Goal: Book appointment/travel/reservation

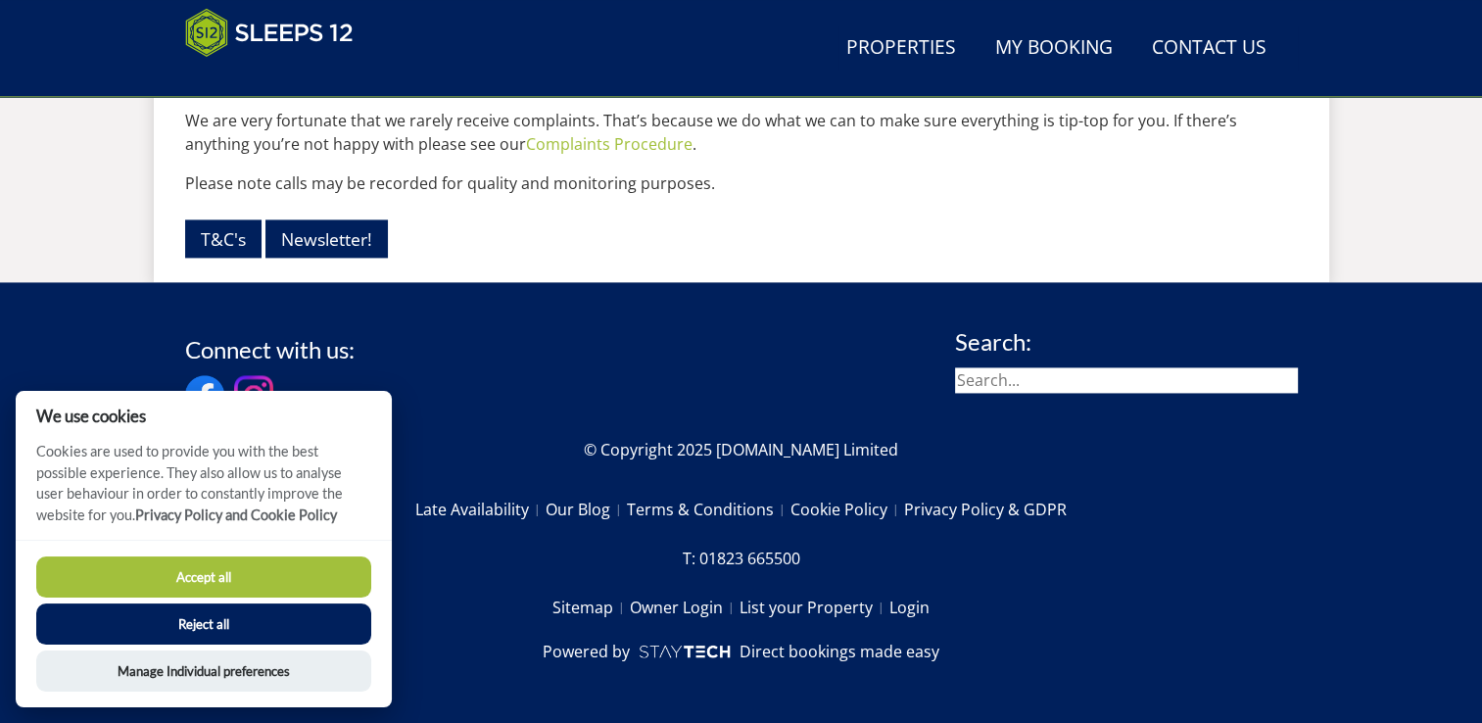
scroll to position [2806, 0]
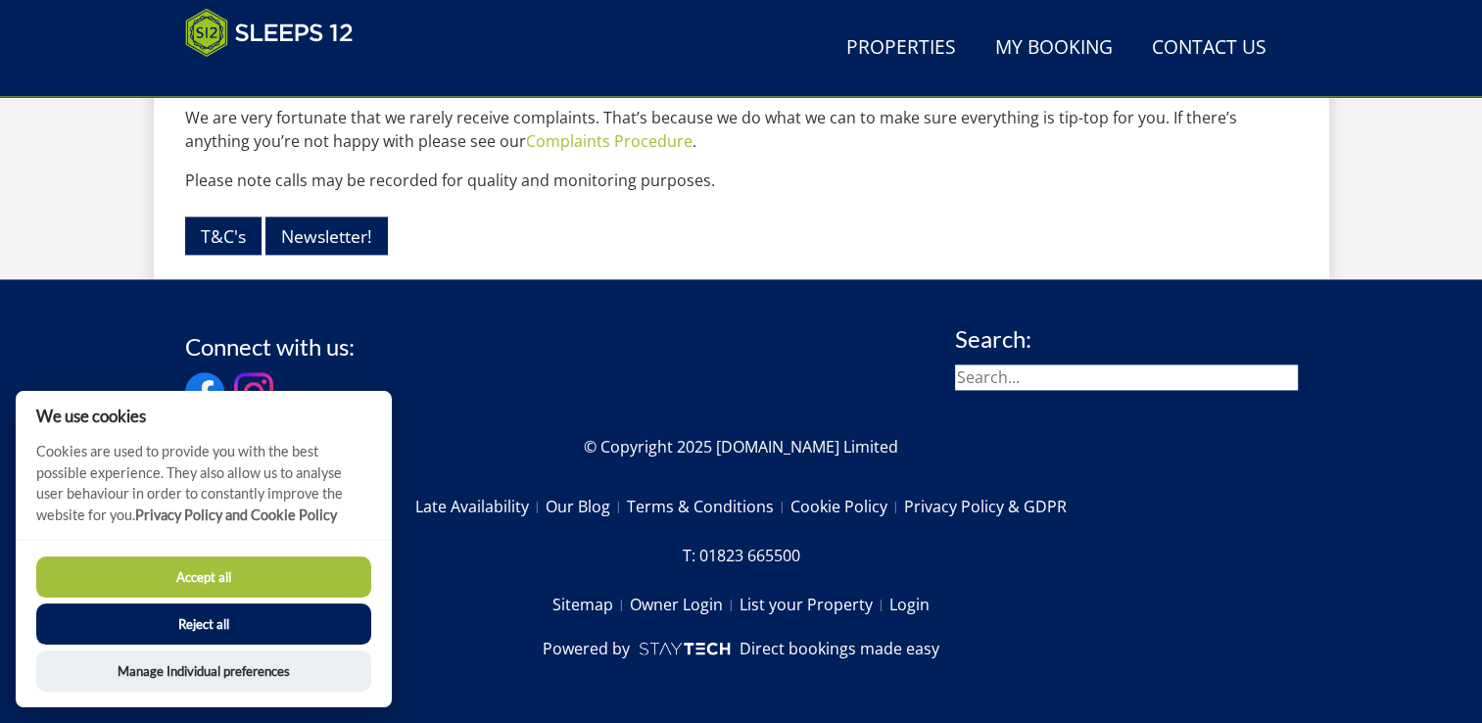
click at [298, 574] on button "Accept all" at bounding box center [203, 576] width 335 height 41
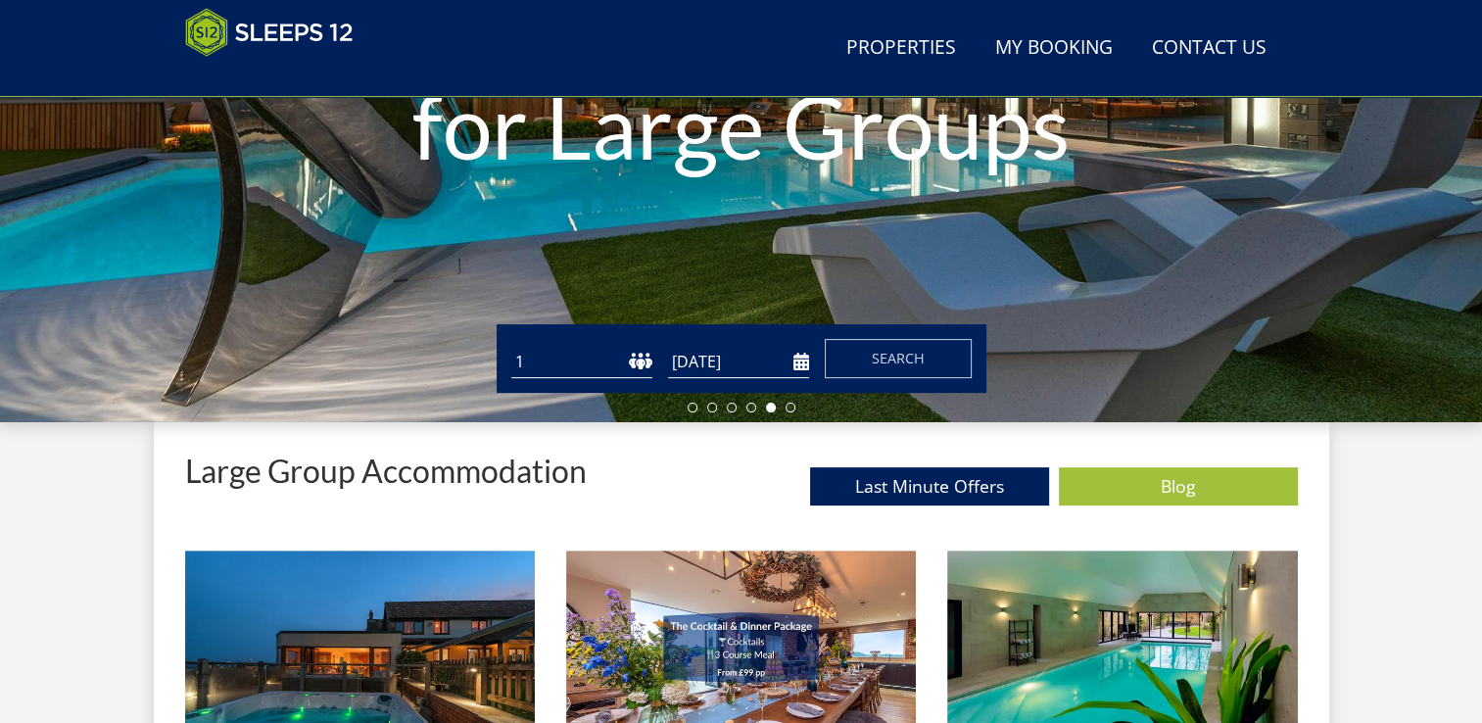
scroll to position [404, 0]
click at [639, 364] on select "1 2 3 4 5 6 7 8 9 10 11 12 13 14 15 16 17 18 19 20 21 22 23 24 25 26 27 28 29 3…" at bounding box center [581, 362] width 141 height 32
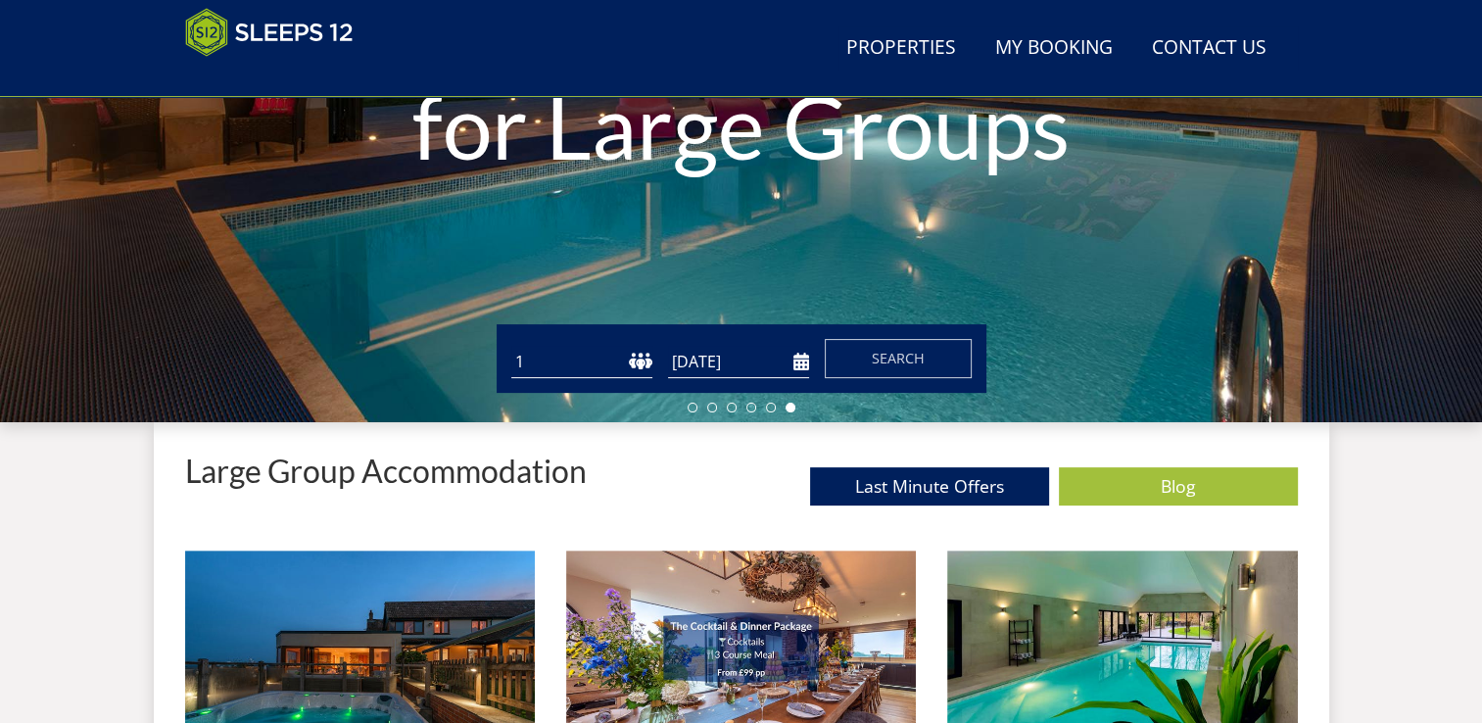
select select "12"
click at [511, 346] on select "1 2 3 4 5 6 7 8 9 10 11 12 13 14 15 16 17 18 19 20 21 22 23 24 25 26 27 28 29 3…" at bounding box center [581, 362] width 141 height 32
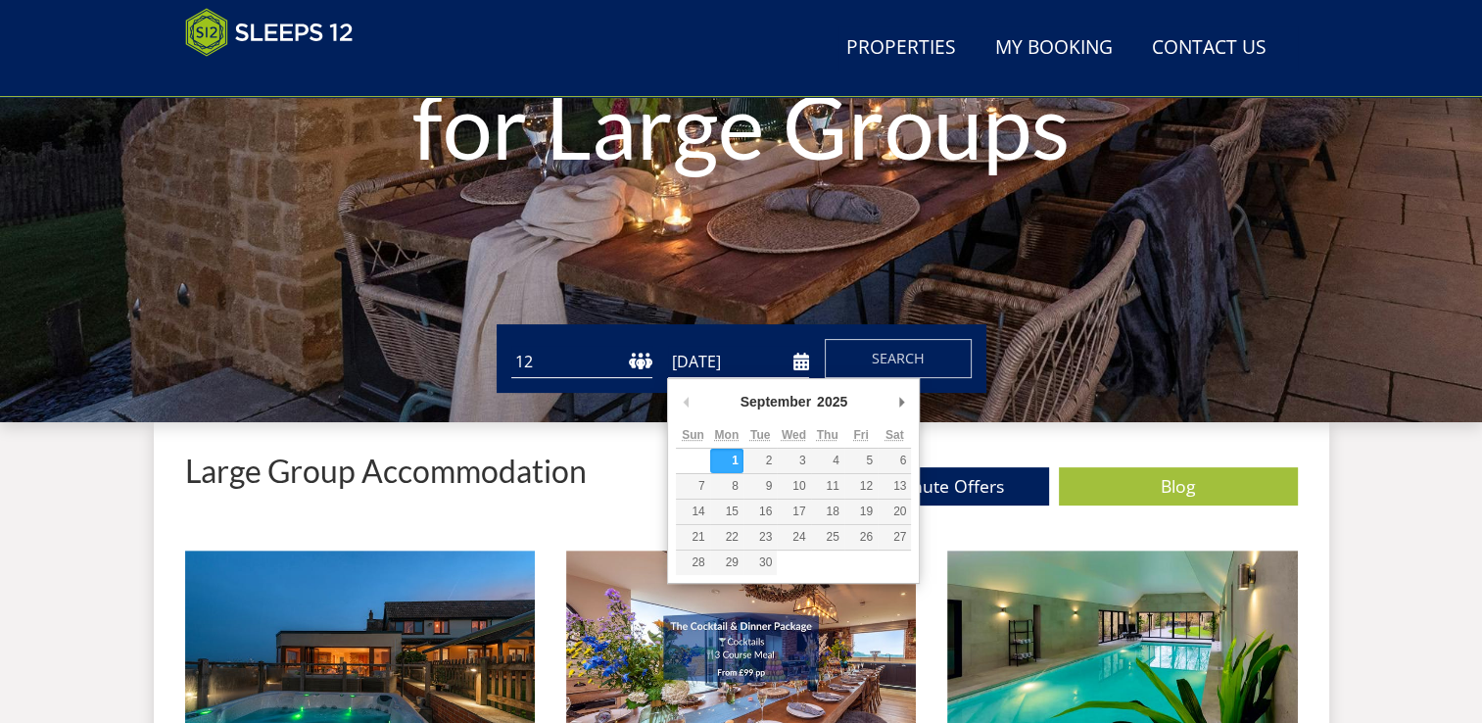
click at [727, 362] on input "[DATE]" at bounding box center [738, 362] width 141 height 32
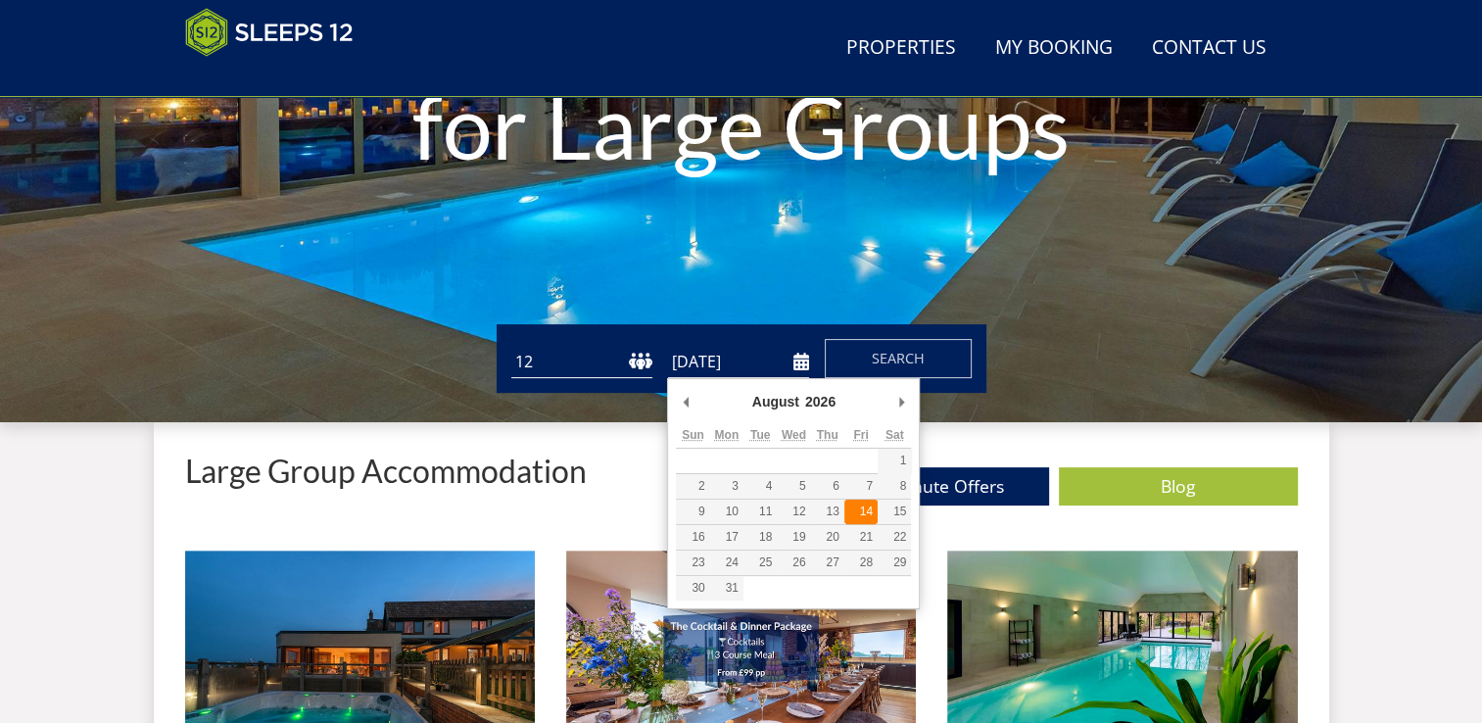
type input "14/08/2026"
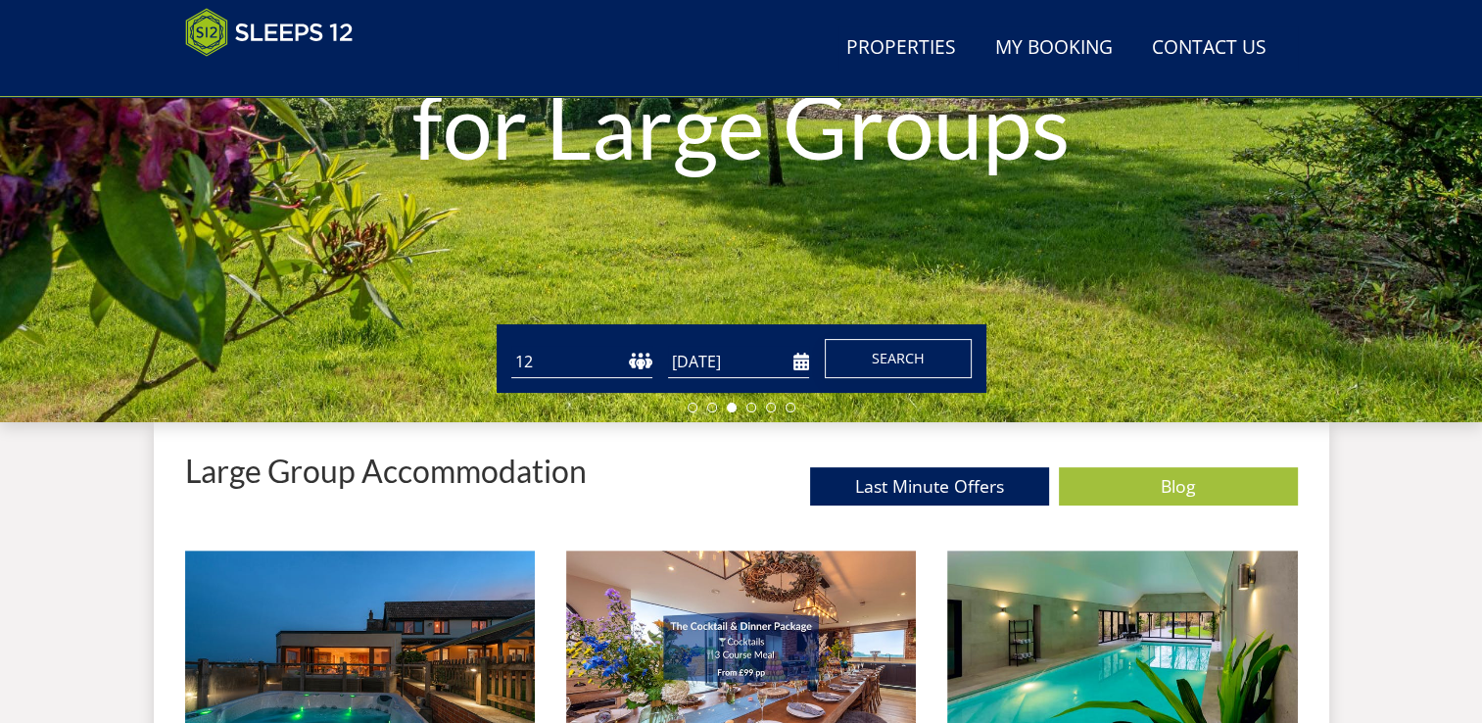
click at [903, 359] on span "Search" at bounding box center [898, 358] width 53 height 19
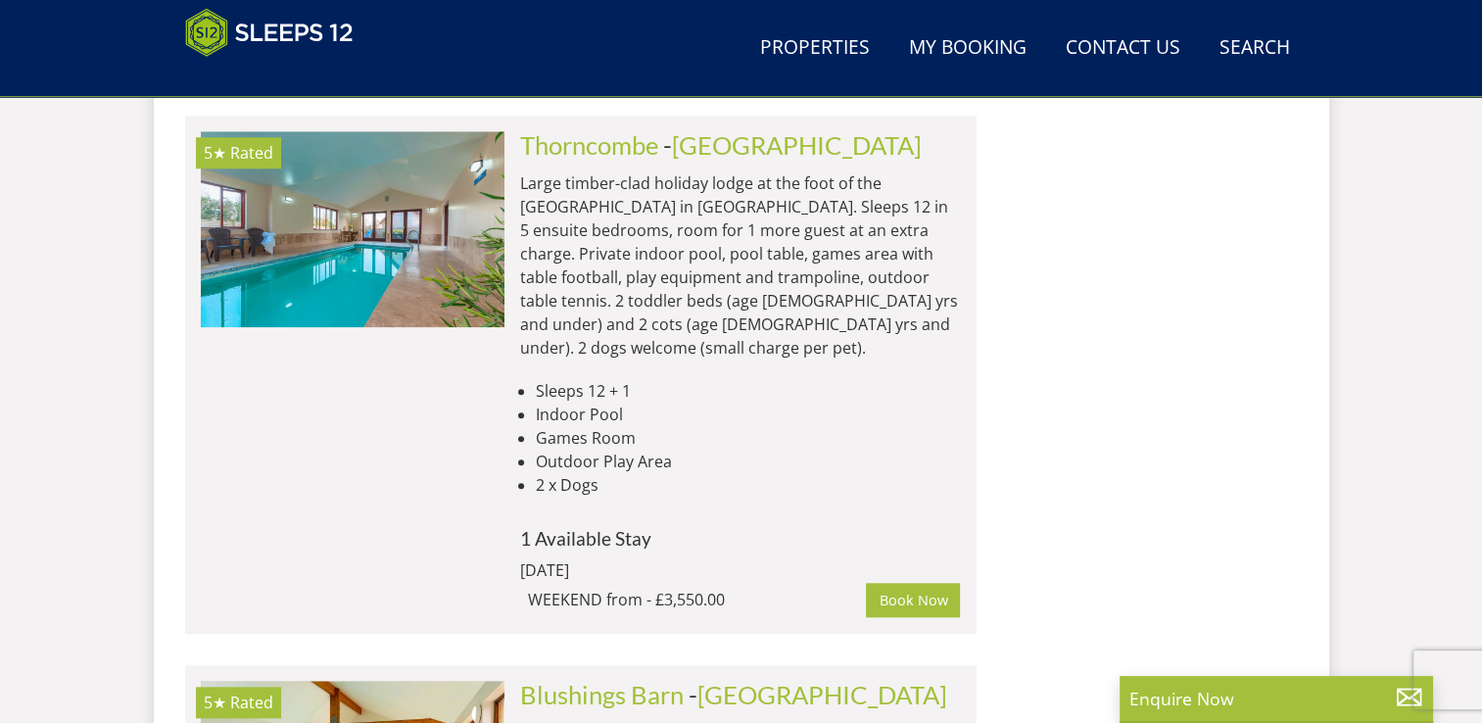
scroll to position [1896, 0]
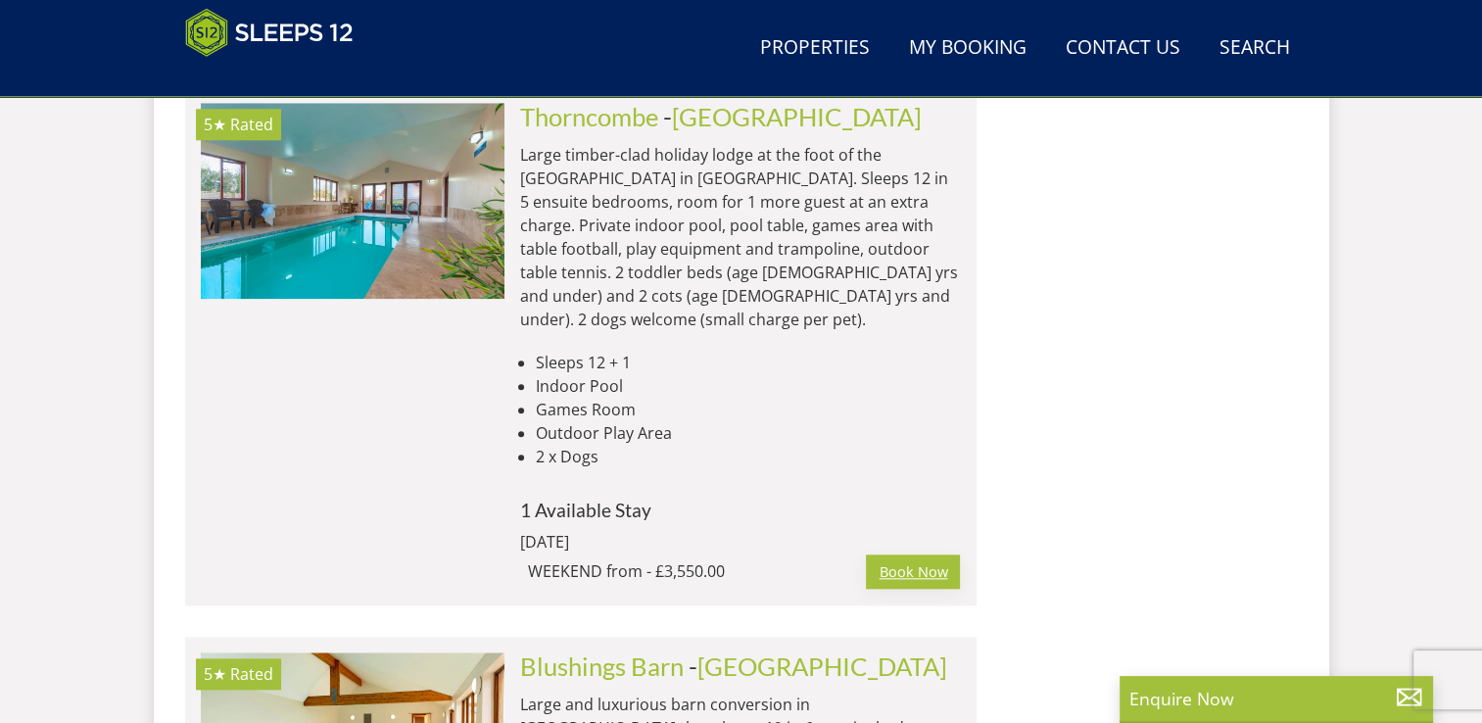
click at [919, 554] on link "Book Now" at bounding box center [913, 570] width 94 height 33
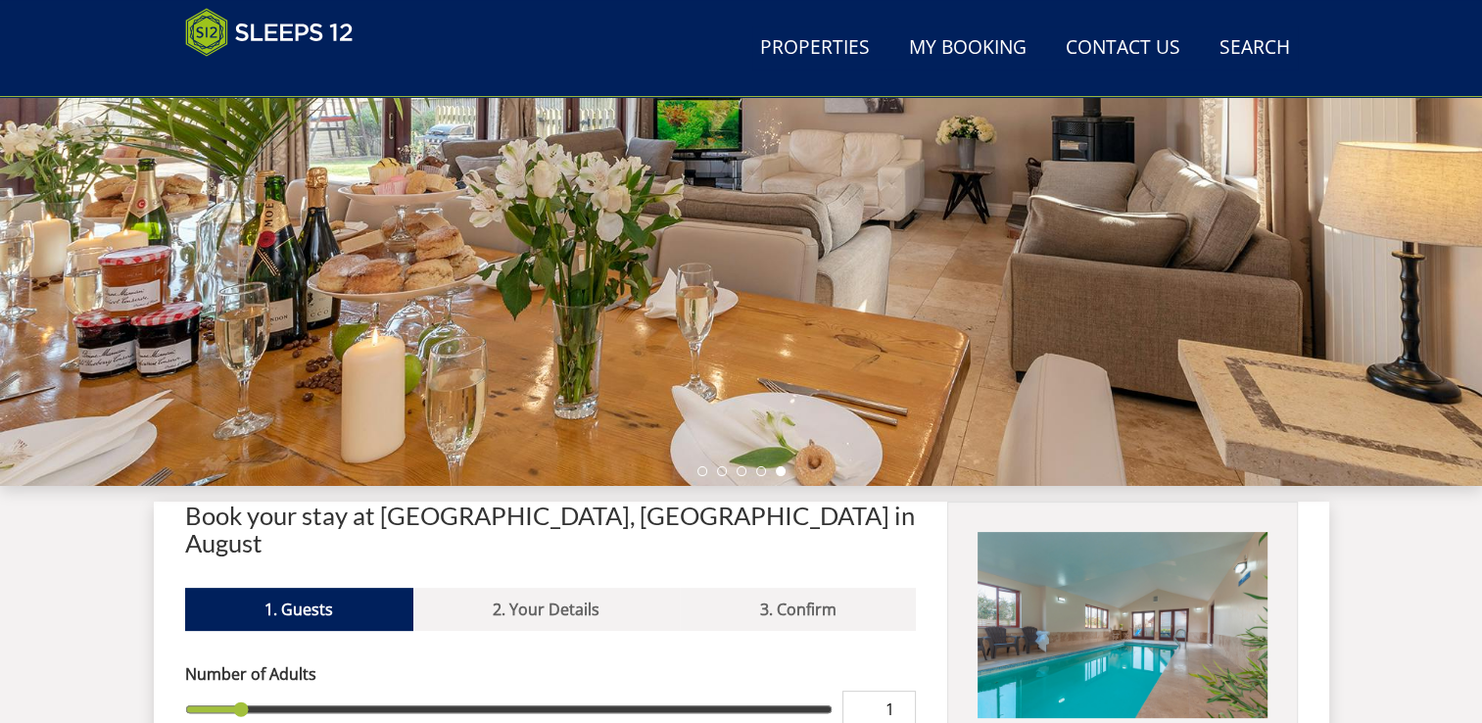
scroll to position [347, 0]
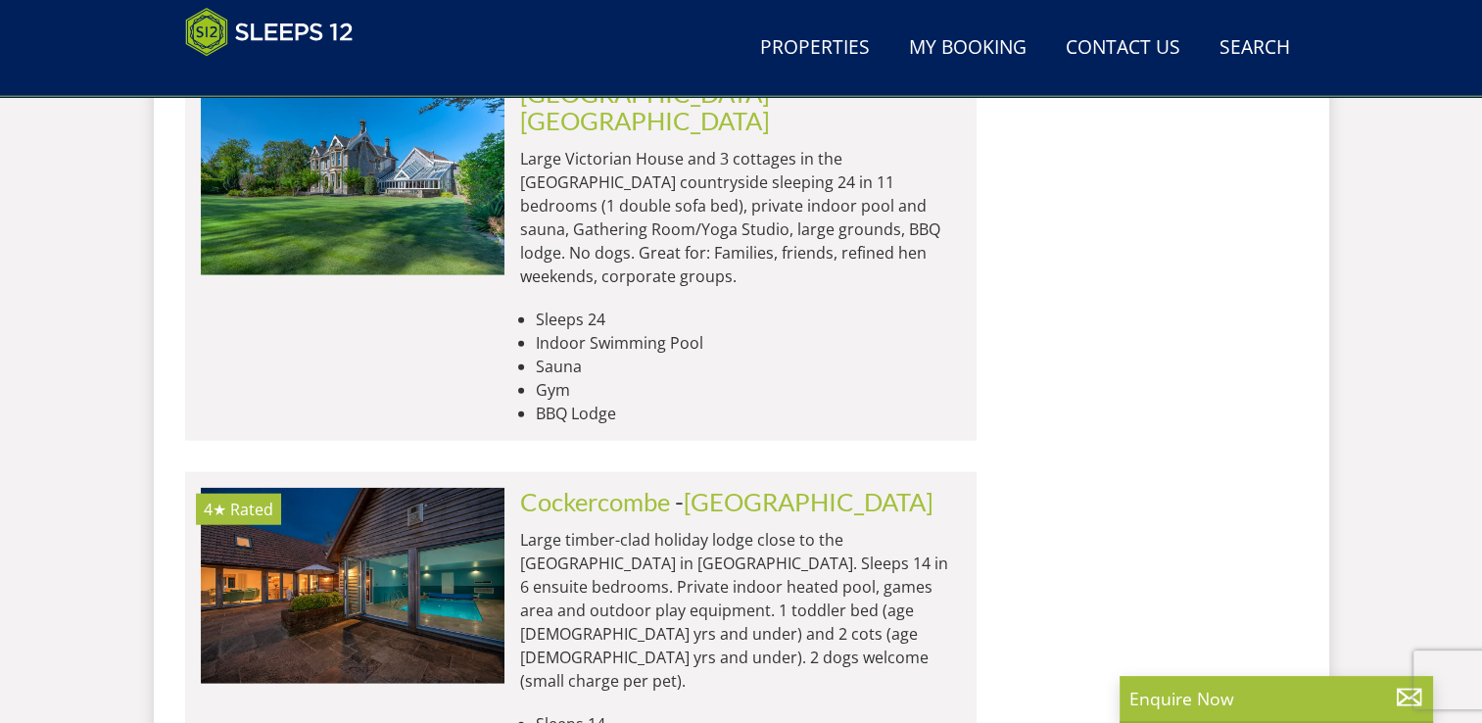
scroll to position [4787, 0]
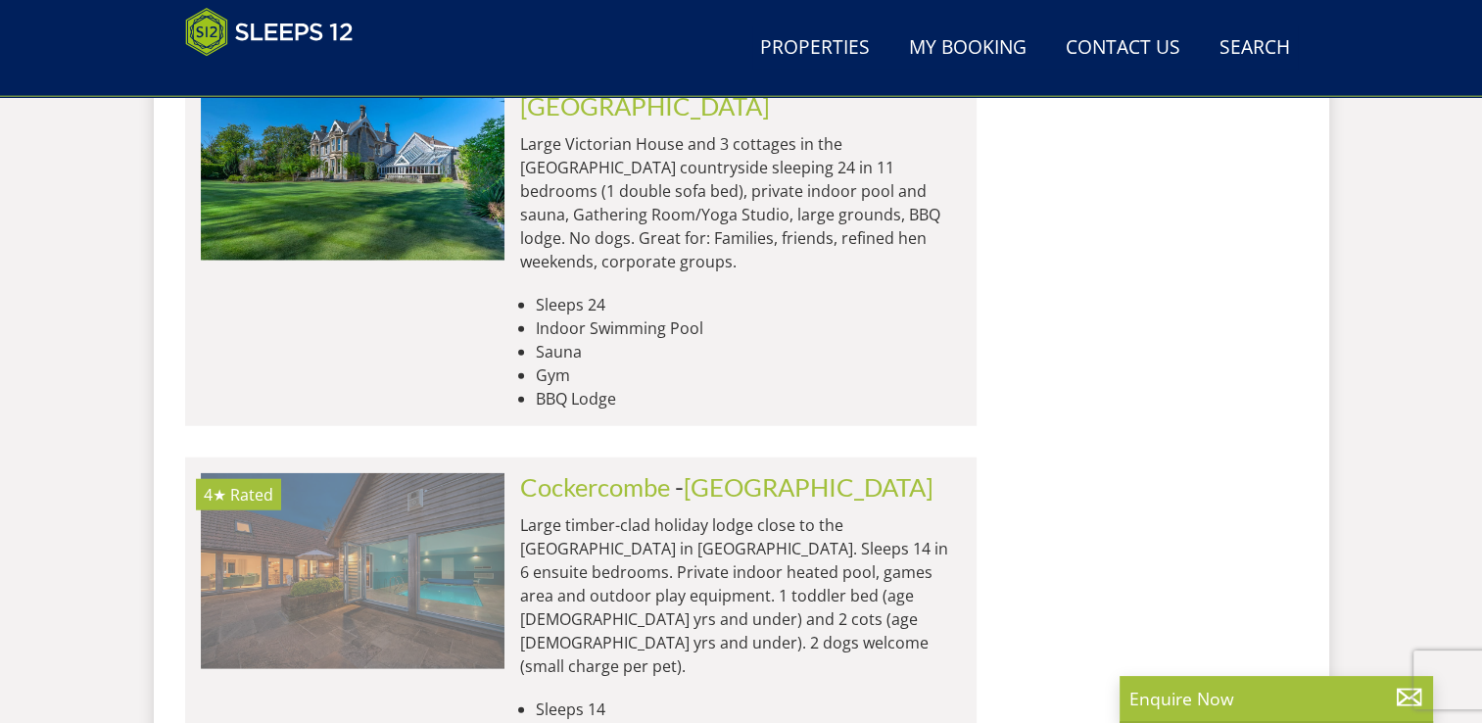
click at [405, 473] on img at bounding box center [353, 571] width 304 height 196
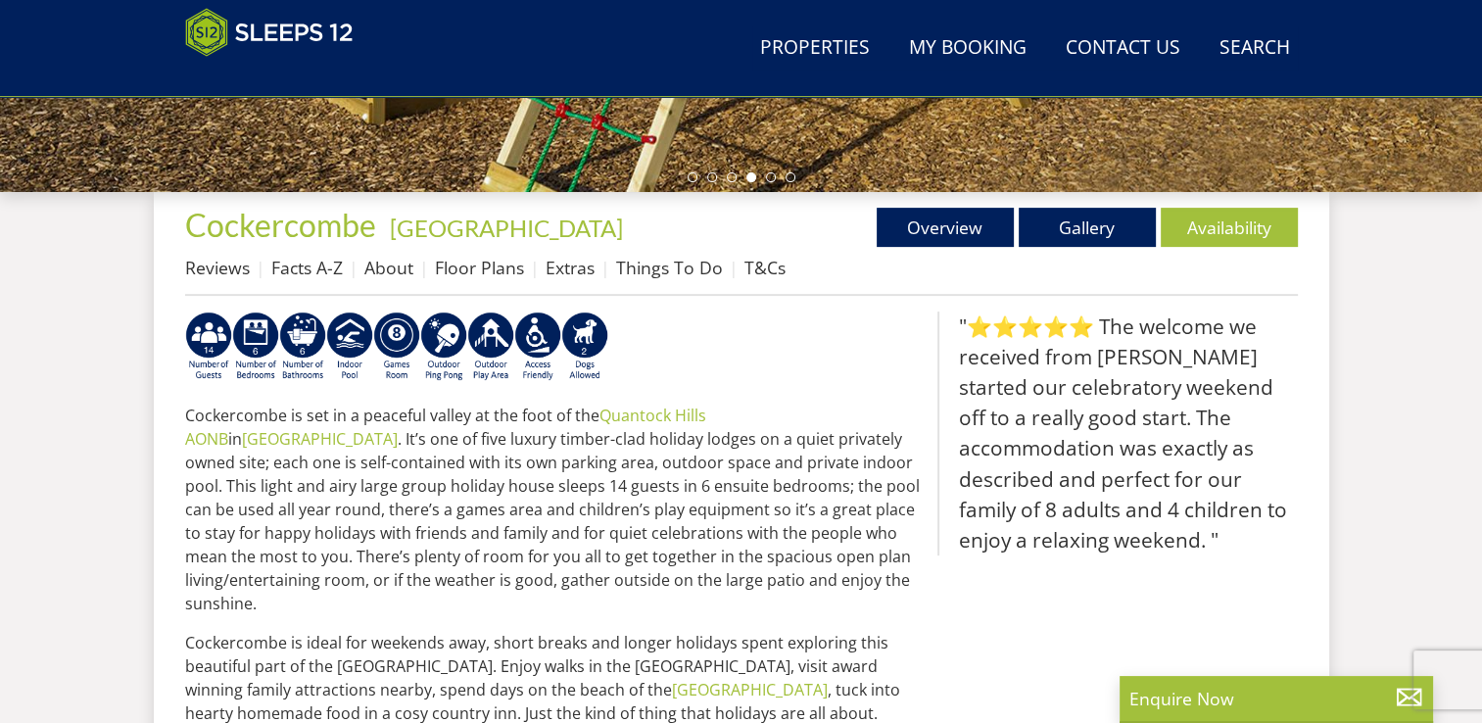
scroll to position [673, 0]
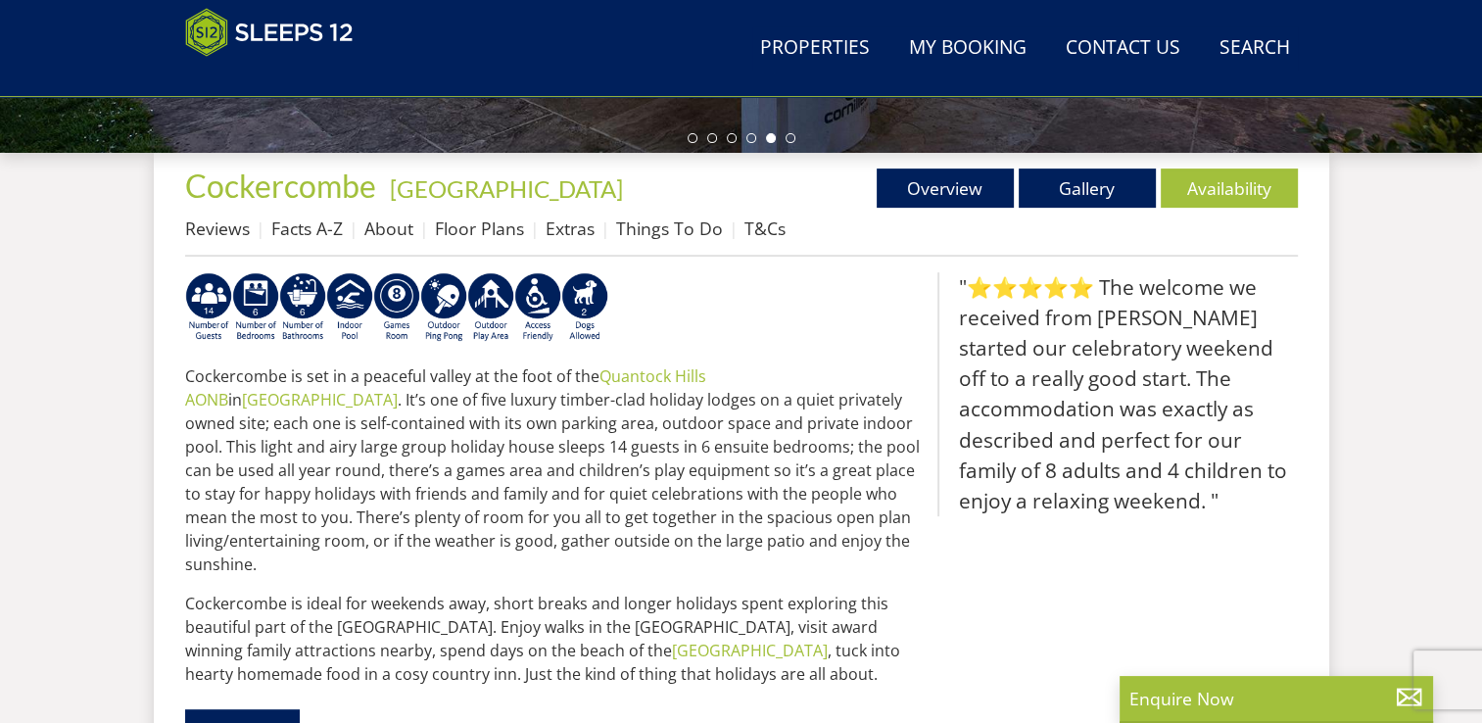
drag, startPoint x: 1483, startPoint y: 703, endPoint x: 983, endPoint y: 681, distance: 500.0
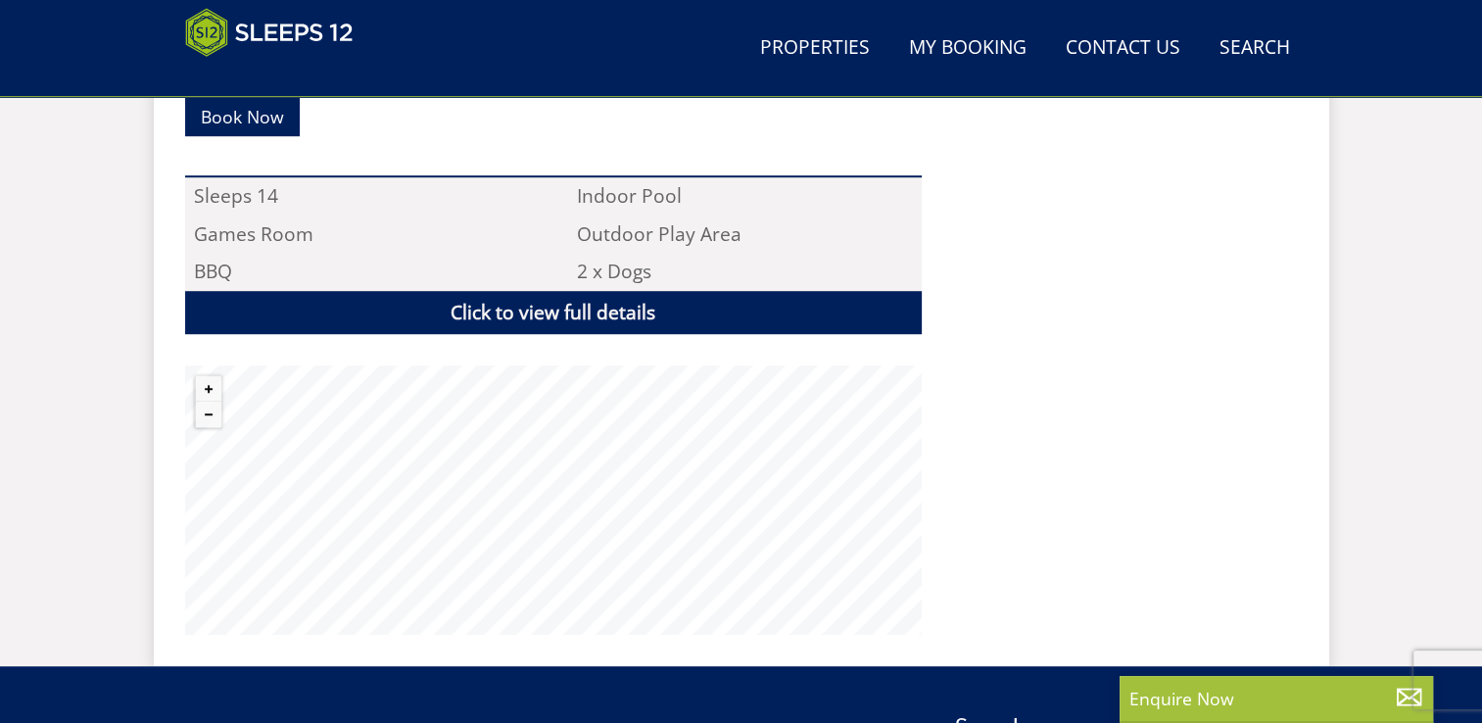
scroll to position [1312, 0]
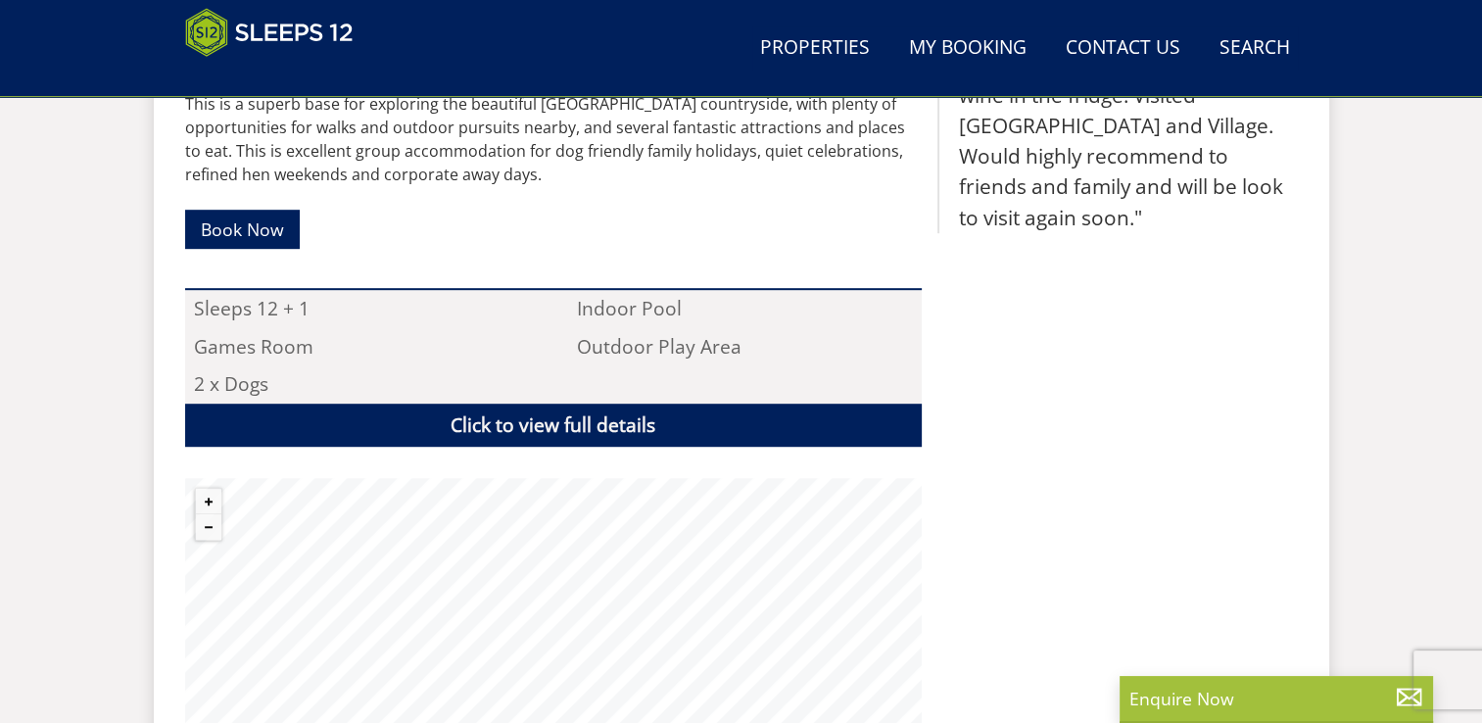
scroll to position [1094, 0]
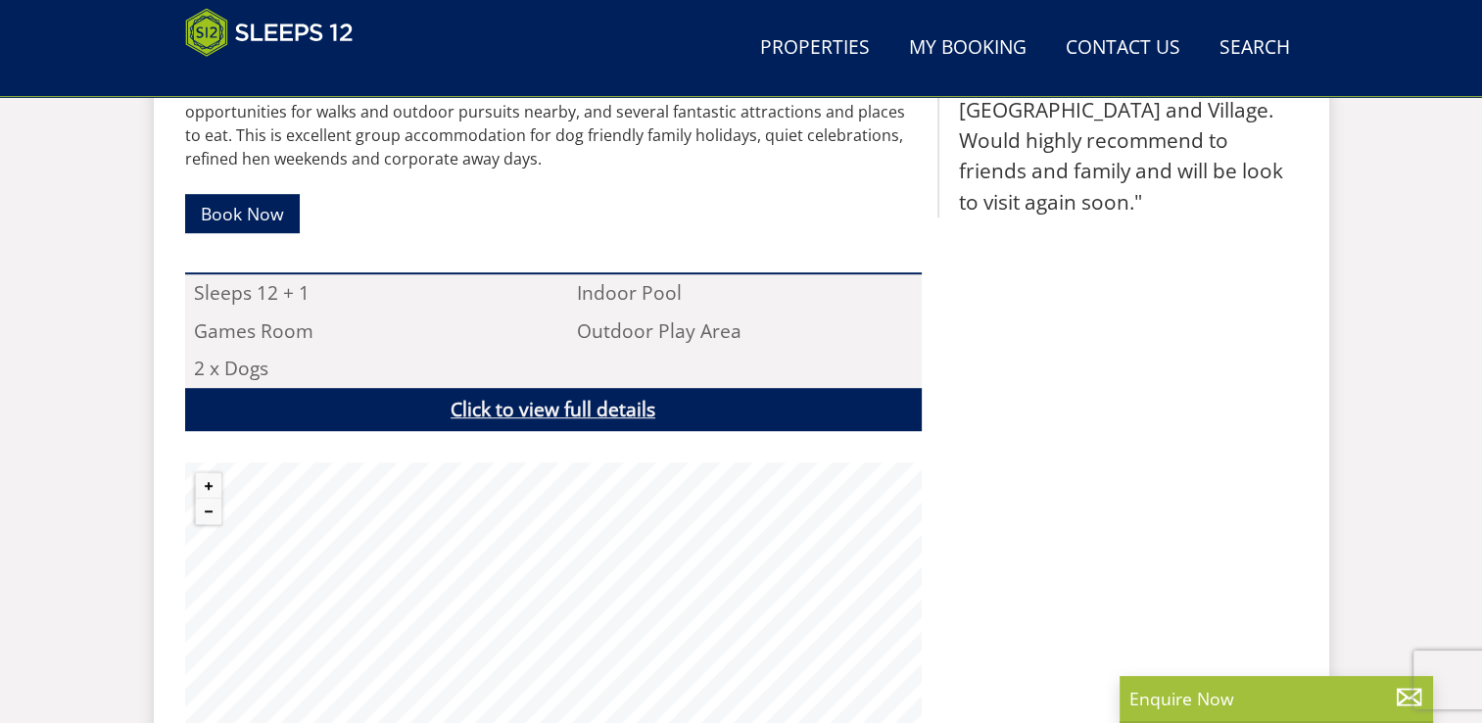
click at [523, 412] on link "Click to view full details" at bounding box center [553, 410] width 737 height 44
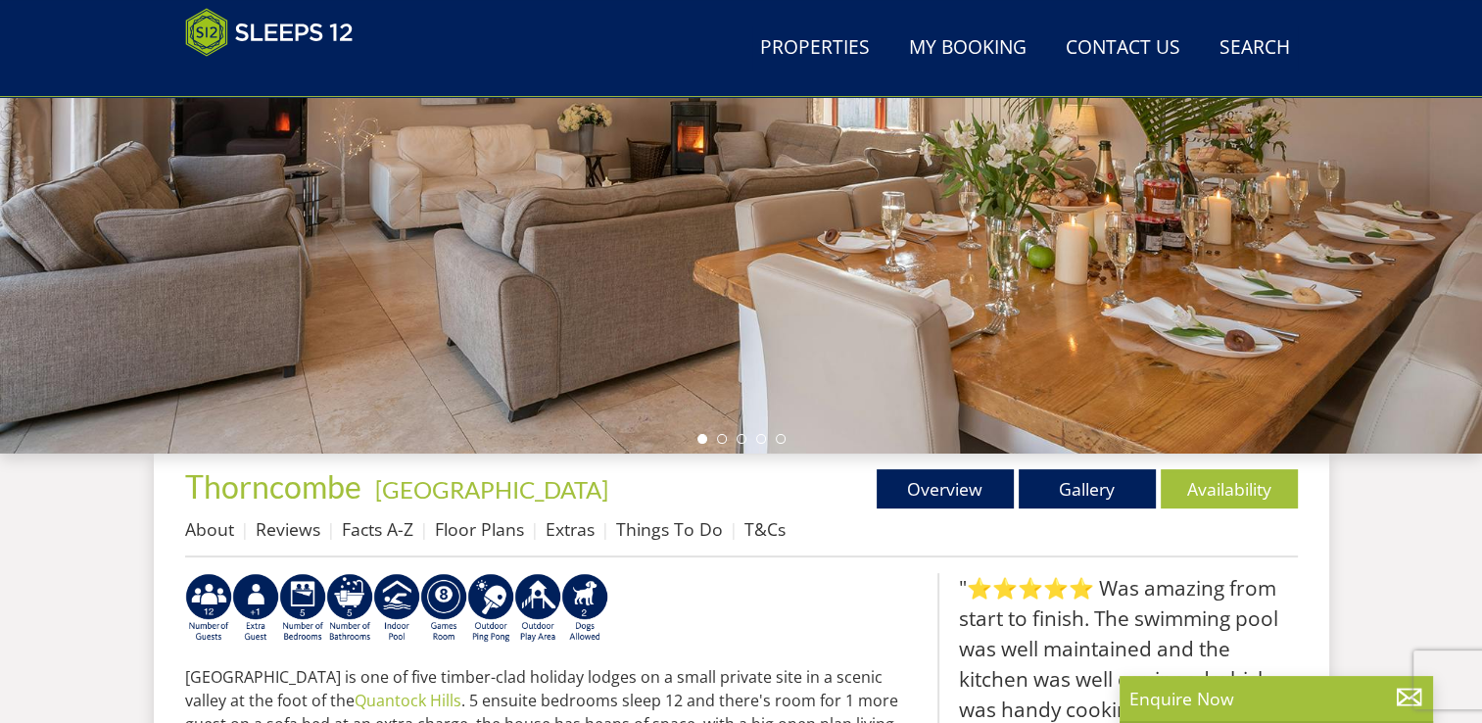
scroll to position [372, 0]
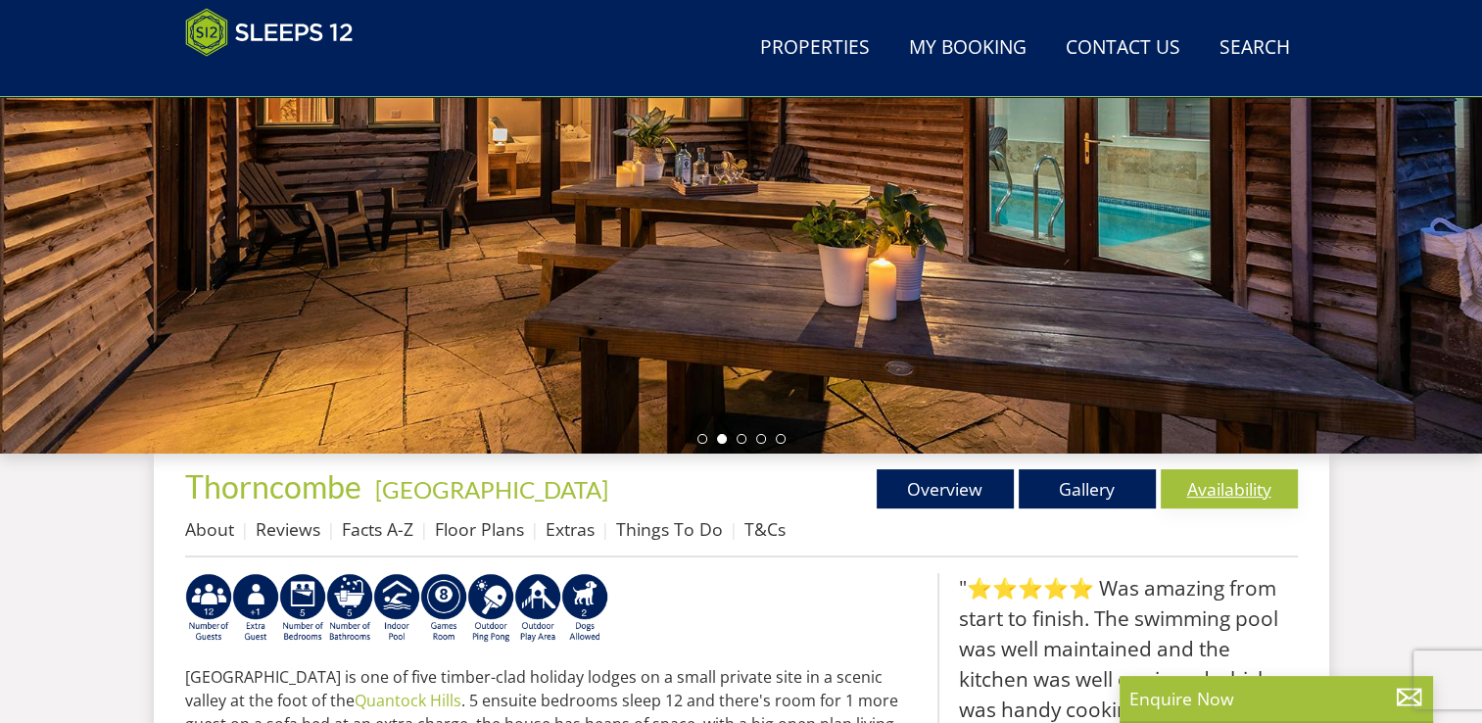
click at [1238, 489] on link "Availability" at bounding box center [1229, 488] width 137 height 39
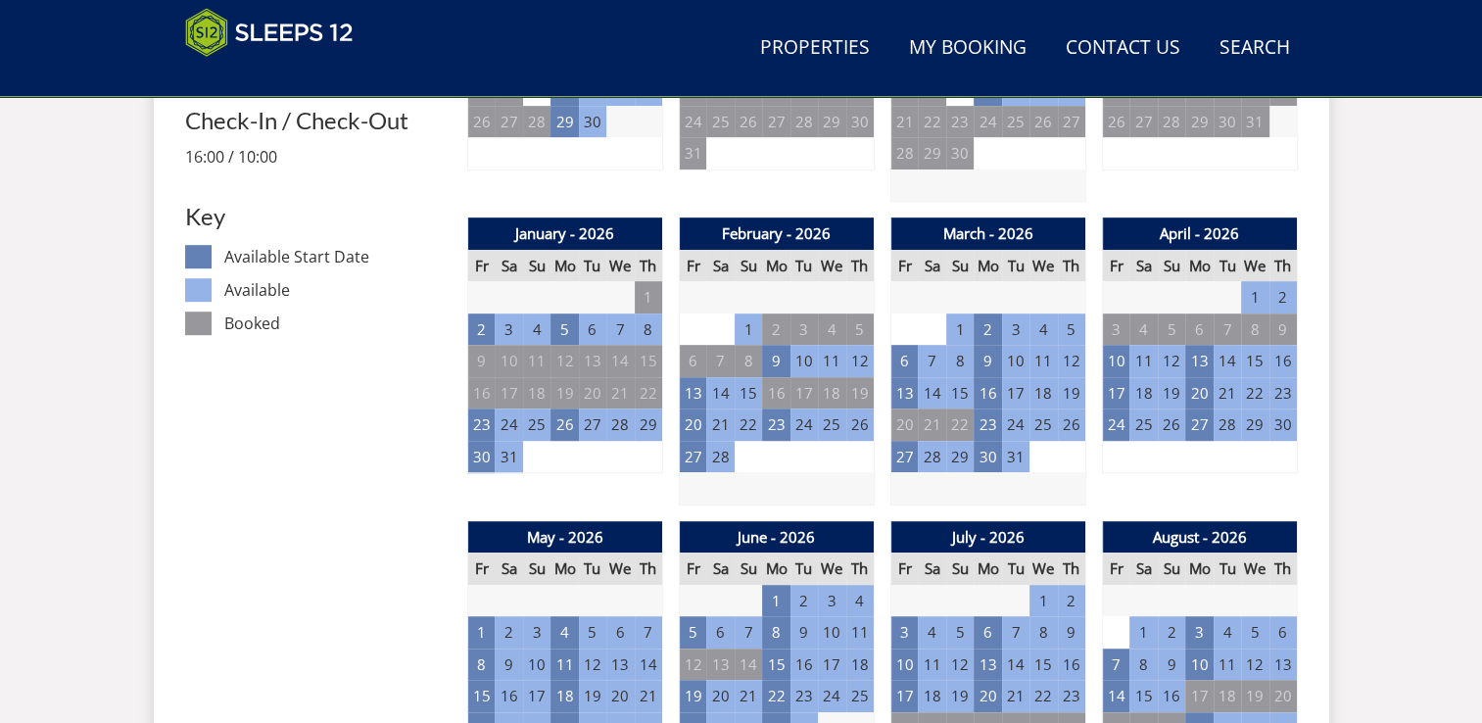
scroll to position [1187, 0]
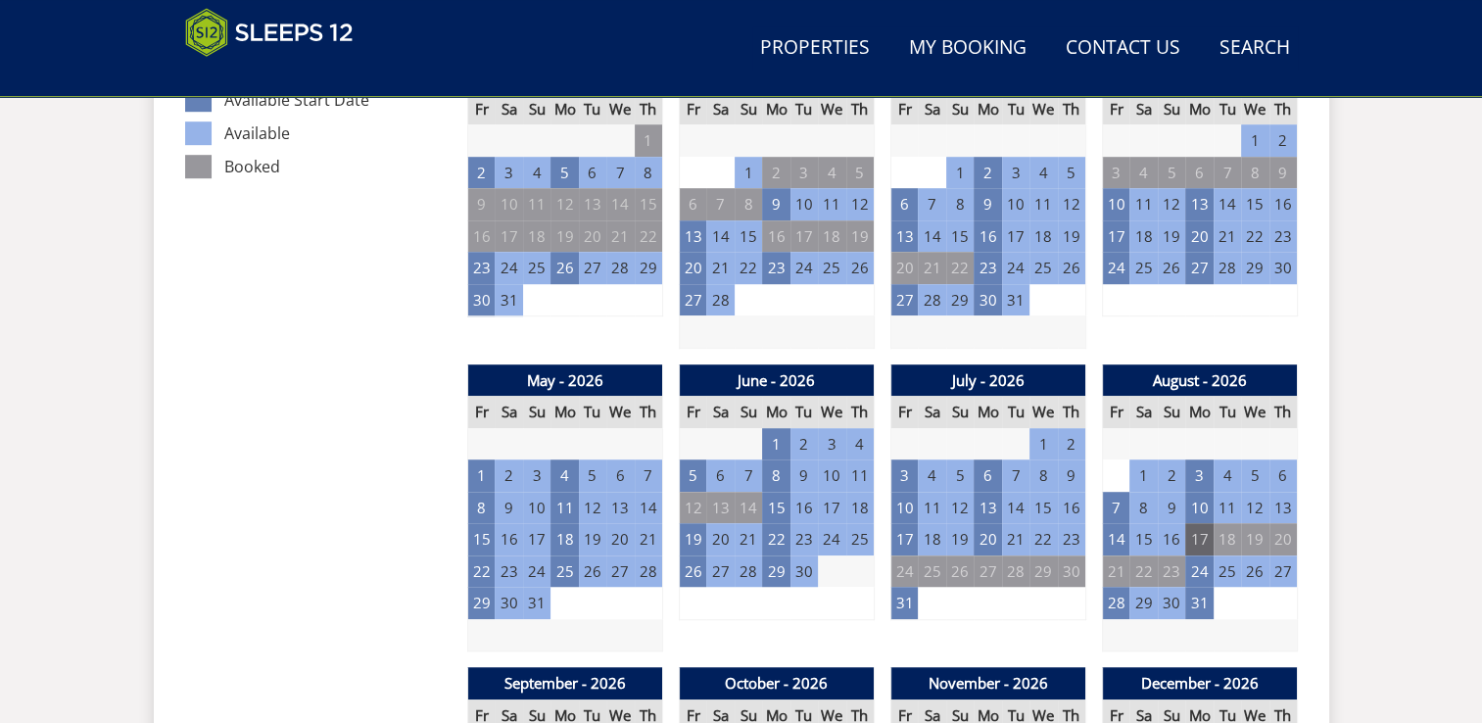
click at [1200, 539] on td "17" at bounding box center [1198, 539] width 27 height 32
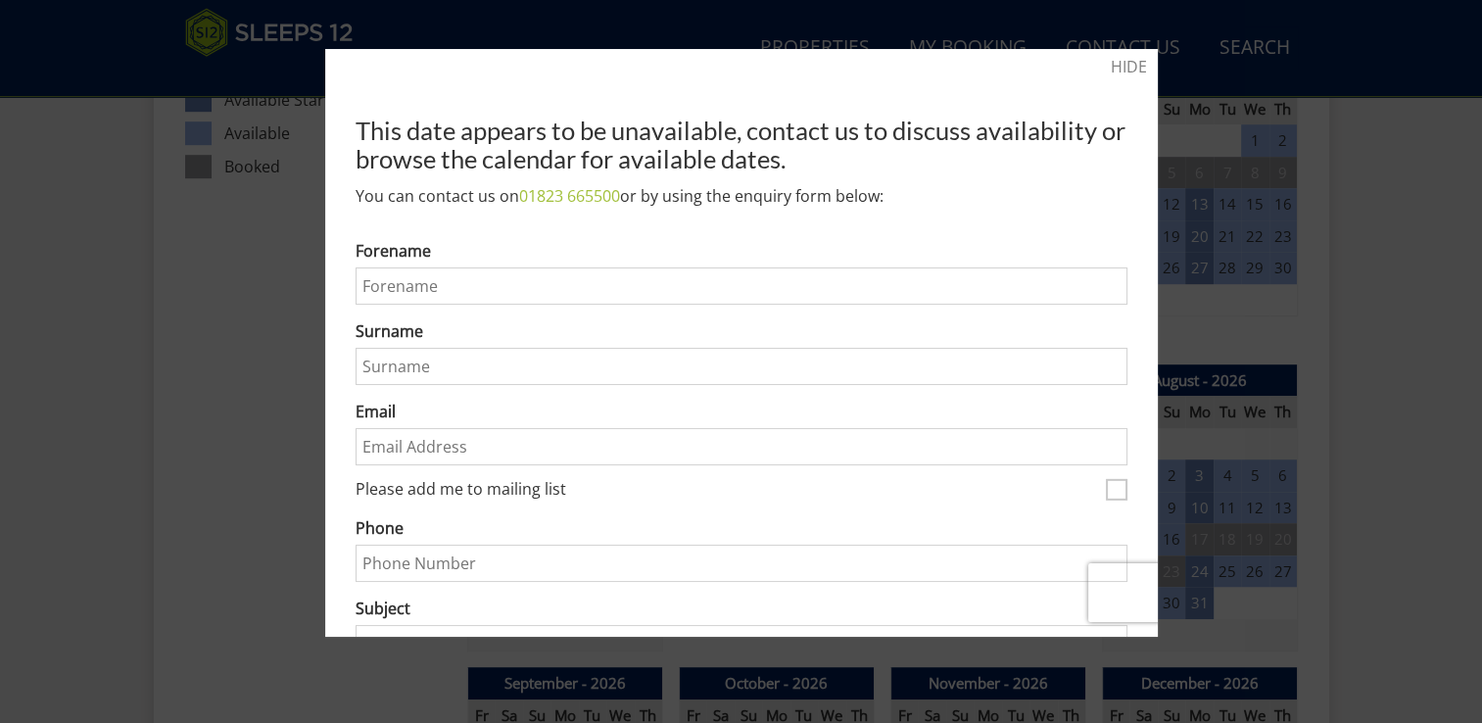
click at [1420, 253] on div at bounding box center [741, 361] width 1482 height 723
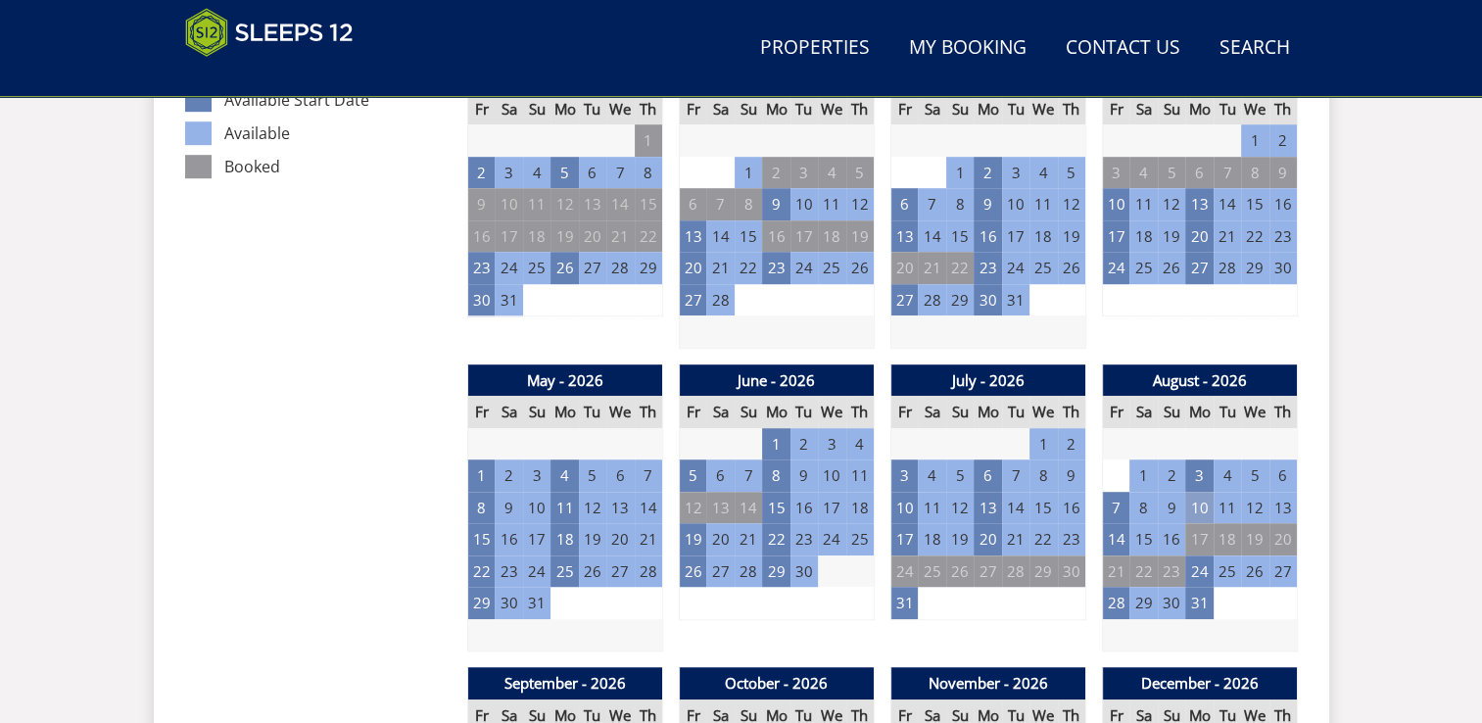
click at [1200, 499] on td "10" at bounding box center [1198, 508] width 27 height 32
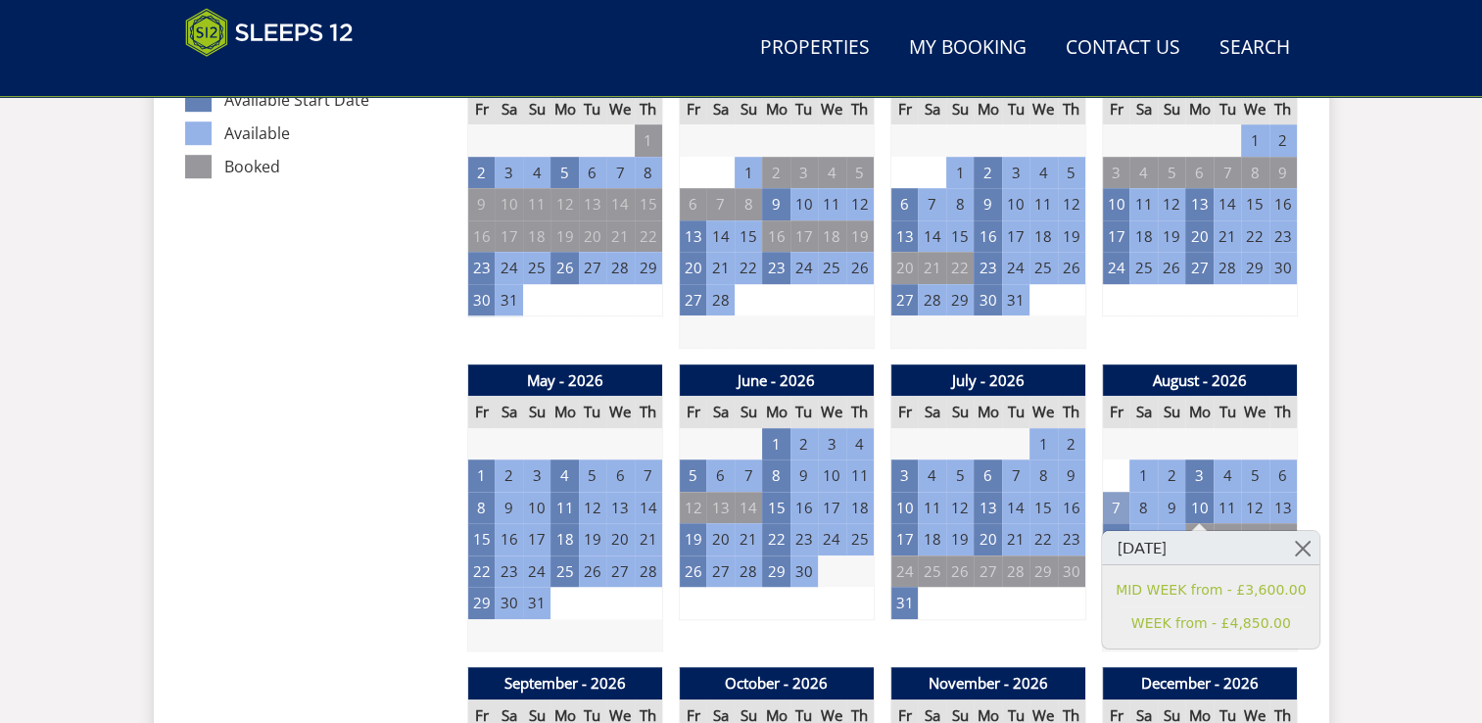
click at [1119, 500] on td "7" at bounding box center [1115, 508] width 27 height 32
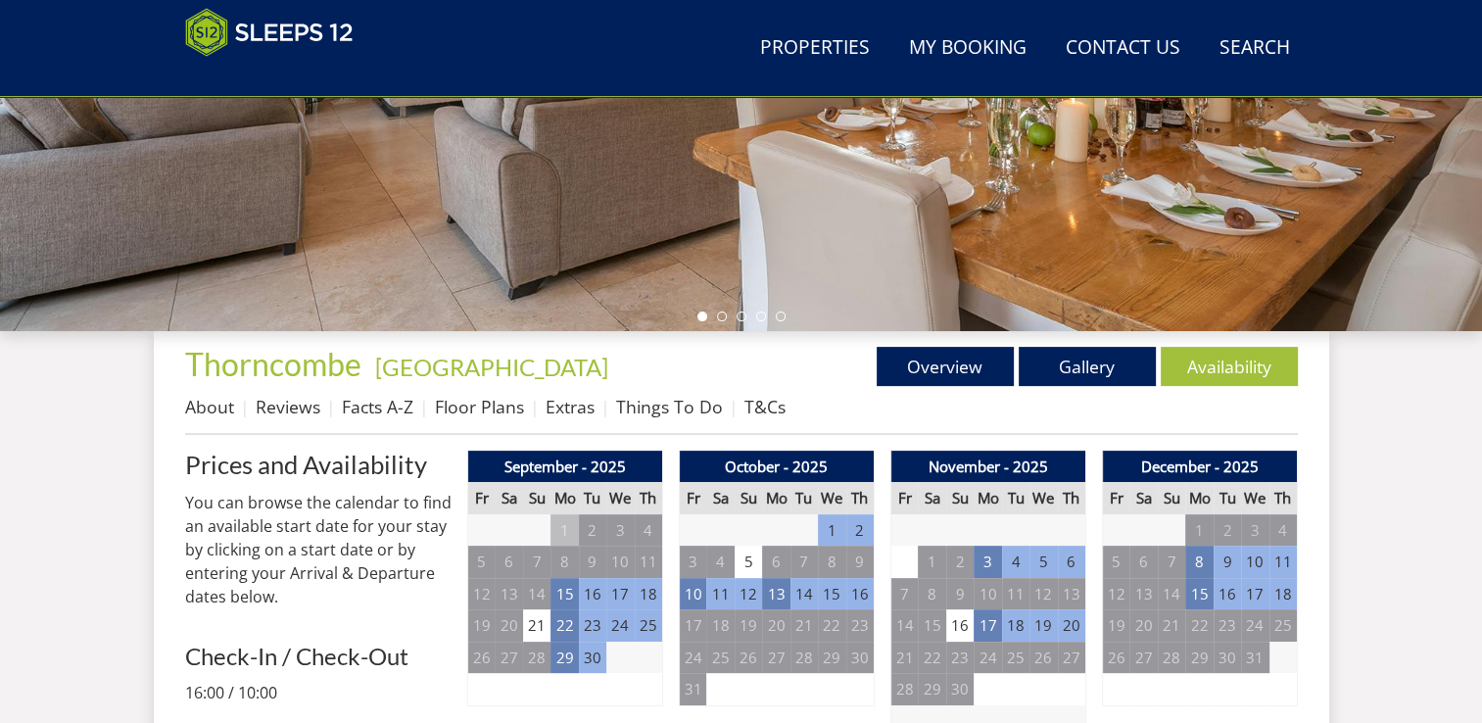
scroll to position [606, 0]
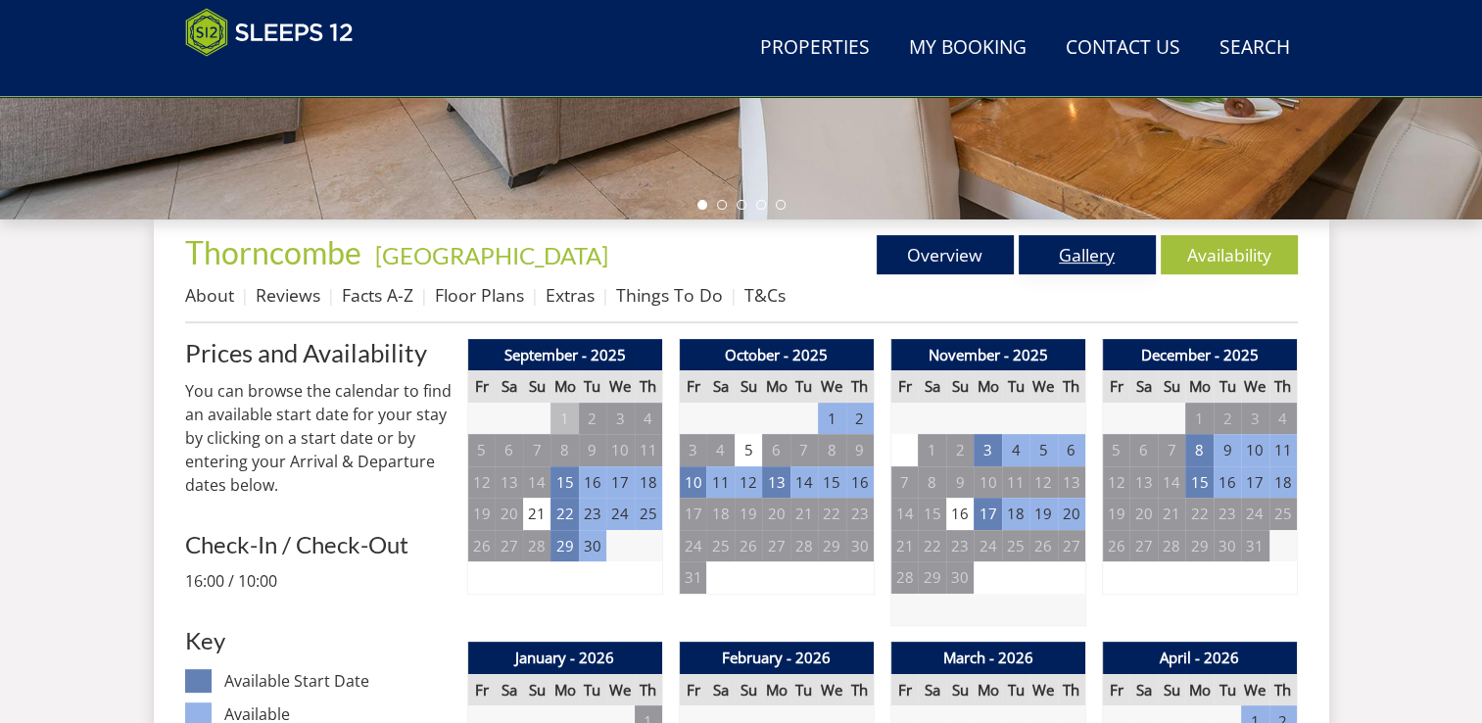
click at [1102, 255] on link "Gallery" at bounding box center [1087, 254] width 137 height 39
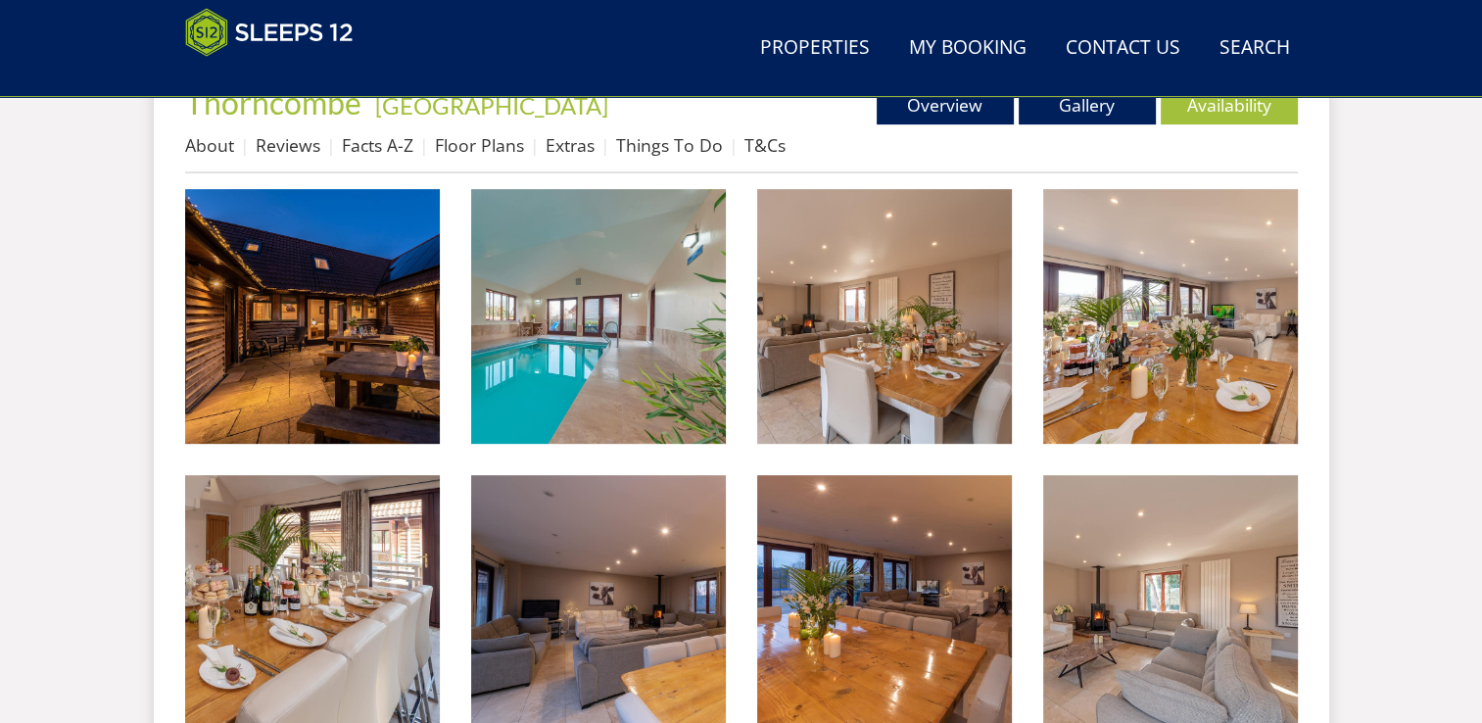
scroll to position [795, 0]
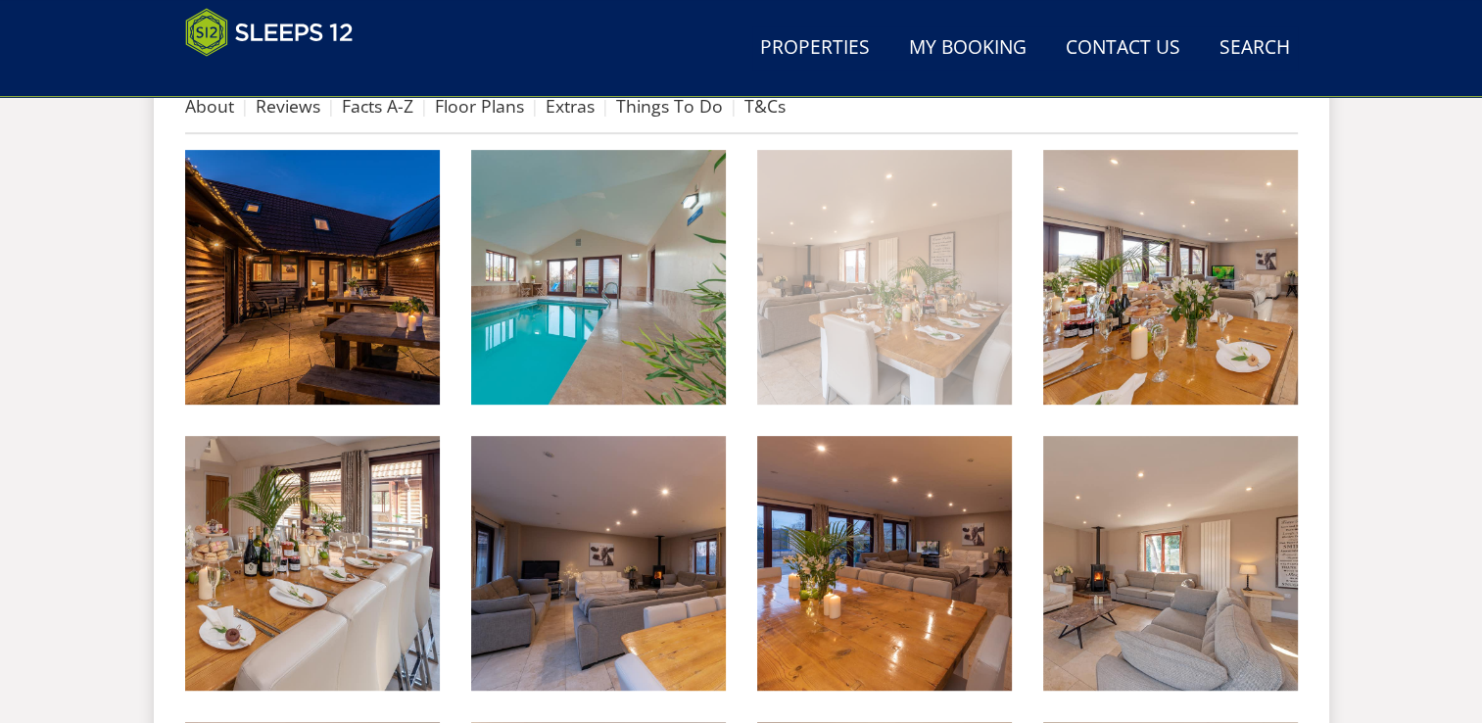
click at [897, 319] on img at bounding box center [884, 277] width 255 height 255
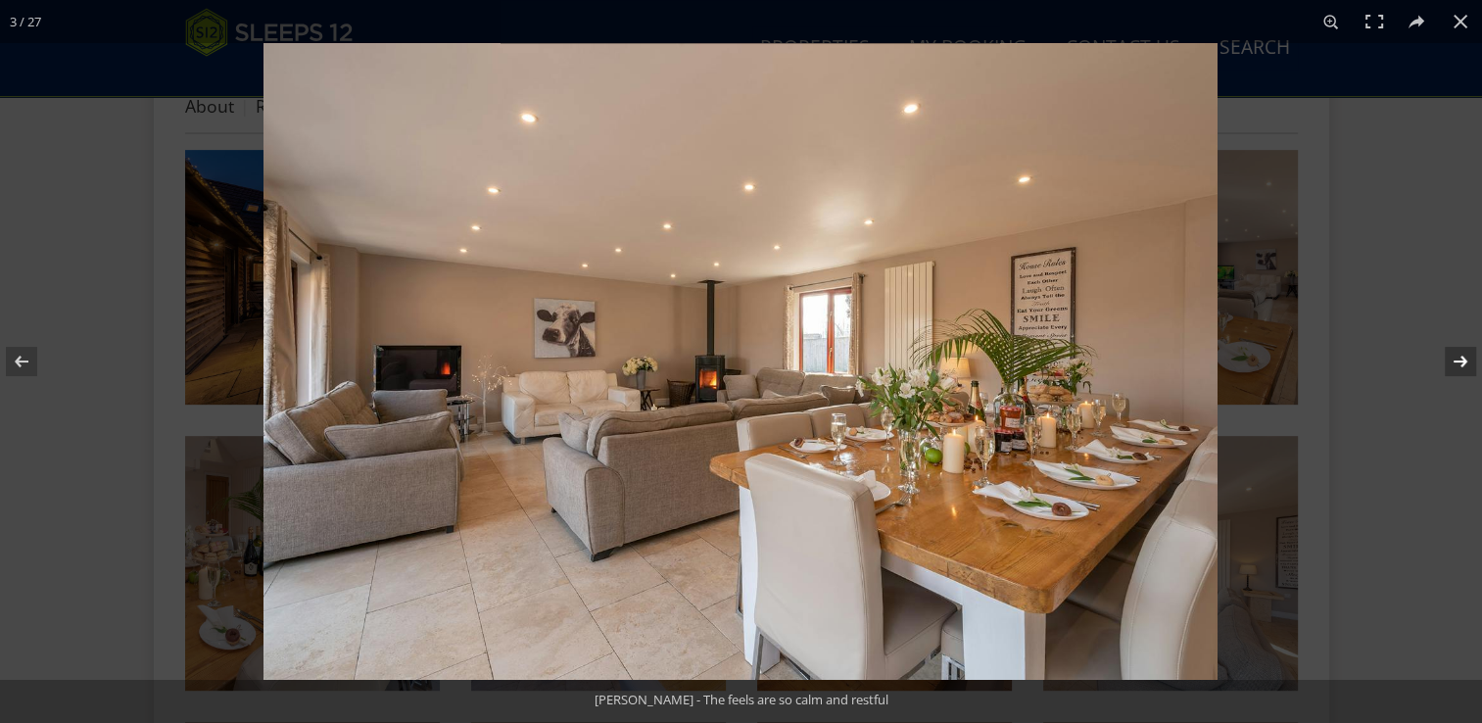
click at [1462, 357] on button at bounding box center [1447, 361] width 69 height 98
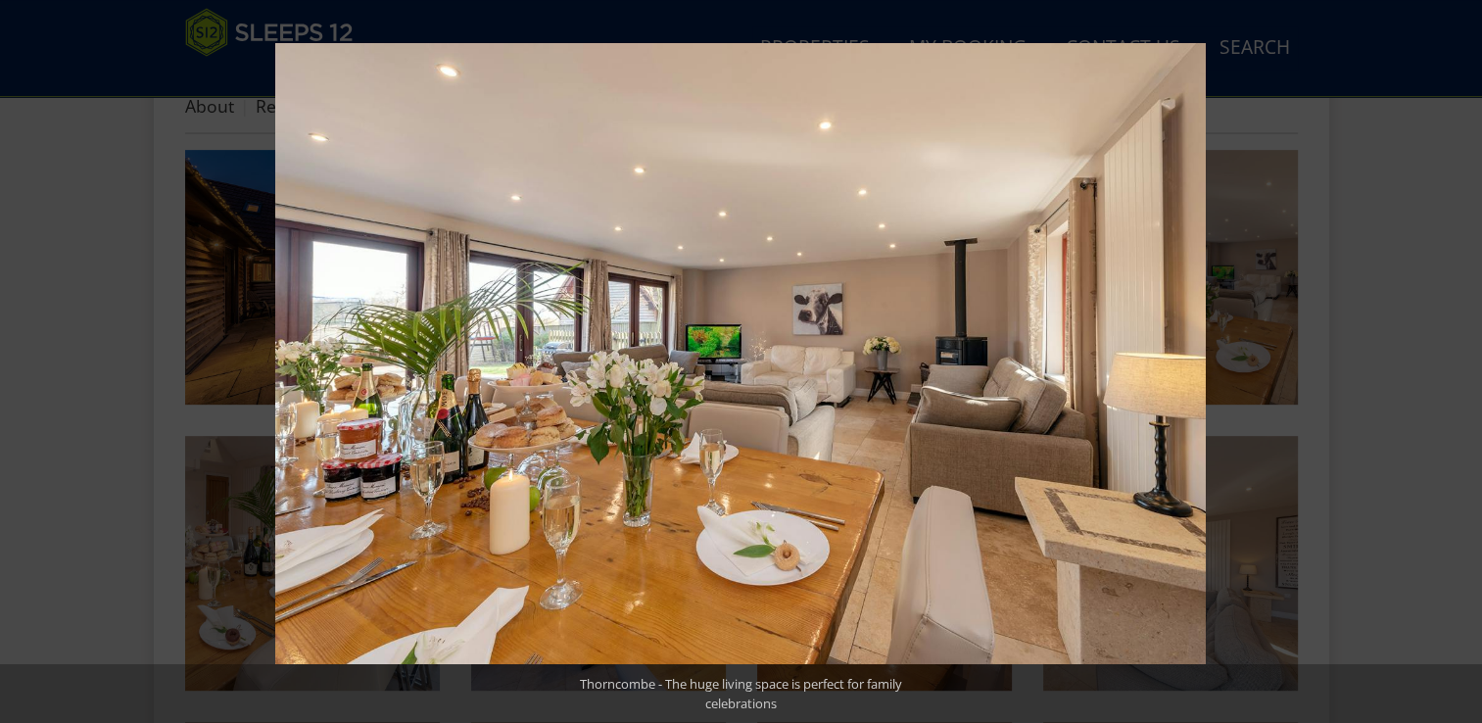
click at [1462, 357] on button at bounding box center [1447, 361] width 69 height 98
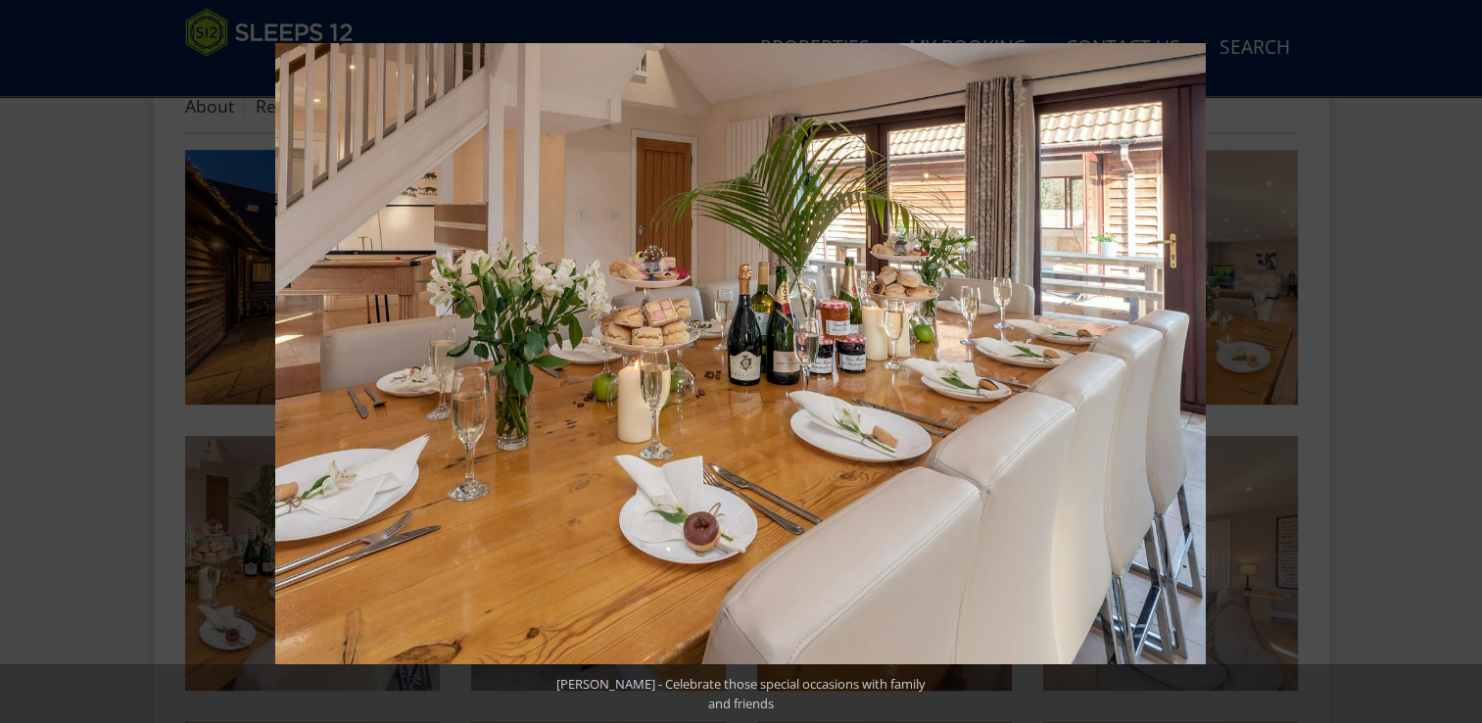
click at [1462, 357] on button at bounding box center [1447, 361] width 69 height 98
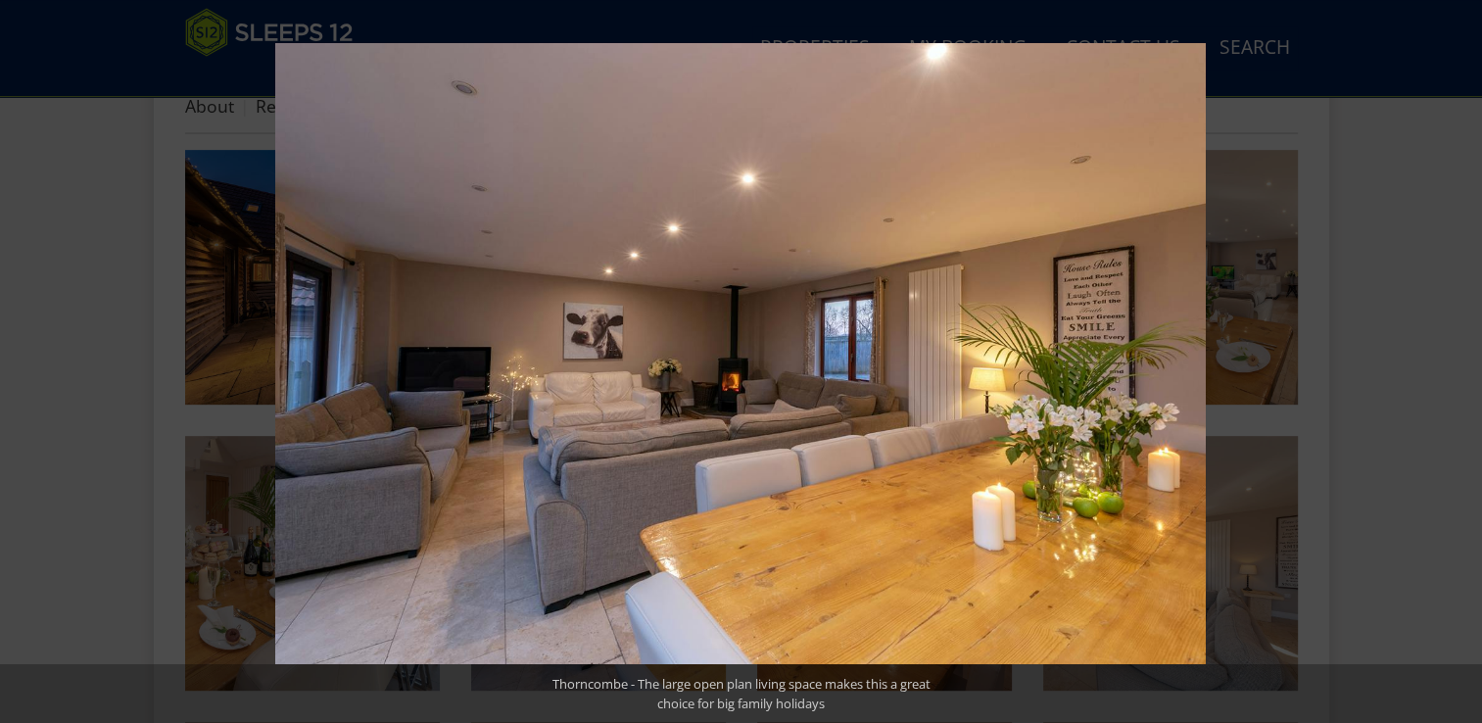
click at [1462, 357] on button at bounding box center [1447, 361] width 69 height 98
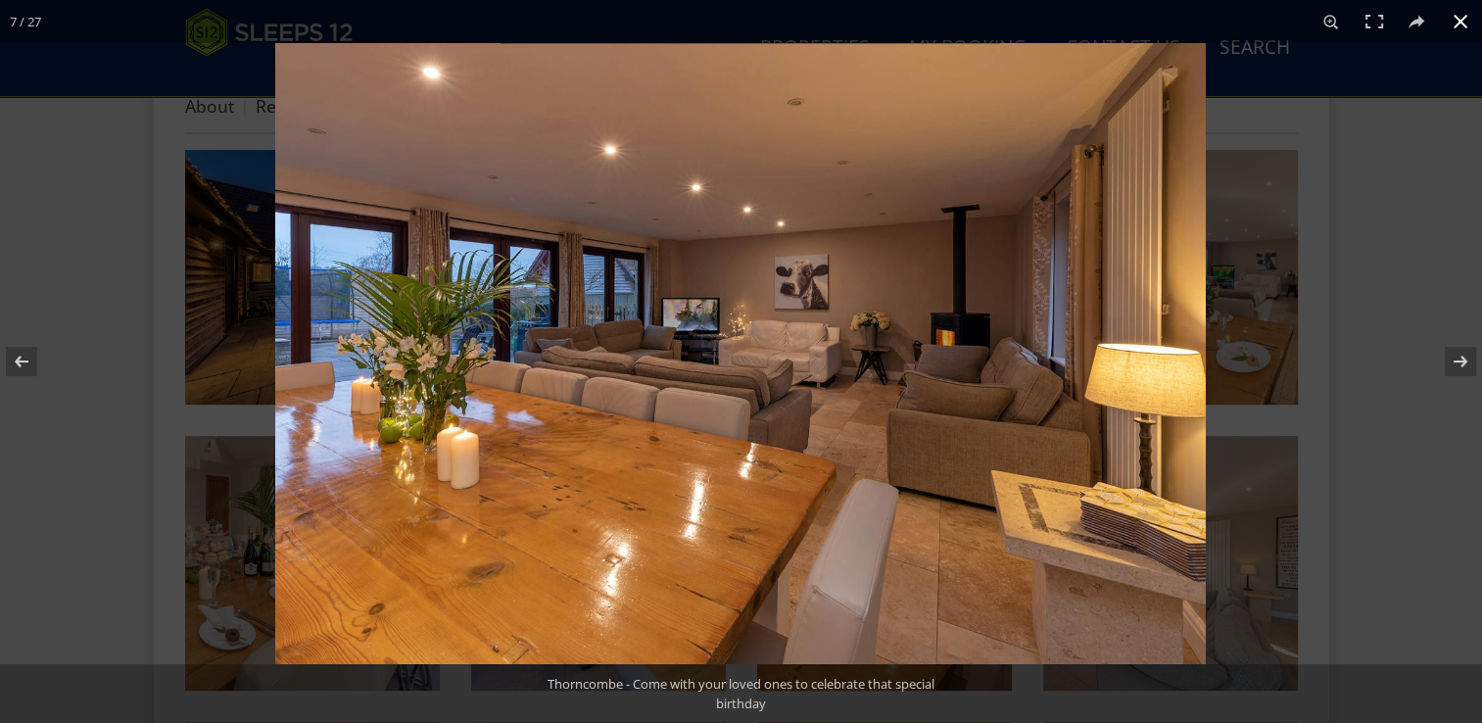
click at [1396, 194] on div at bounding box center [1016, 404] width 1482 height 723
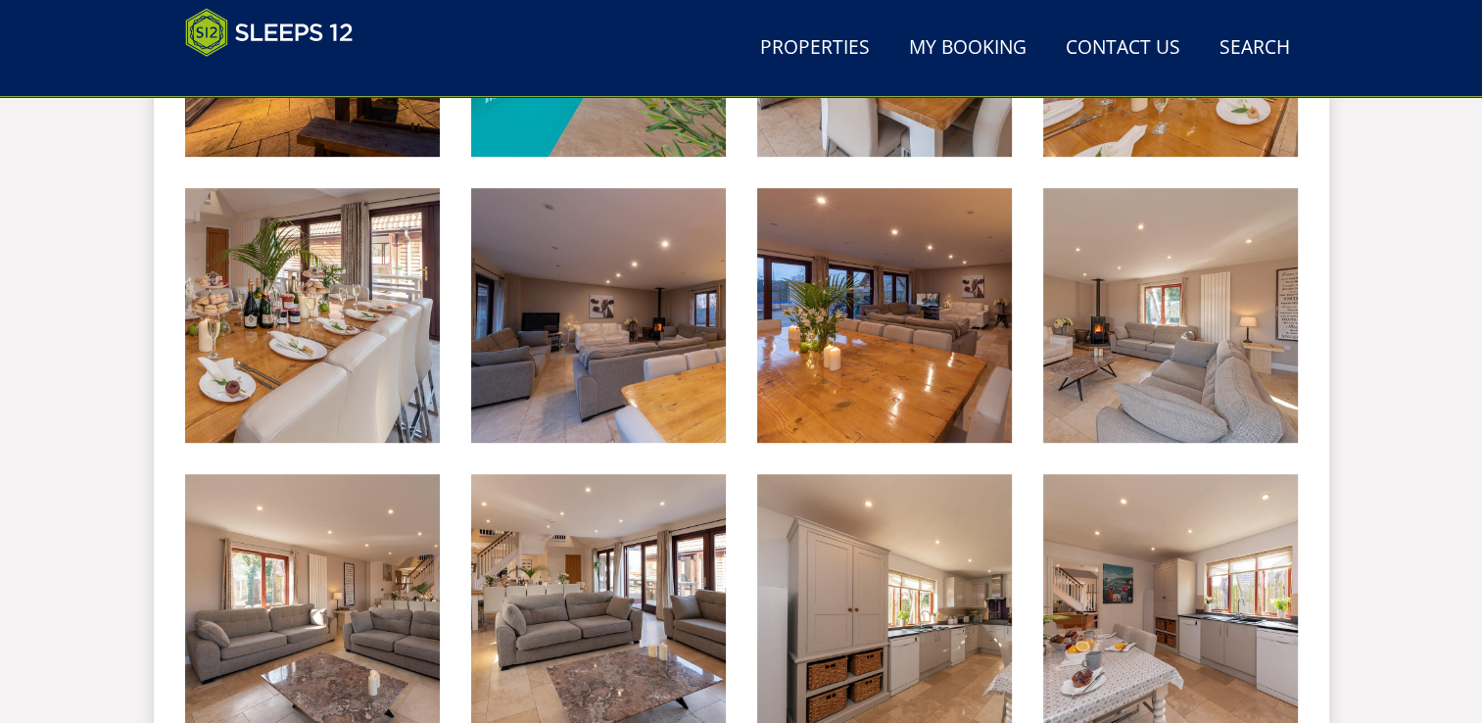
scroll to position [1096, 0]
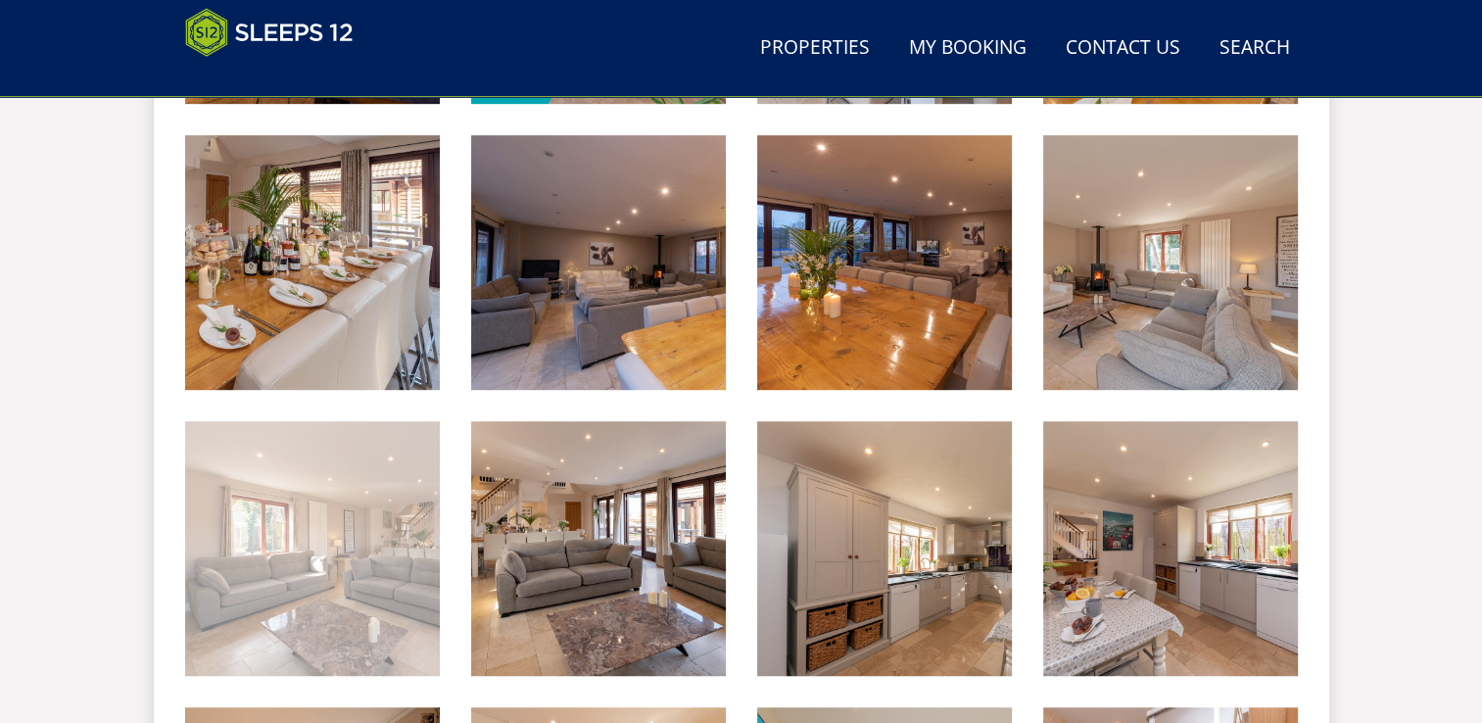
click at [347, 582] on img at bounding box center [312, 548] width 255 height 255
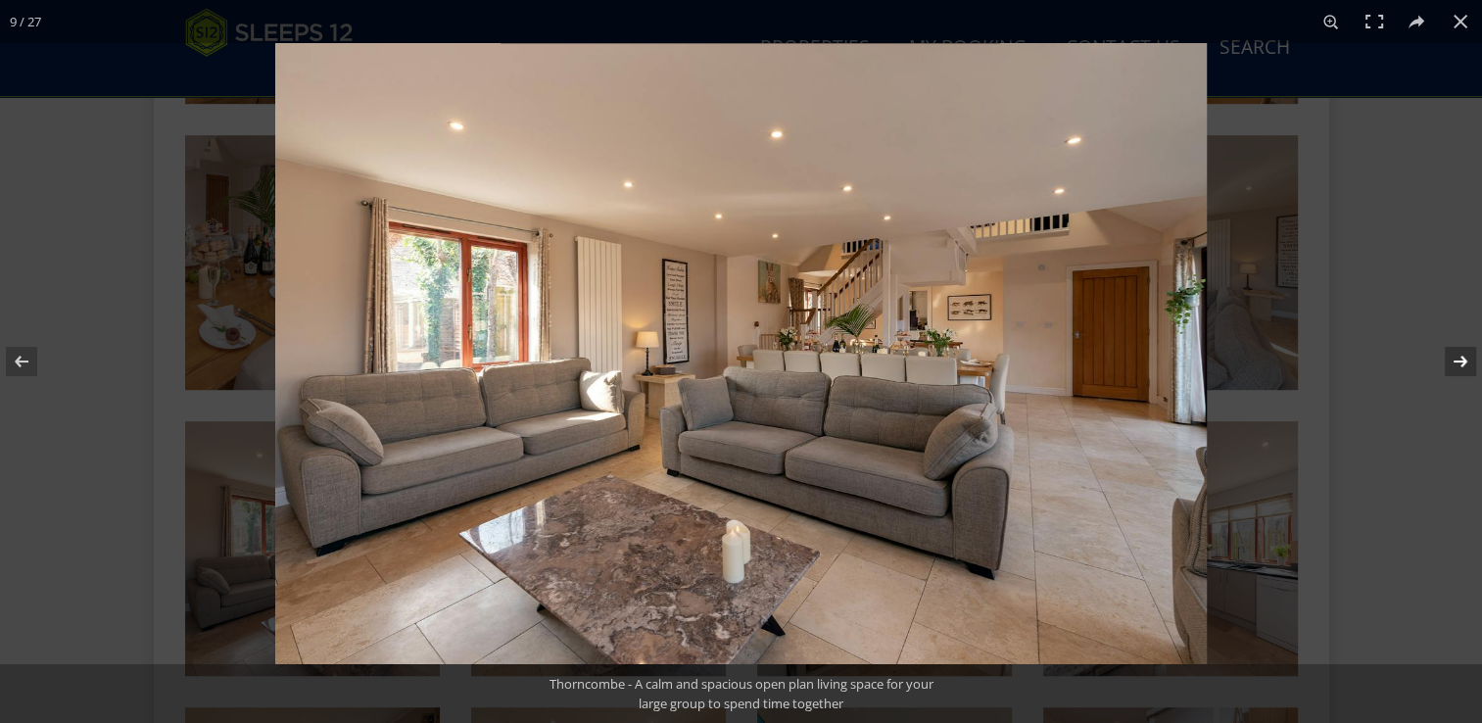
click at [1458, 360] on button at bounding box center [1447, 361] width 69 height 98
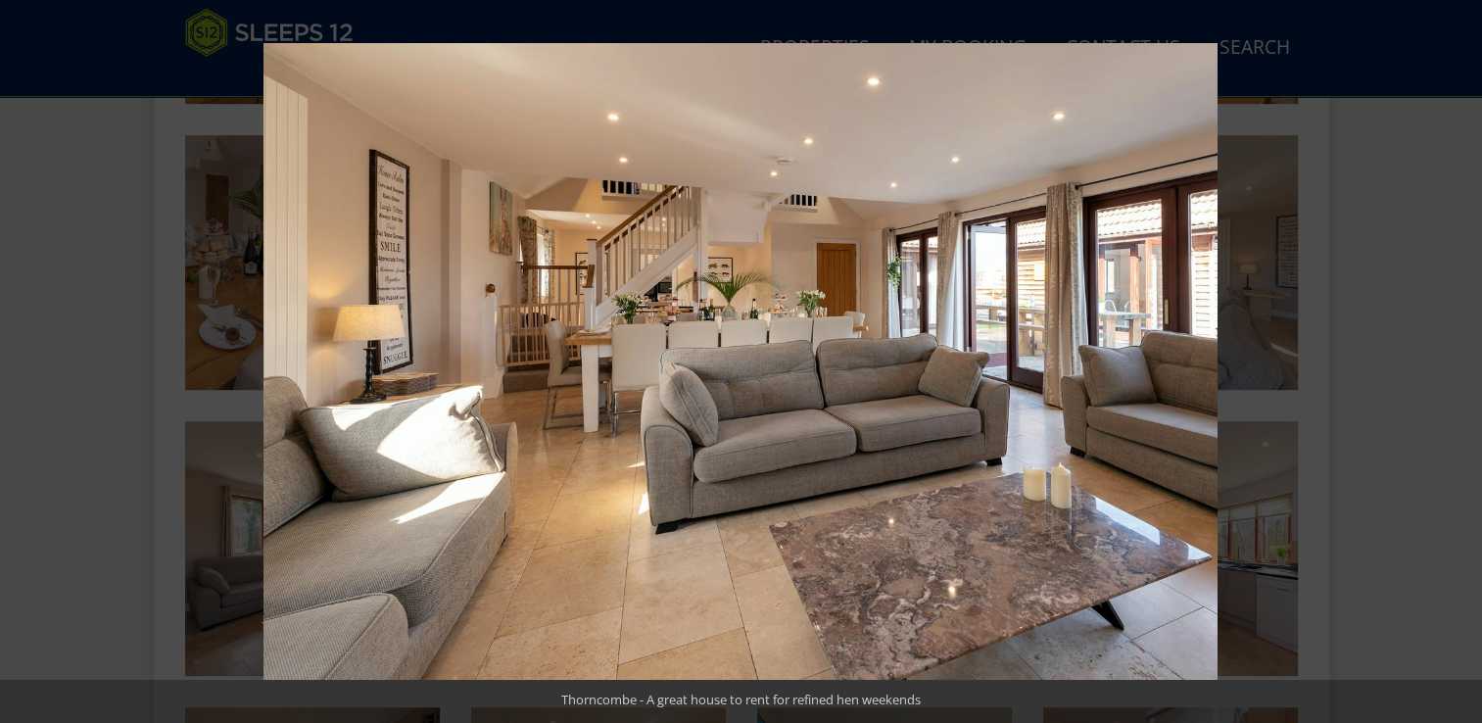
click at [1458, 360] on button at bounding box center [1447, 361] width 69 height 98
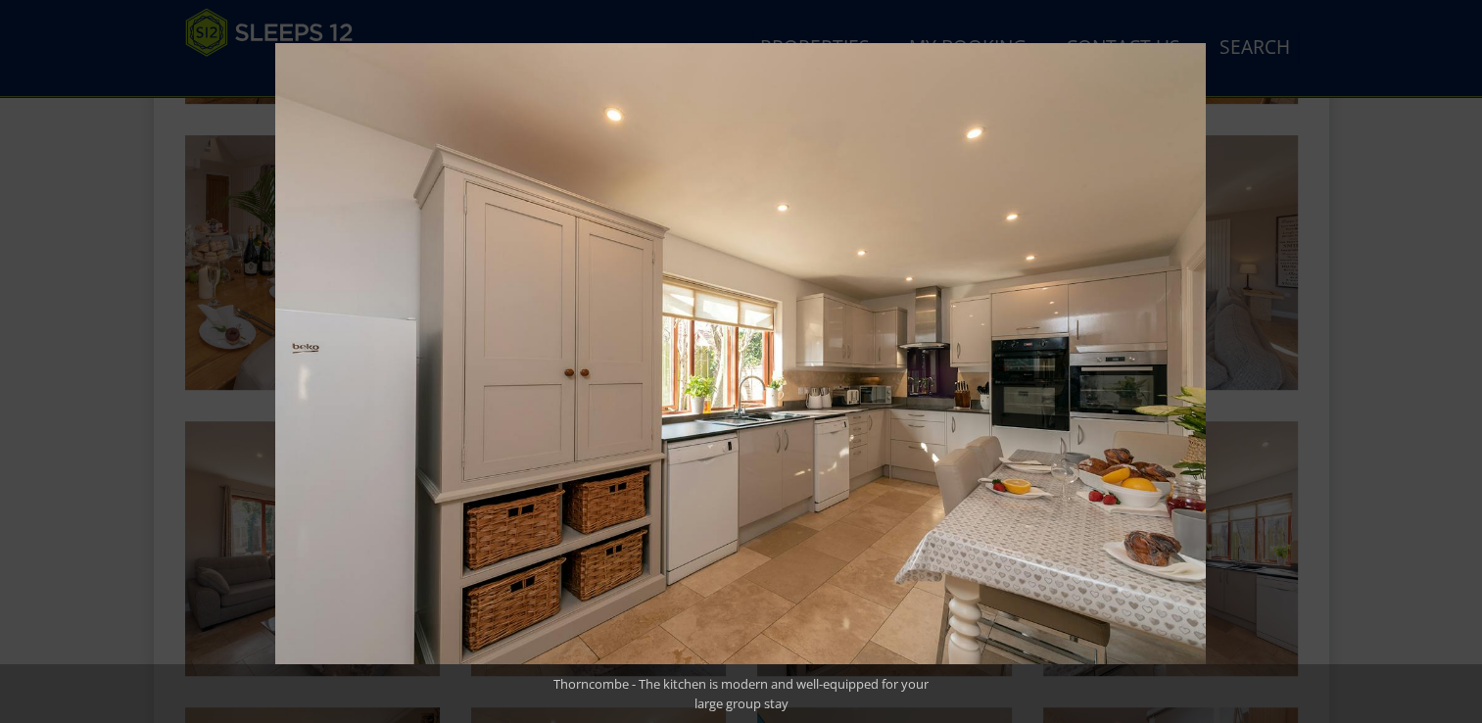
click at [1458, 360] on button at bounding box center [1447, 361] width 69 height 98
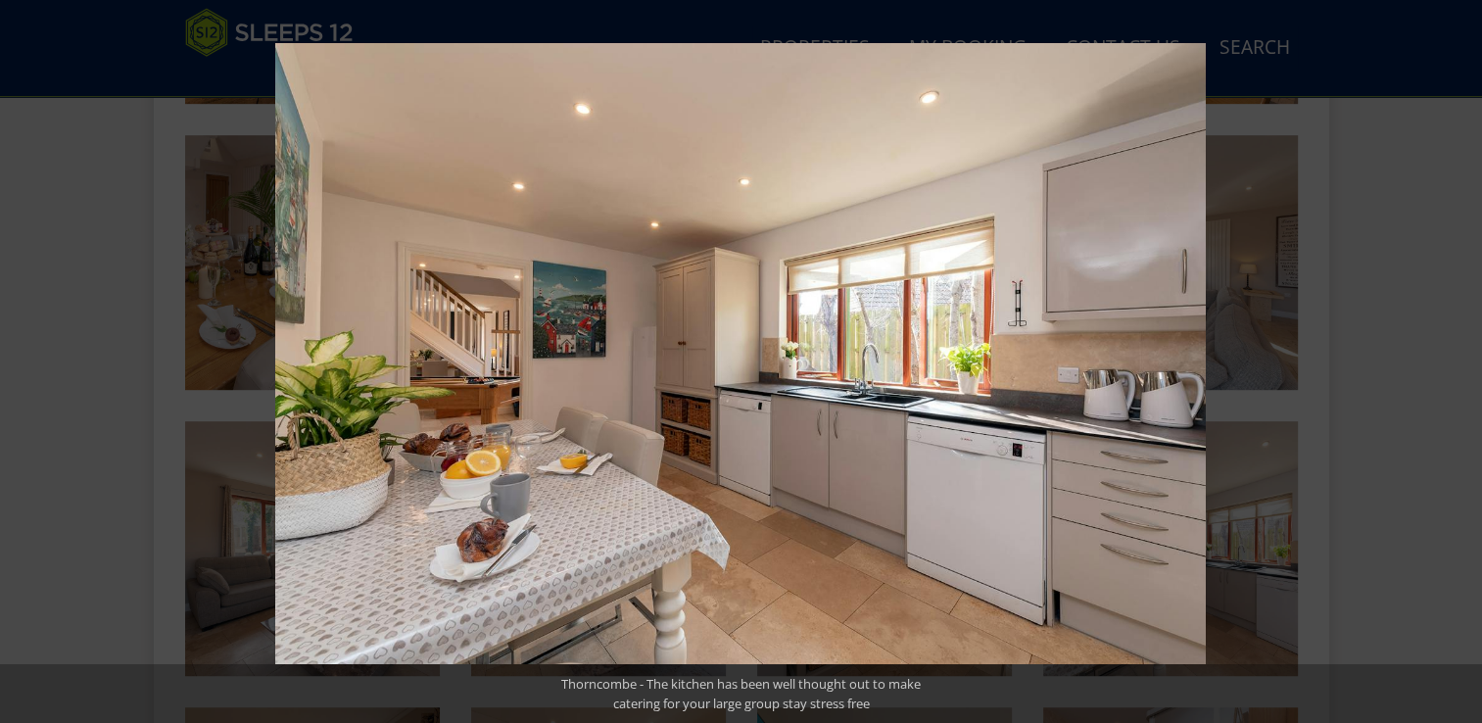
click at [1458, 360] on button at bounding box center [1447, 361] width 69 height 98
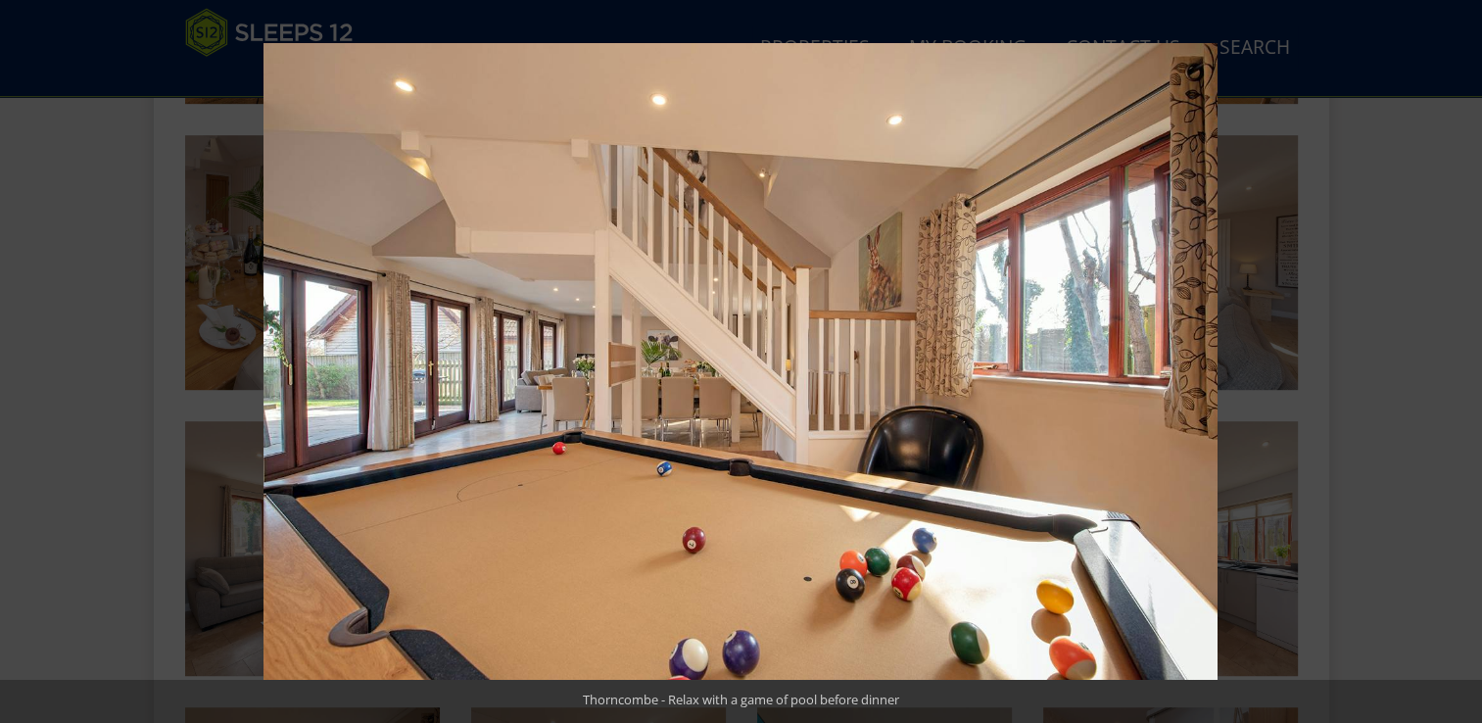
click at [1458, 360] on button at bounding box center [1447, 361] width 69 height 98
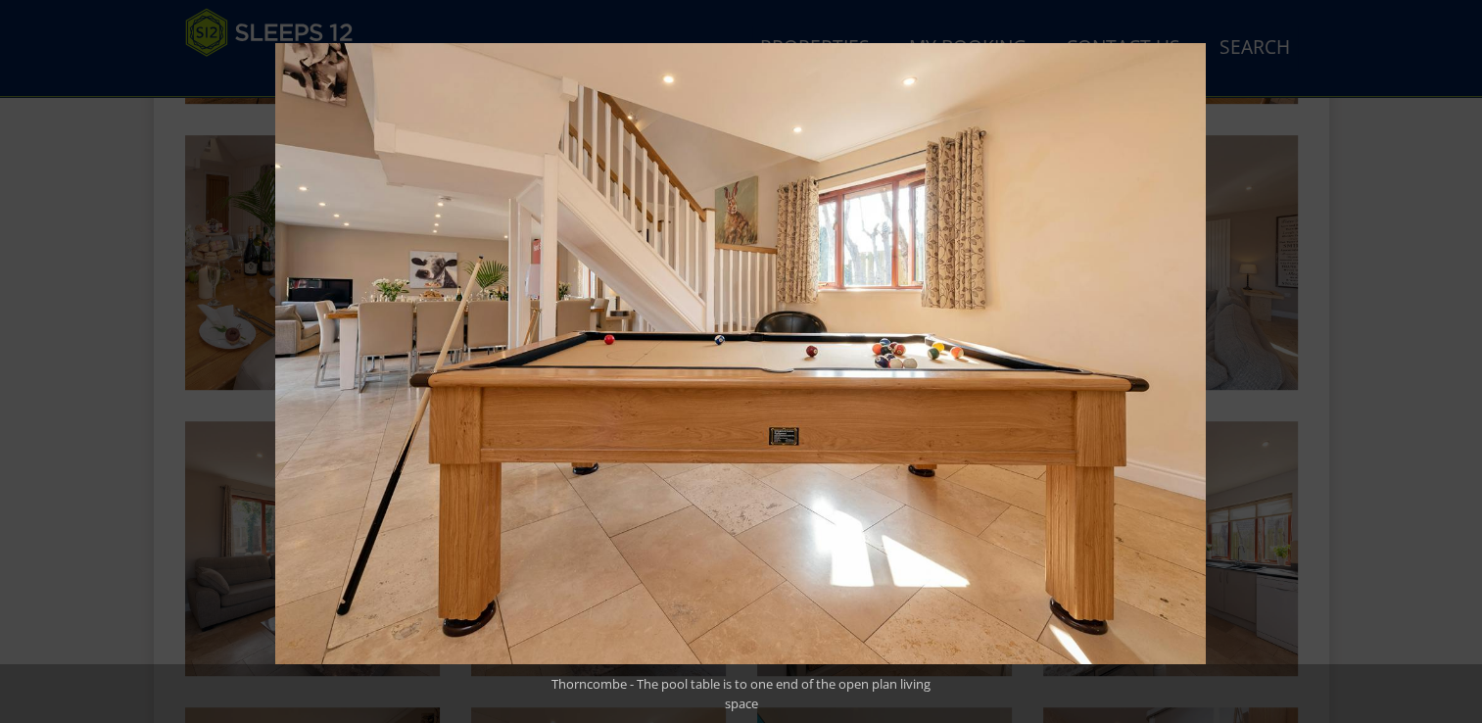
click at [1458, 360] on button at bounding box center [1447, 361] width 69 height 98
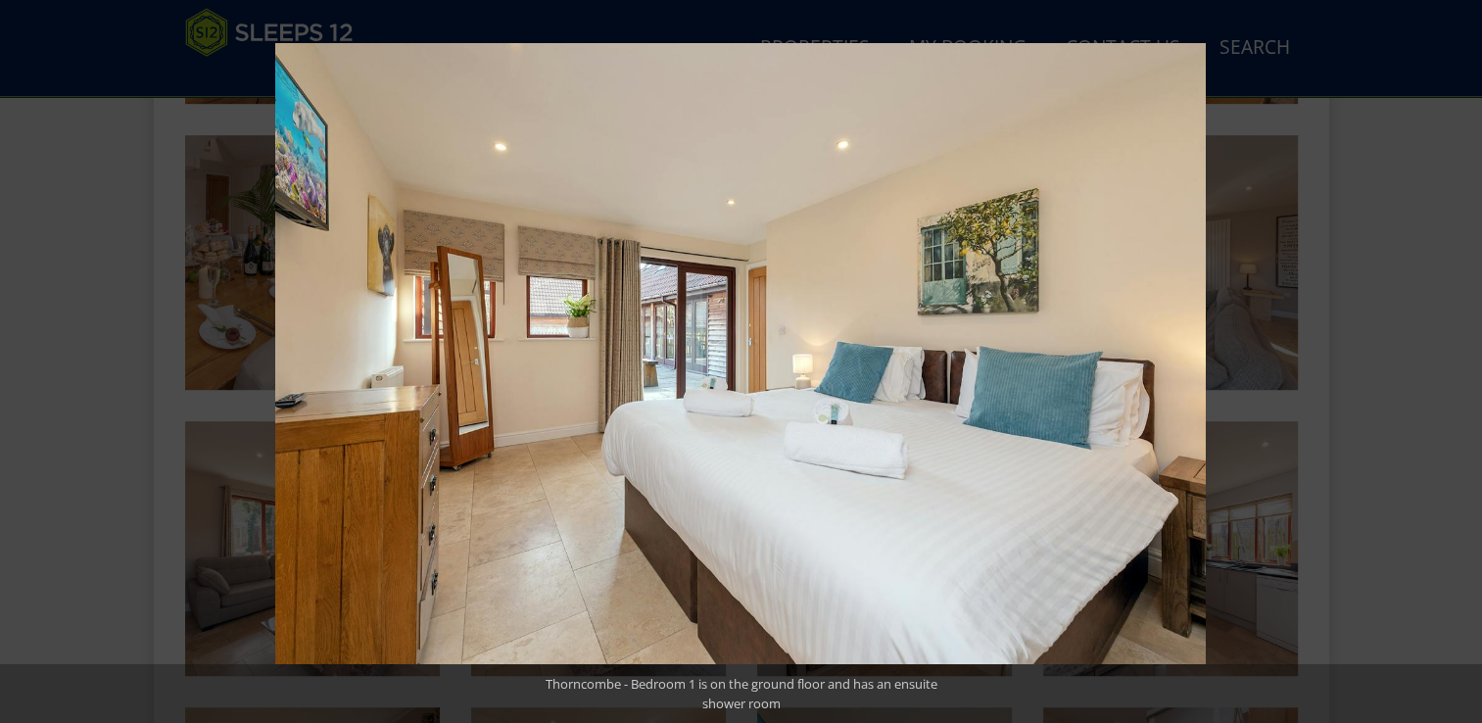
click at [1458, 360] on button at bounding box center [1447, 361] width 69 height 98
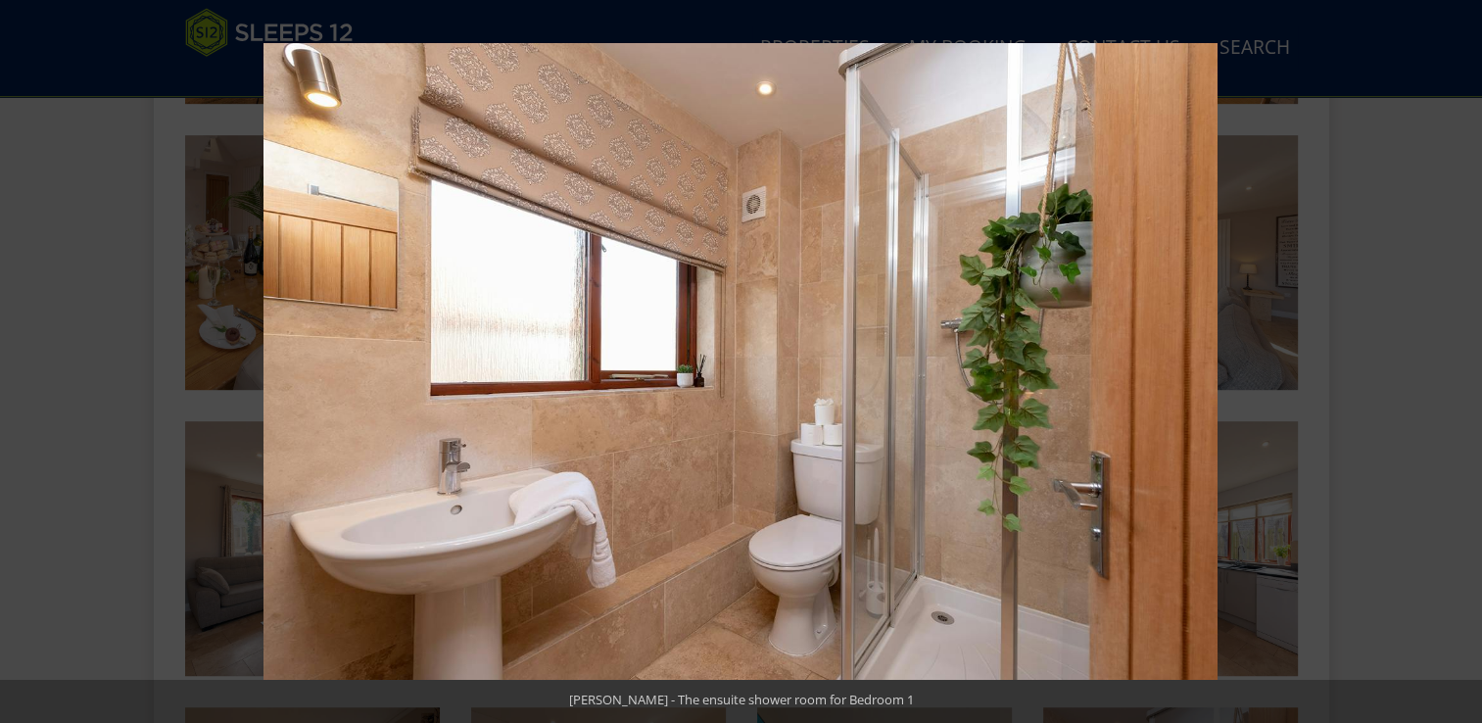
click at [1458, 360] on button at bounding box center [1447, 361] width 69 height 98
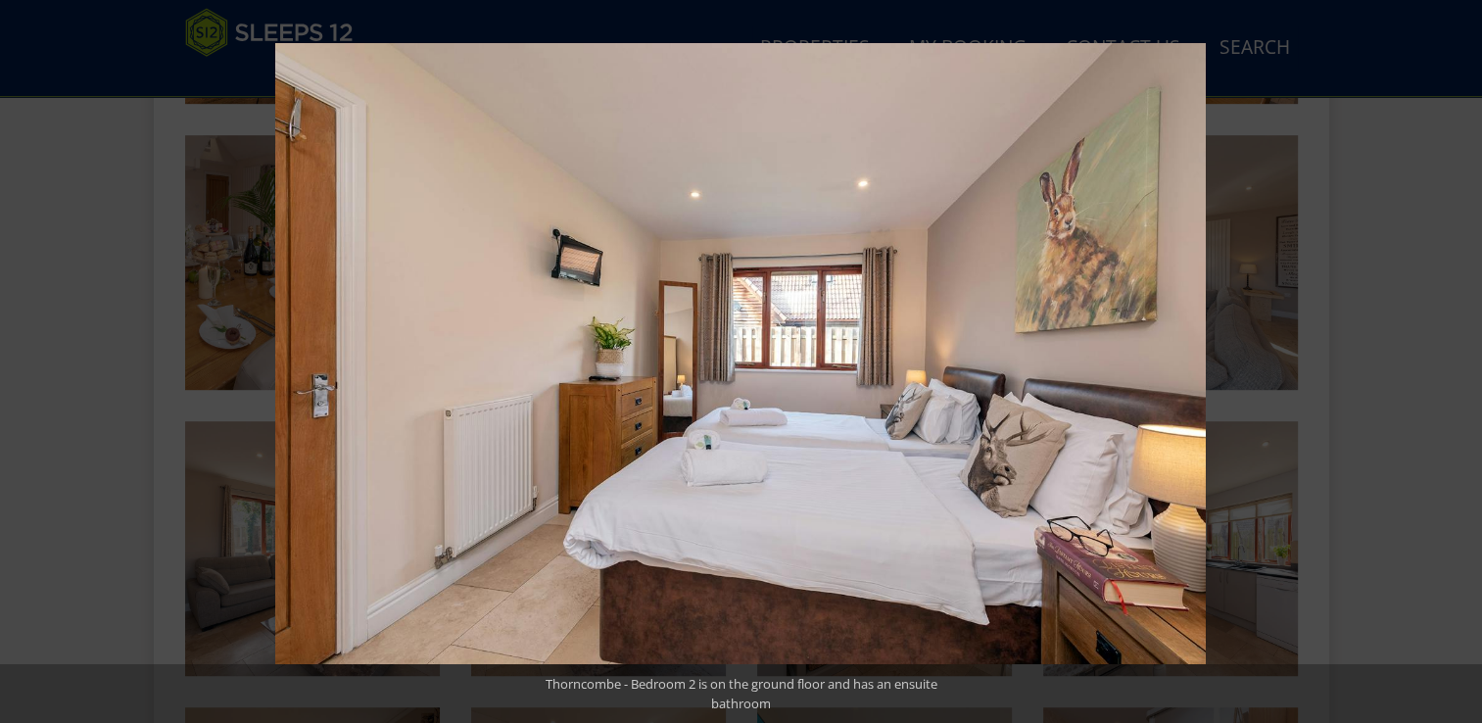
click at [1458, 360] on button at bounding box center [1447, 361] width 69 height 98
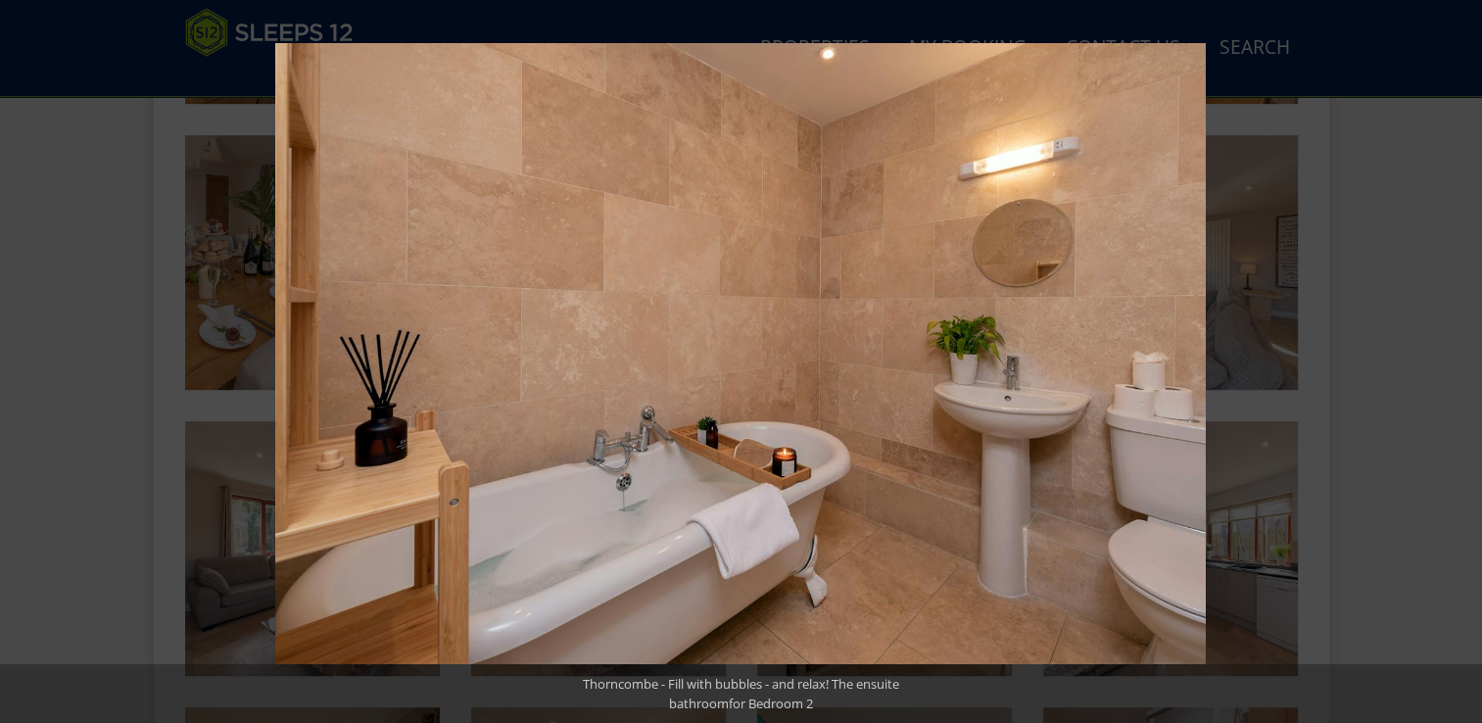
click at [1458, 360] on button at bounding box center [1447, 361] width 69 height 98
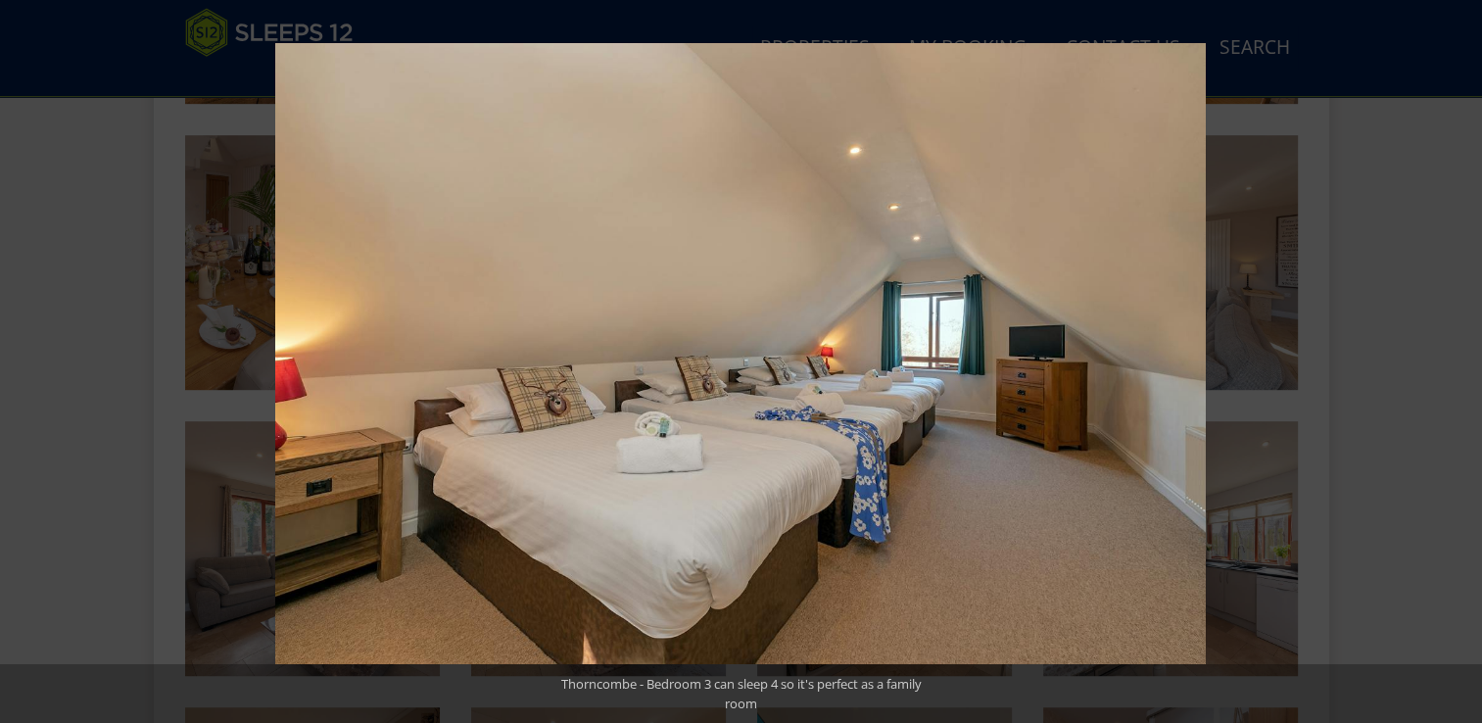
click at [1458, 360] on button at bounding box center [1447, 361] width 69 height 98
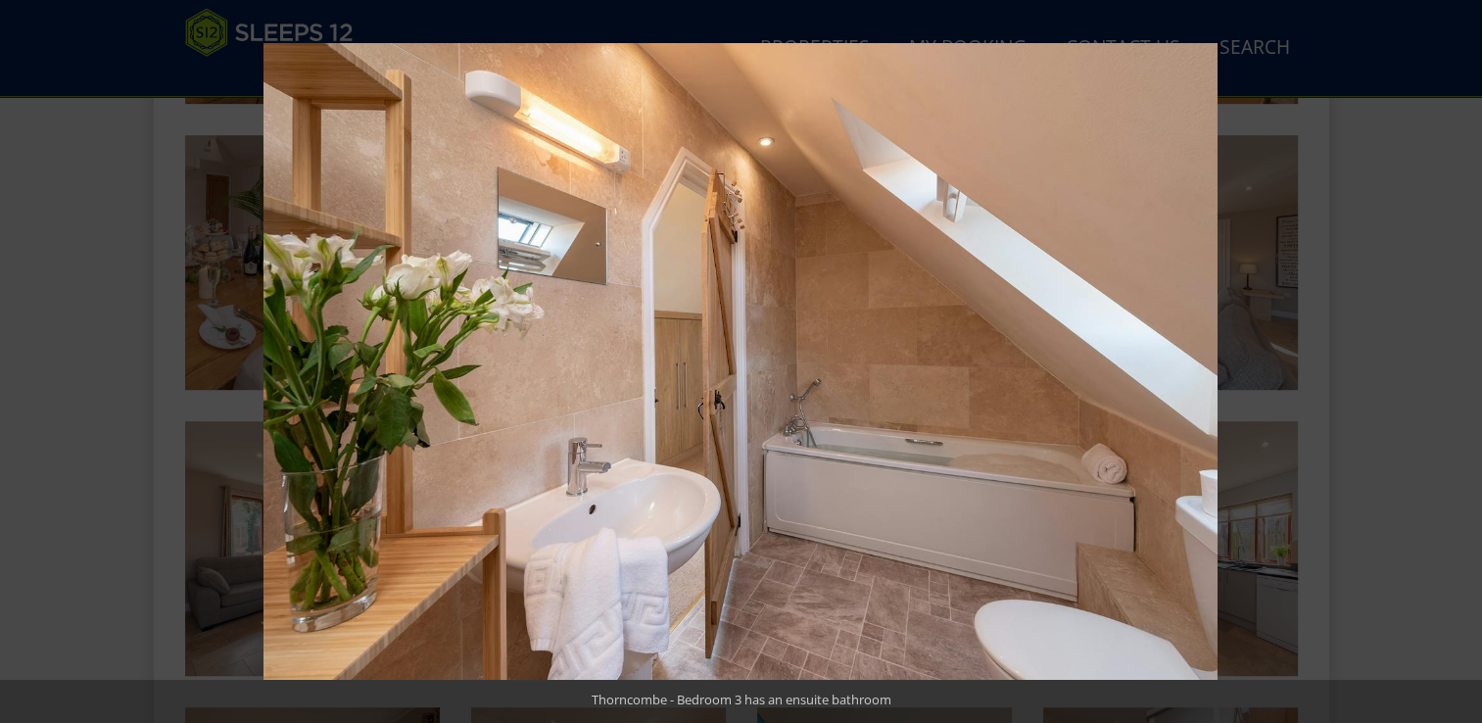
click at [1458, 360] on button at bounding box center [1447, 361] width 69 height 98
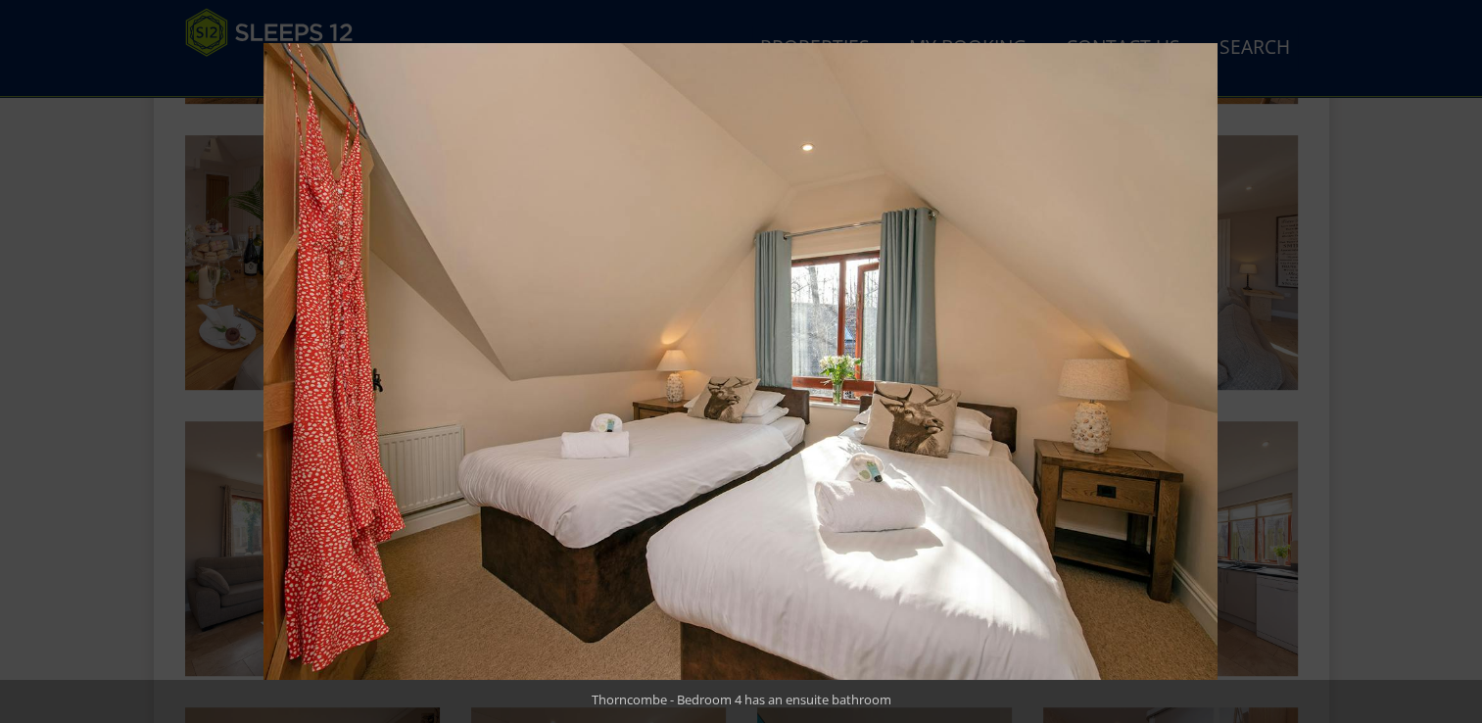
click at [1458, 360] on button at bounding box center [1447, 361] width 69 height 98
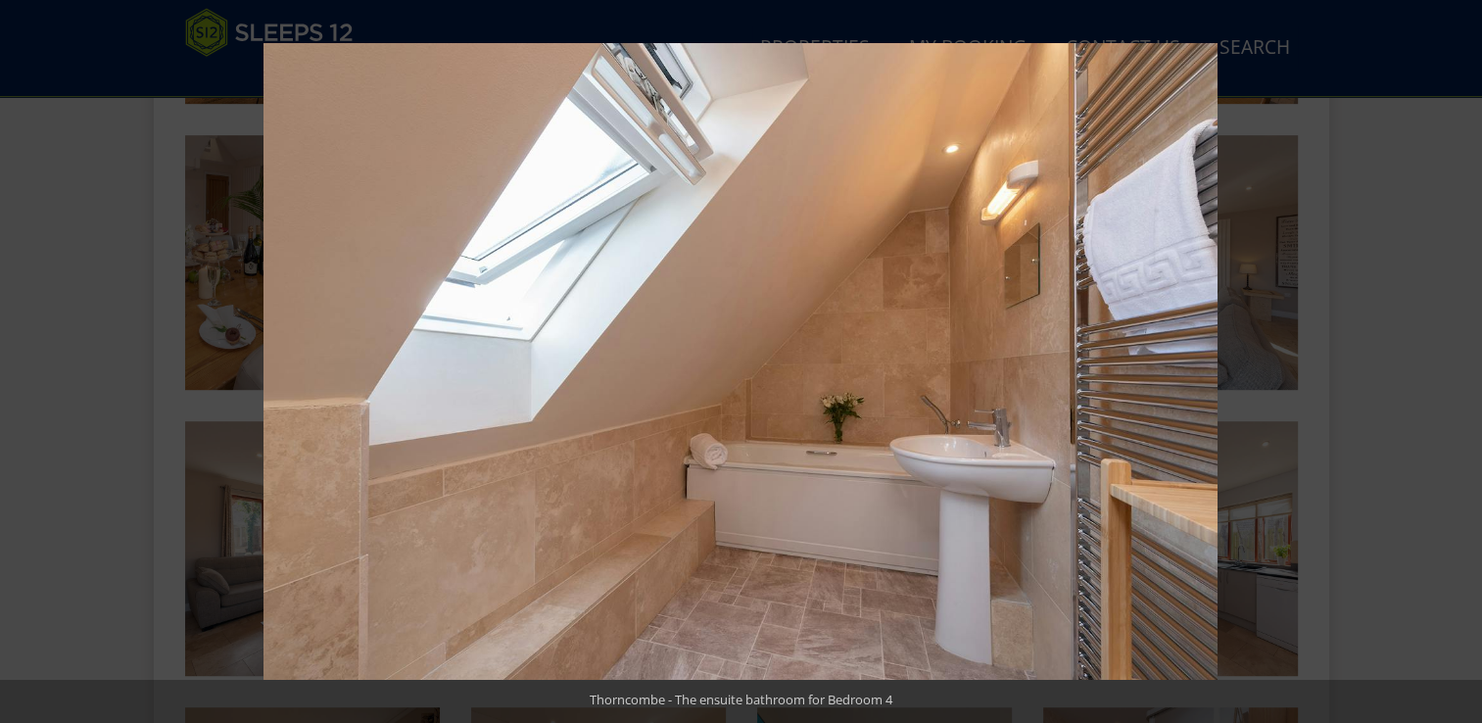
click at [1458, 360] on button at bounding box center [1447, 361] width 69 height 98
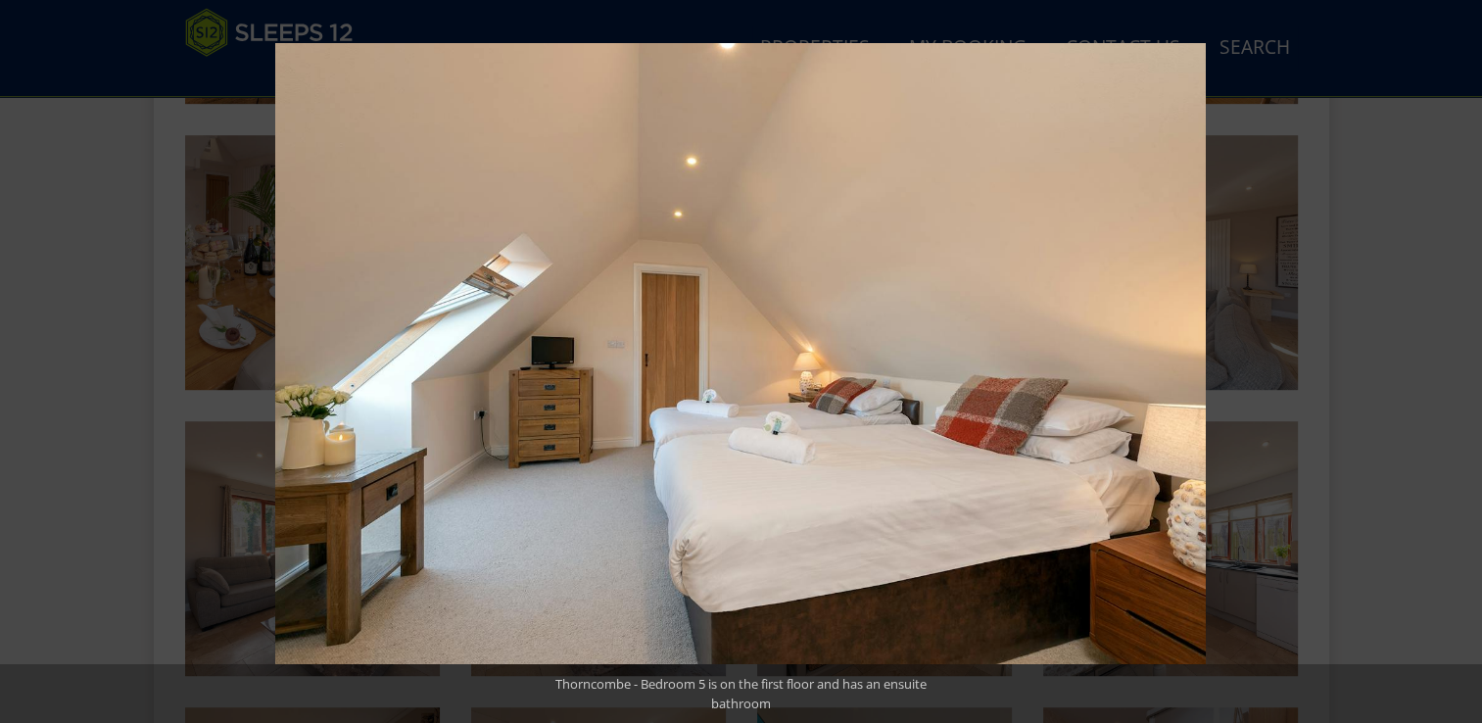
click at [1458, 360] on button at bounding box center [1447, 361] width 69 height 98
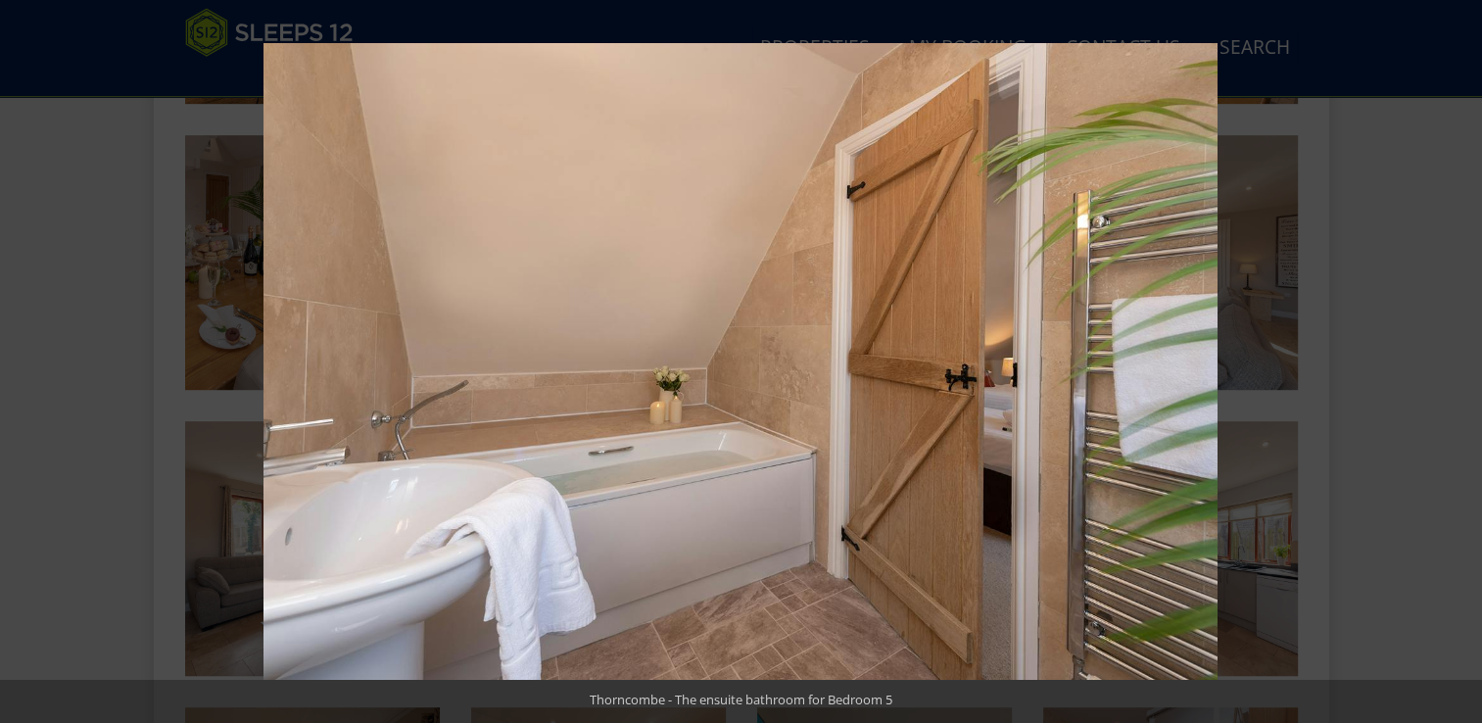
click at [1458, 360] on button at bounding box center [1447, 361] width 69 height 98
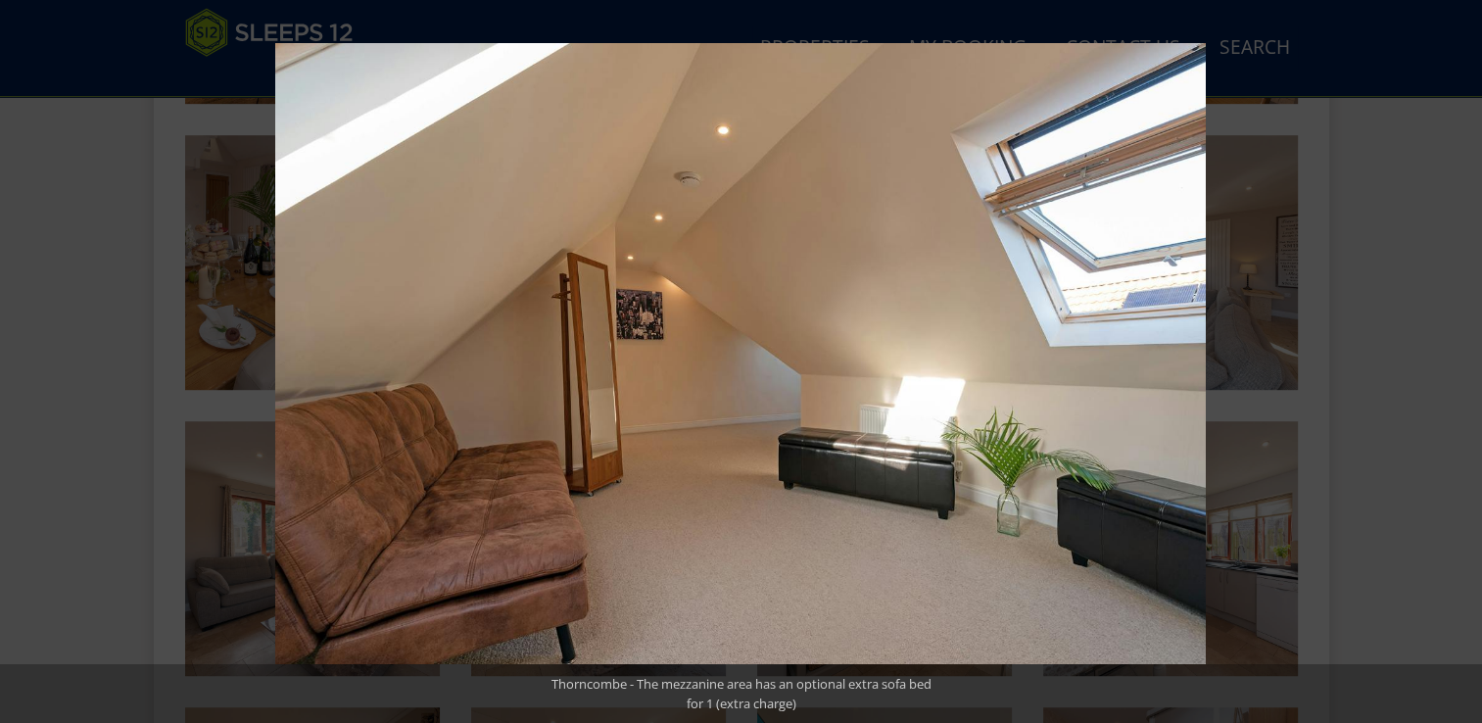
click at [1458, 360] on button at bounding box center [1447, 361] width 69 height 98
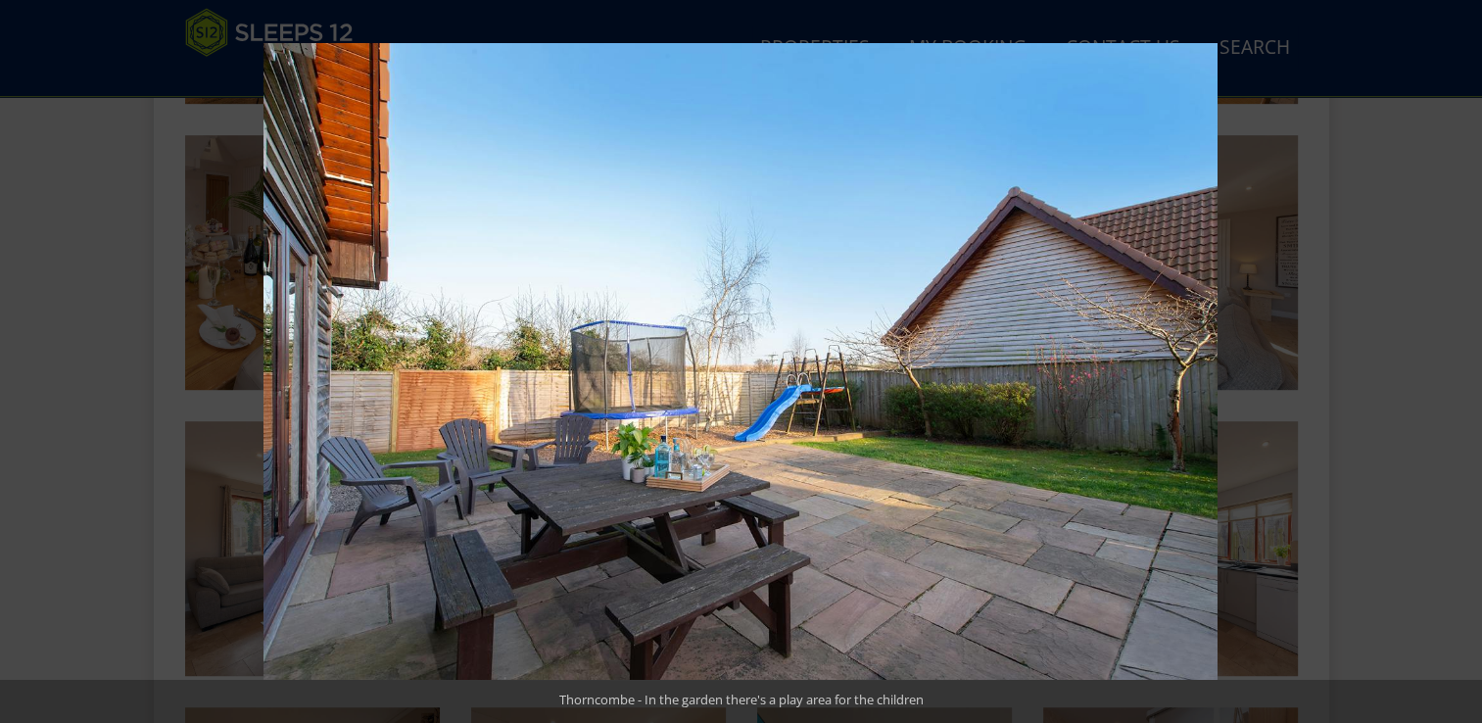
click at [1458, 360] on button at bounding box center [1447, 361] width 69 height 98
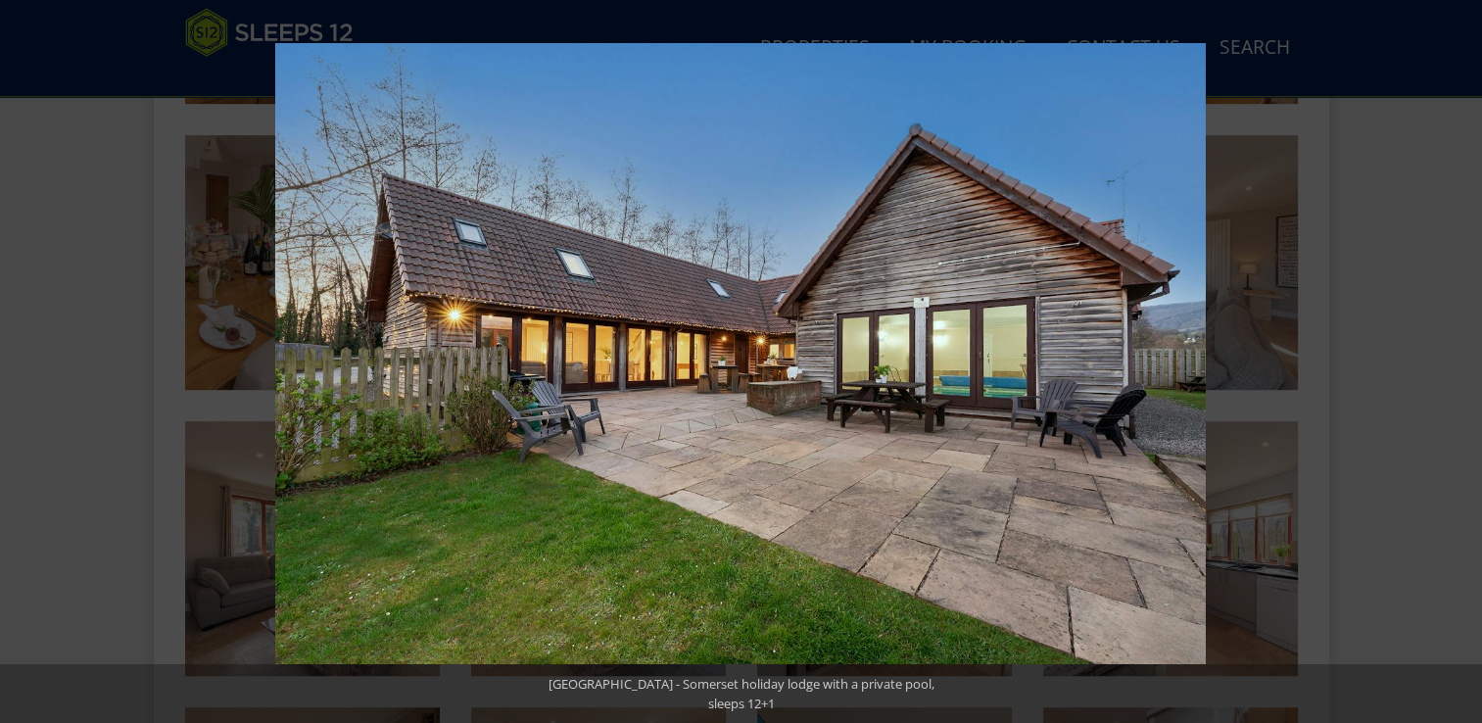
click at [1458, 360] on button at bounding box center [1447, 361] width 69 height 98
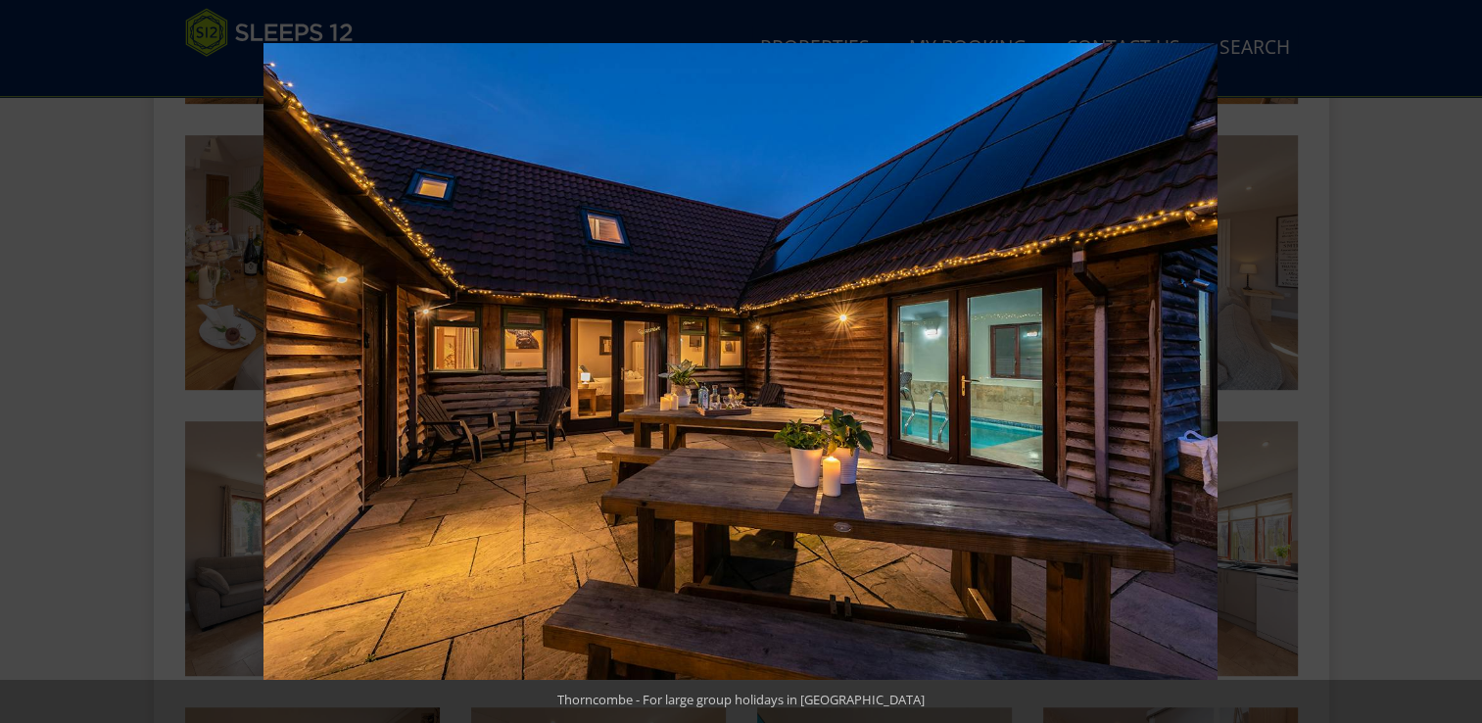
click at [1458, 360] on button at bounding box center [1447, 361] width 69 height 98
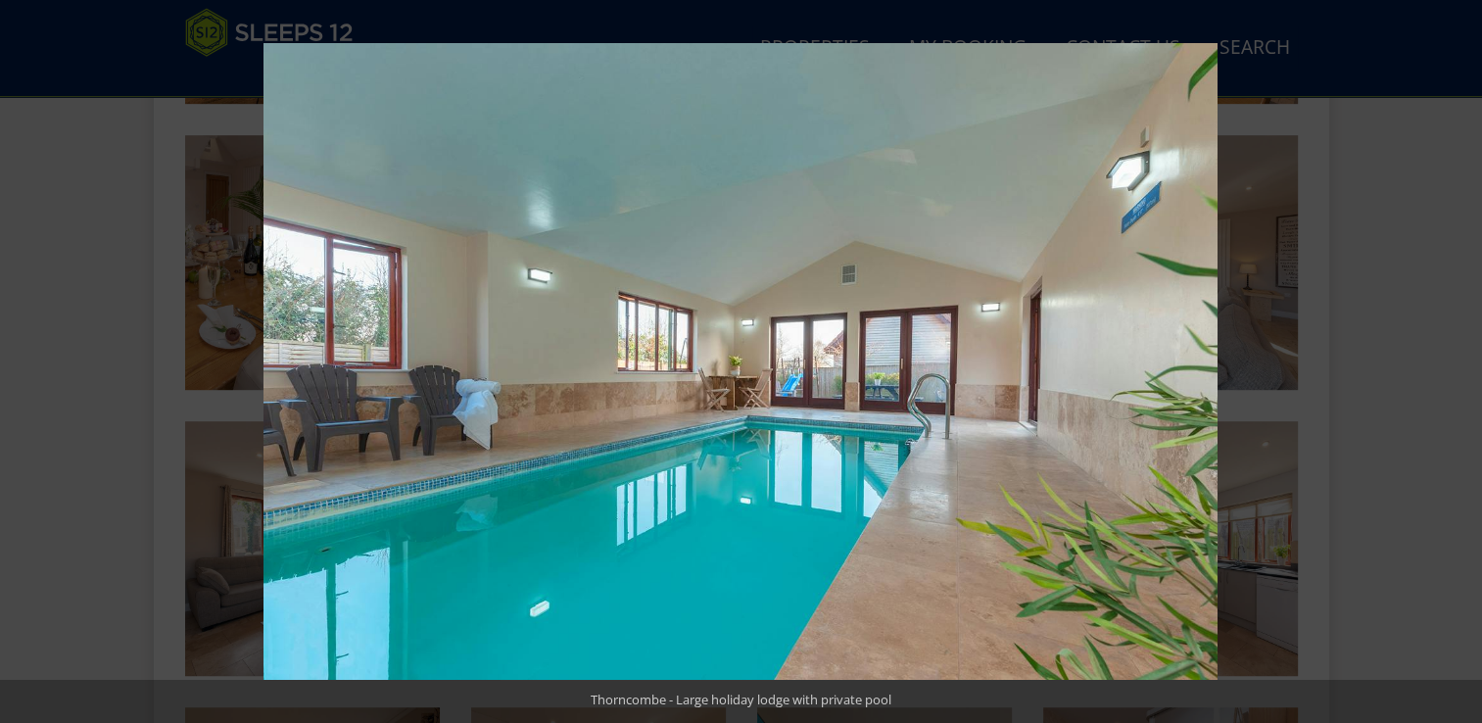
click at [1458, 360] on button at bounding box center [1447, 361] width 69 height 98
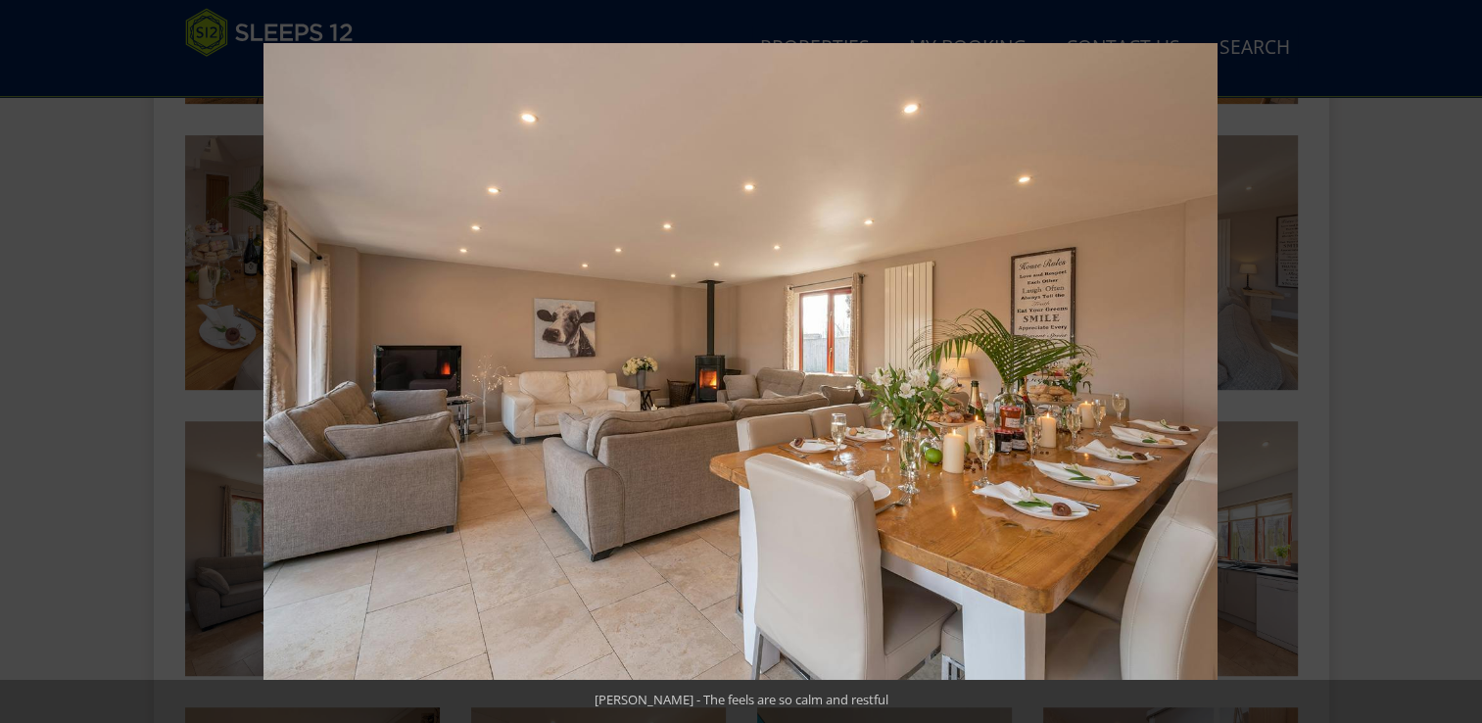
click at [1458, 360] on button at bounding box center [1447, 361] width 69 height 98
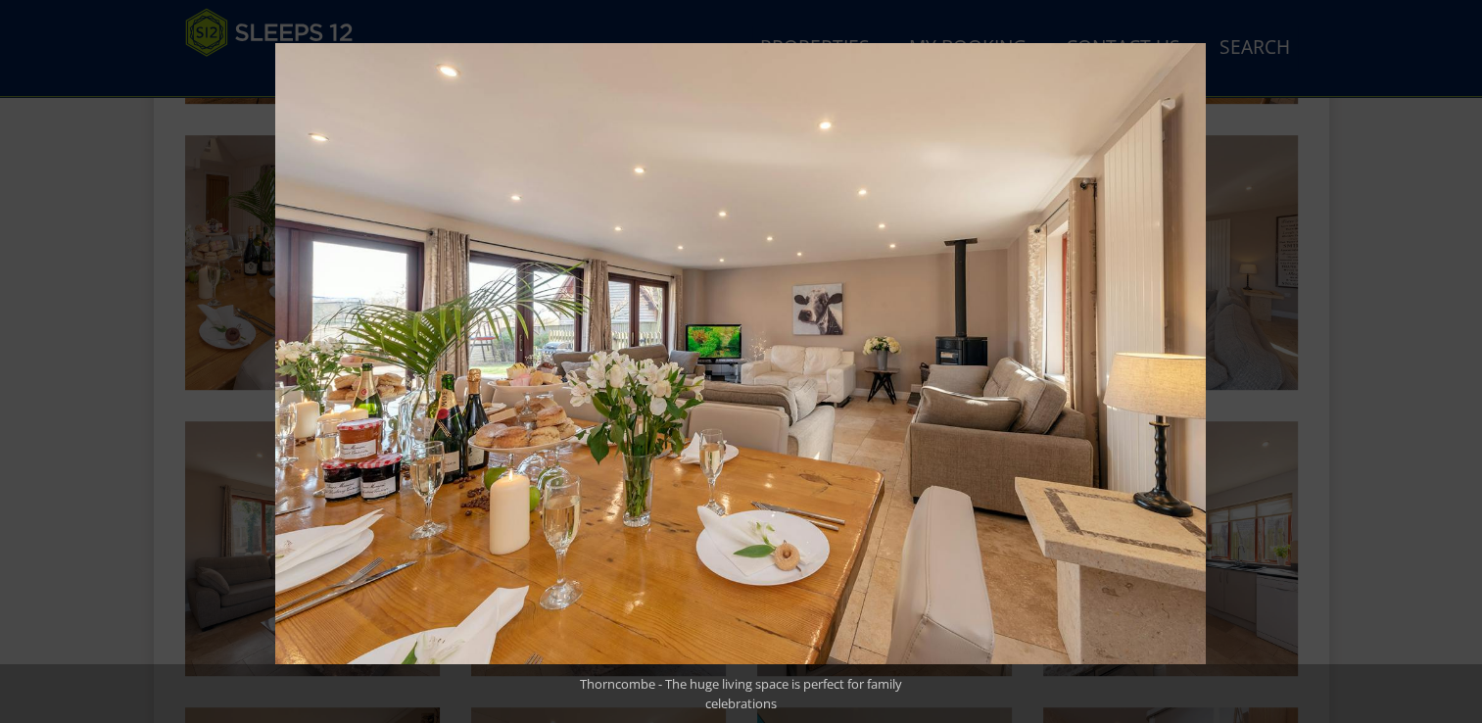
click at [1458, 360] on button at bounding box center [1447, 361] width 69 height 98
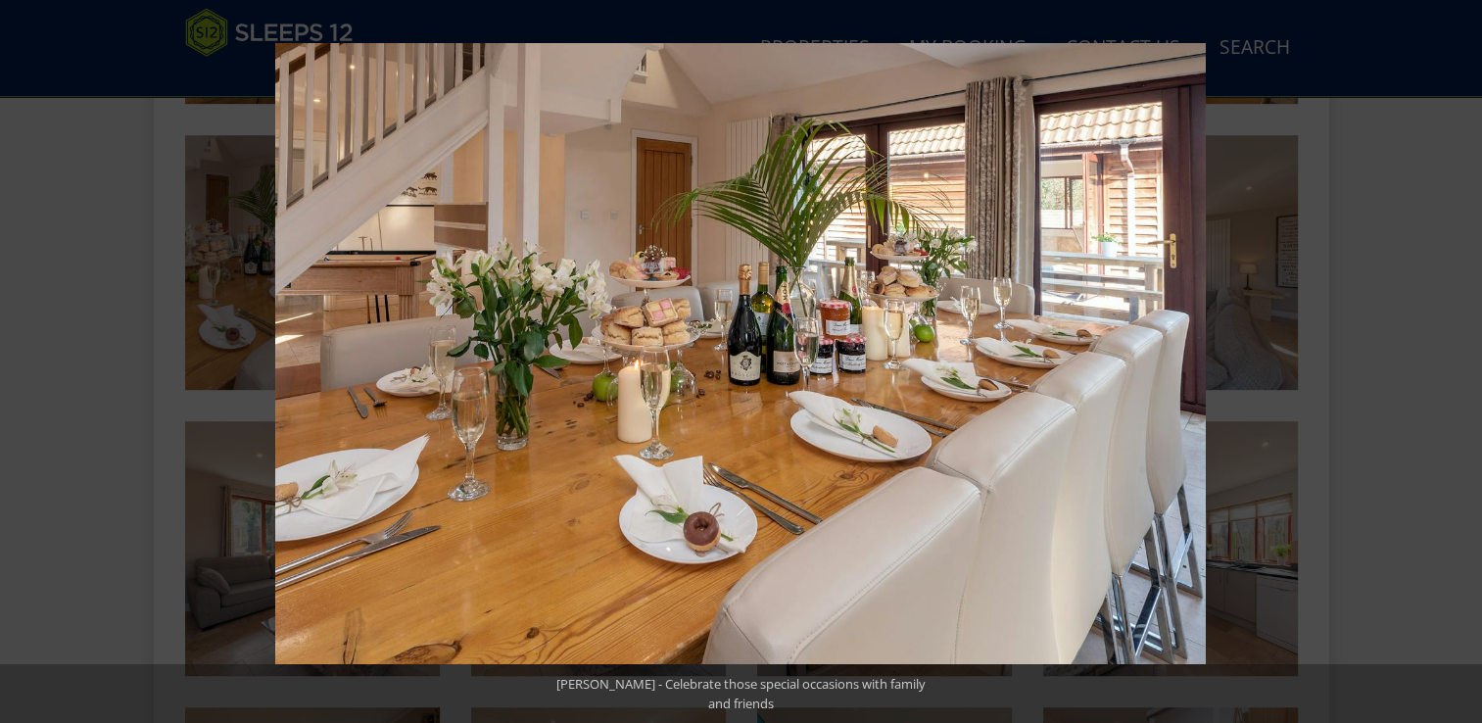
click at [1458, 360] on button at bounding box center [1447, 361] width 69 height 98
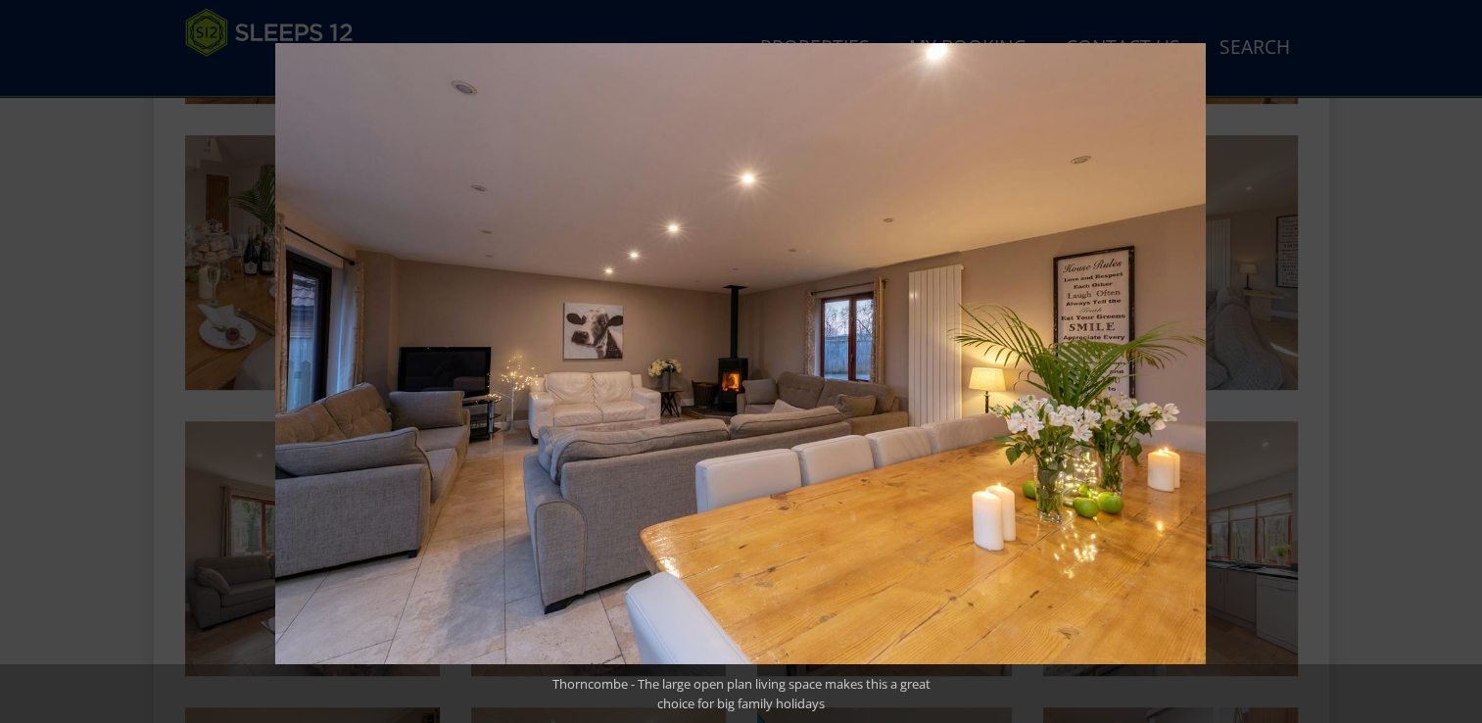
click at [1458, 360] on button at bounding box center [1447, 361] width 69 height 98
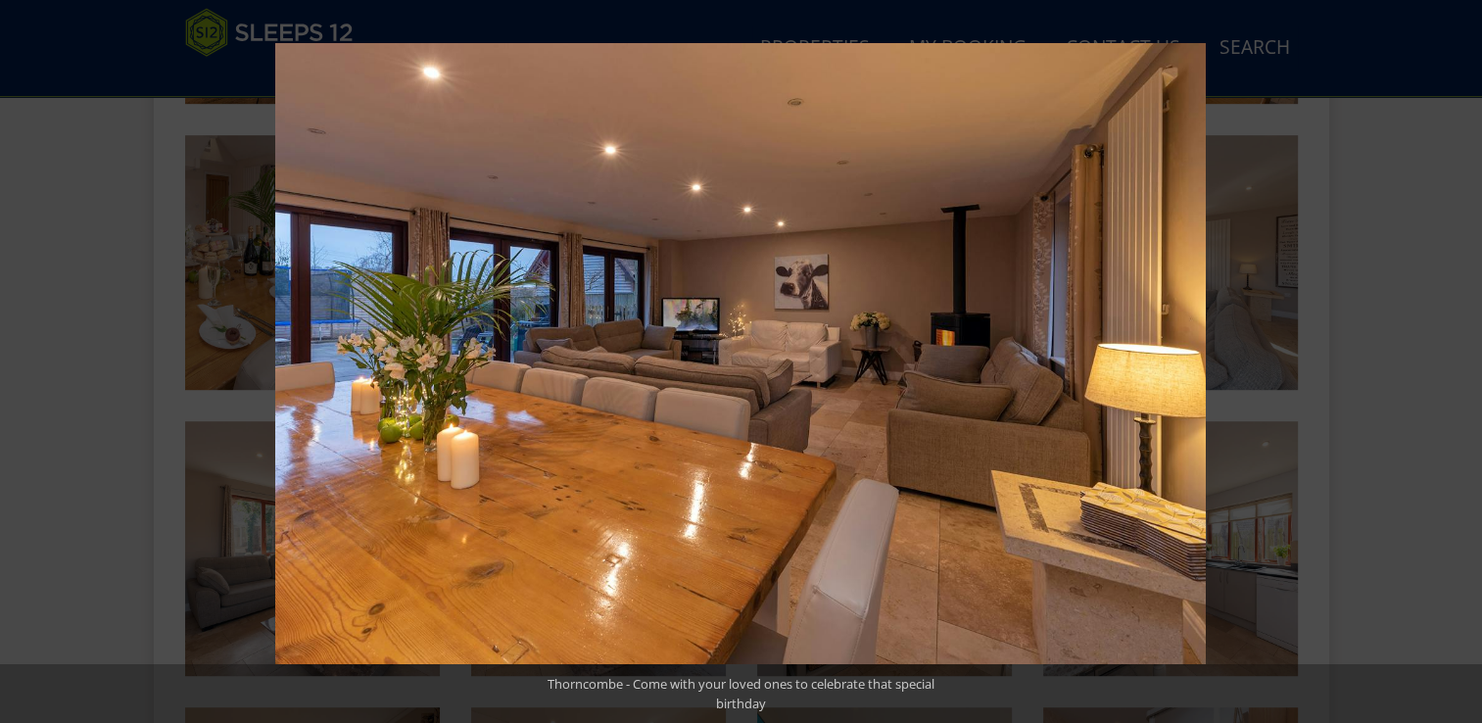
click at [1458, 360] on button at bounding box center [1447, 361] width 69 height 98
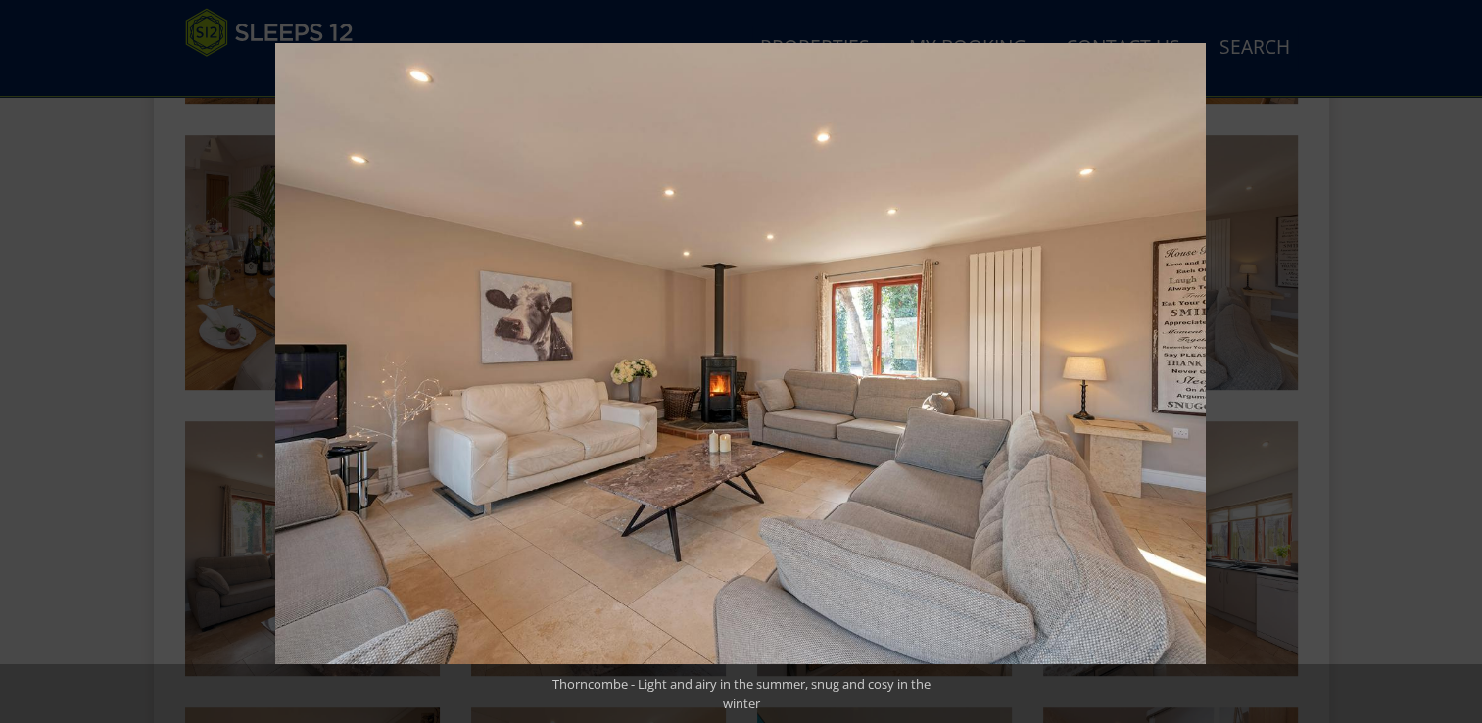
click at [1458, 360] on button at bounding box center [1447, 361] width 69 height 98
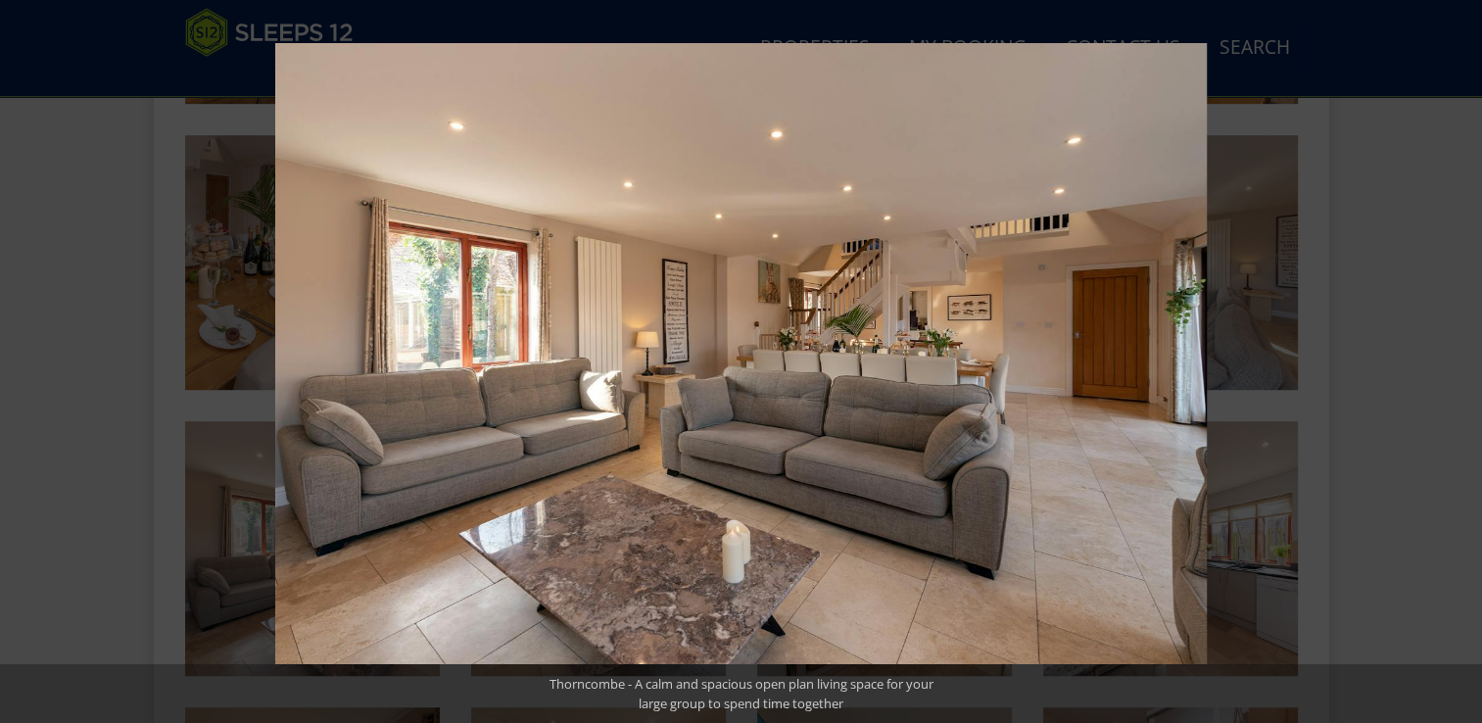
click at [1458, 360] on button at bounding box center [1447, 361] width 69 height 98
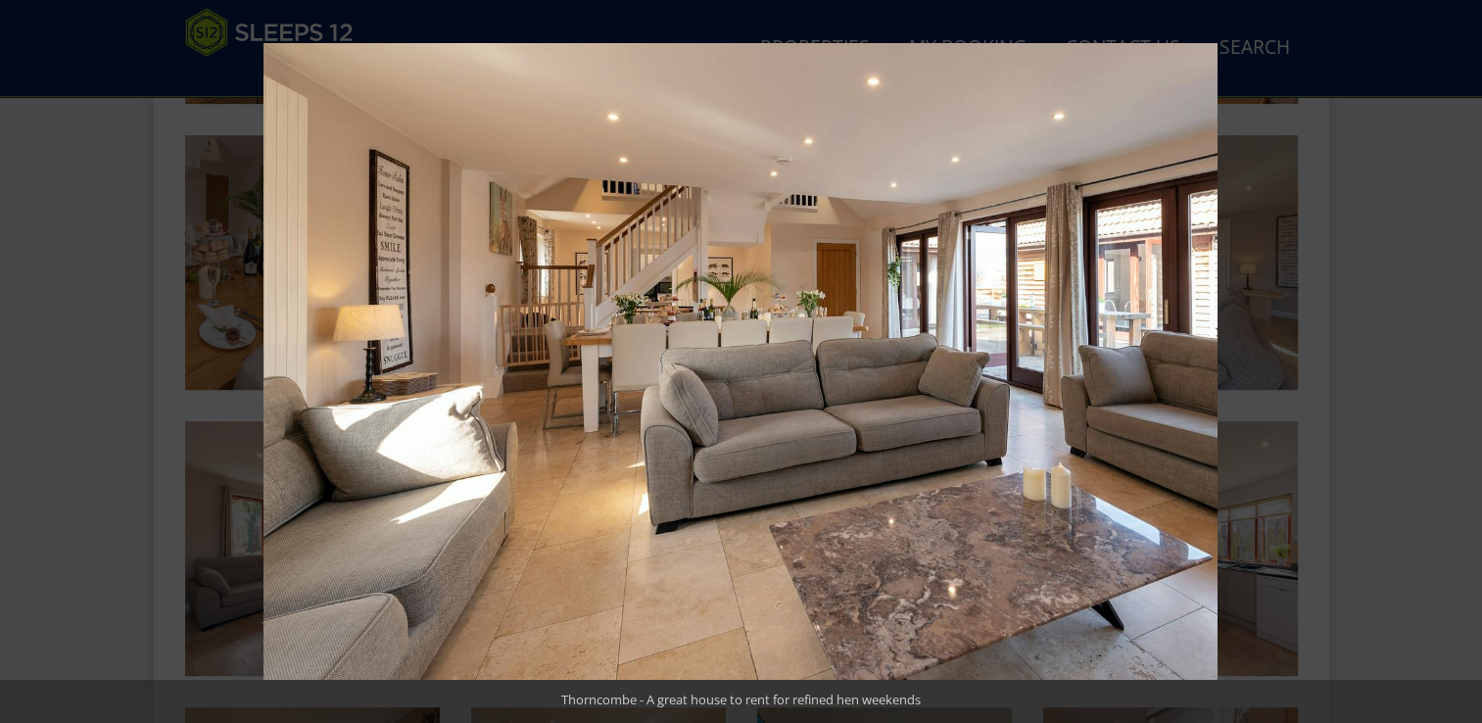
click at [1458, 360] on button at bounding box center [1447, 361] width 69 height 98
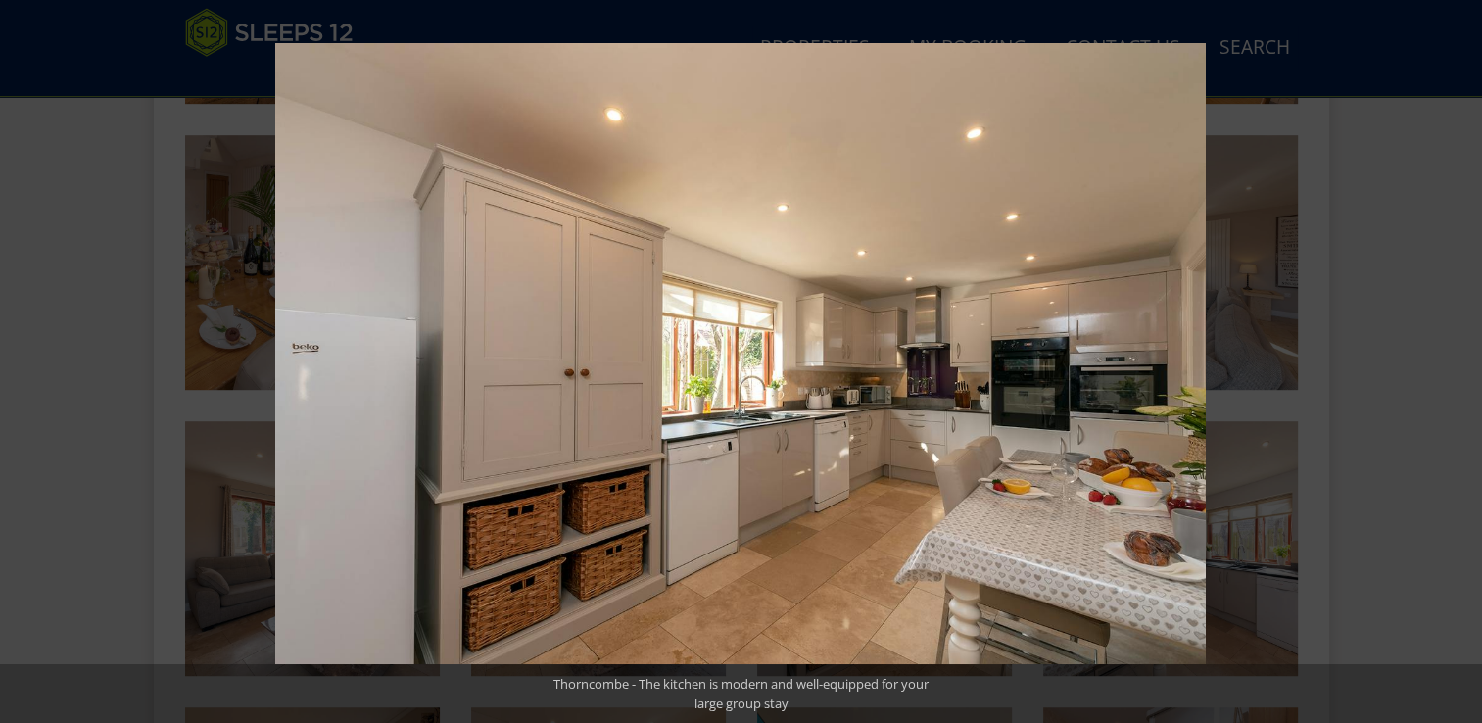
click at [1458, 360] on button at bounding box center [1447, 361] width 69 height 98
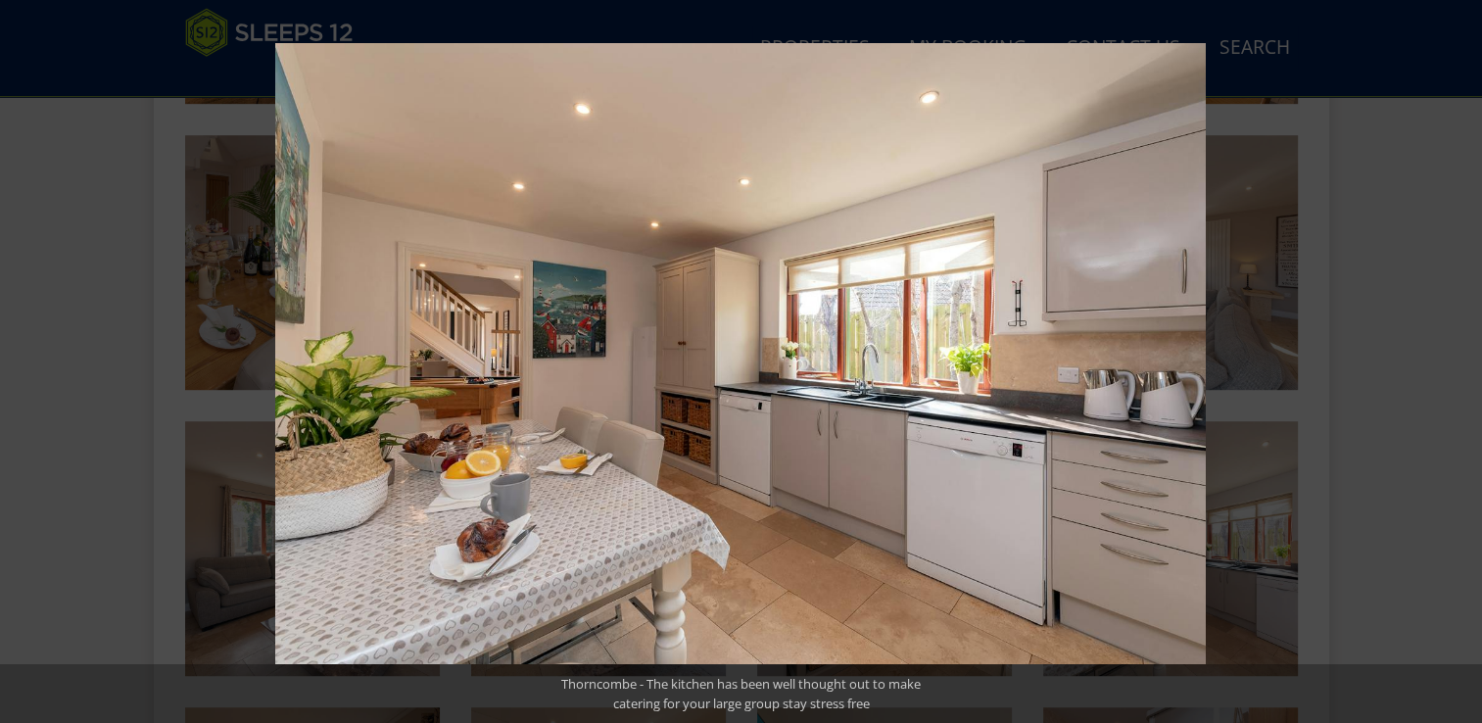
click at [1458, 360] on button at bounding box center [1447, 361] width 69 height 98
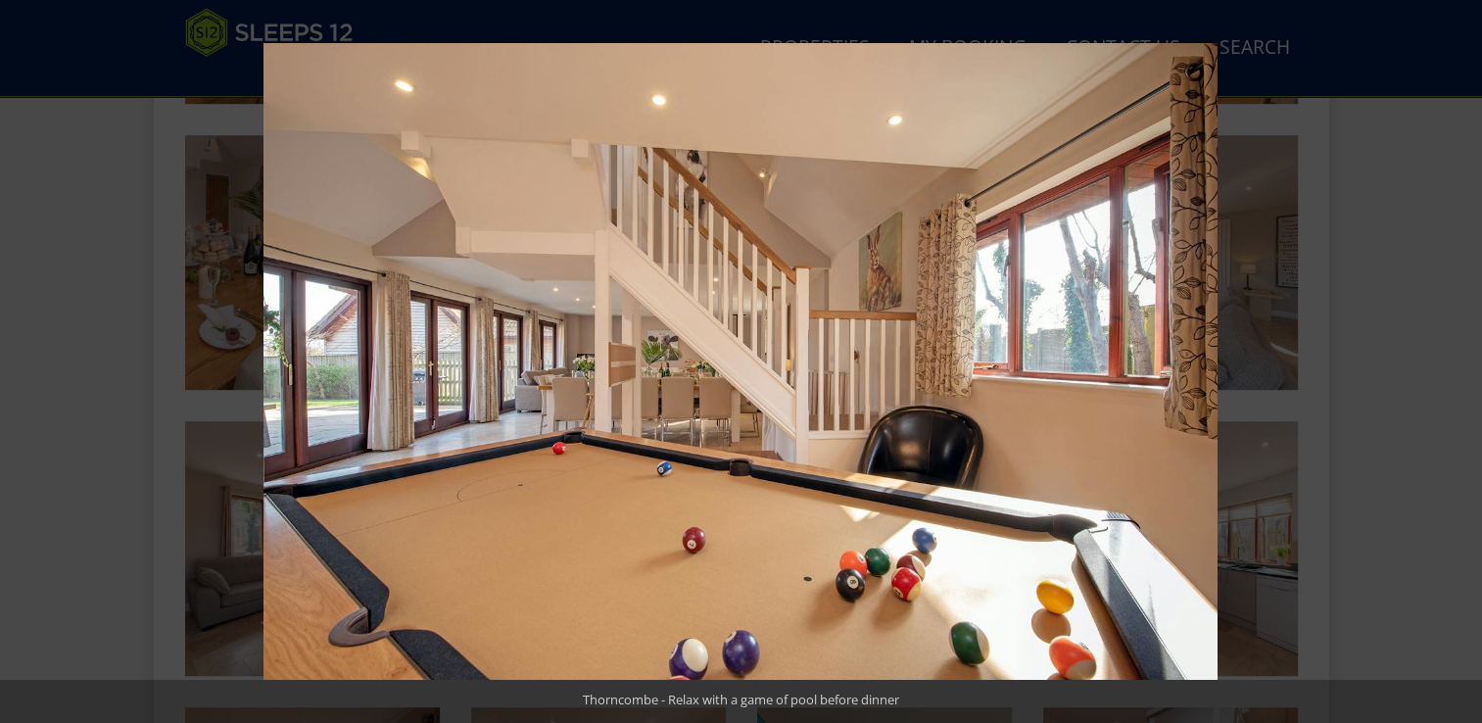
click at [1458, 360] on button at bounding box center [1447, 361] width 69 height 98
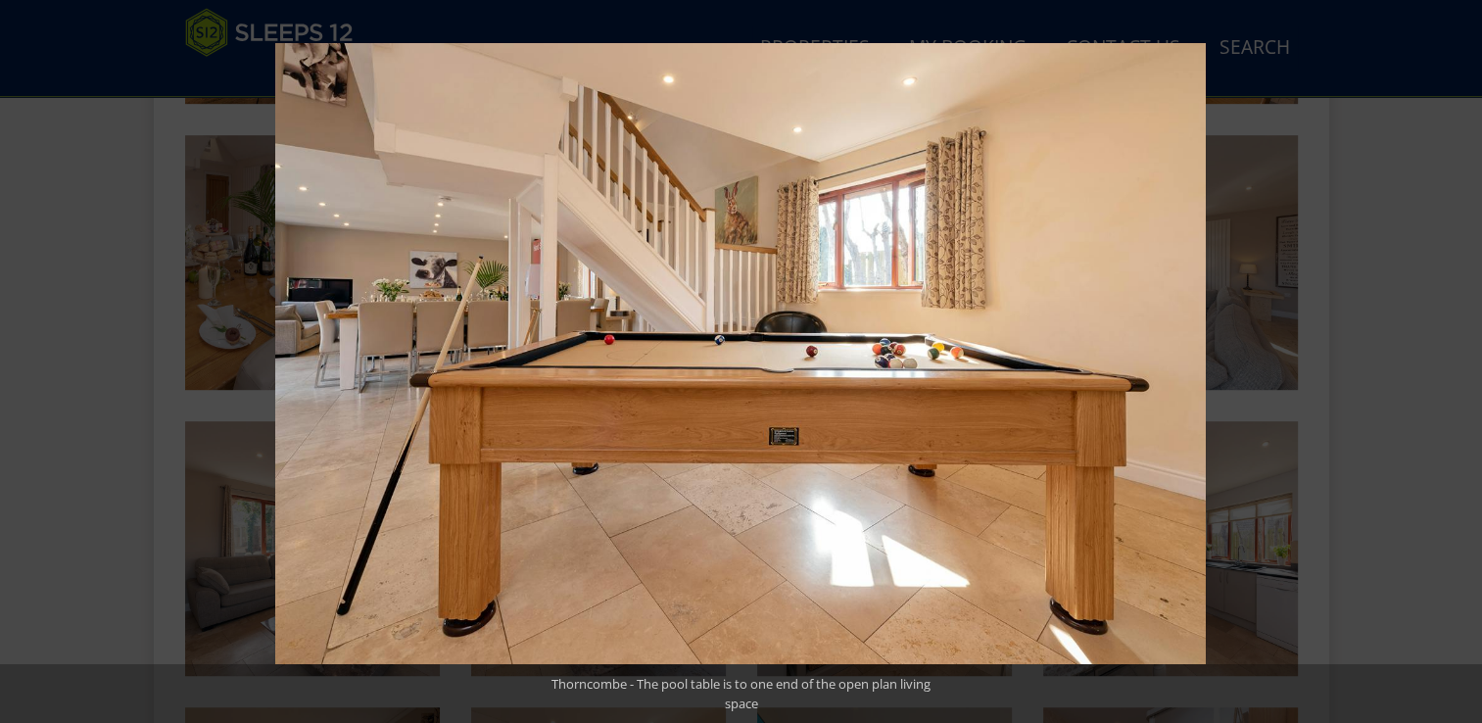
click at [1458, 360] on button at bounding box center [1447, 361] width 69 height 98
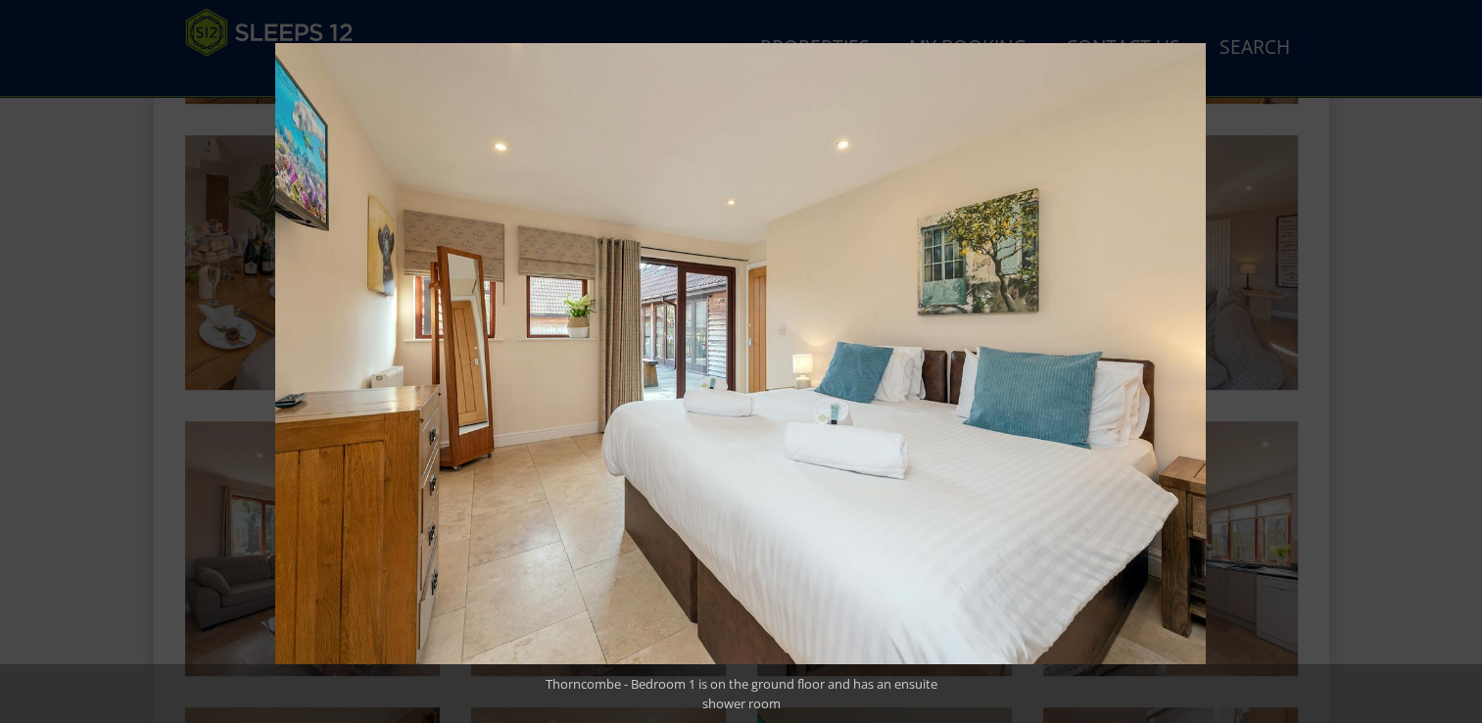
click at [1458, 360] on button at bounding box center [1447, 361] width 69 height 98
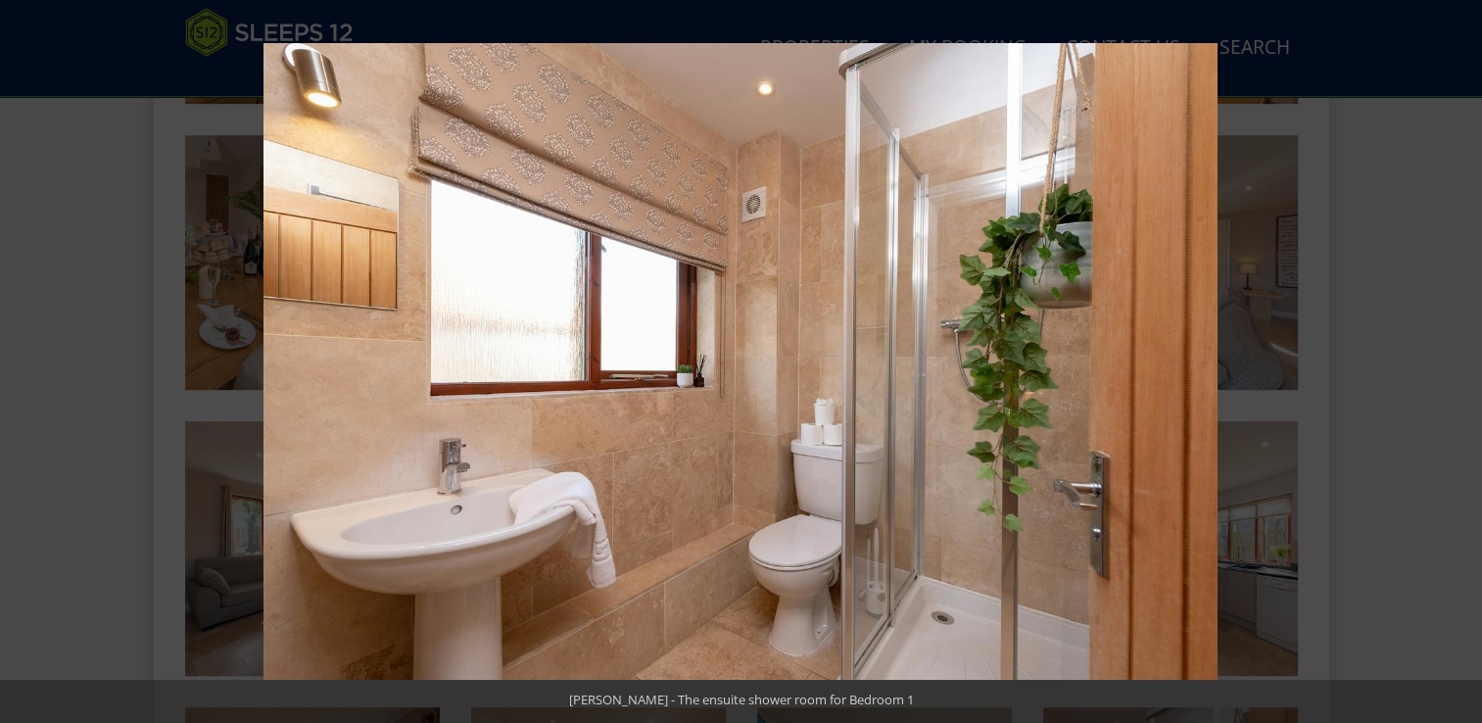
click at [1458, 360] on button at bounding box center [1447, 361] width 69 height 98
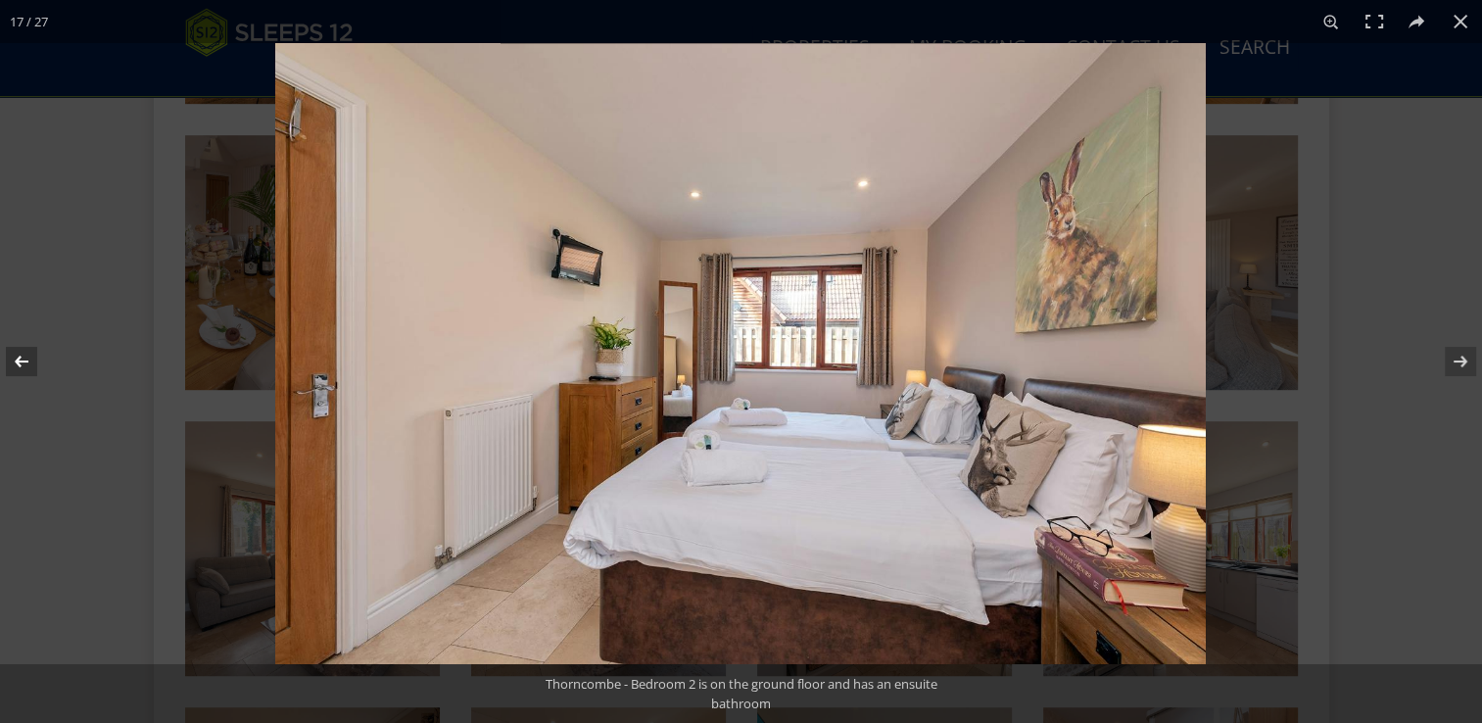
click at [19, 363] on button at bounding box center [34, 361] width 69 height 98
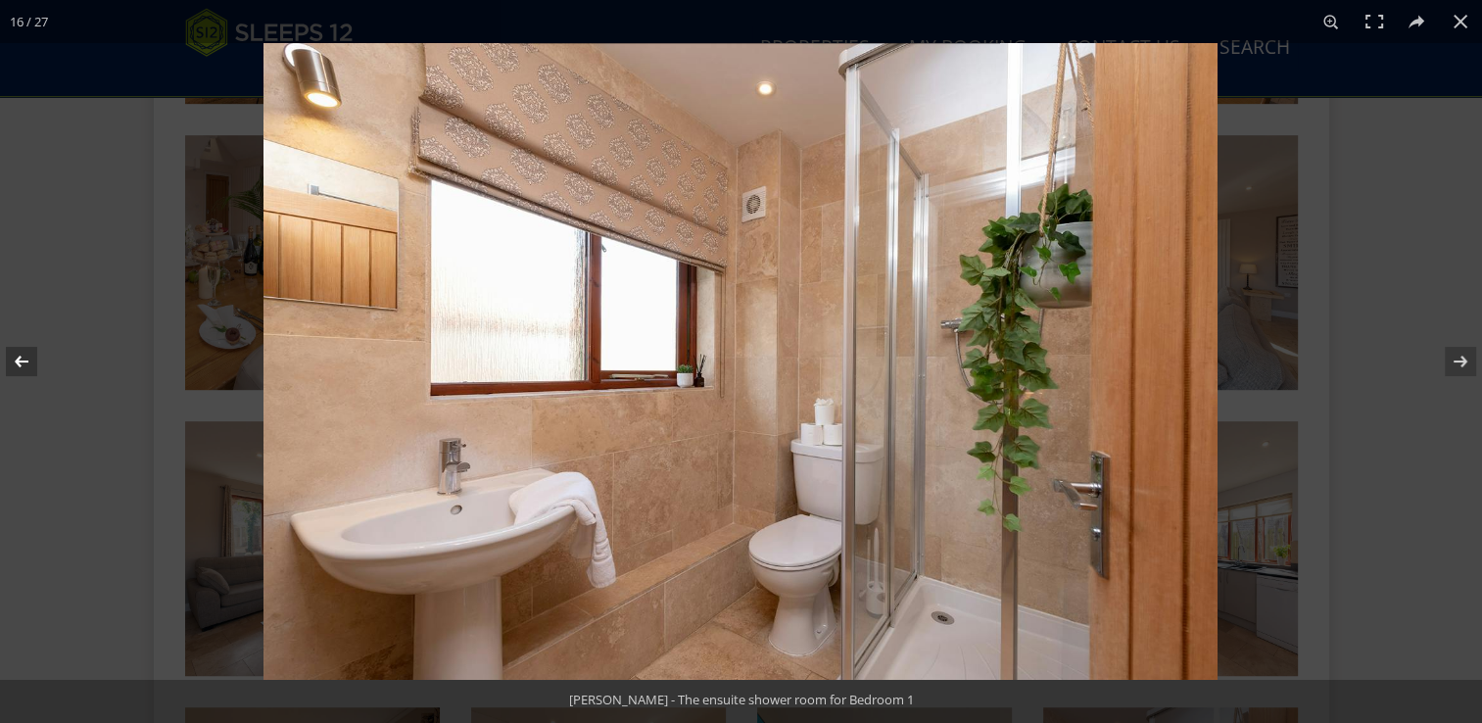
click at [19, 363] on button at bounding box center [34, 361] width 69 height 98
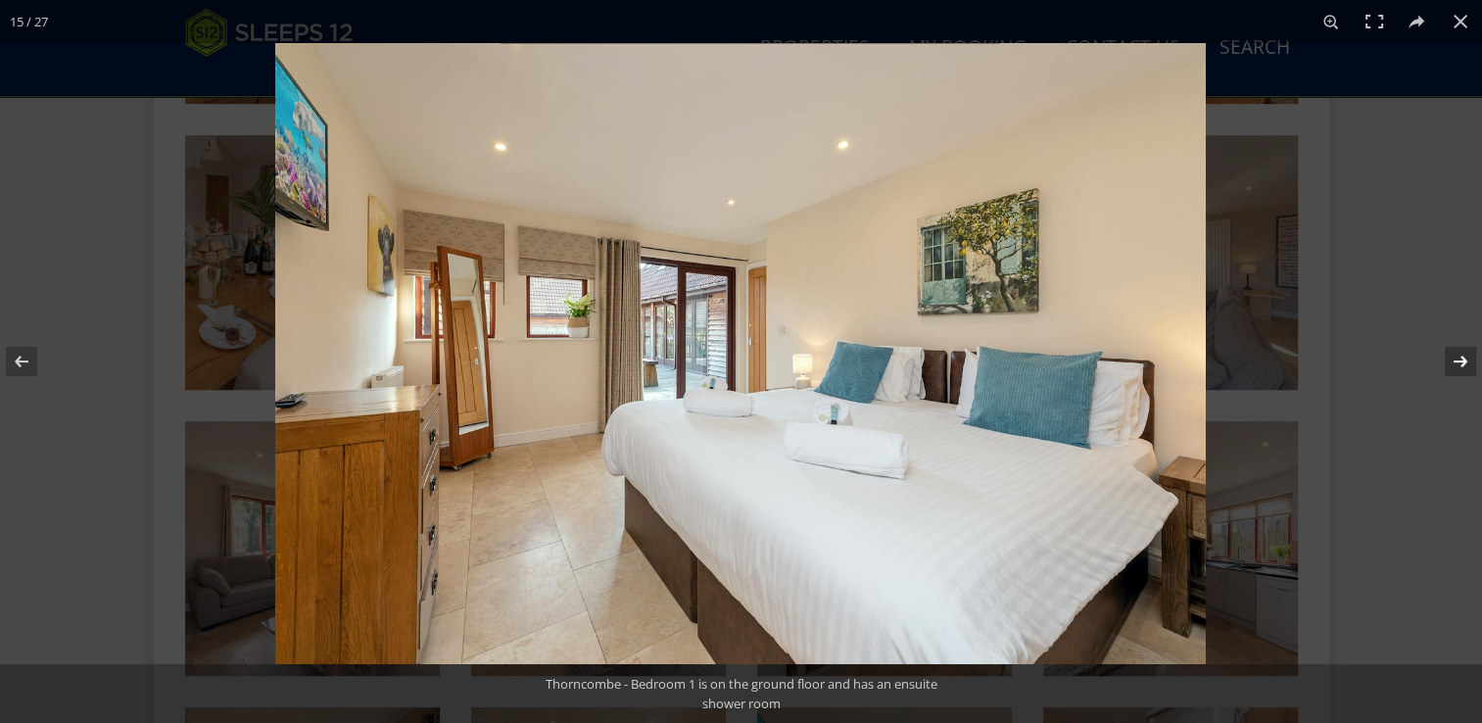
click at [1461, 358] on button at bounding box center [1447, 361] width 69 height 98
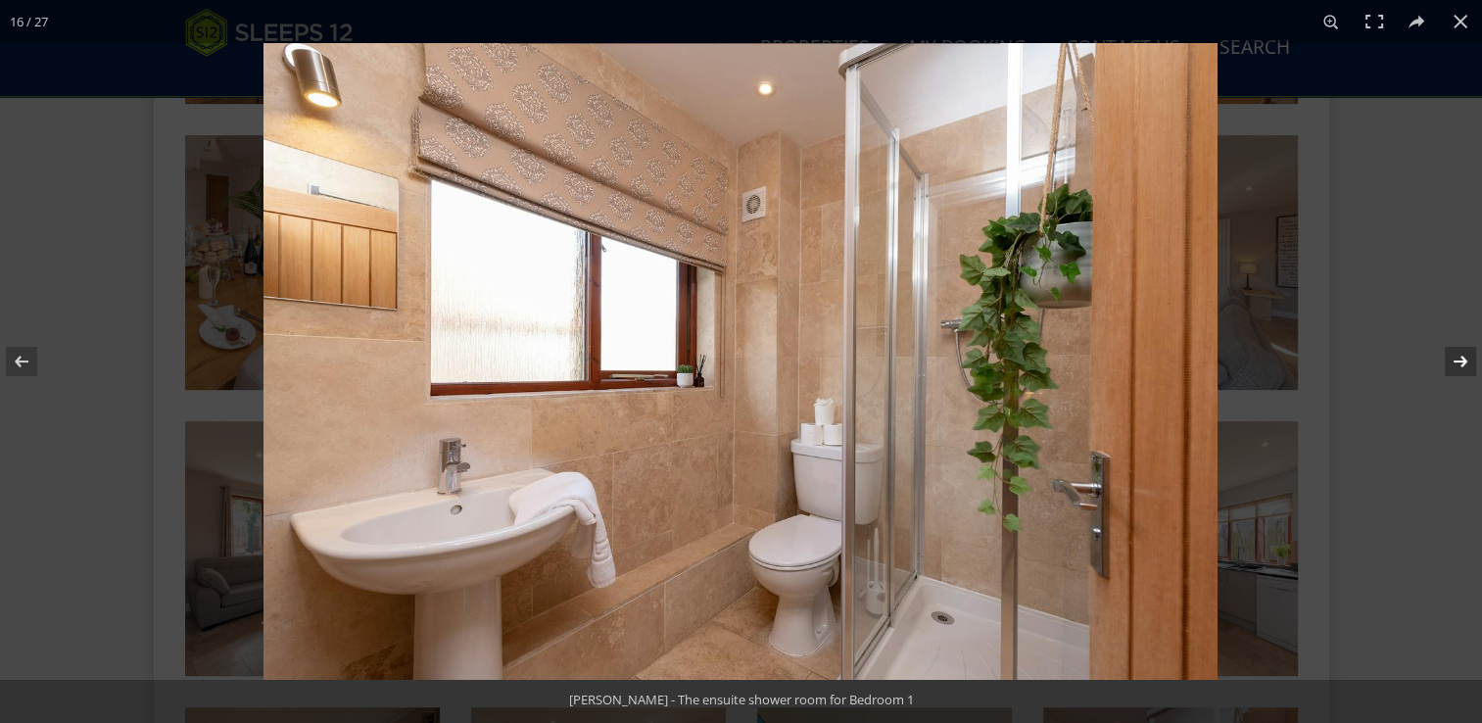
click at [1461, 358] on button at bounding box center [1447, 361] width 69 height 98
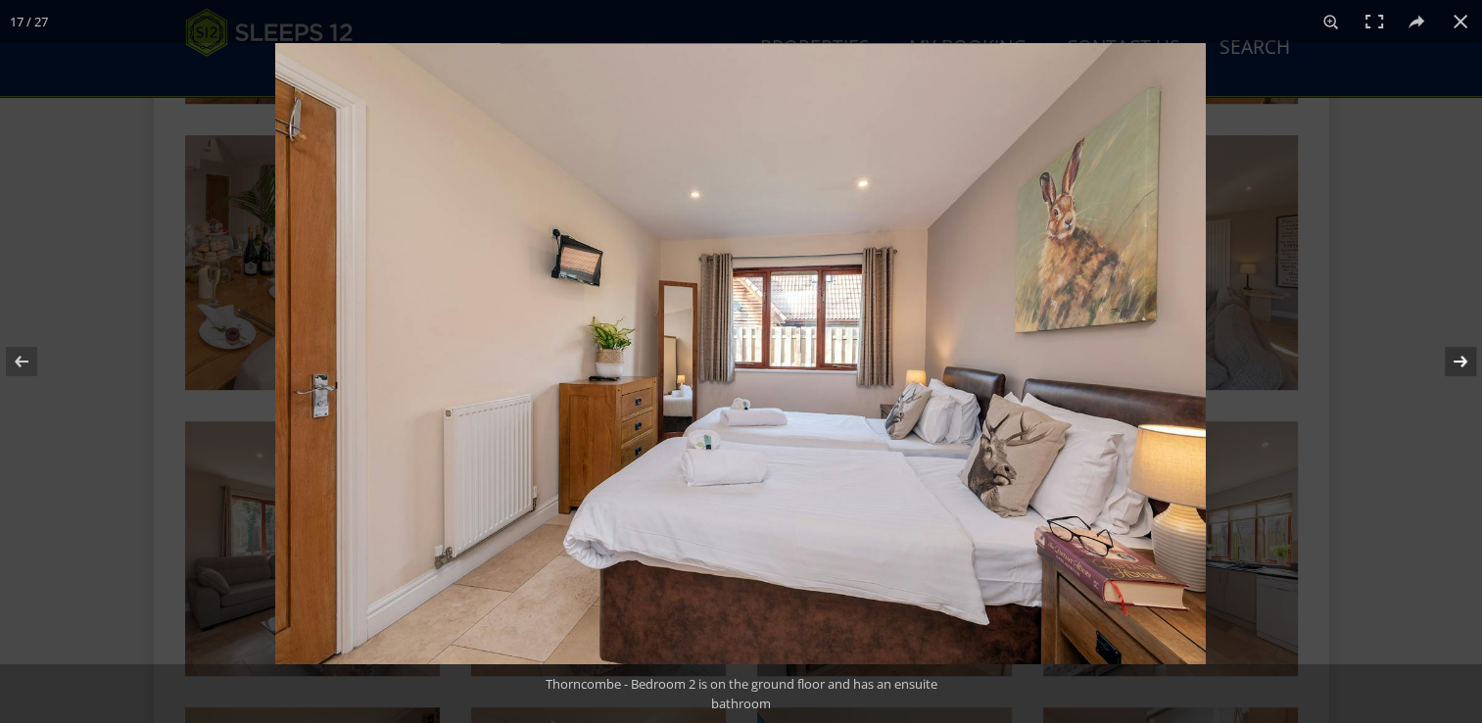
click at [1461, 358] on button at bounding box center [1447, 361] width 69 height 98
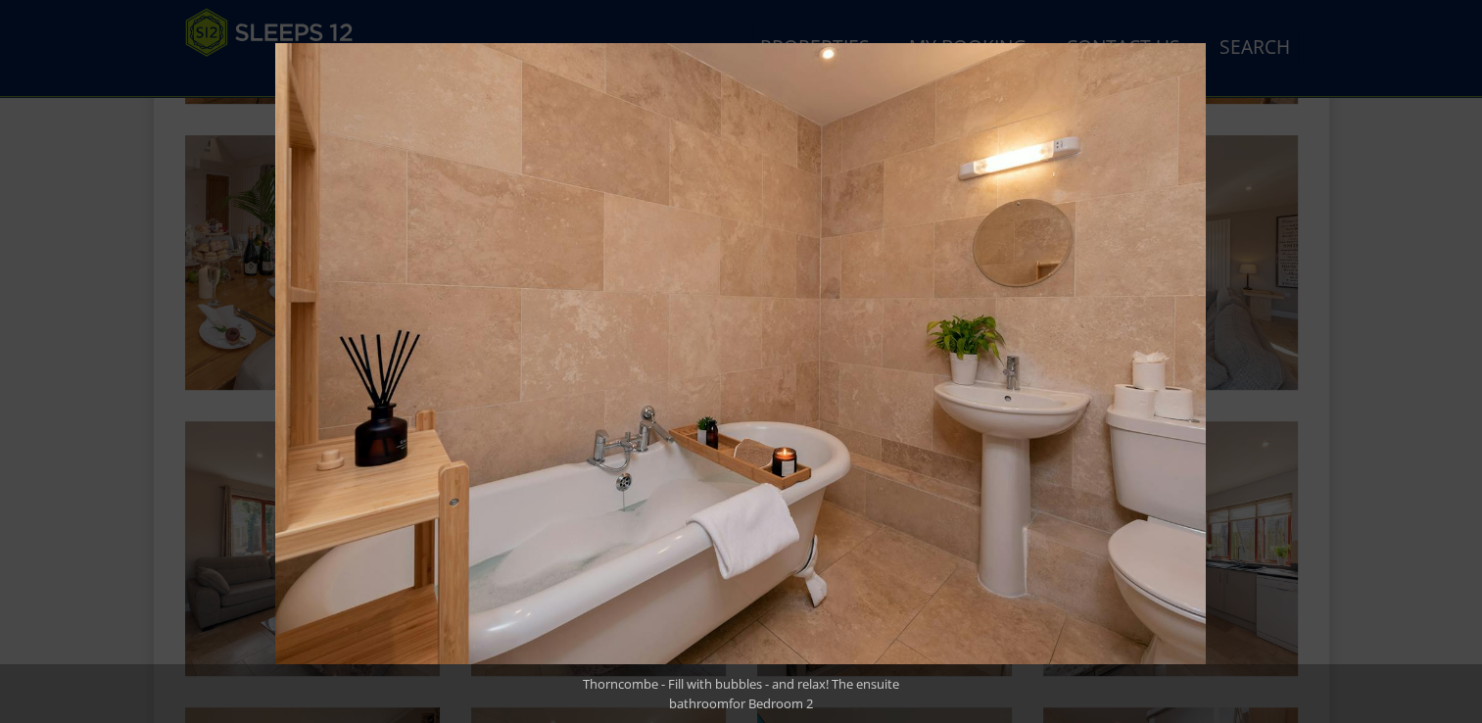
click at [1461, 358] on button at bounding box center [1447, 361] width 69 height 98
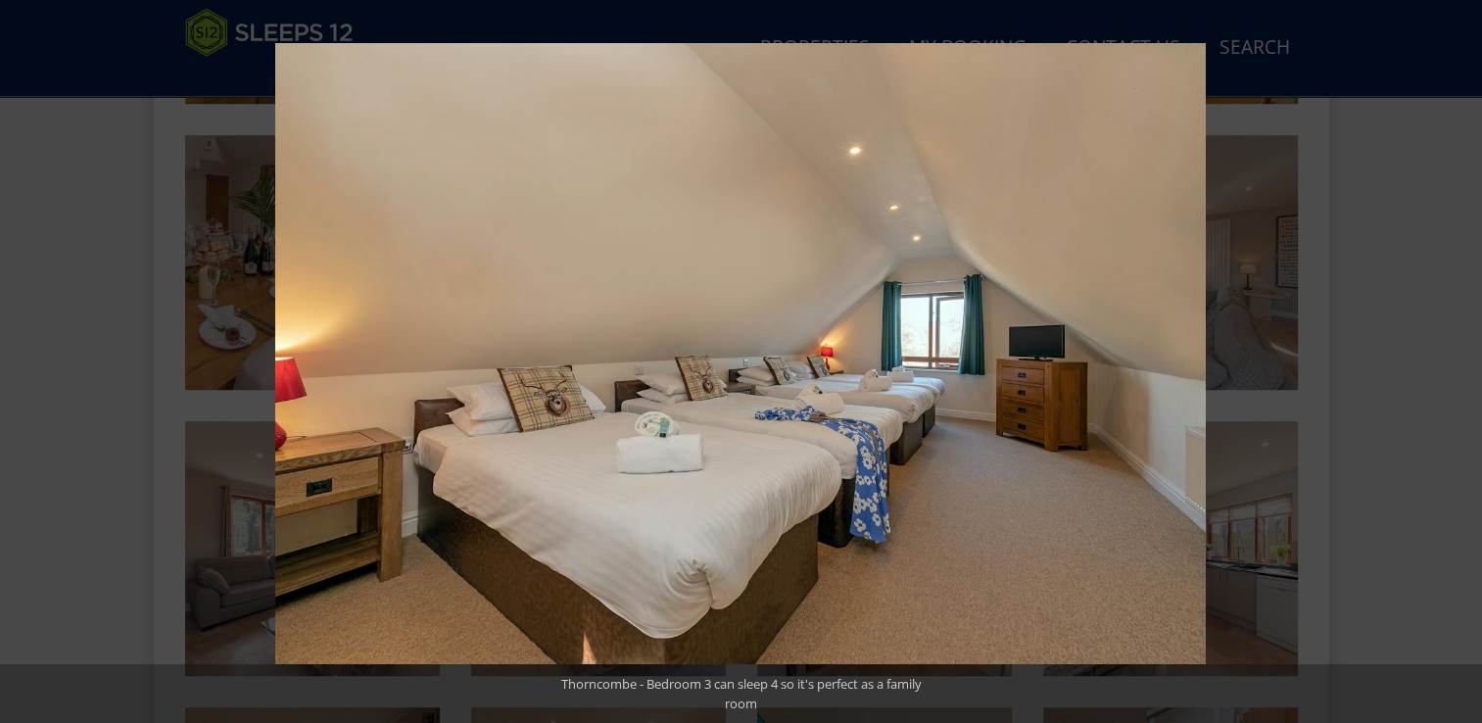
click at [1461, 358] on button at bounding box center [1447, 361] width 69 height 98
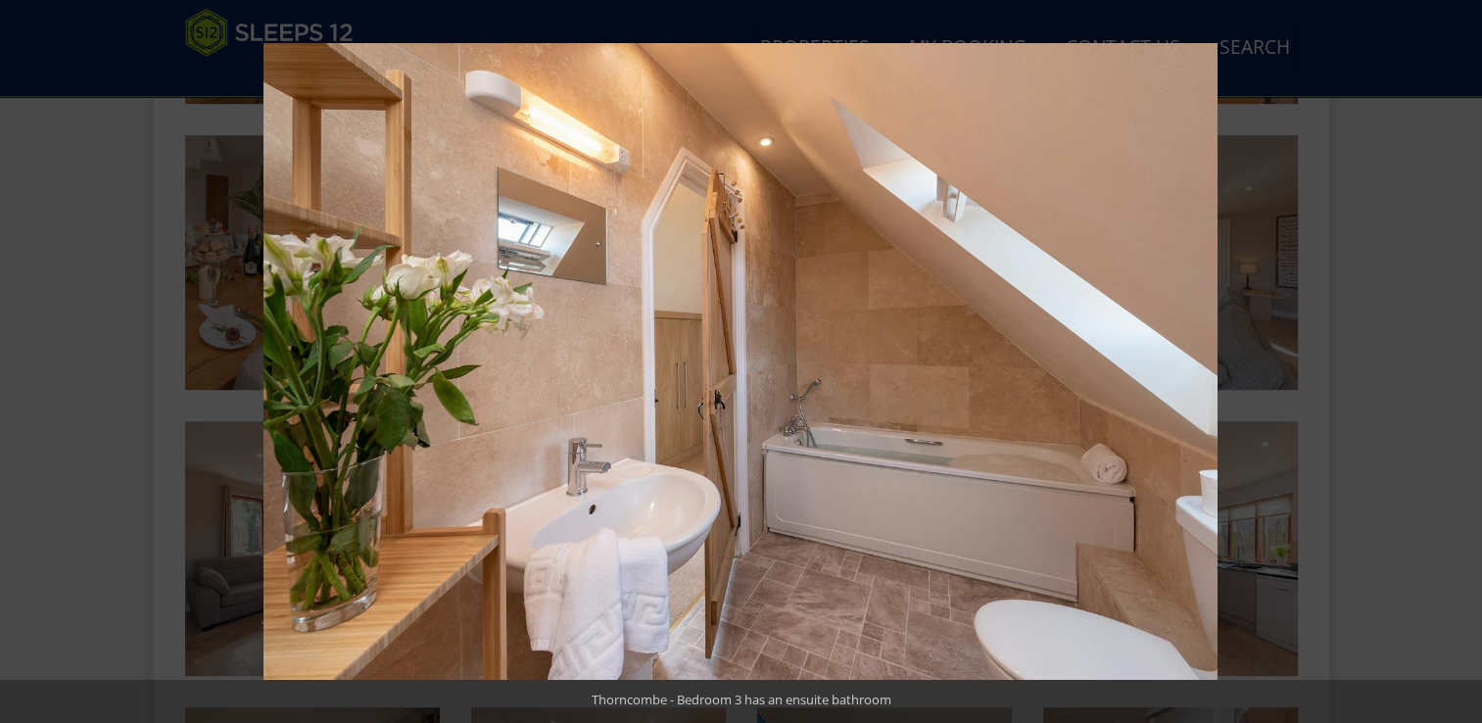
click at [1461, 358] on button at bounding box center [1447, 361] width 69 height 98
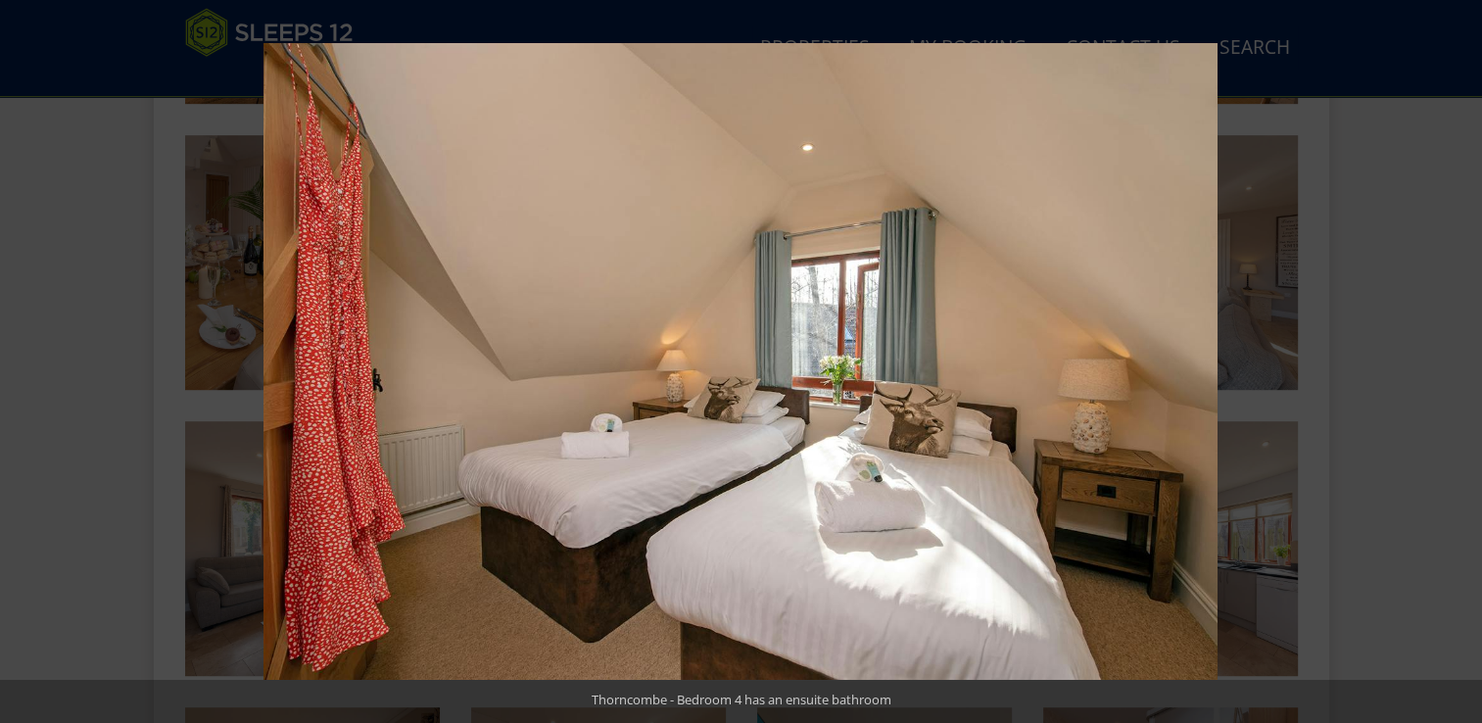
click at [1461, 358] on button at bounding box center [1447, 361] width 69 height 98
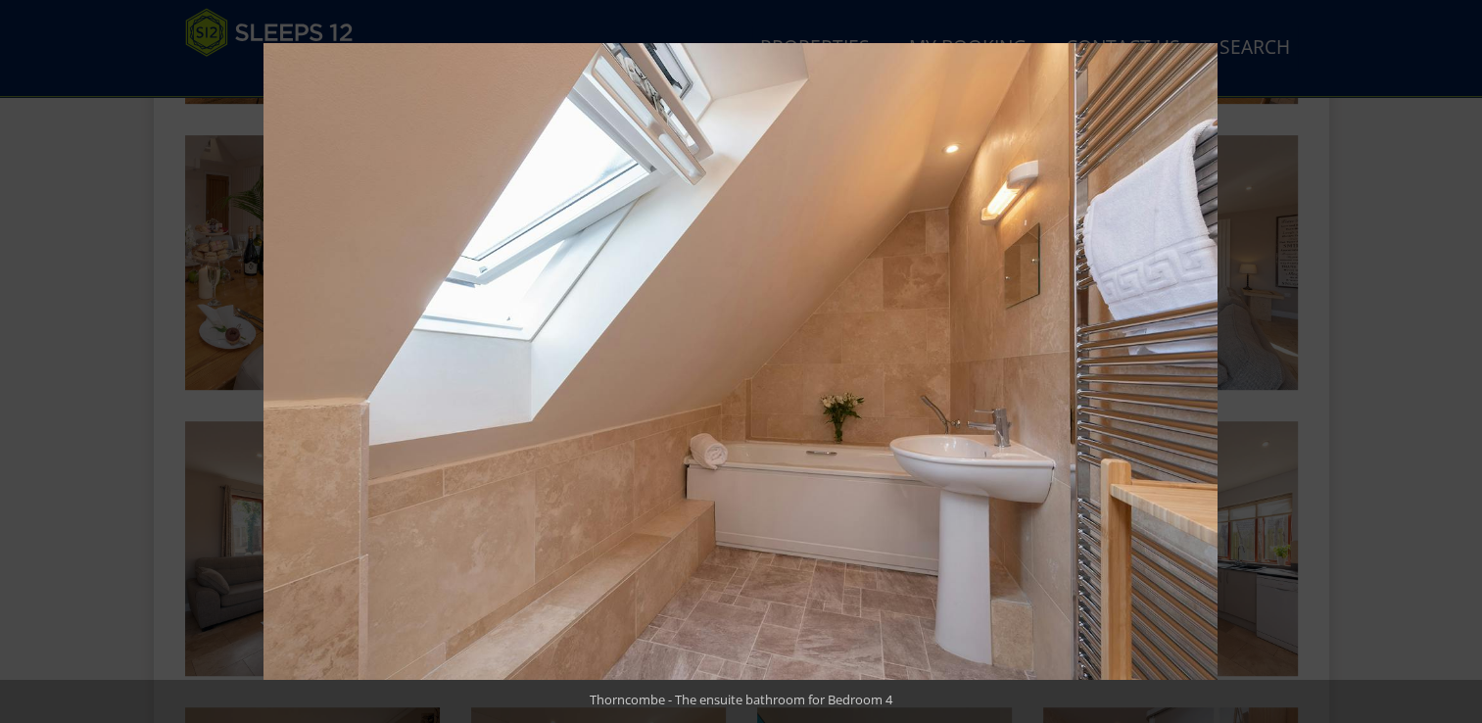
click at [1461, 358] on button at bounding box center [1447, 361] width 69 height 98
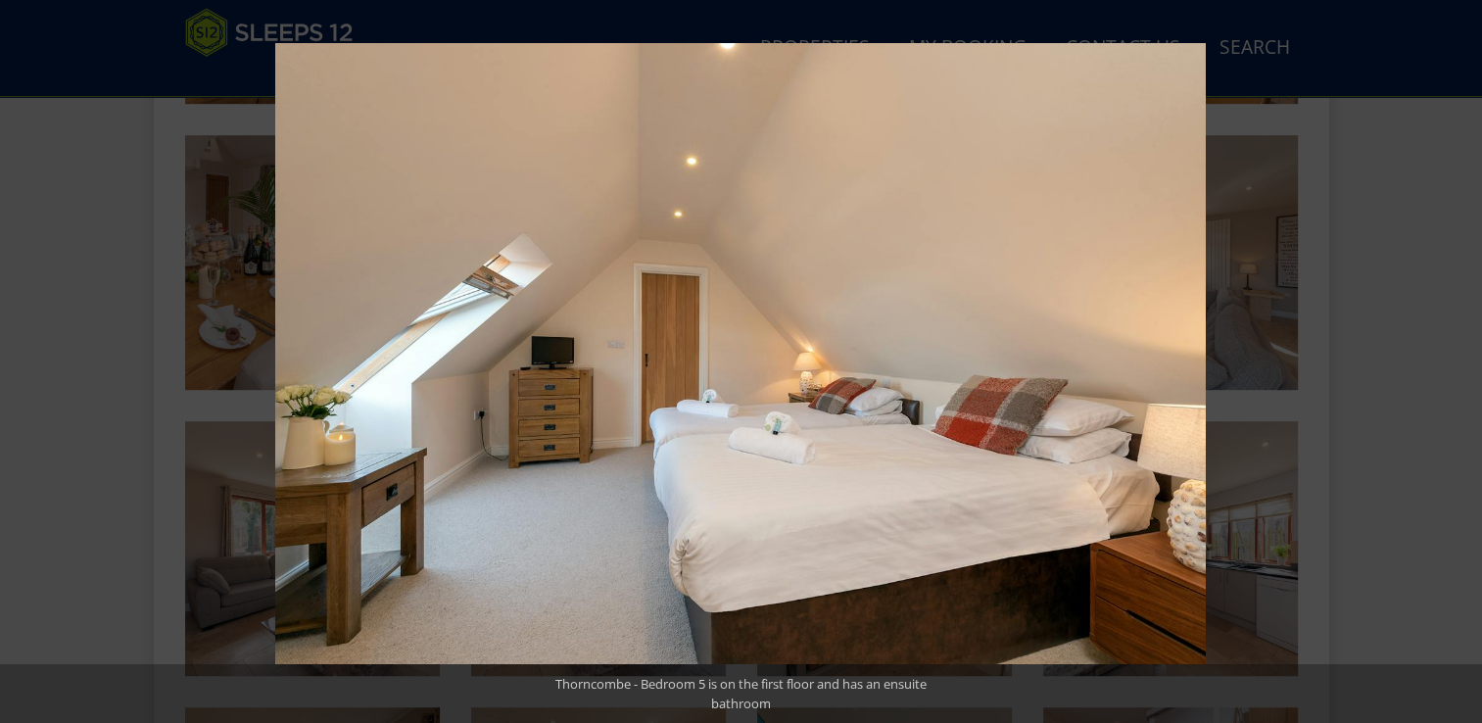
click at [1461, 358] on button at bounding box center [1447, 361] width 69 height 98
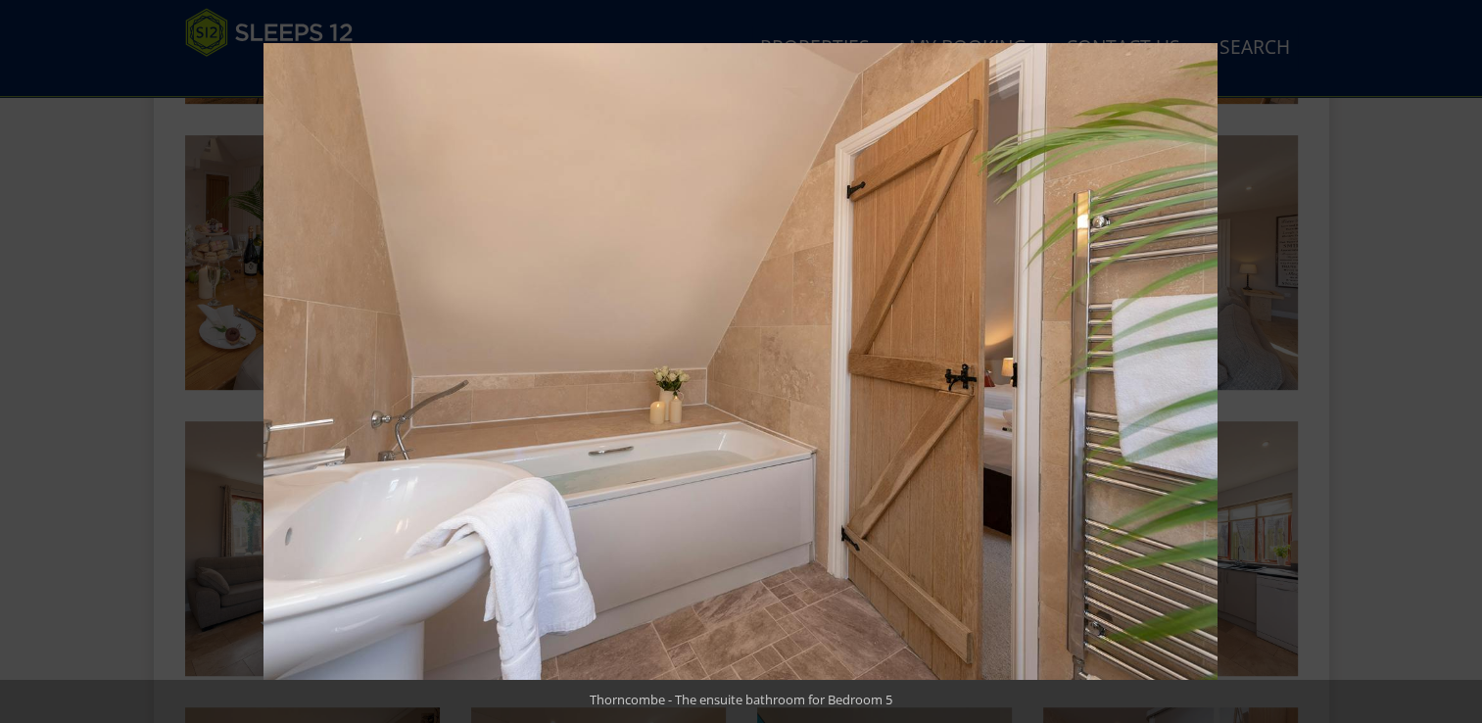
click at [1461, 358] on button at bounding box center [1447, 361] width 69 height 98
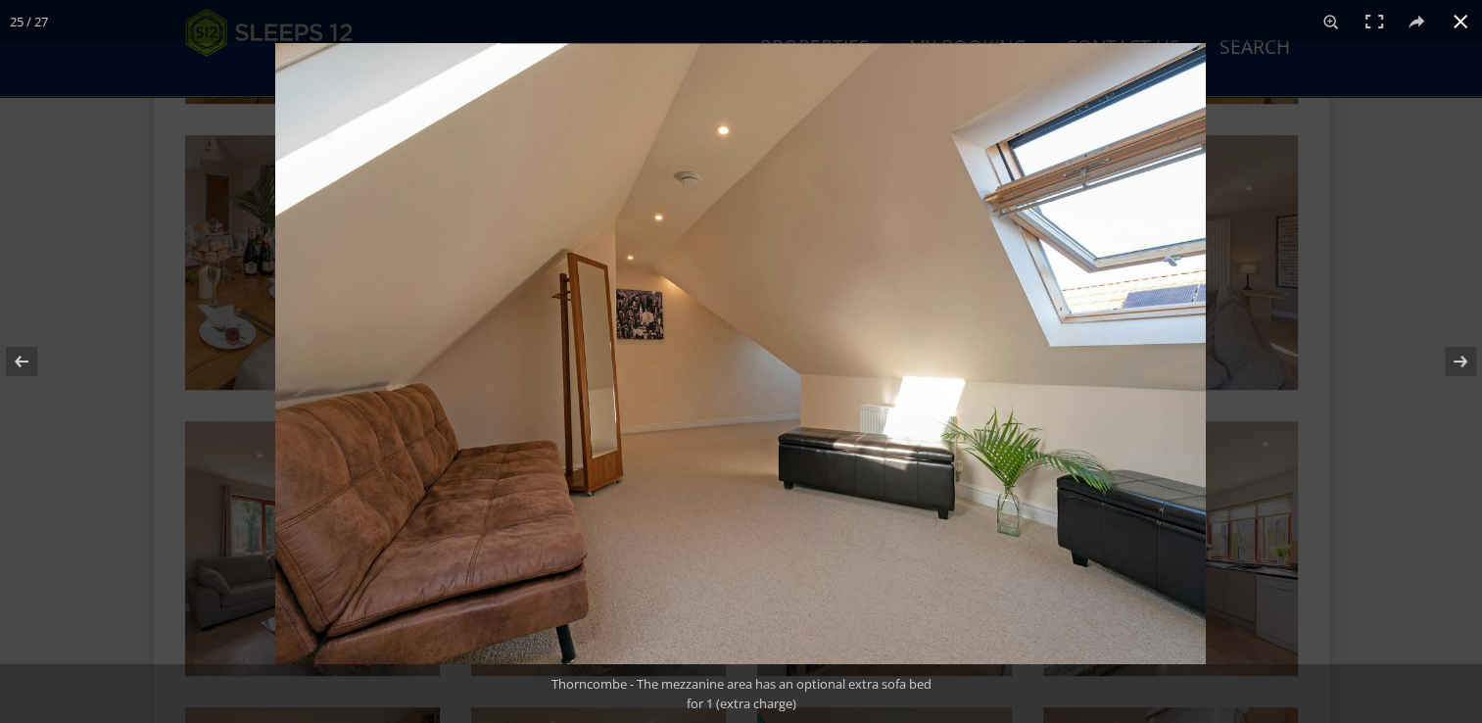
click at [1458, 15] on button at bounding box center [1460, 21] width 43 height 43
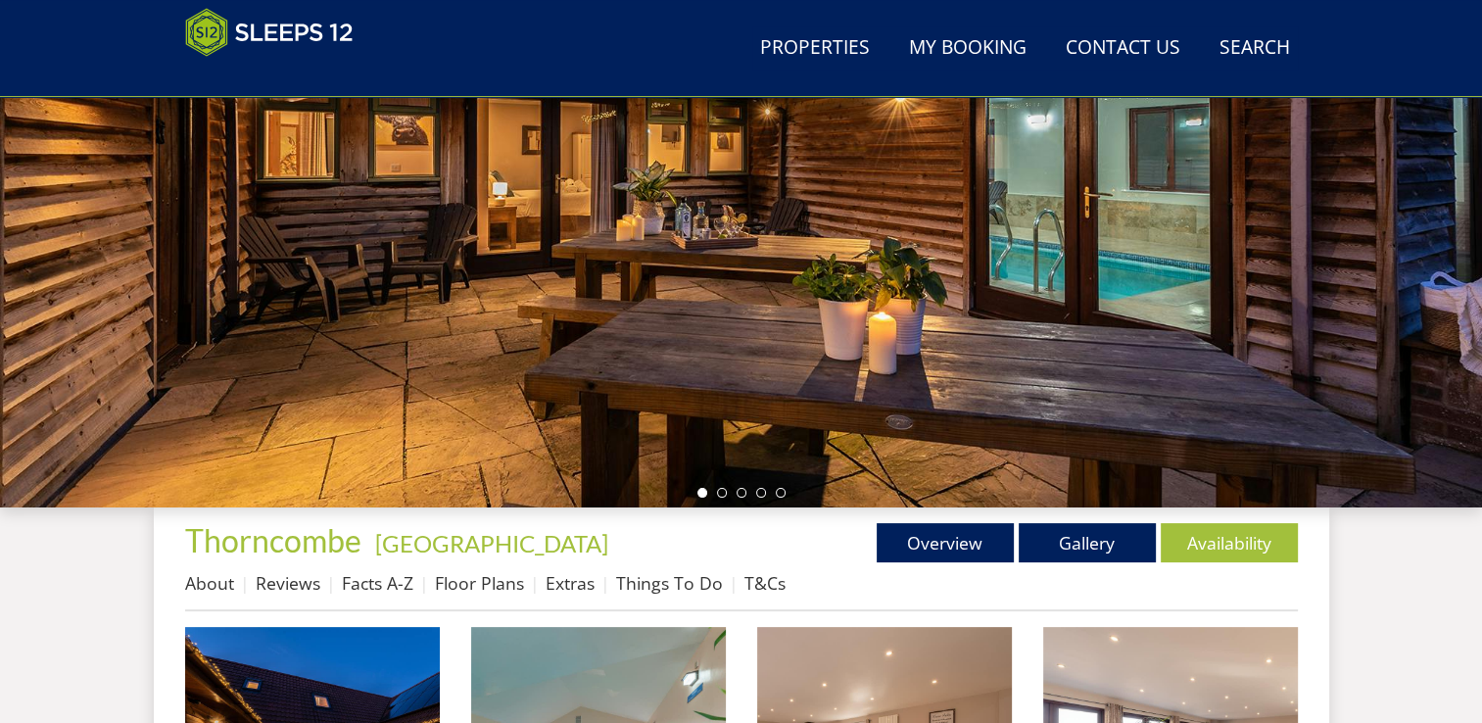
scroll to position [279, 0]
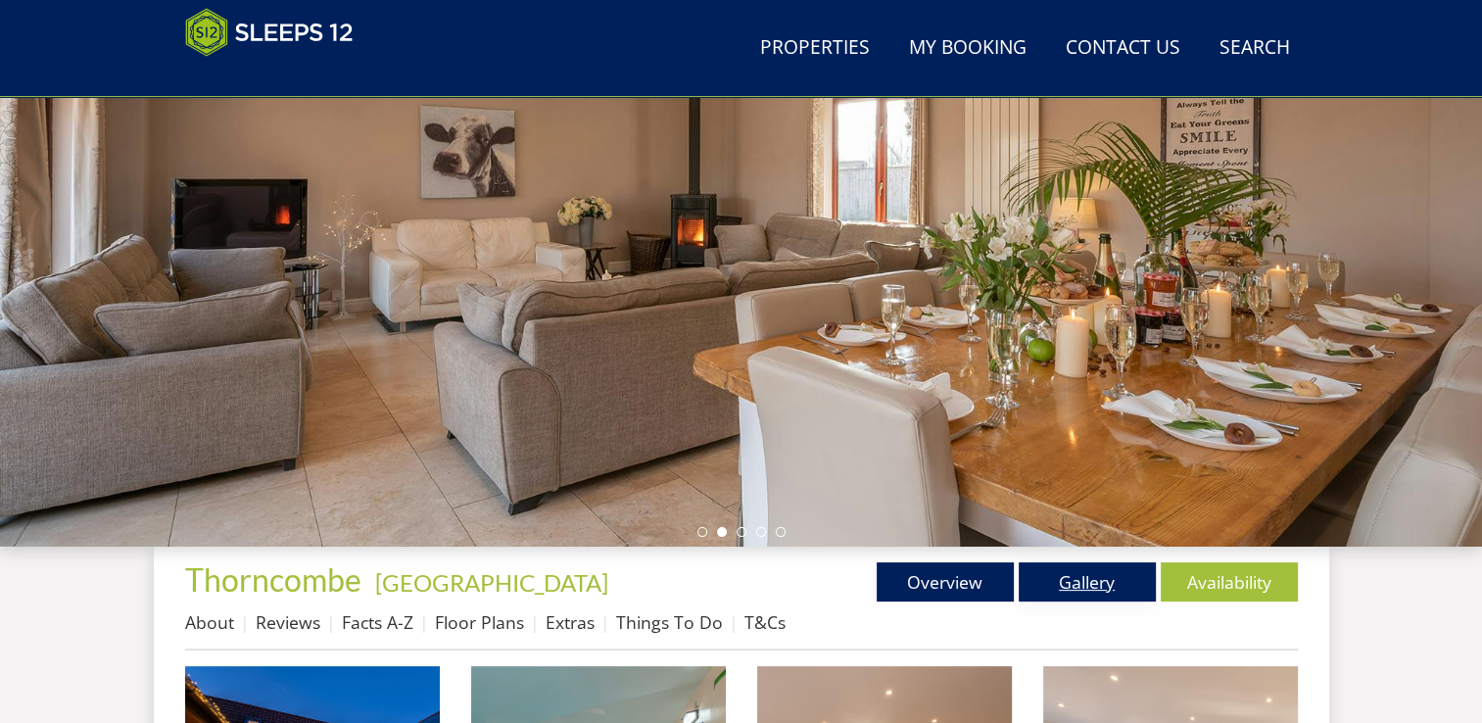
click at [1085, 578] on link "Gallery" at bounding box center [1087, 581] width 137 height 39
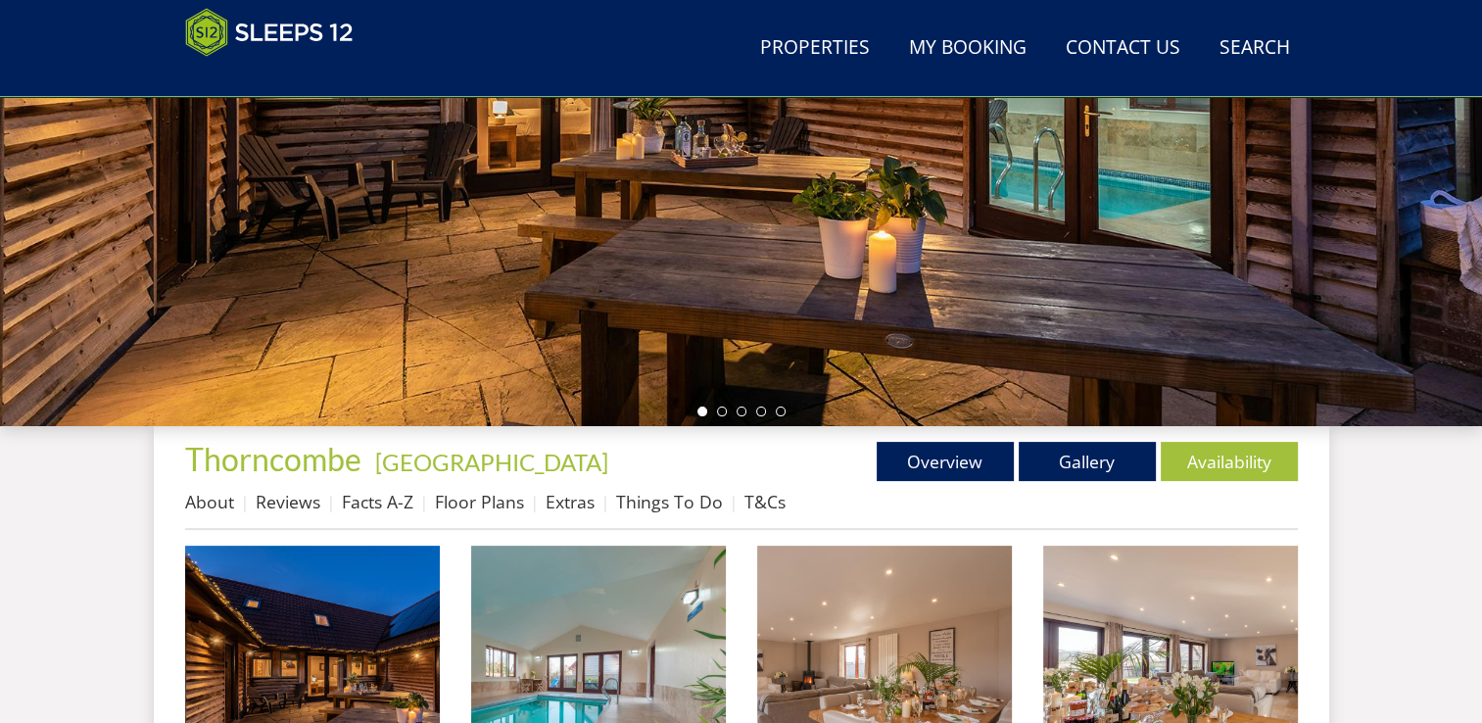
scroll to position [530, 0]
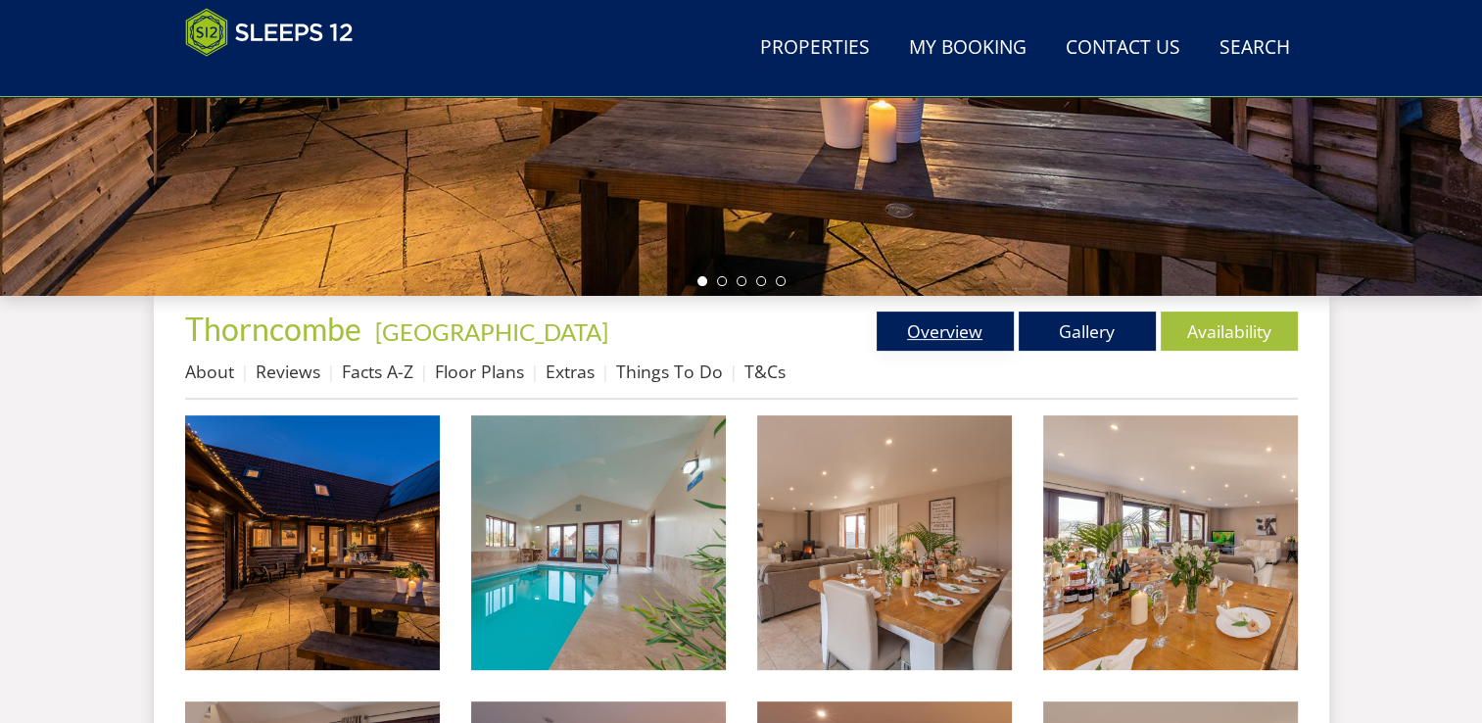
click at [926, 327] on link "Overview" at bounding box center [945, 330] width 137 height 39
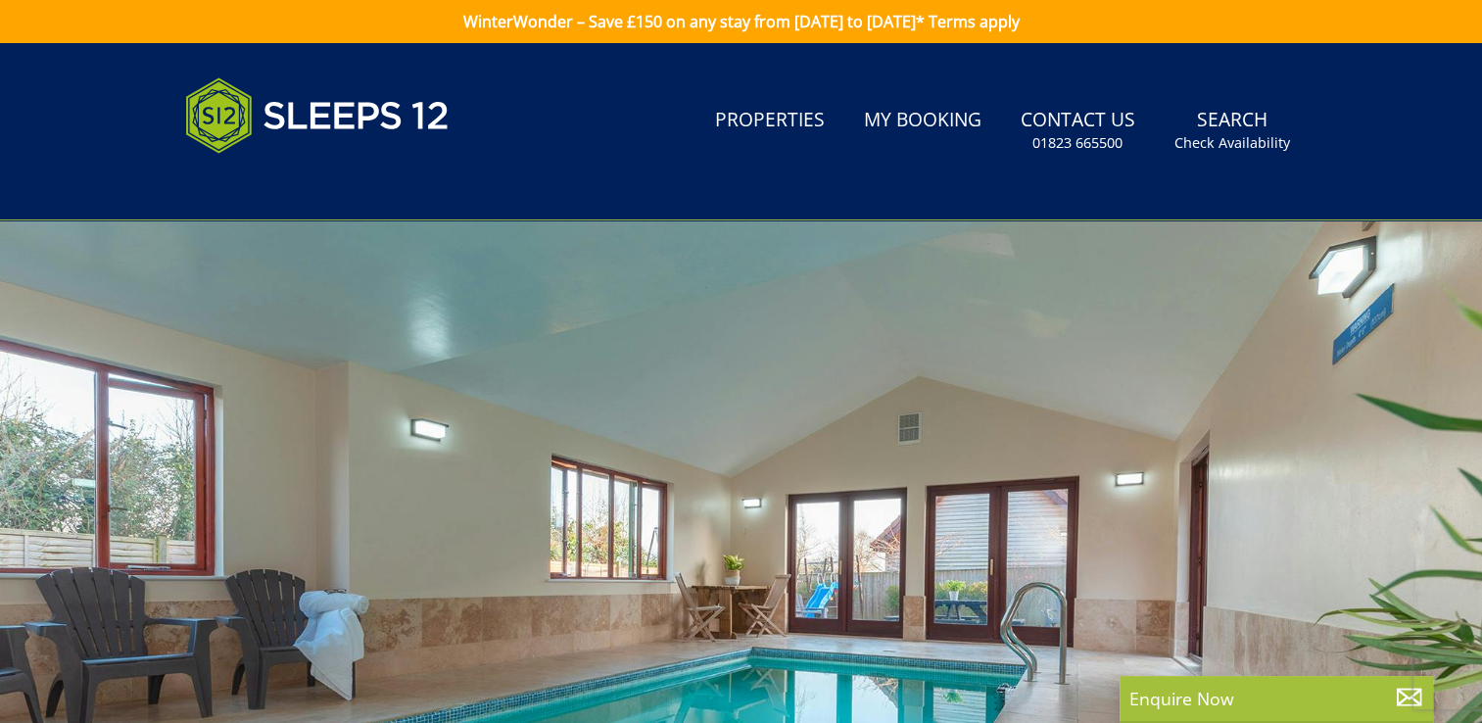
click at [1257, 592] on div at bounding box center [741, 563] width 1482 height 686
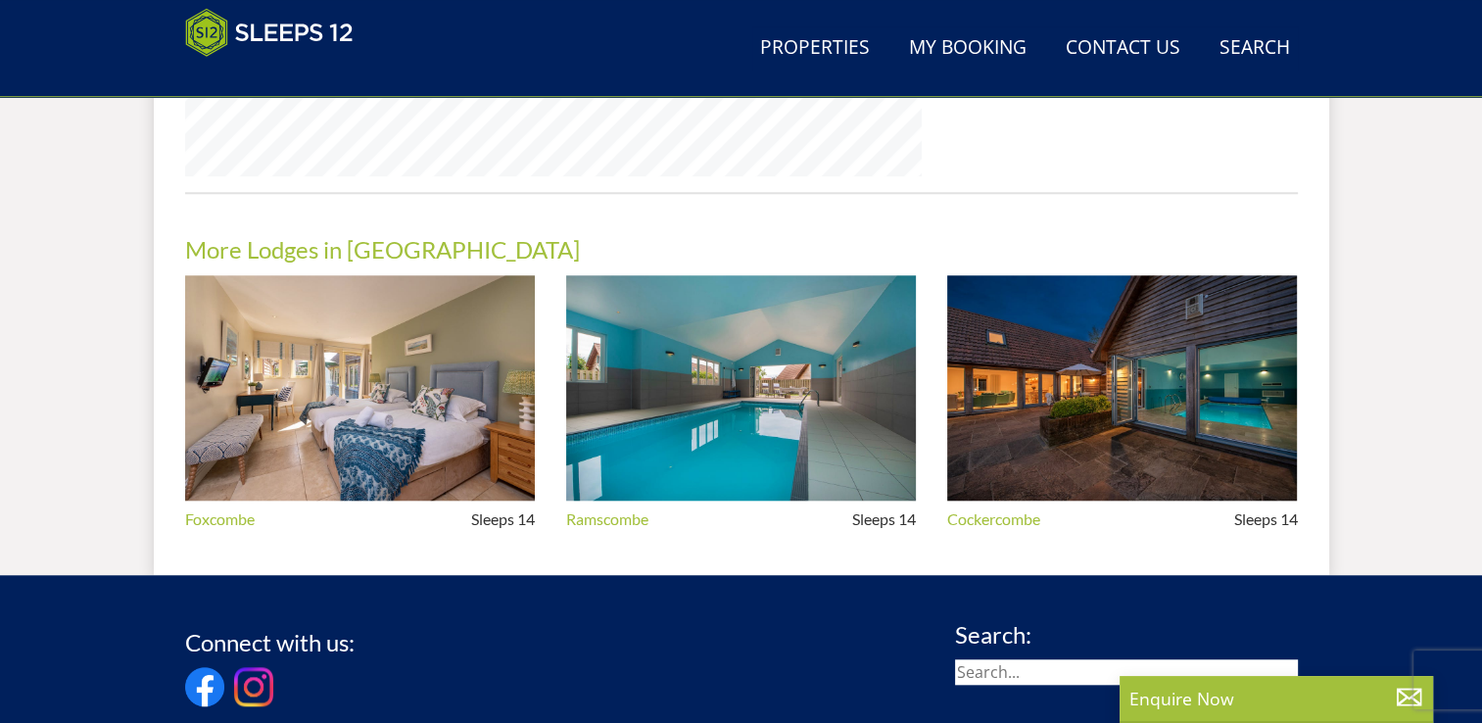
scroll to position [1649, 0]
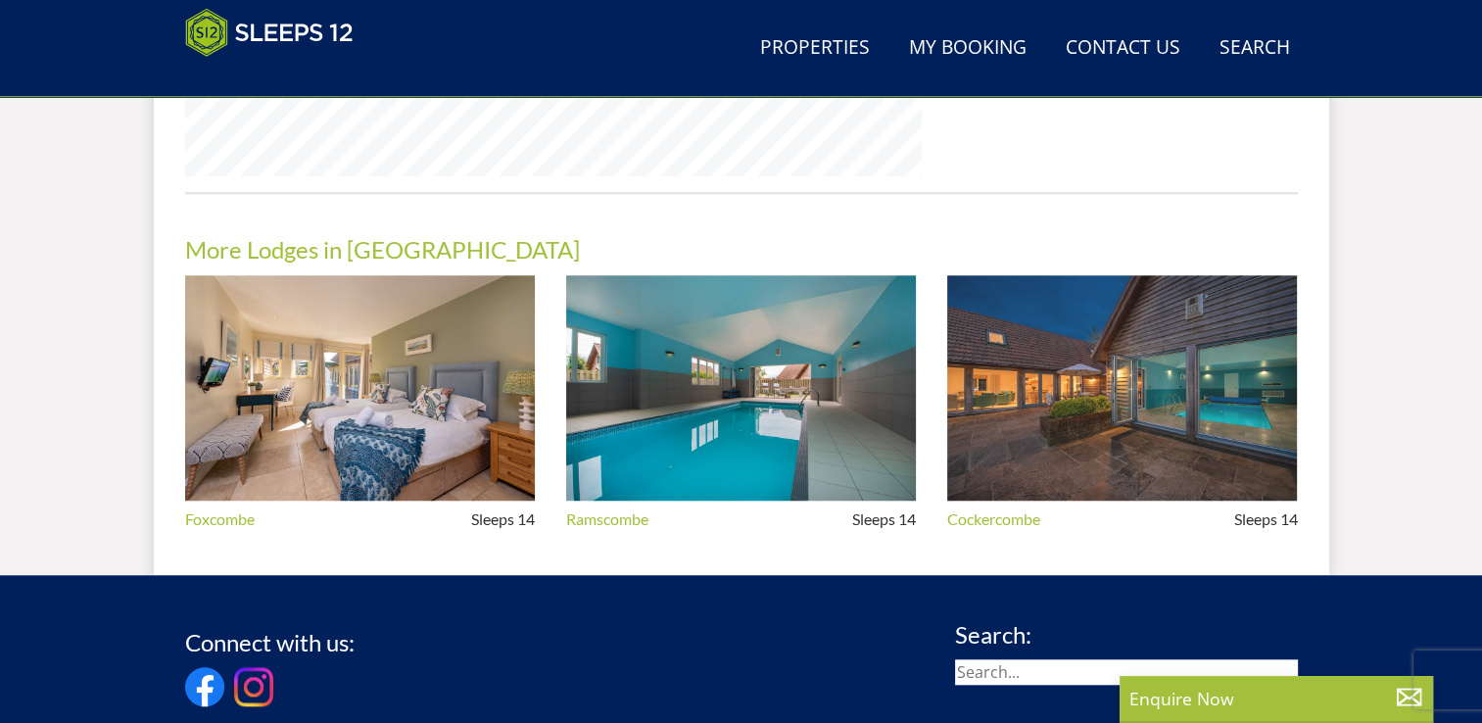
click at [1056, 402] on img at bounding box center [1122, 388] width 350 height 226
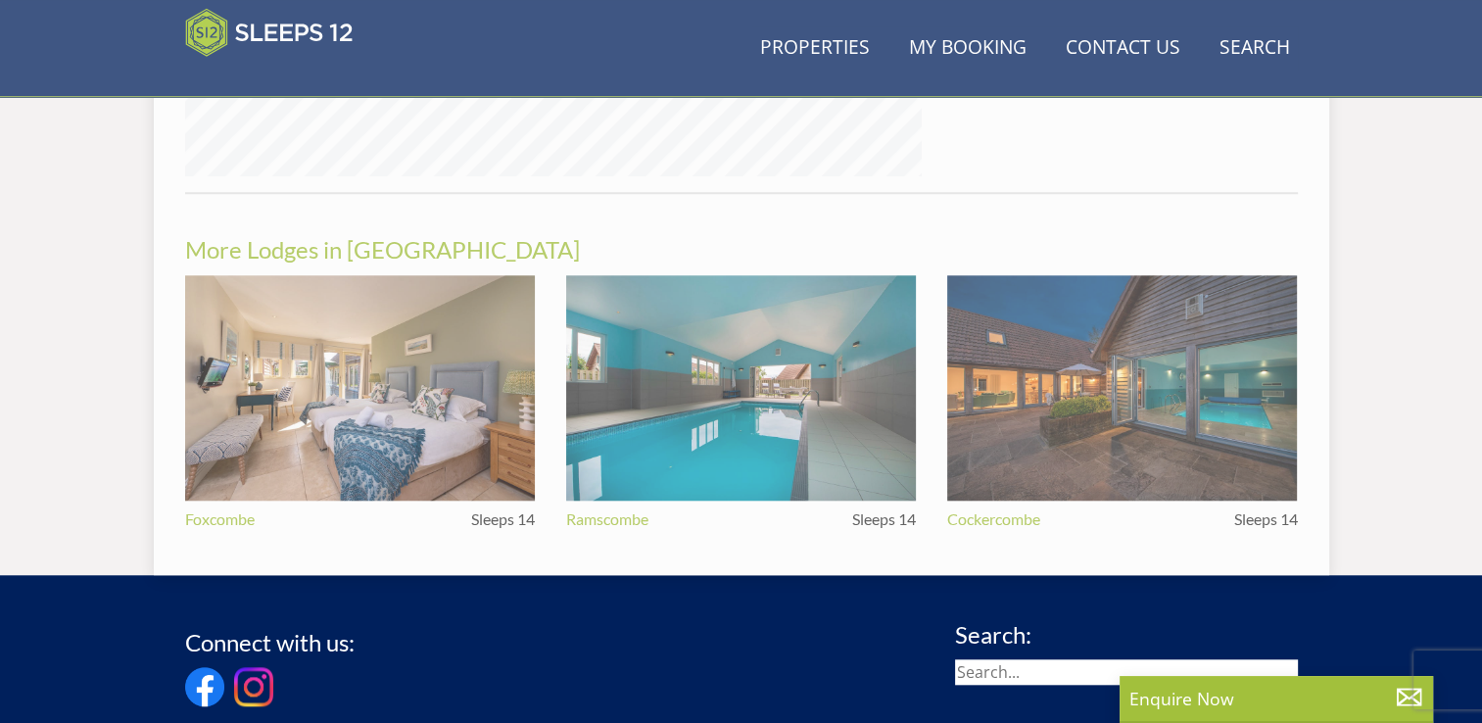
click at [1056, 402] on img at bounding box center [1122, 388] width 350 height 226
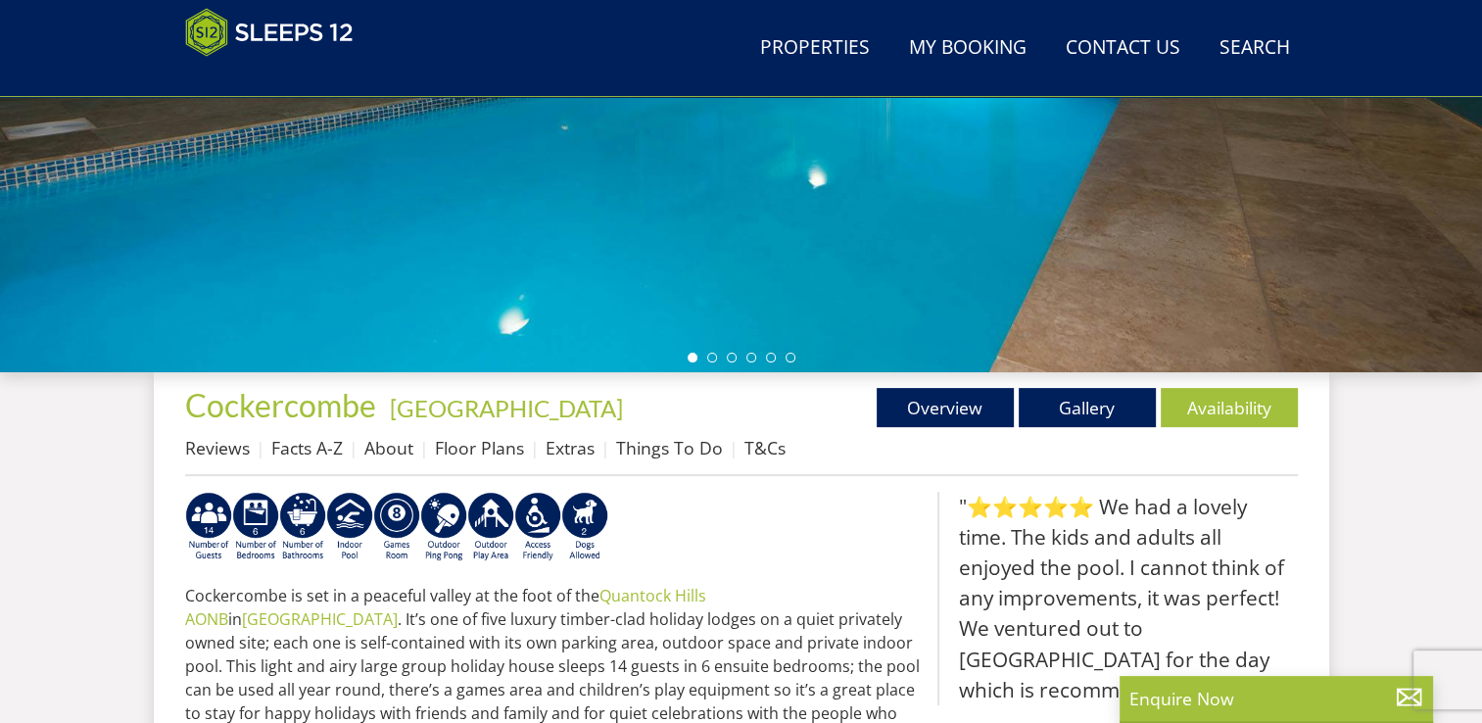
scroll to position [470, 0]
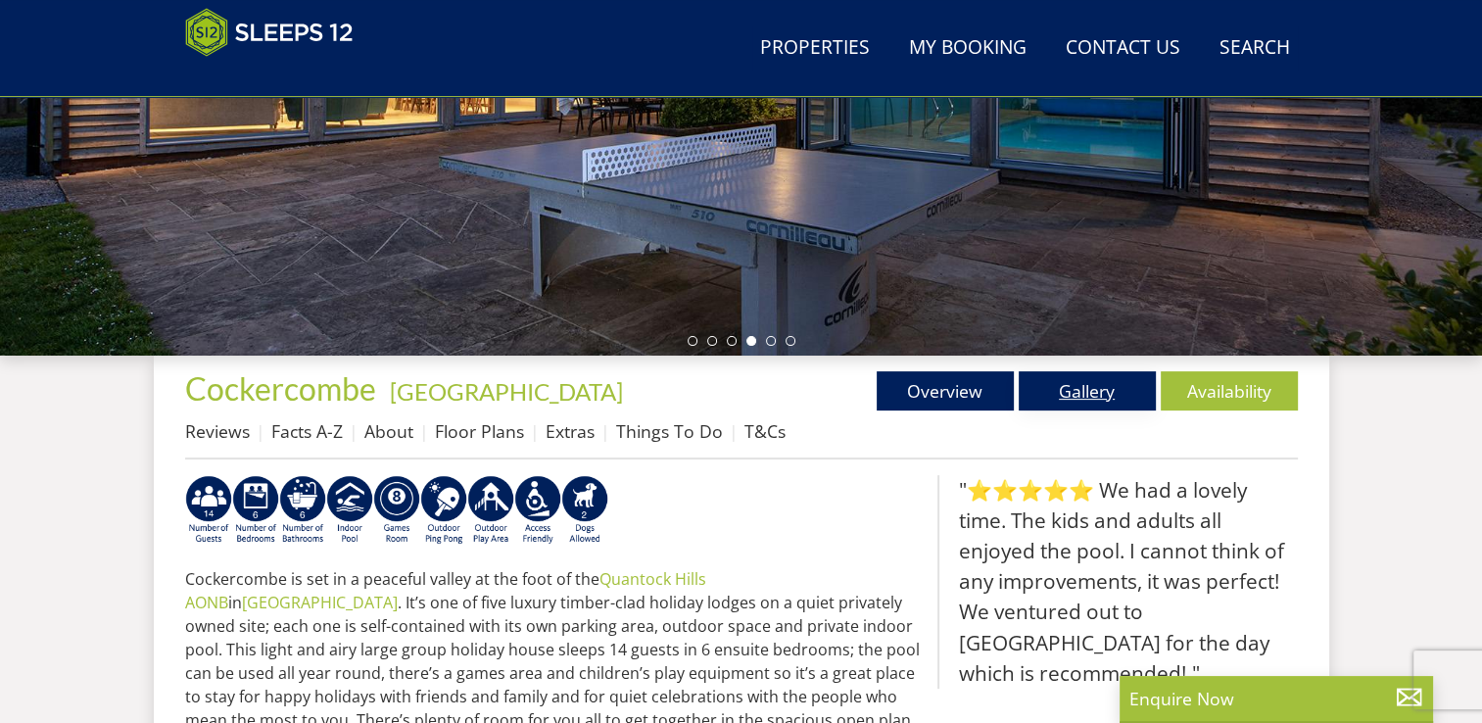
click at [1074, 390] on link "Gallery" at bounding box center [1087, 390] width 137 height 39
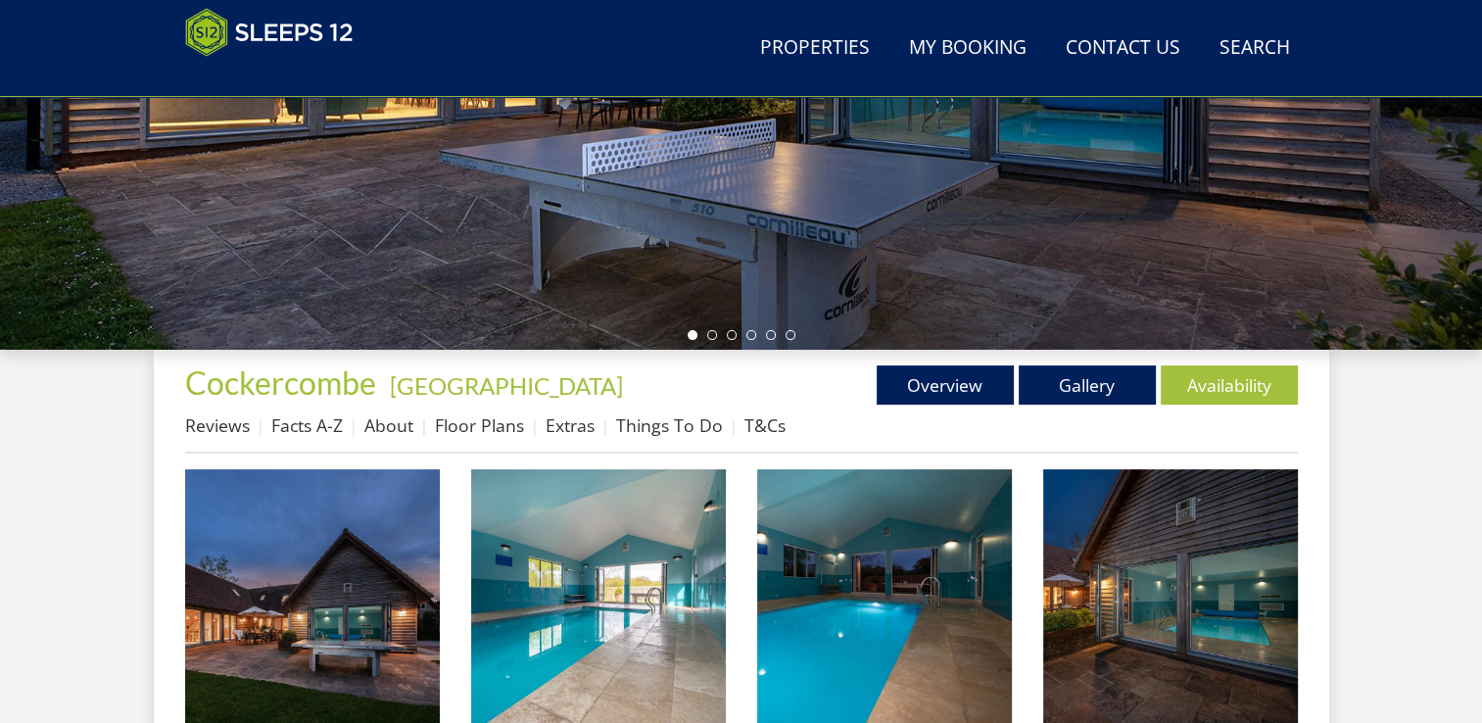
scroll to position [496, 0]
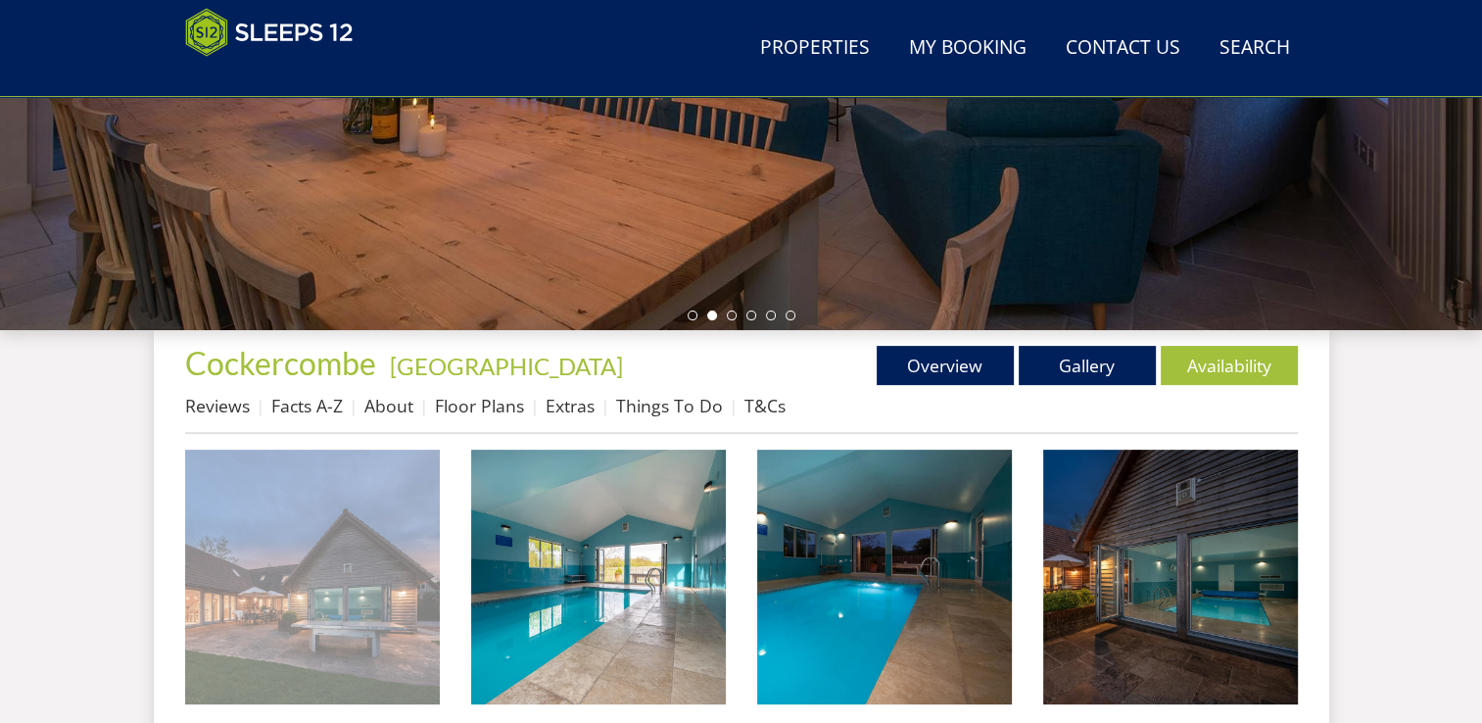
click at [243, 589] on img at bounding box center [312, 577] width 255 height 255
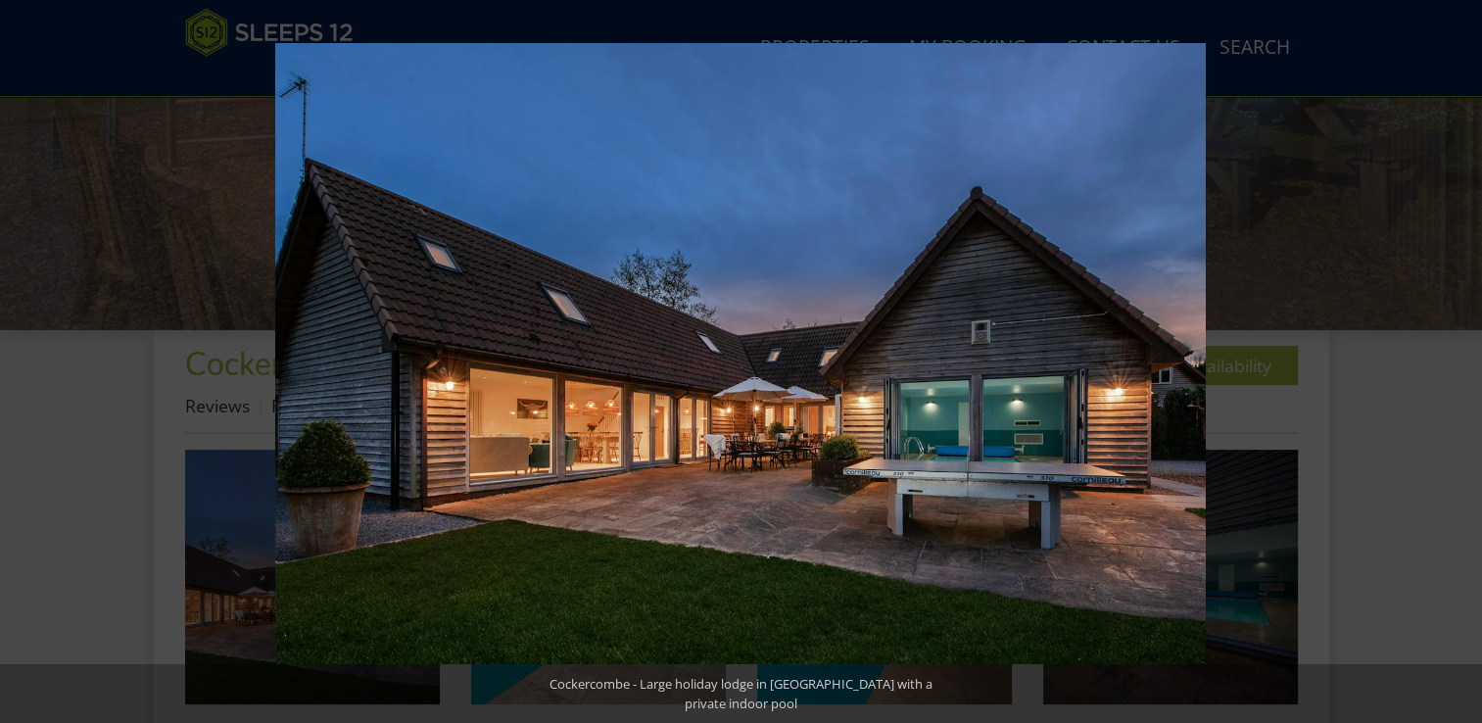
click at [1465, 360] on button at bounding box center [1447, 361] width 69 height 98
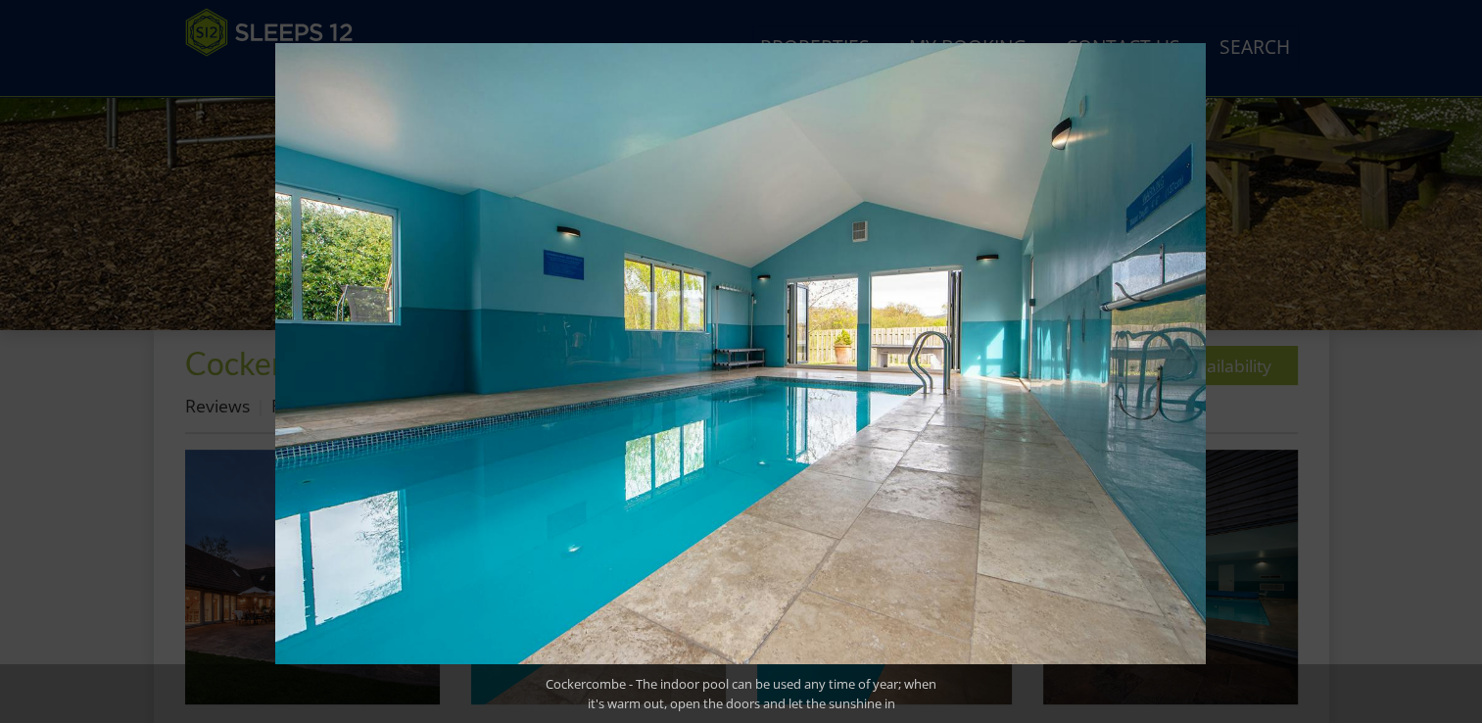
click at [1465, 360] on button at bounding box center [1447, 361] width 69 height 98
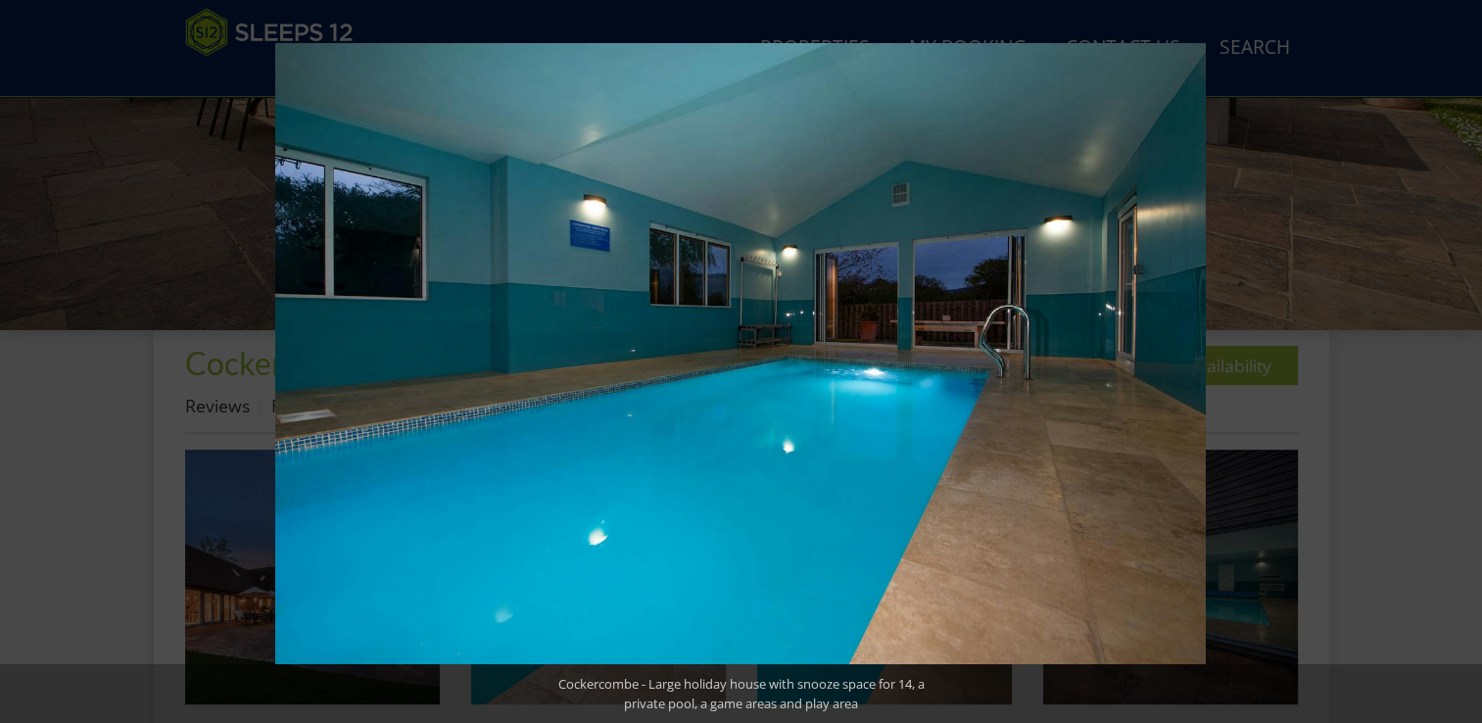
click at [1465, 360] on button at bounding box center [1447, 361] width 69 height 98
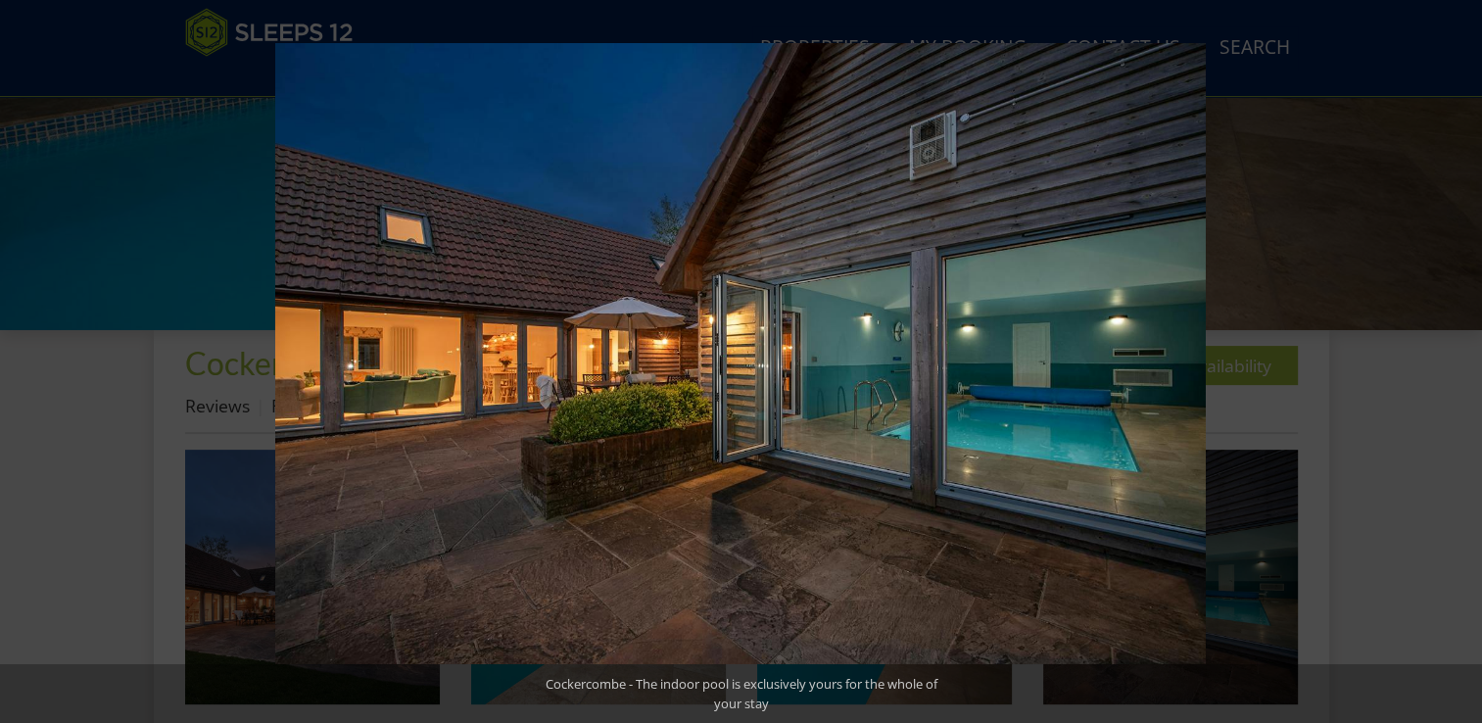
click at [1465, 360] on button at bounding box center [1447, 361] width 69 height 98
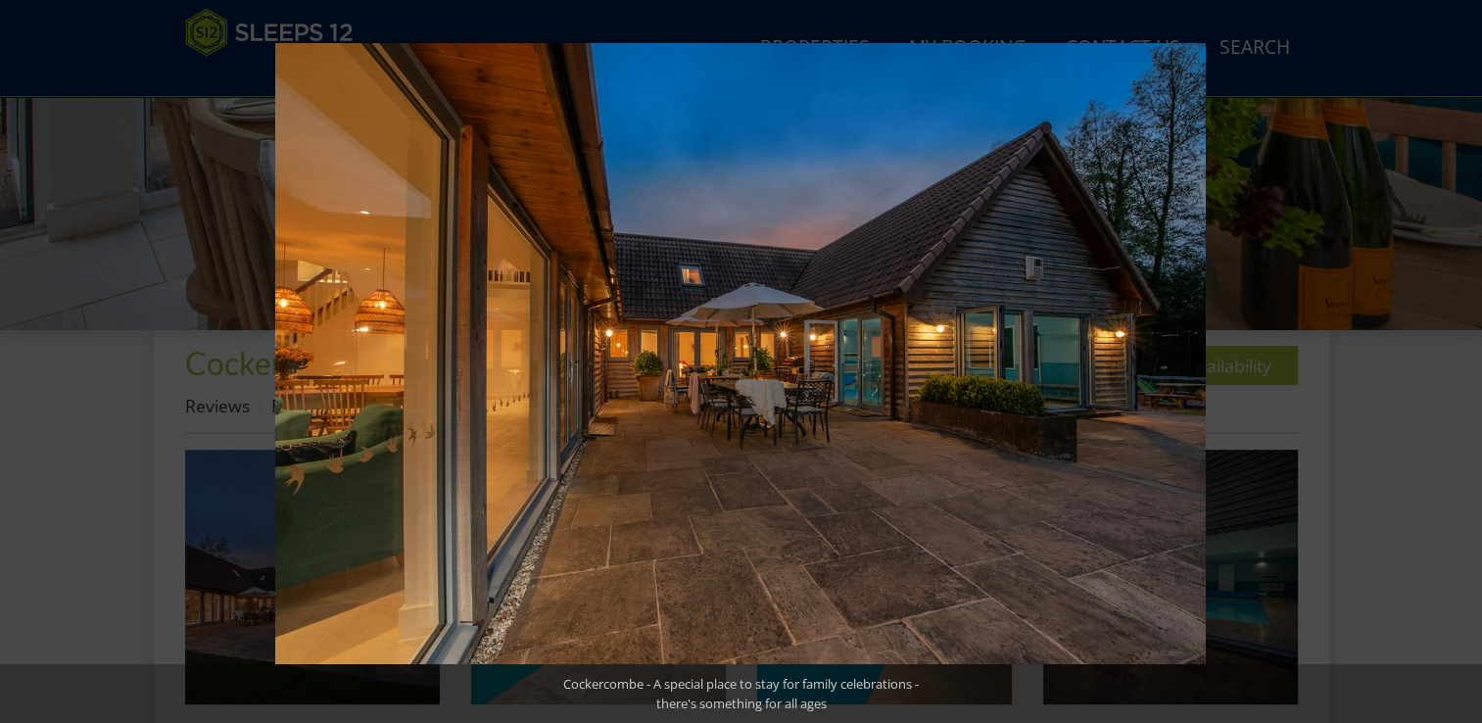
click at [1465, 360] on button at bounding box center [1447, 361] width 69 height 98
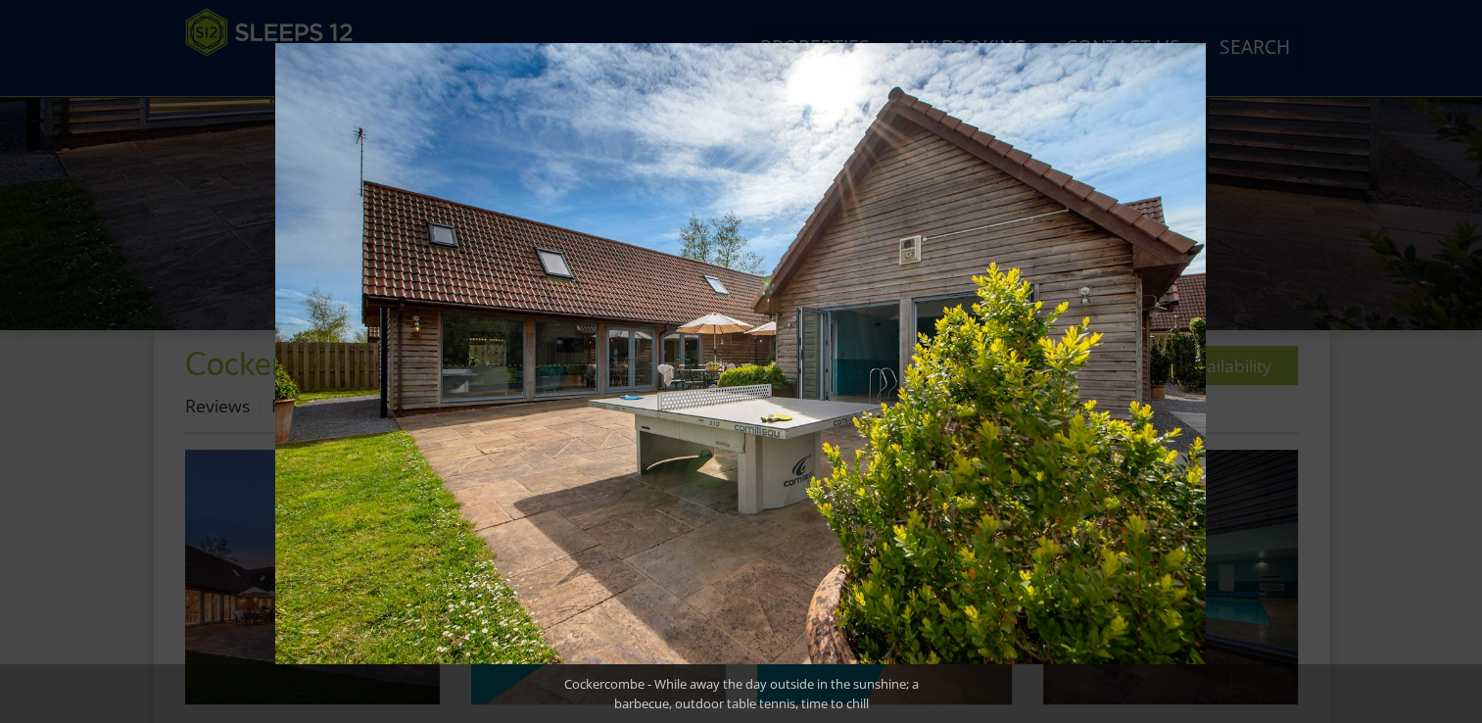
click at [1465, 360] on button at bounding box center [1447, 361] width 69 height 98
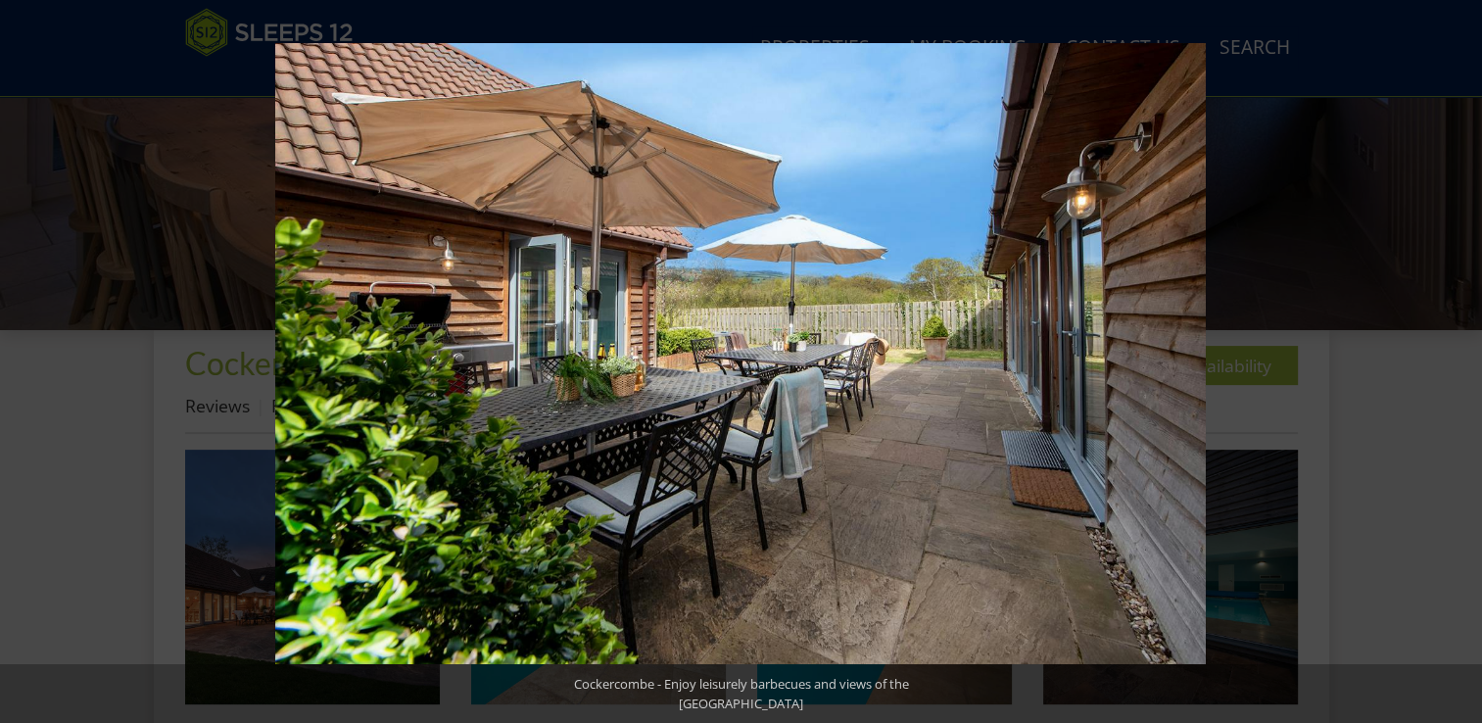
click at [1465, 360] on button at bounding box center [1447, 361] width 69 height 98
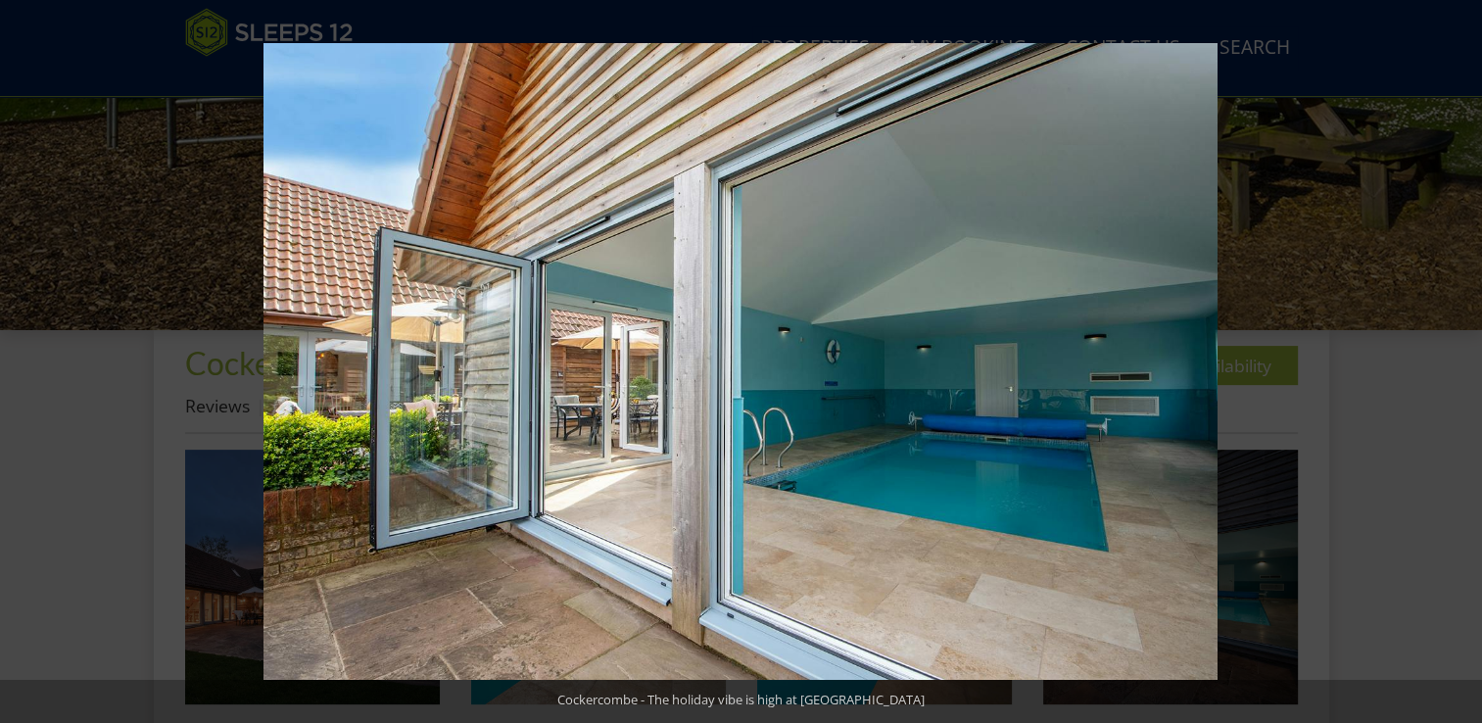
click at [1465, 360] on button at bounding box center [1447, 361] width 69 height 98
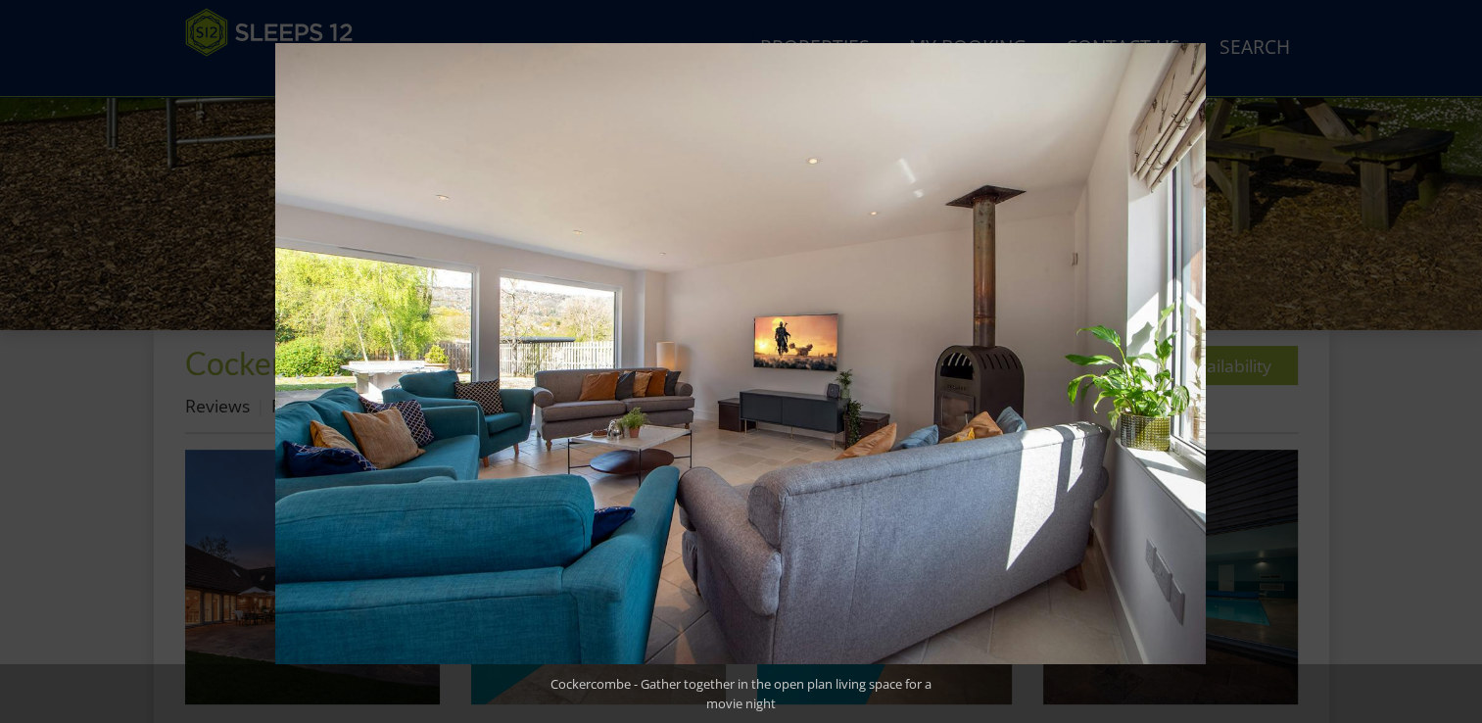
click at [1465, 360] on button at bounding box center [1447, 361] width 69 height 98
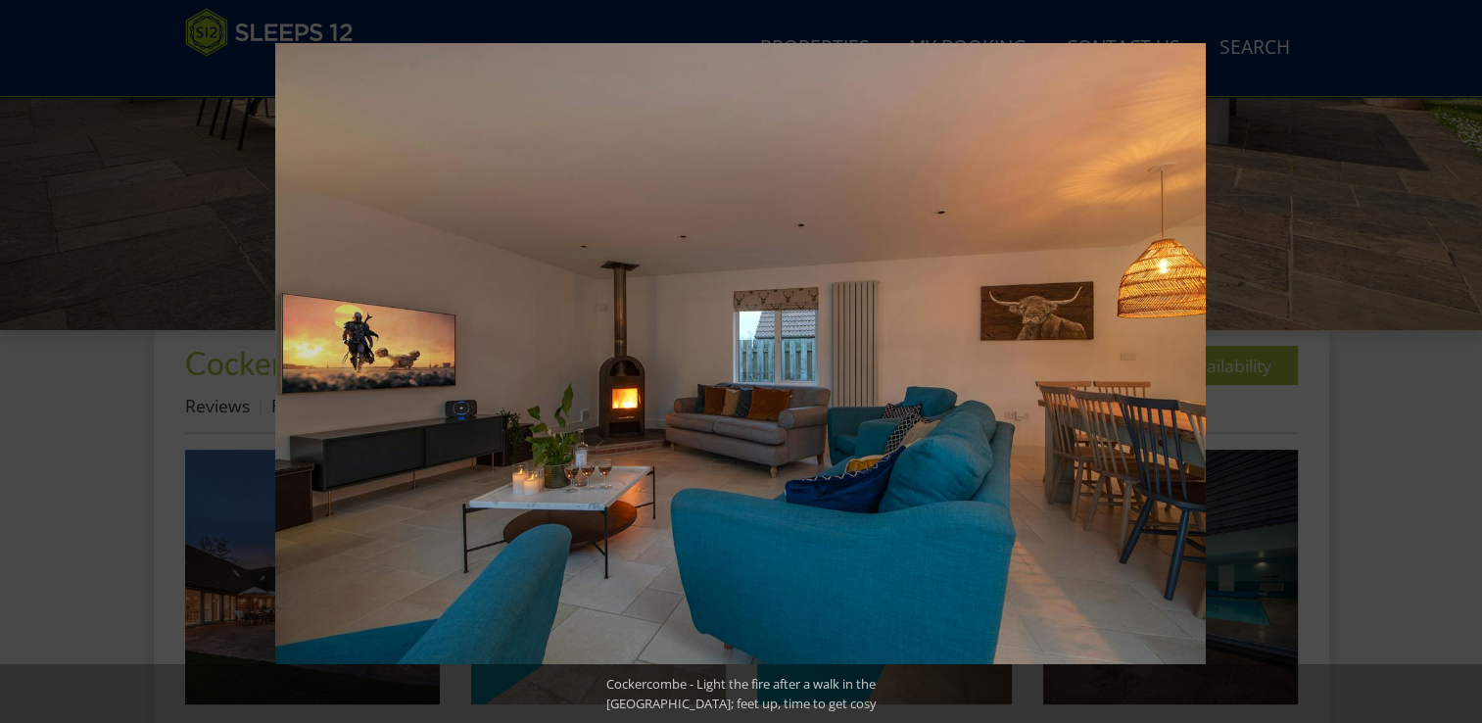
click at [1465, 360] on button at bounding box center [1447, 361] width 69 height 98
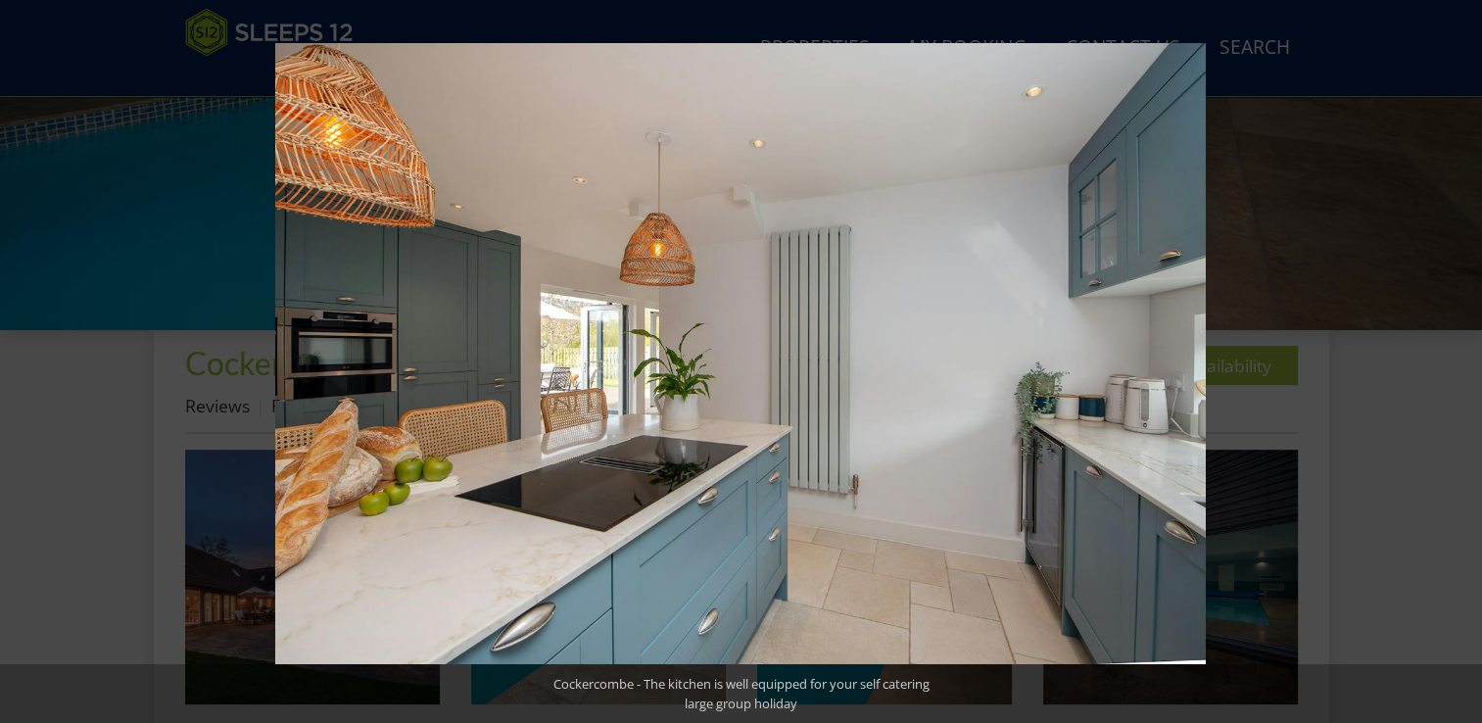
click at [1465, 360] on button at bounding box center [1447, 361] width 69 height 98
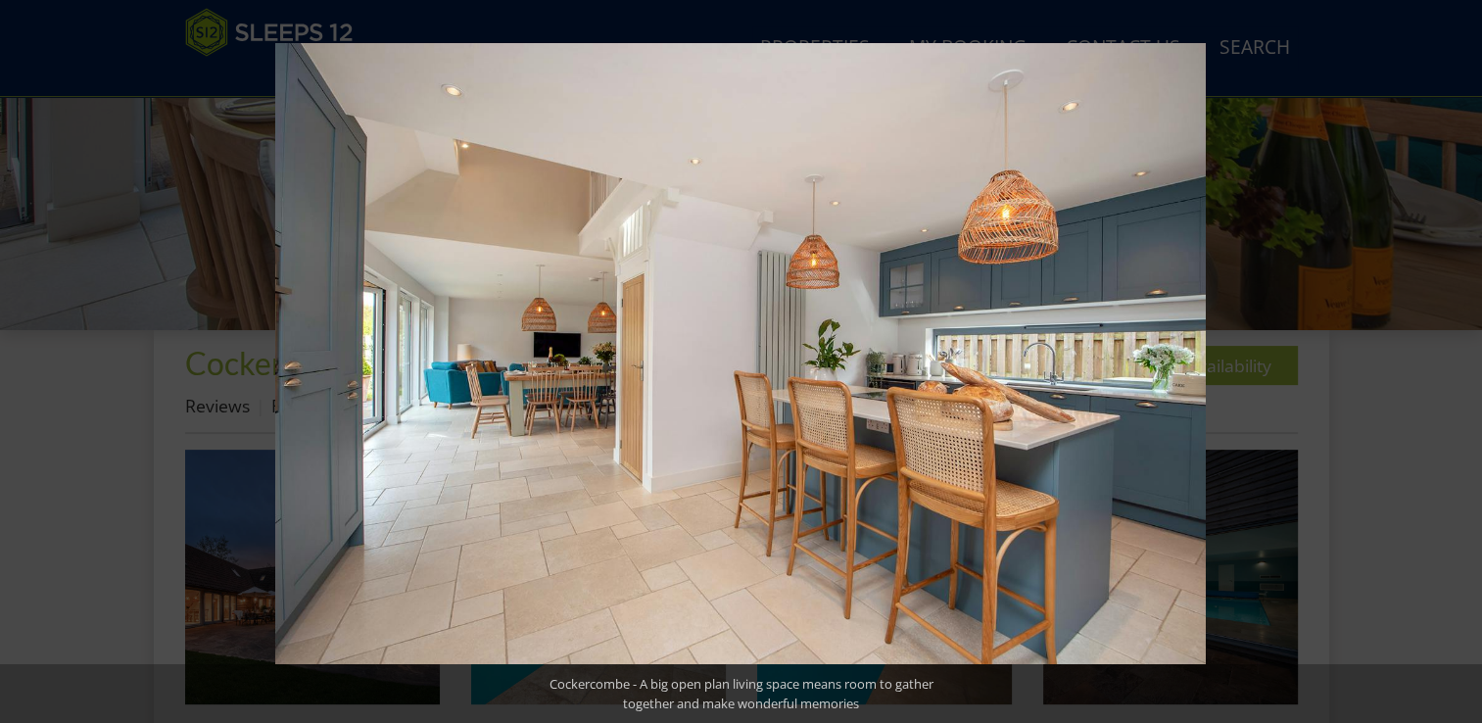
click at [1465, 360] on button at bounding box center [1447, 361] width 69 height 98
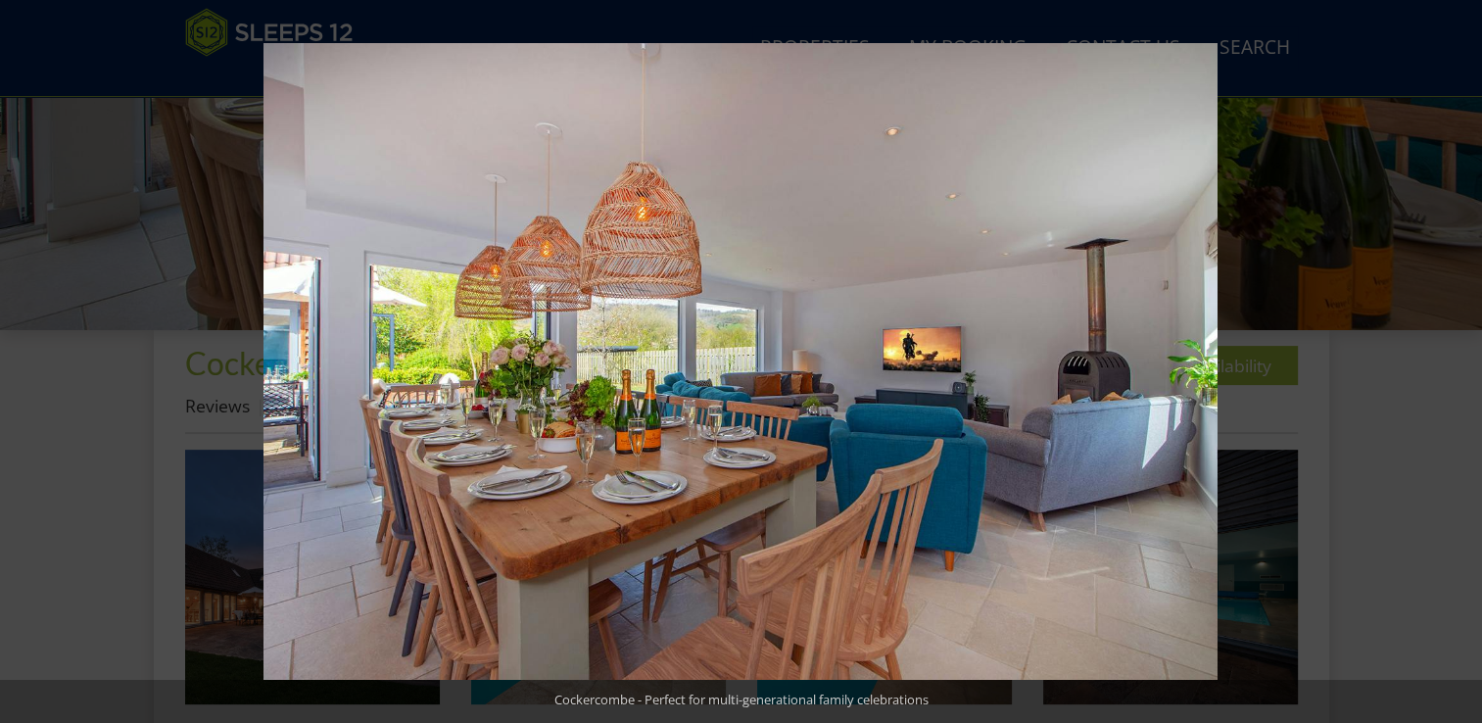
click at [1465, 360] on button at bounding box center [1447, 361] width 69 height 98
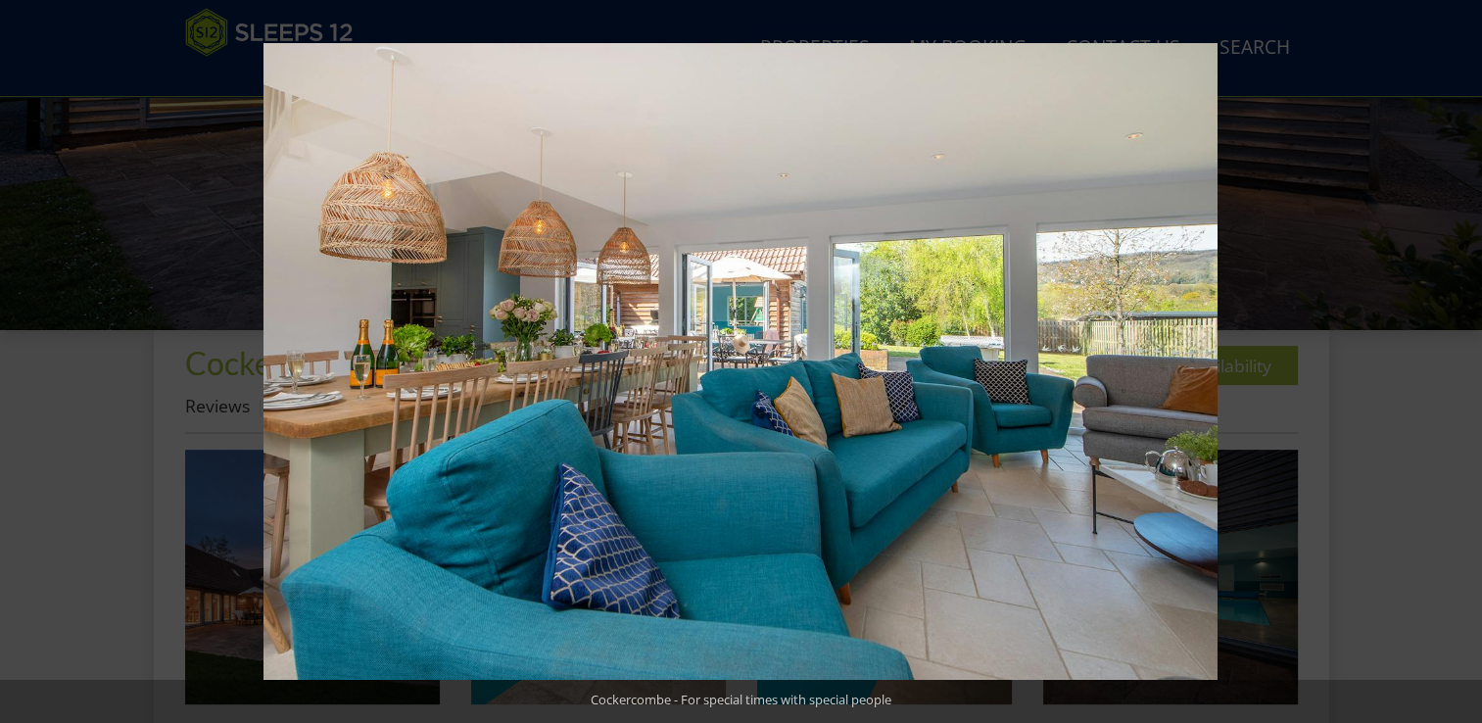
click at [1465, 360] on button at bounding box center [1447, 361] width 69 height 98
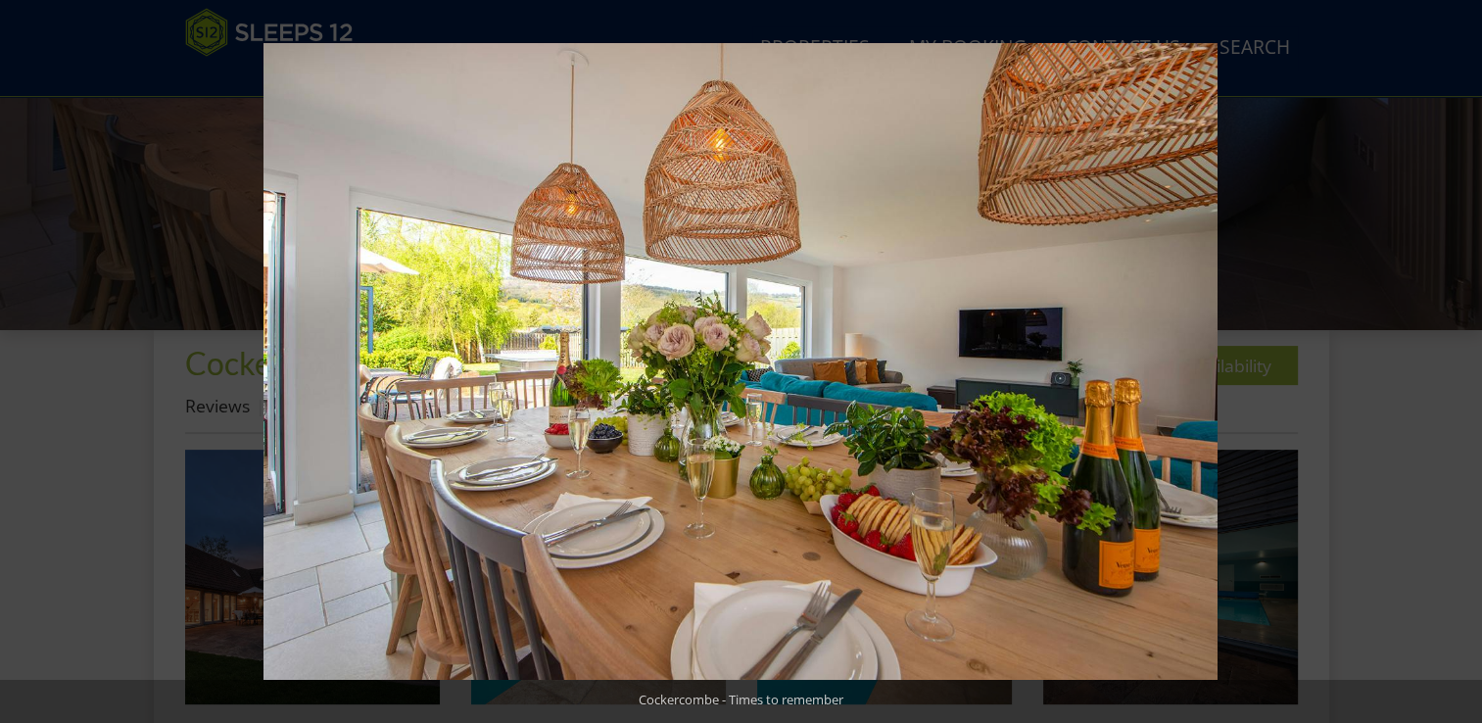
click at [1465, 360] on button at bounding box center [1447, 361] width 69 height 98
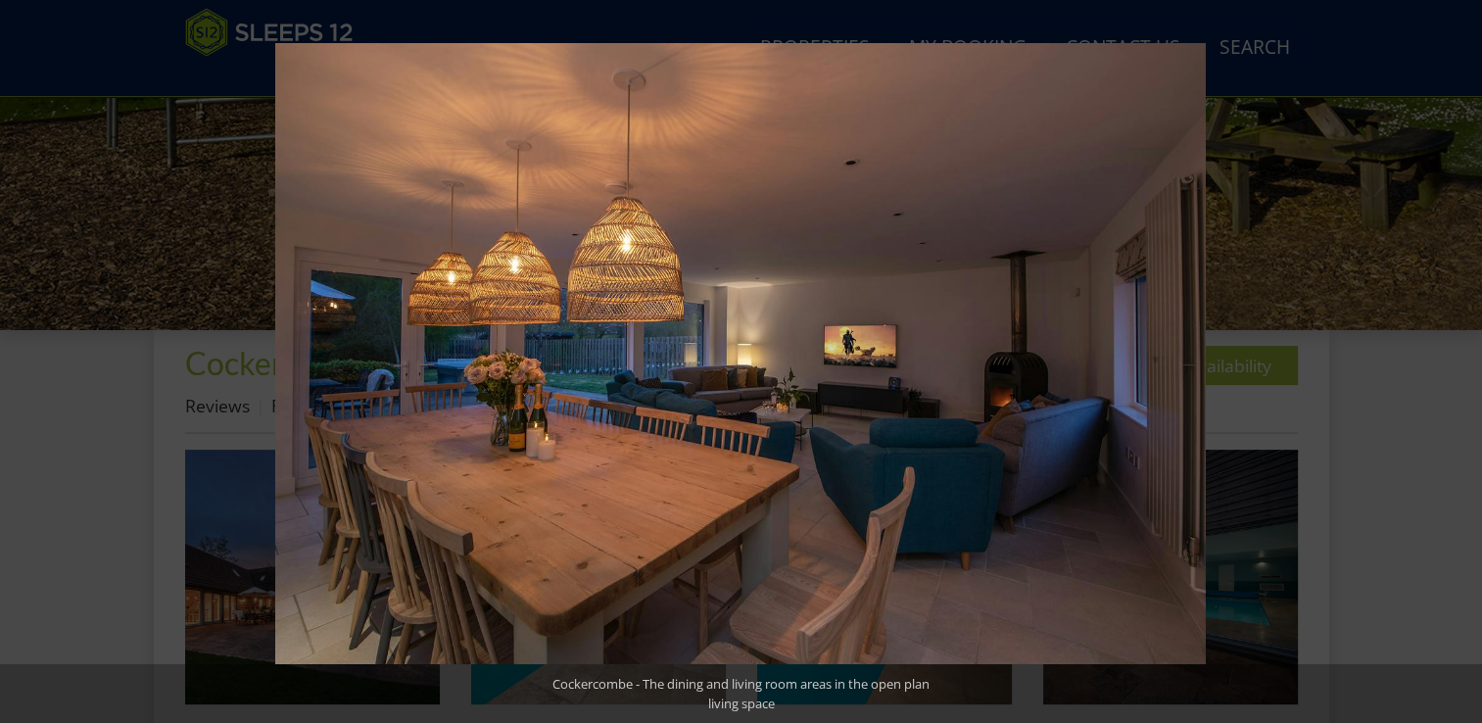
click at [1465, 360] on button at bounding box center [1447, 361] width 69 height 98
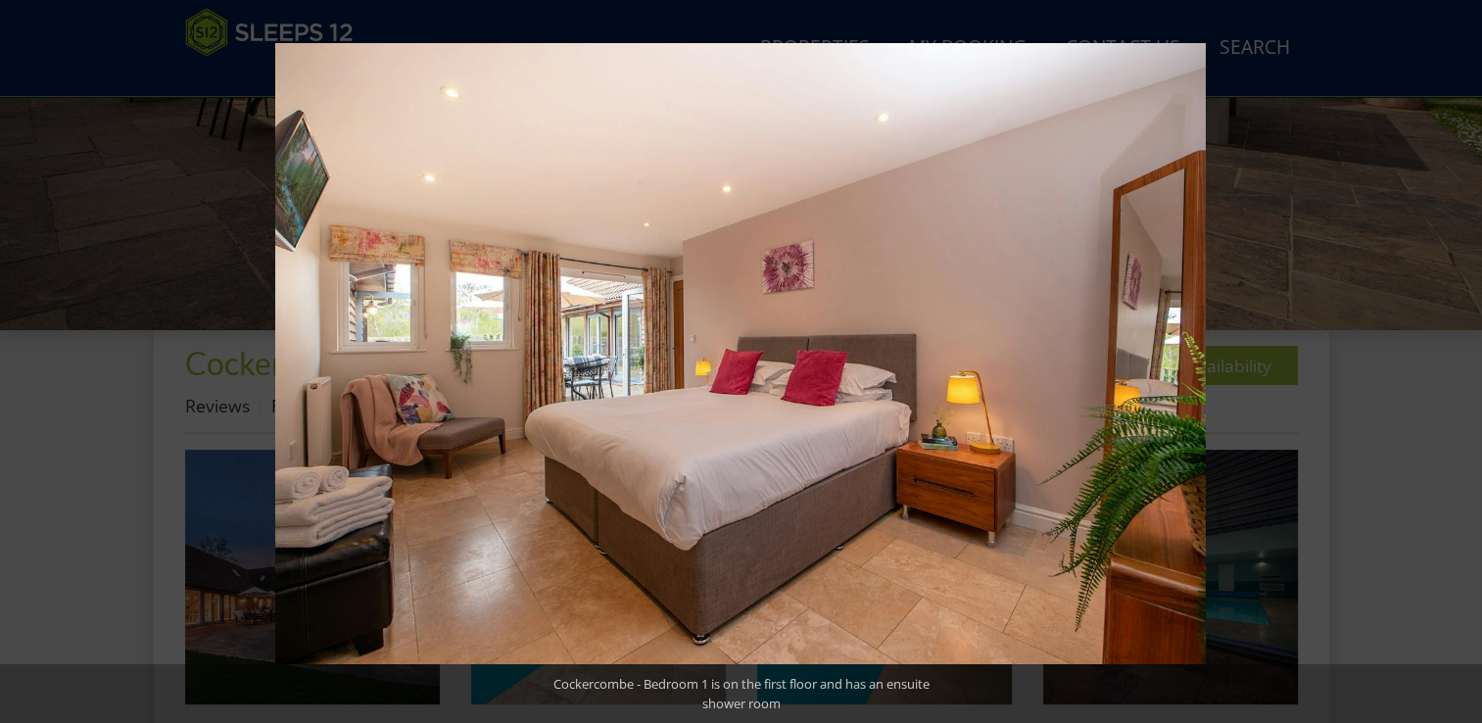
click at [1465, 360] on button at bounding box center [1447, 361] width 69 height 98
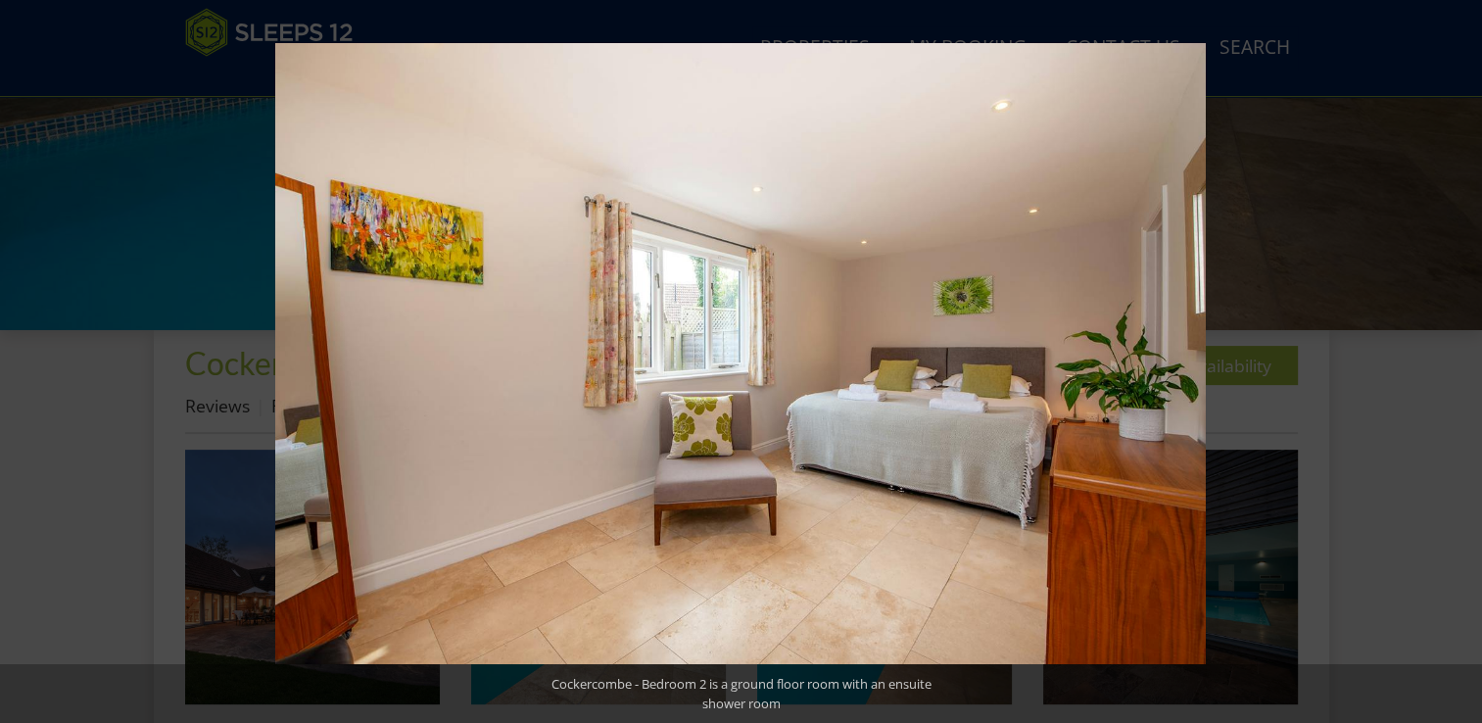
click at [1465, 360] on button at bounding box center [1447, 361] width 69 height 98
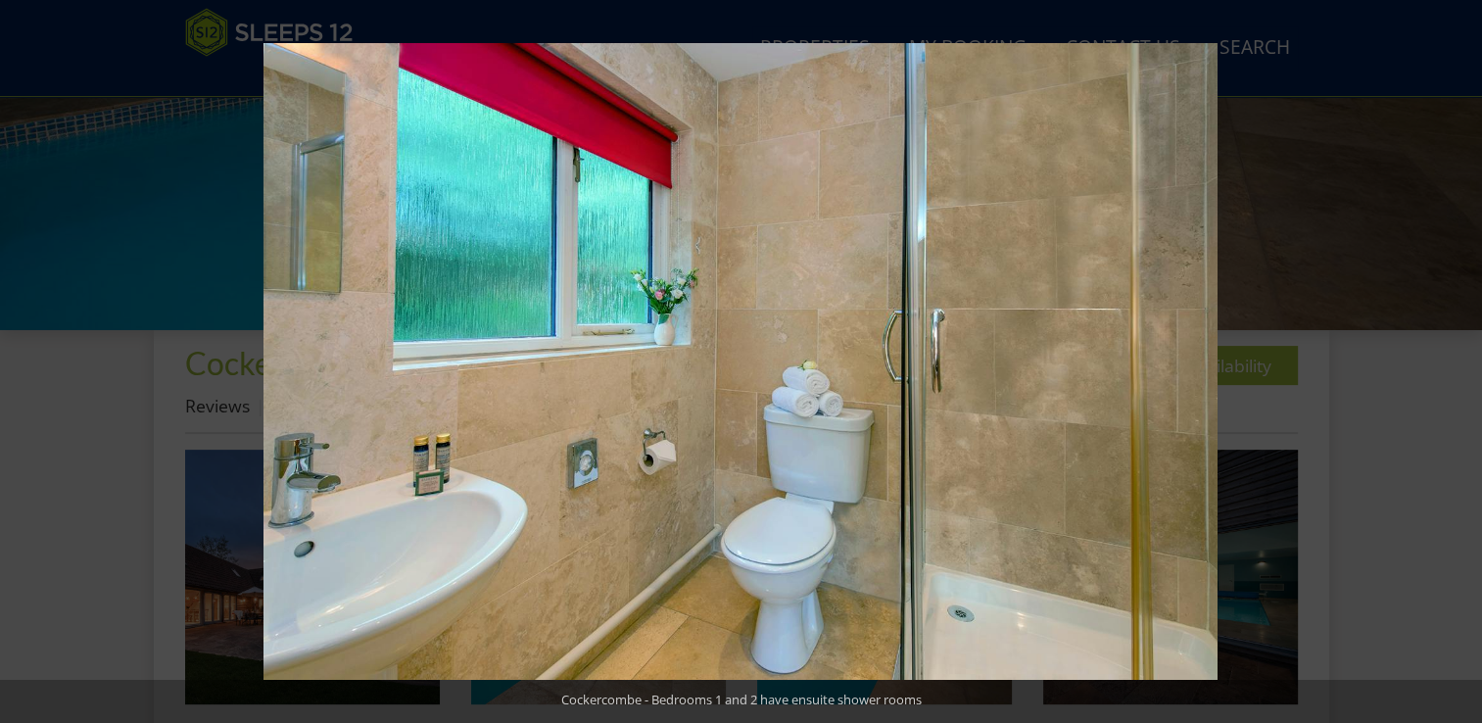
click at [1465, 360] on button at bounding box center [1447, 361] width 69 height 98
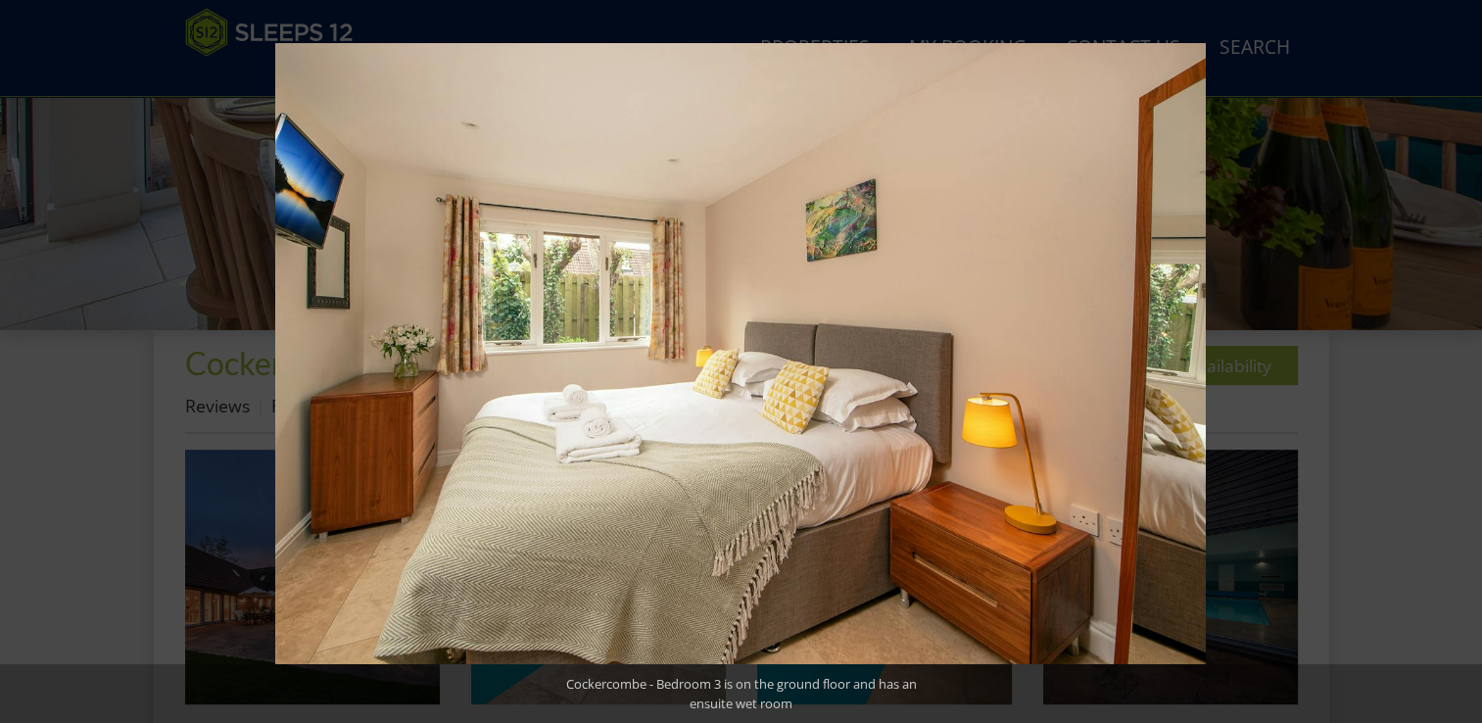
click at [1465, 360] on button at bounding box center [1447, 361] width 69 height 98
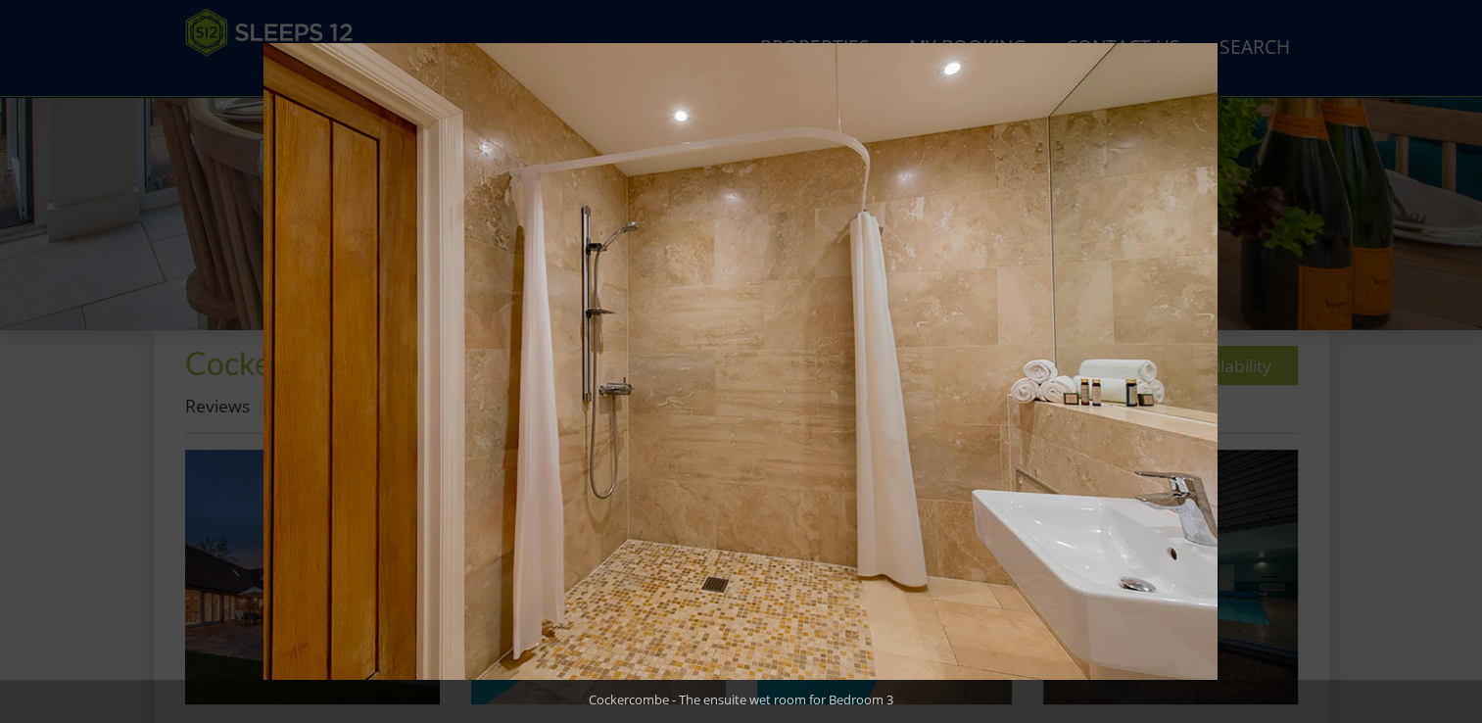
click at [1465, 360] on button at bounding box center [1447, 361] width 69 height 98
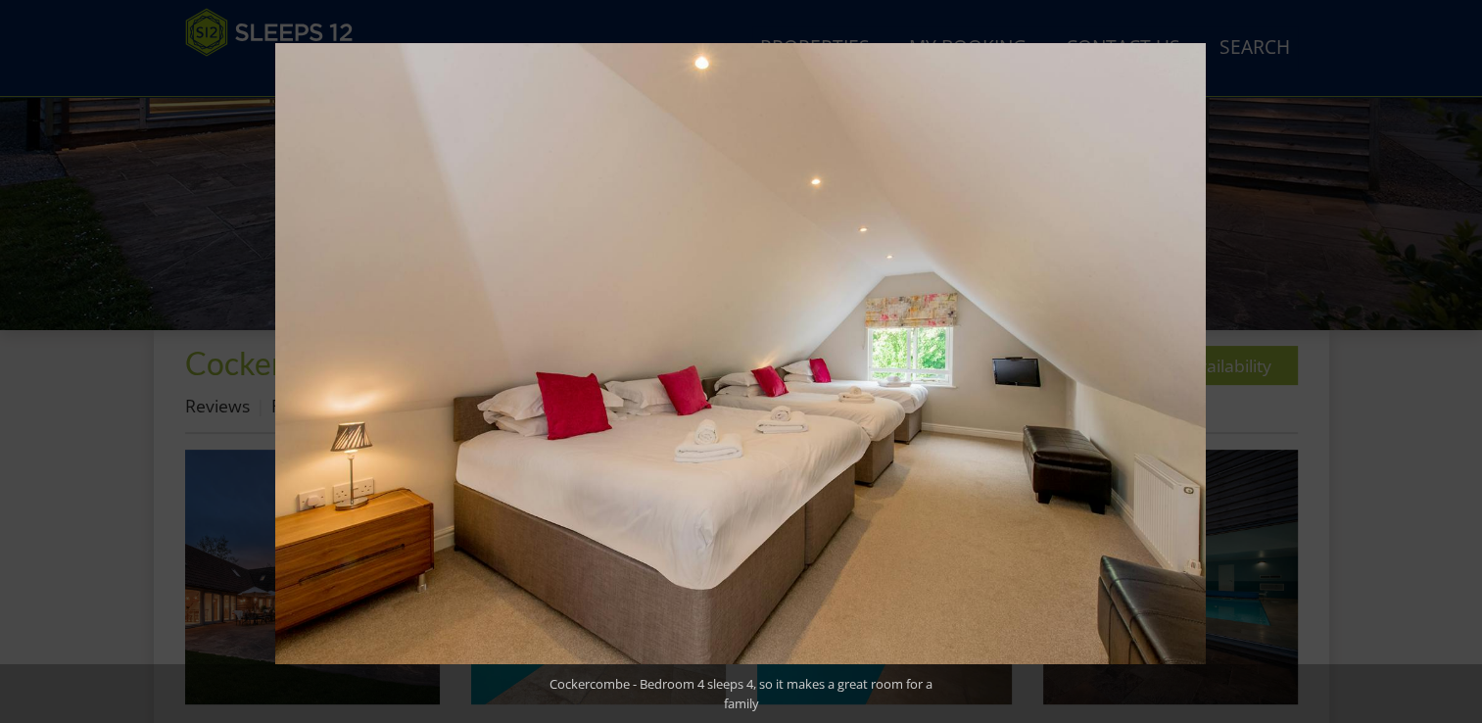
click at [1465, 360] on button at bounding box center [1447, 361] width 69 height 98
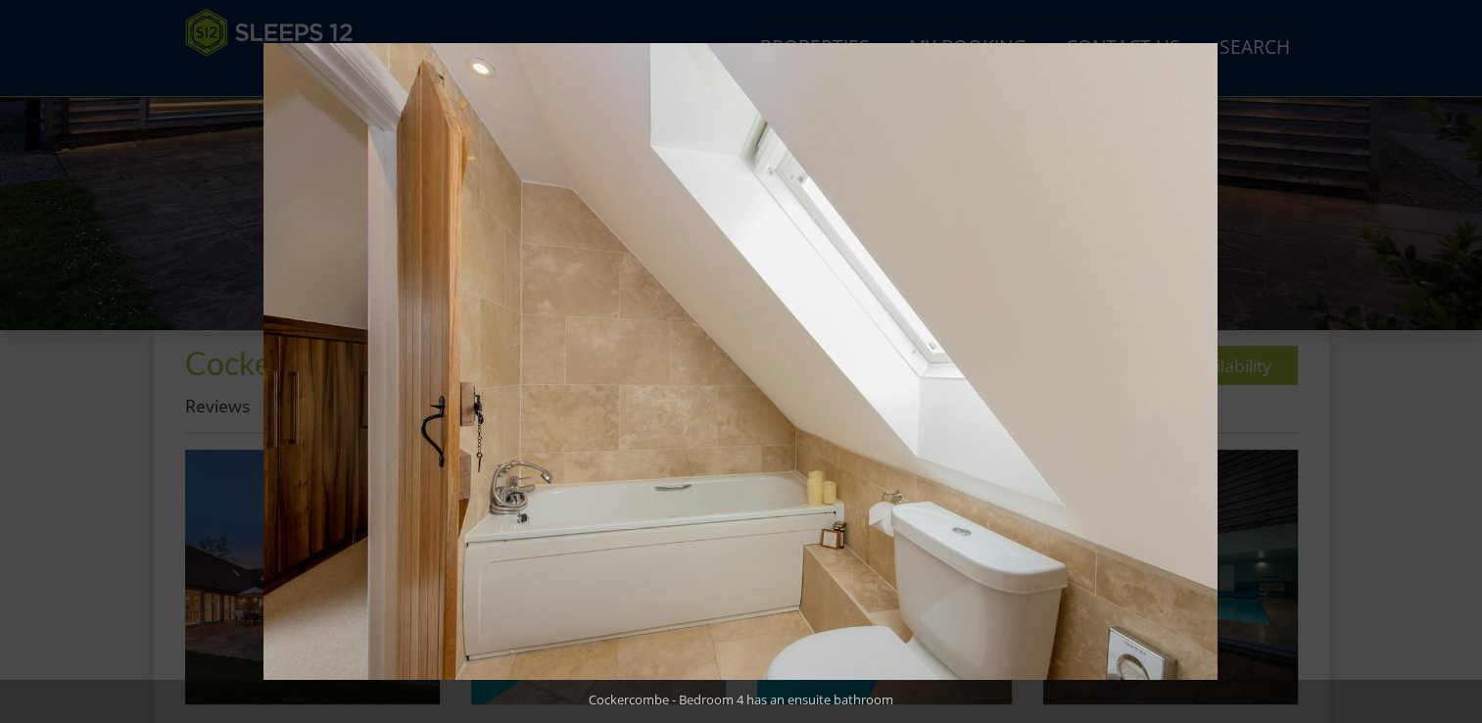
click at [1465, 360] on button at bounding box center [1447, 361] width 69 height 98
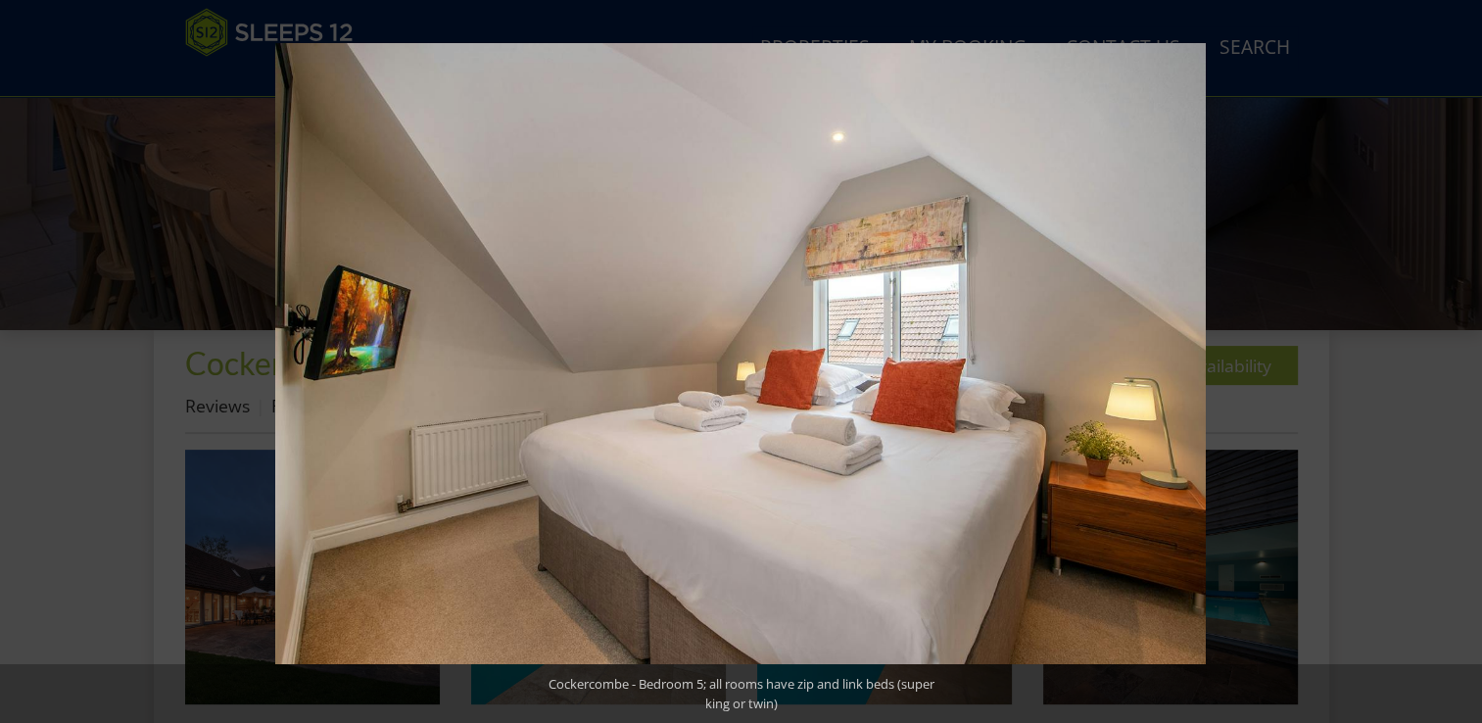
click at [1465, 360] on button at bounding box center [1447, 361] width 69 height 98
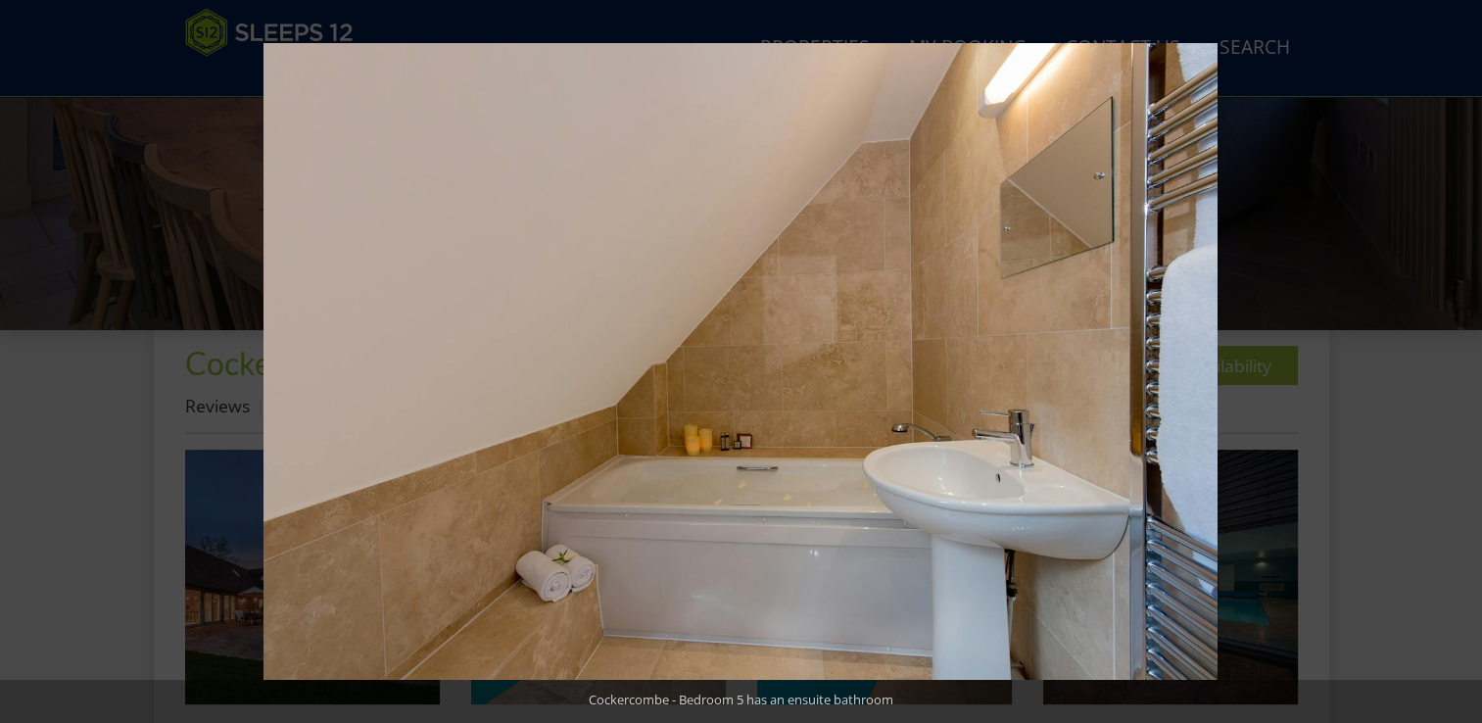
click at [1465, 360] on button at bounding box center [1447, 361] width 69 height 98
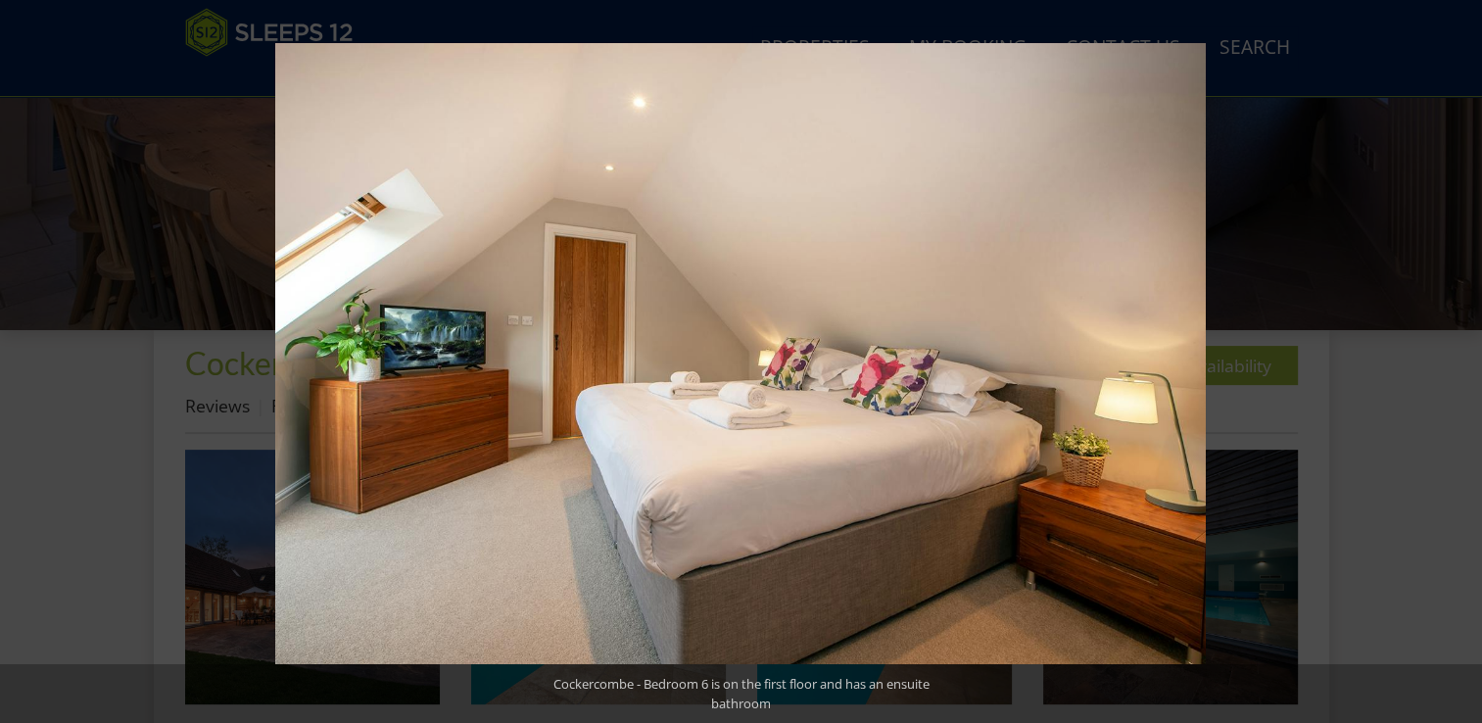
click at [1465, 360] on button at bounding box center [1447, 361] width 69 height 98
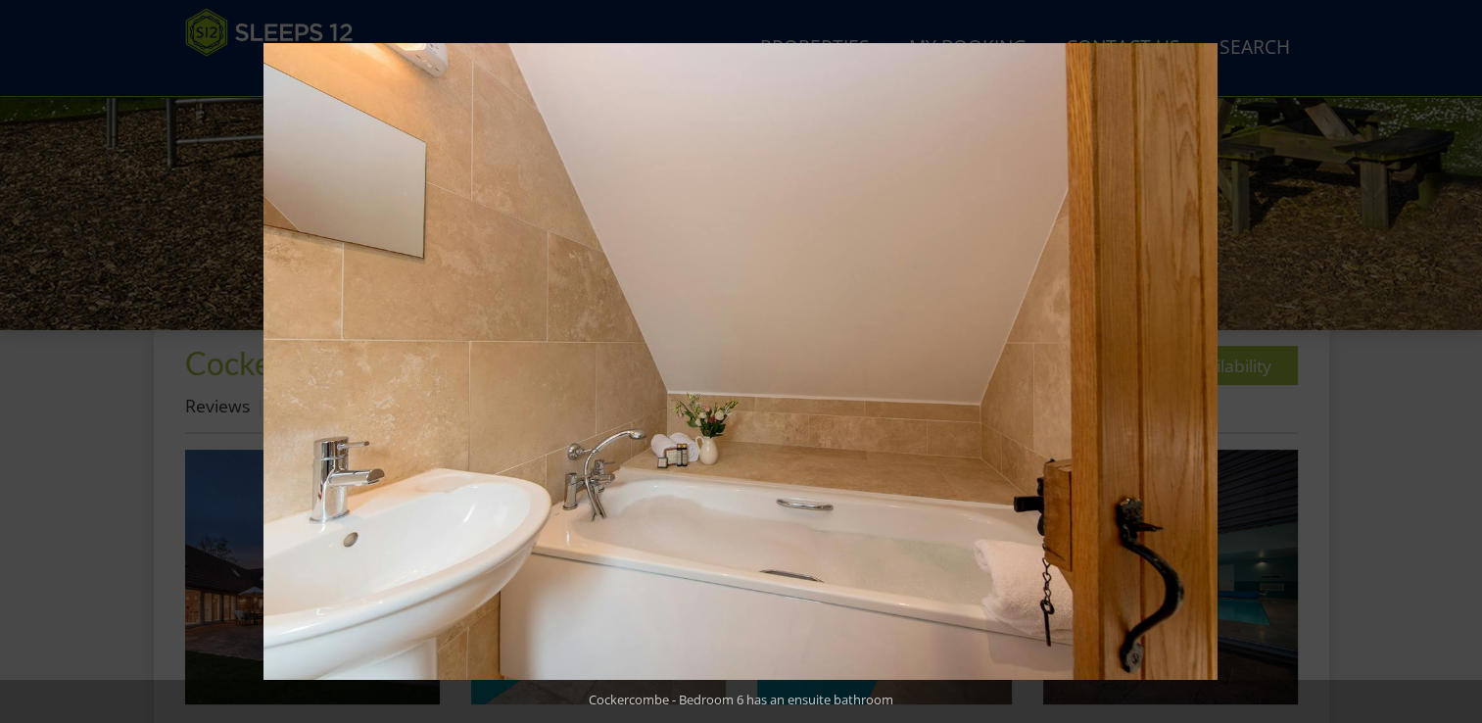
click at [1465, 360] on button at bounding box center [1447, 361] width 69 height 98
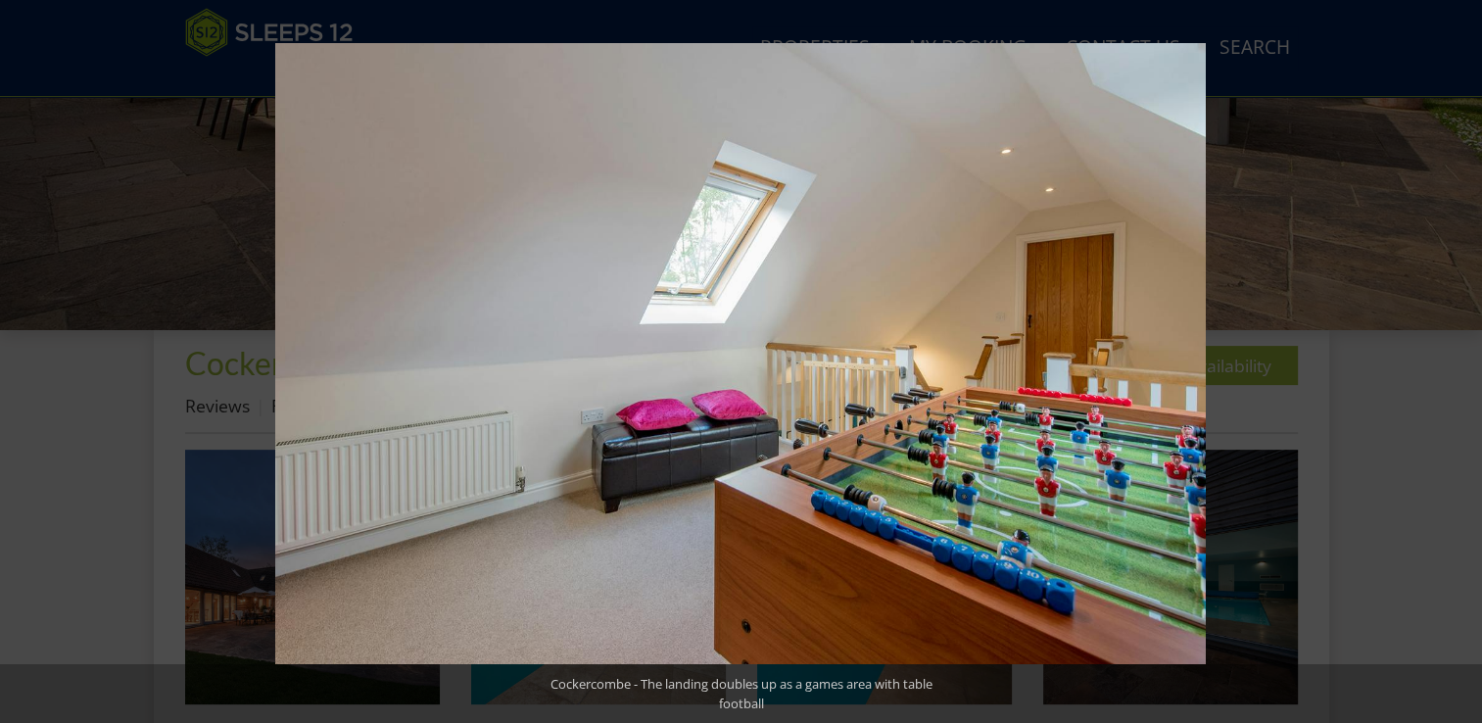
click at [1465, 360] on button at bounding box center [1447, 361] width 69 height 98
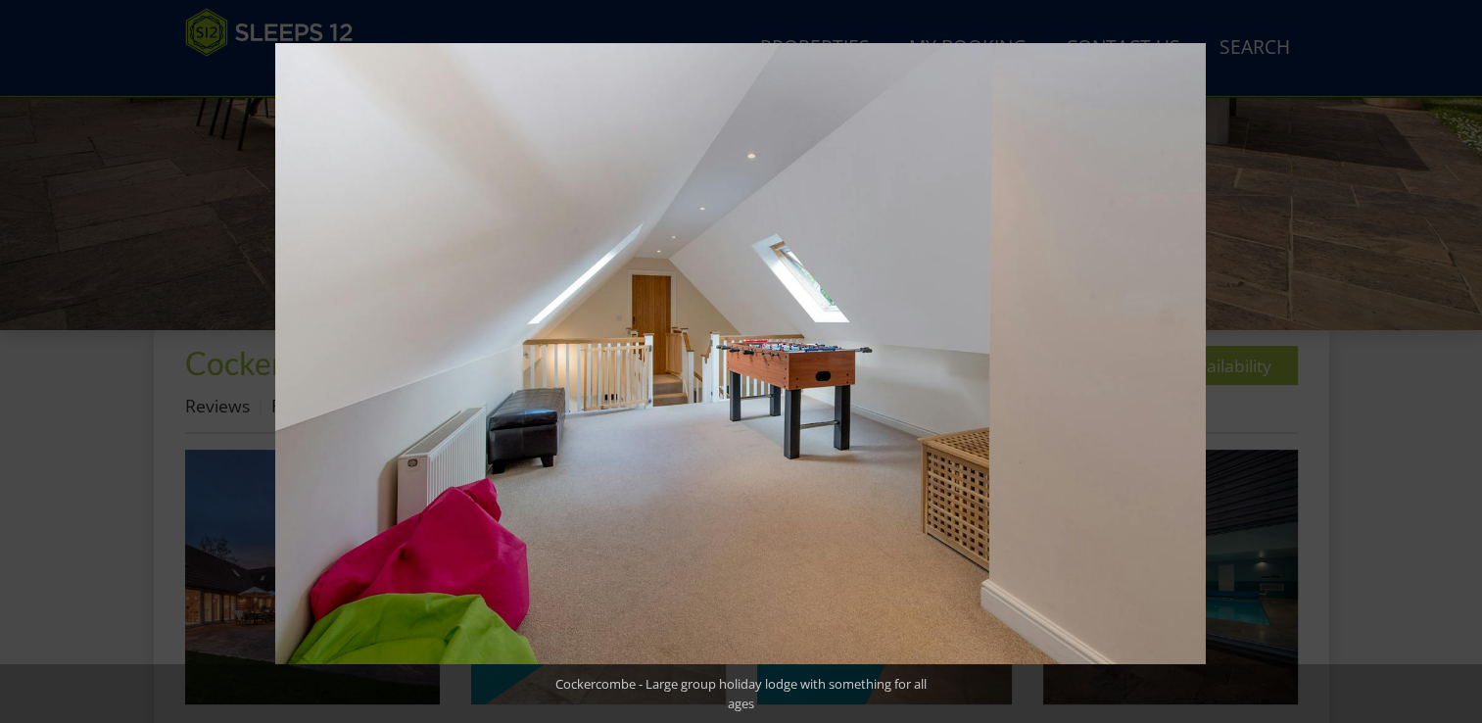
click at [1465, 360] on button at bounding box center [1447, 361] width 69 height 98
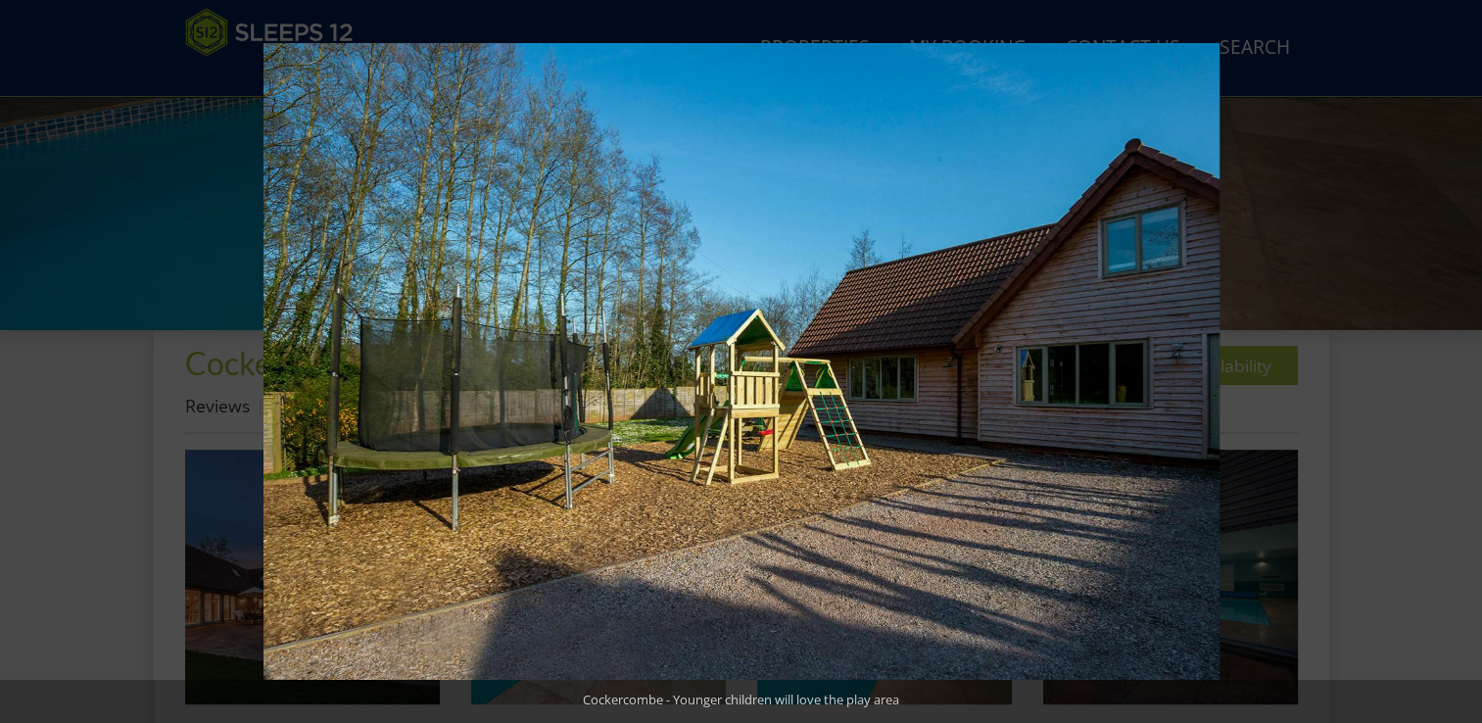
click at [1465, 360] on button at bounding box center [1447, 361] width 69 height 98
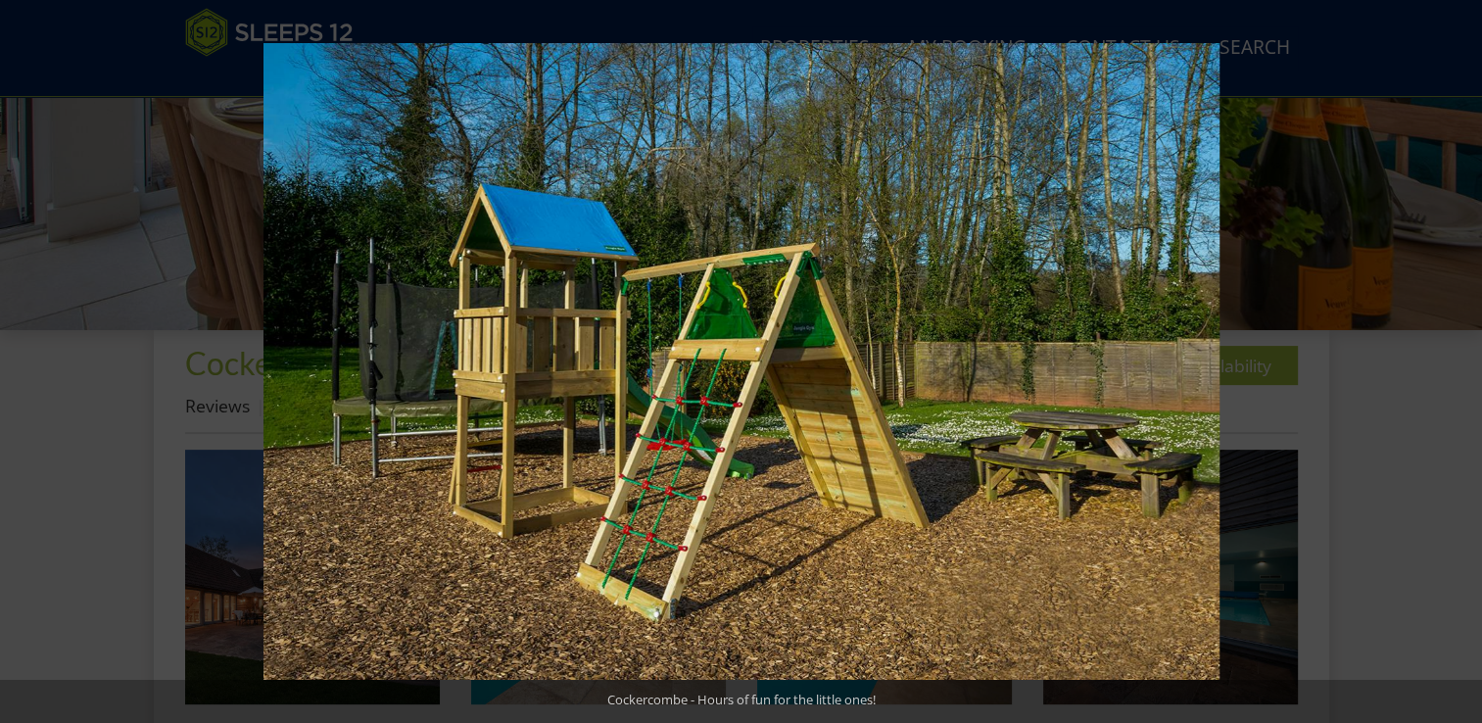
click at [1465, 360] on button at bounding box center [1447, 361] width 69 height 98
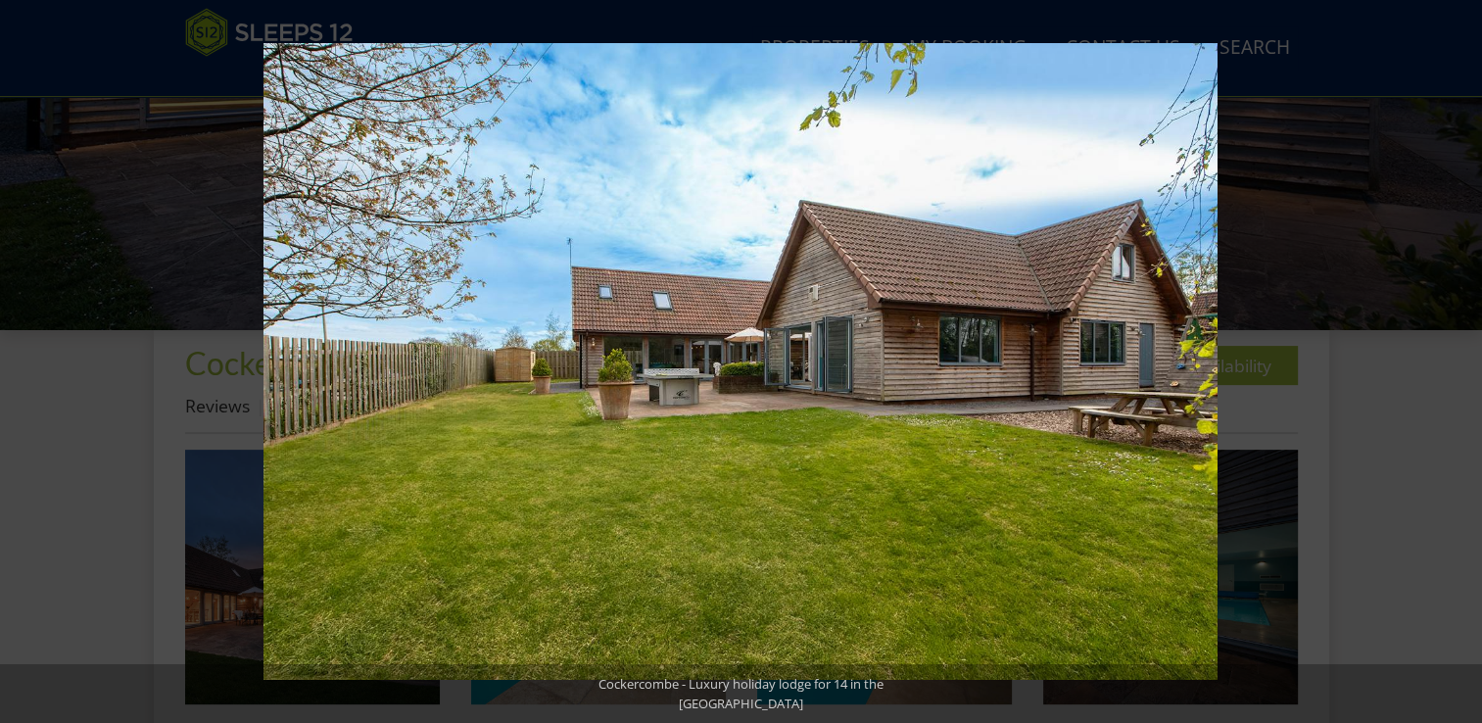
click at [1465, 360] on button at bounding box center [1447, 361] width 69 height 98
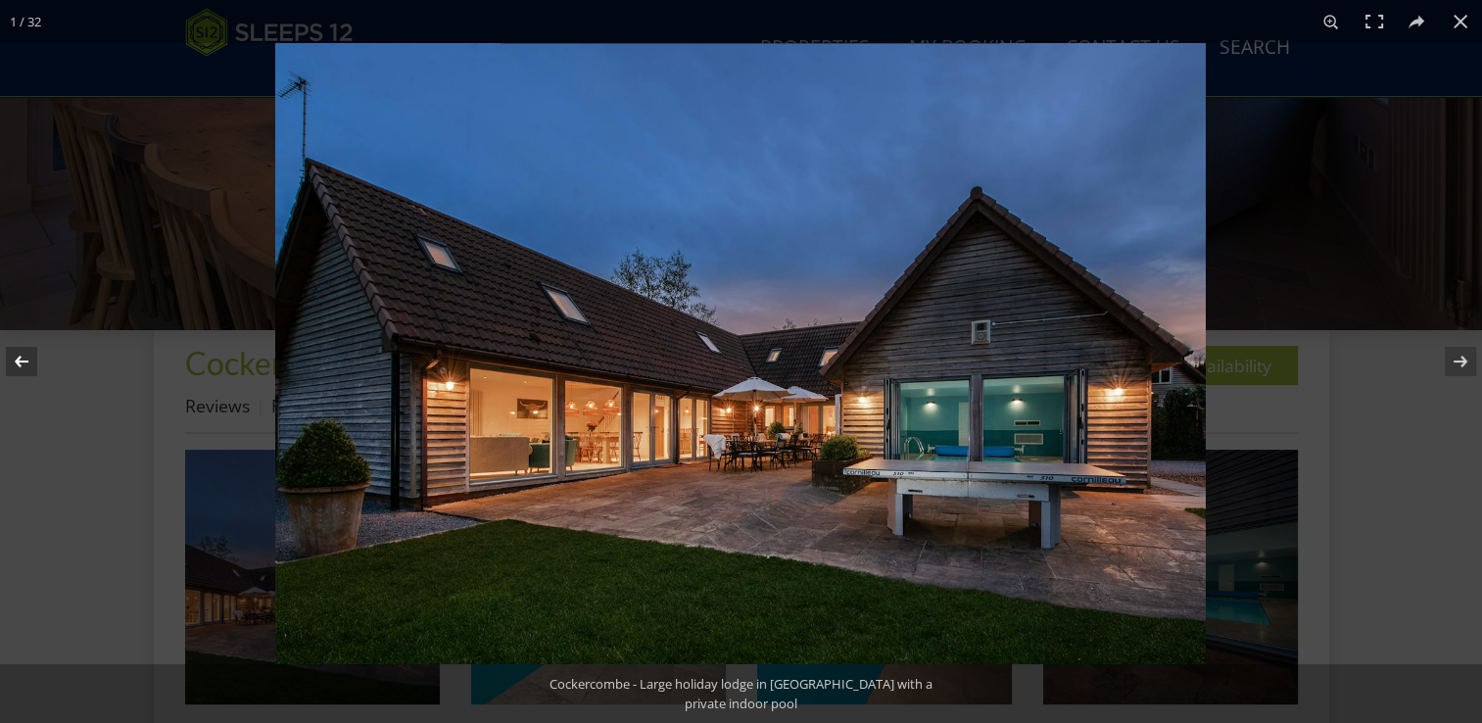
click at [25, 363] on button at bounding box center [34, 361] width 69 height 98
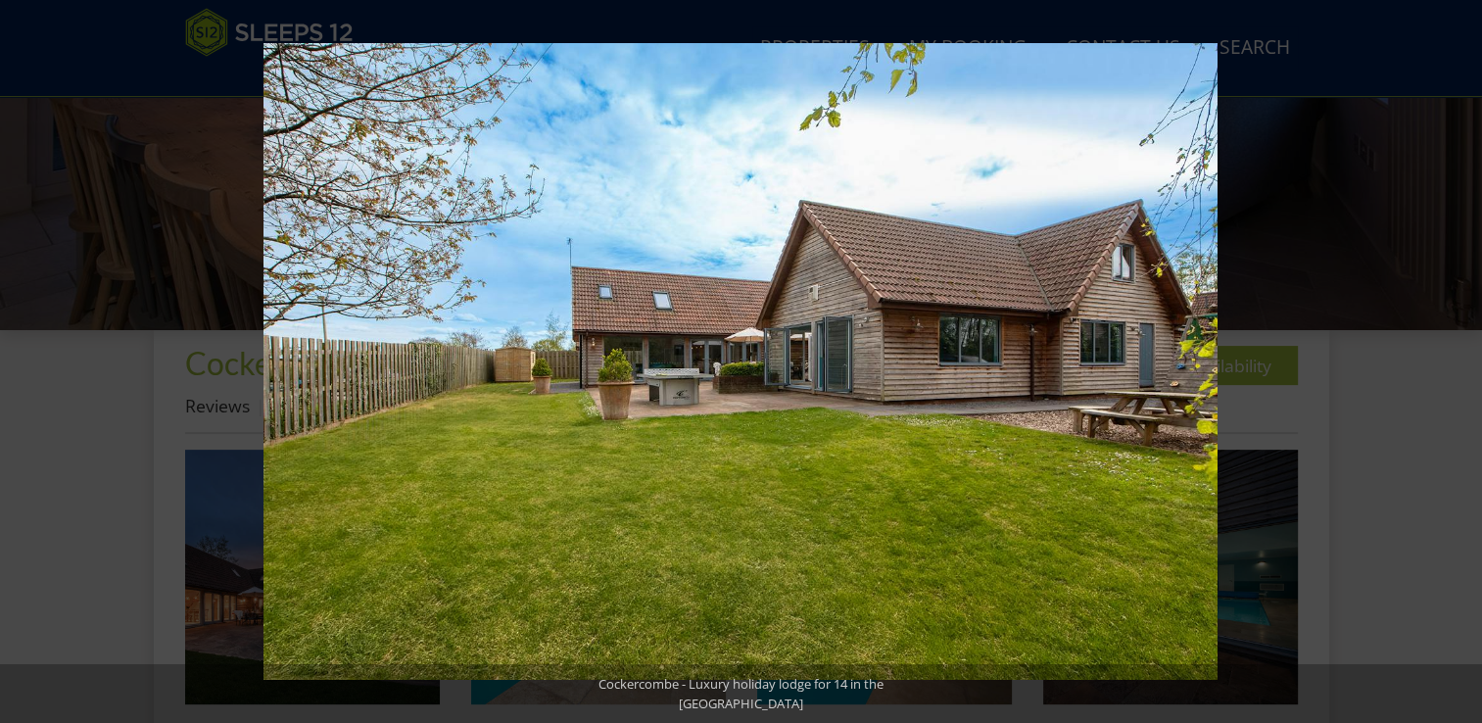
click at [25, 363] on button at bounding box center [34, 361] width 69 height 98
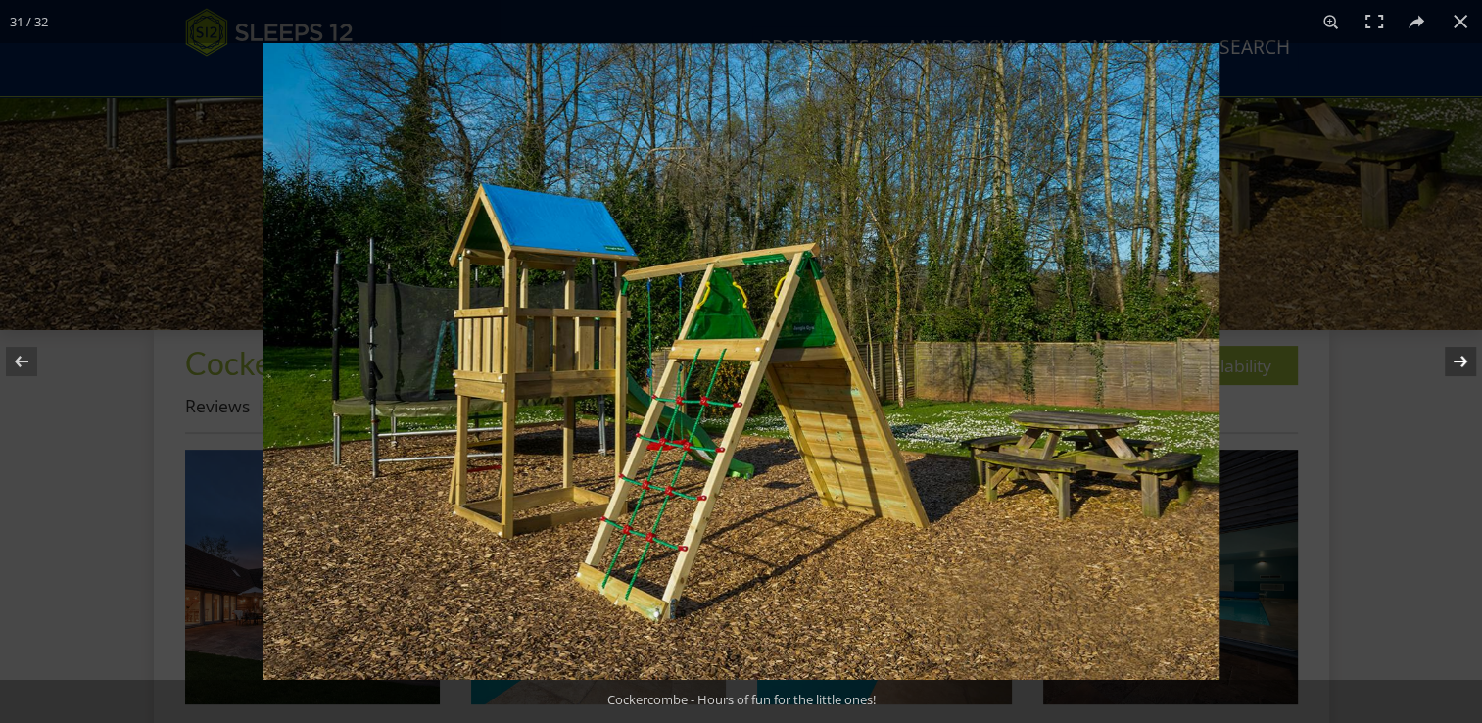
click at [1463, 358] on button at bounding box center [1447, 361] width 69 height 98
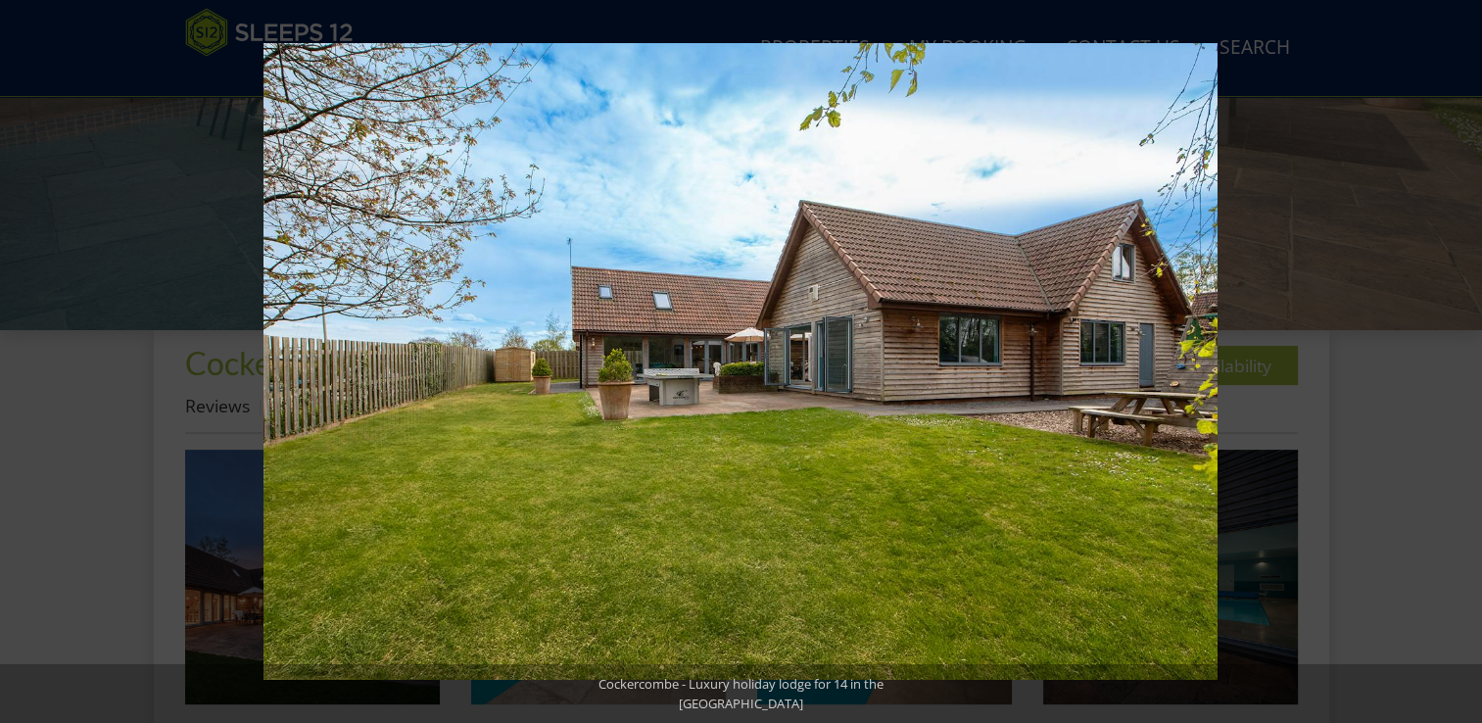
click at [1463, 358] on button at bounding box center [1447, 361] width 69 height 98
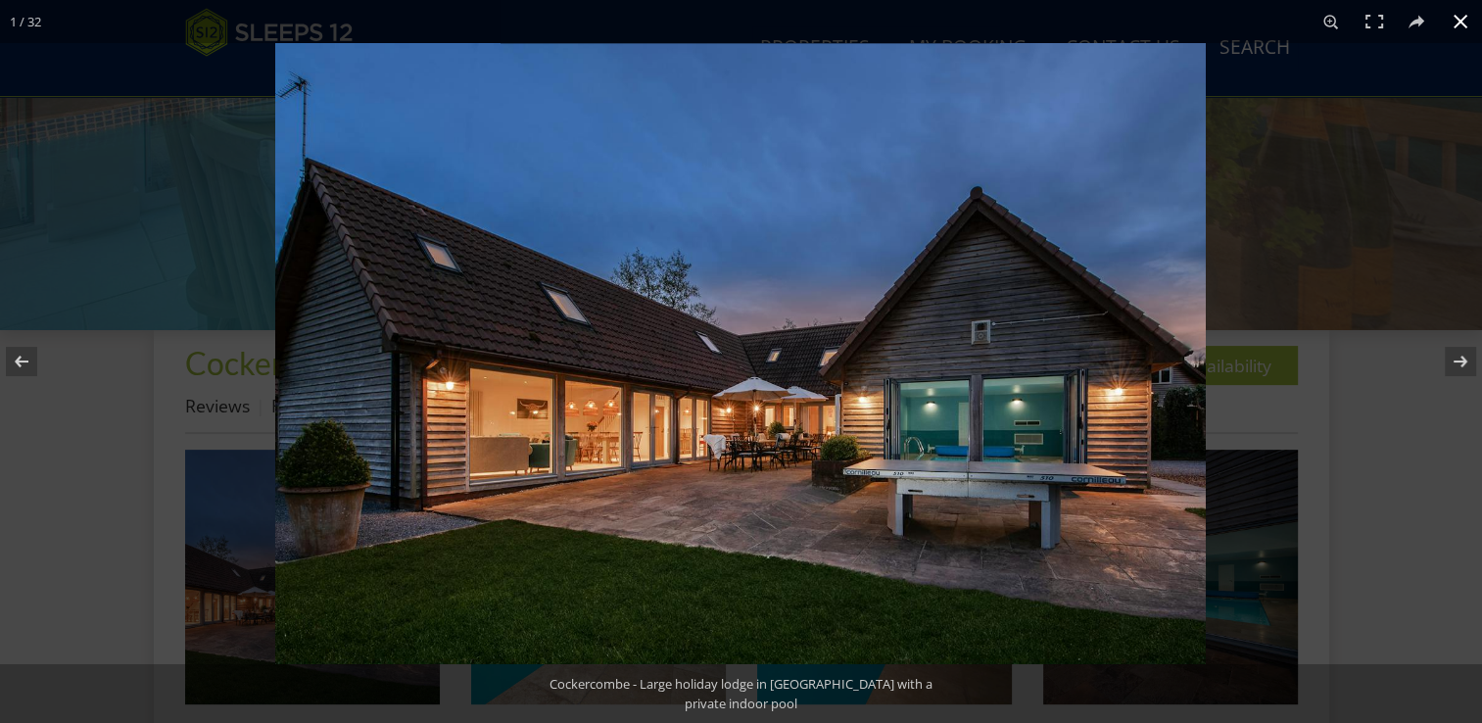
click at [1461, 22] on button at bounding box center [1460, 21] width 43 height 43
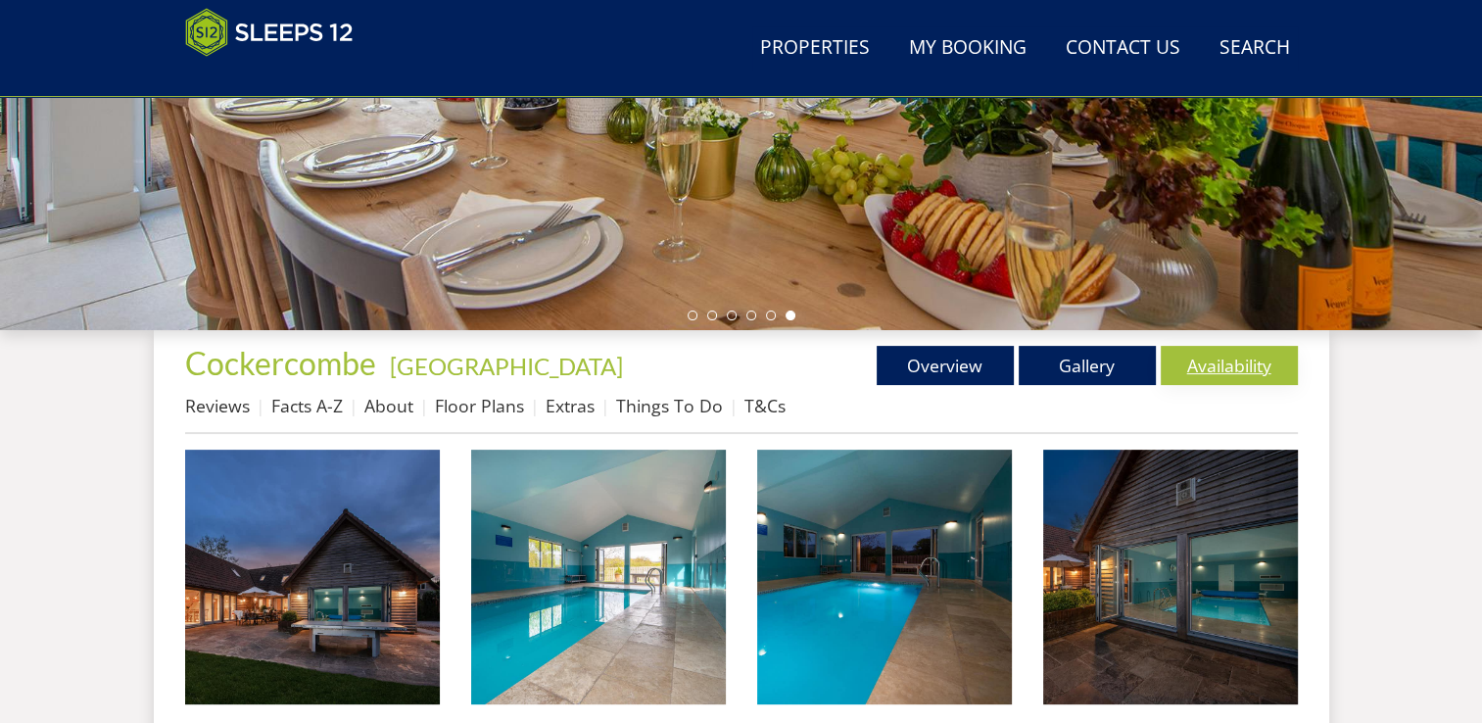
click at [1226, 363] on link "Availability" at bounding box center [1229, 365] width 137 height 39
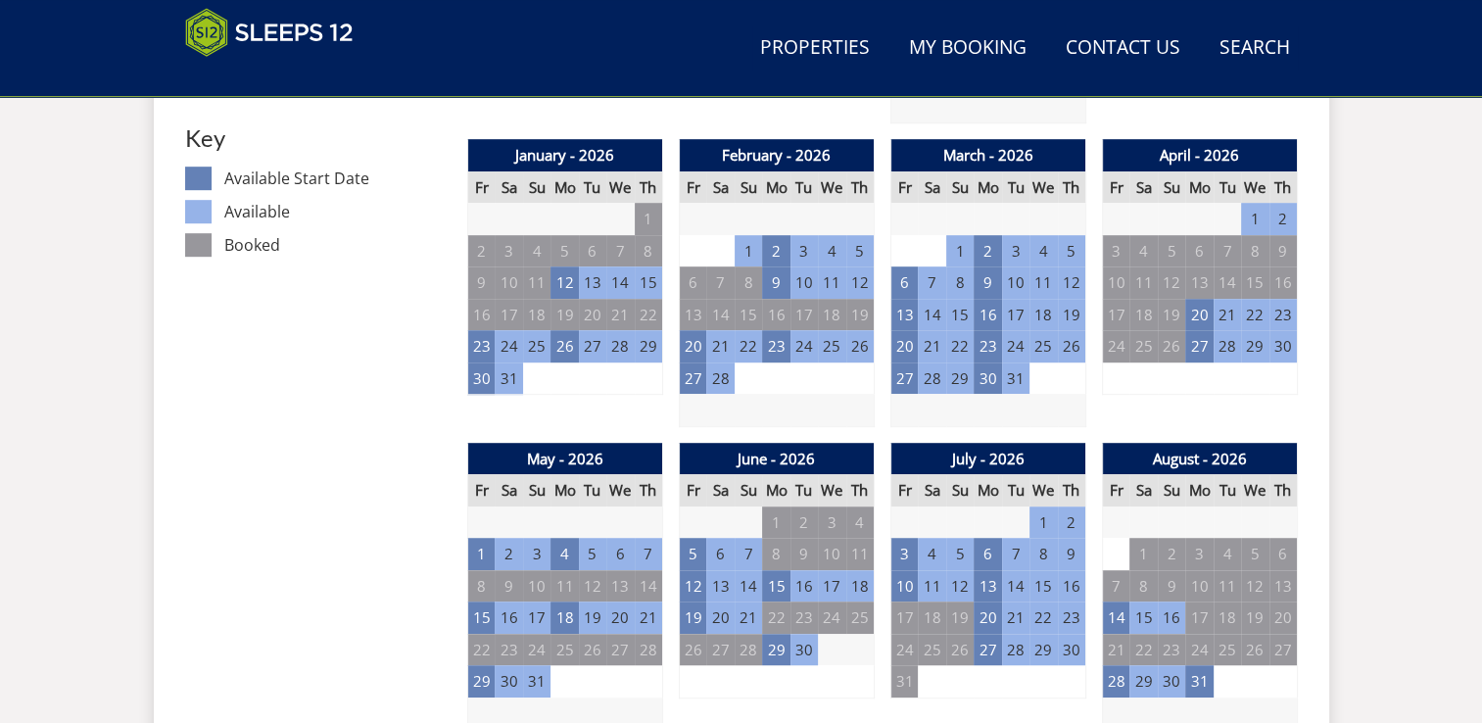
scroll to position [1148, 0]
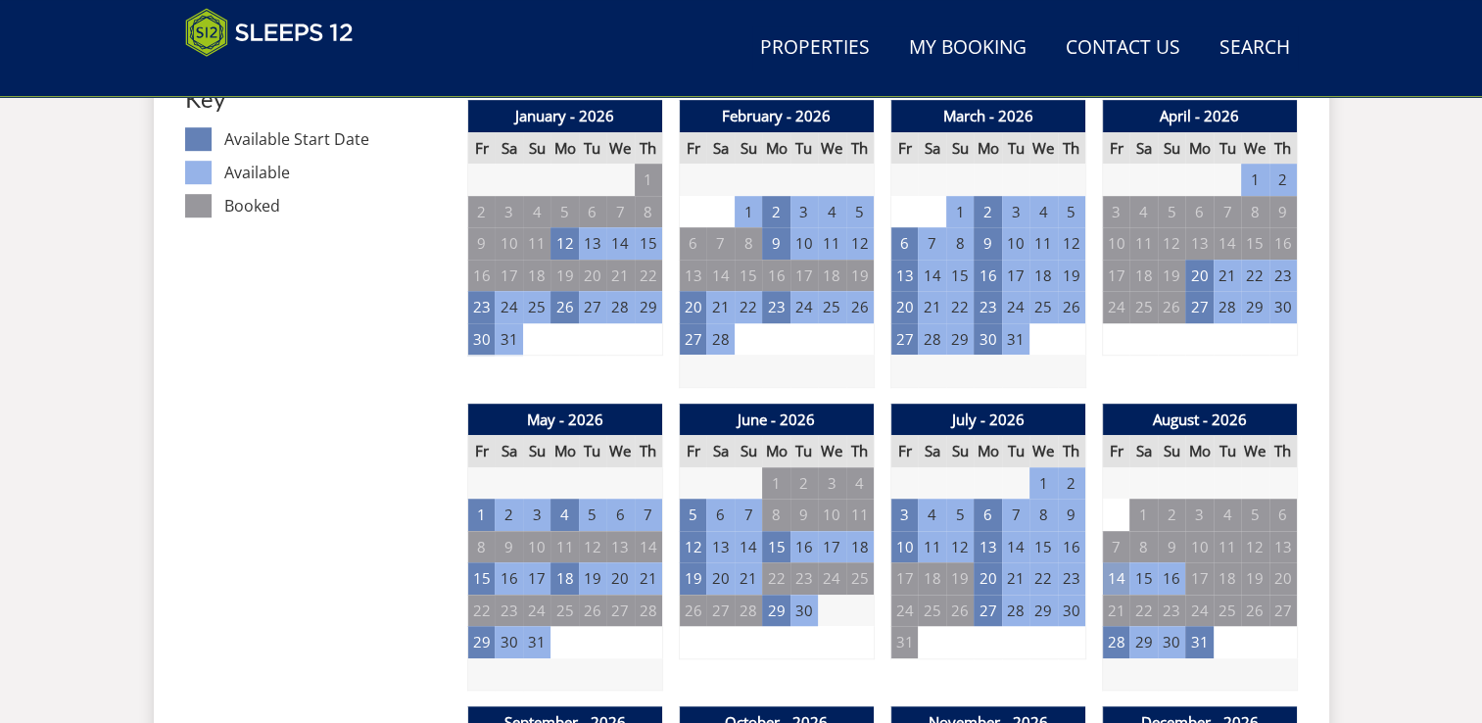
click at [1117, 580] on td "14" at bounding box center [1115, 578] width 27 height 32
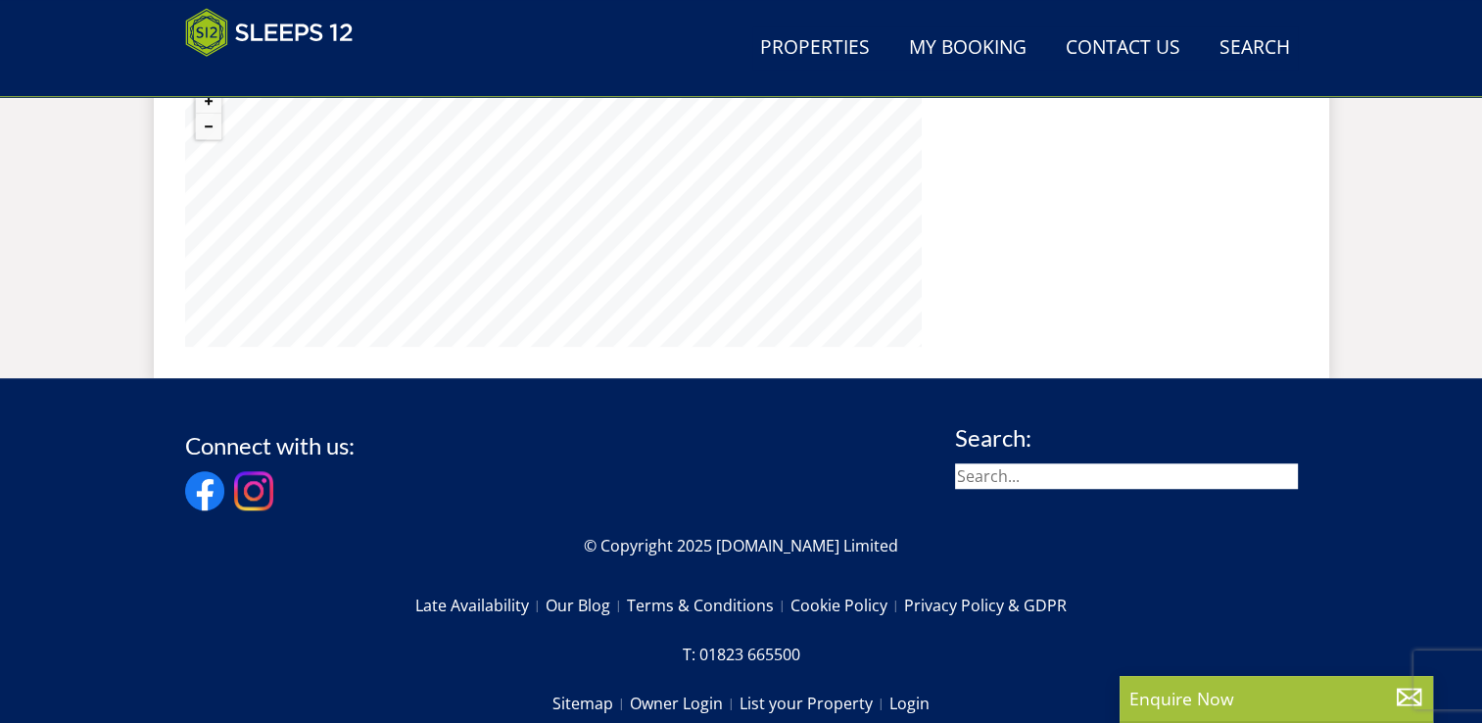
scroll to position [1518, 0]
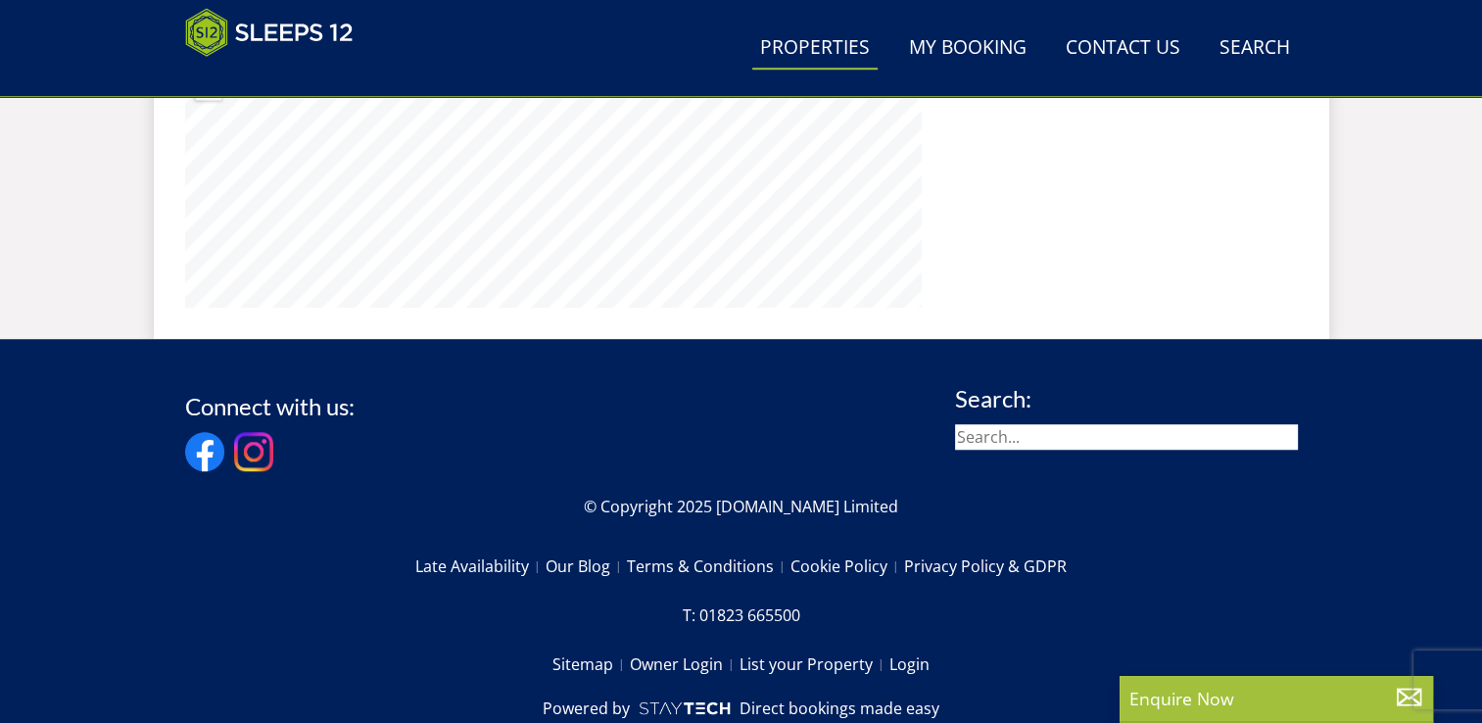
click at [796, 50] on link "Properties" at bounding box center [814, 48] width 125 height 44
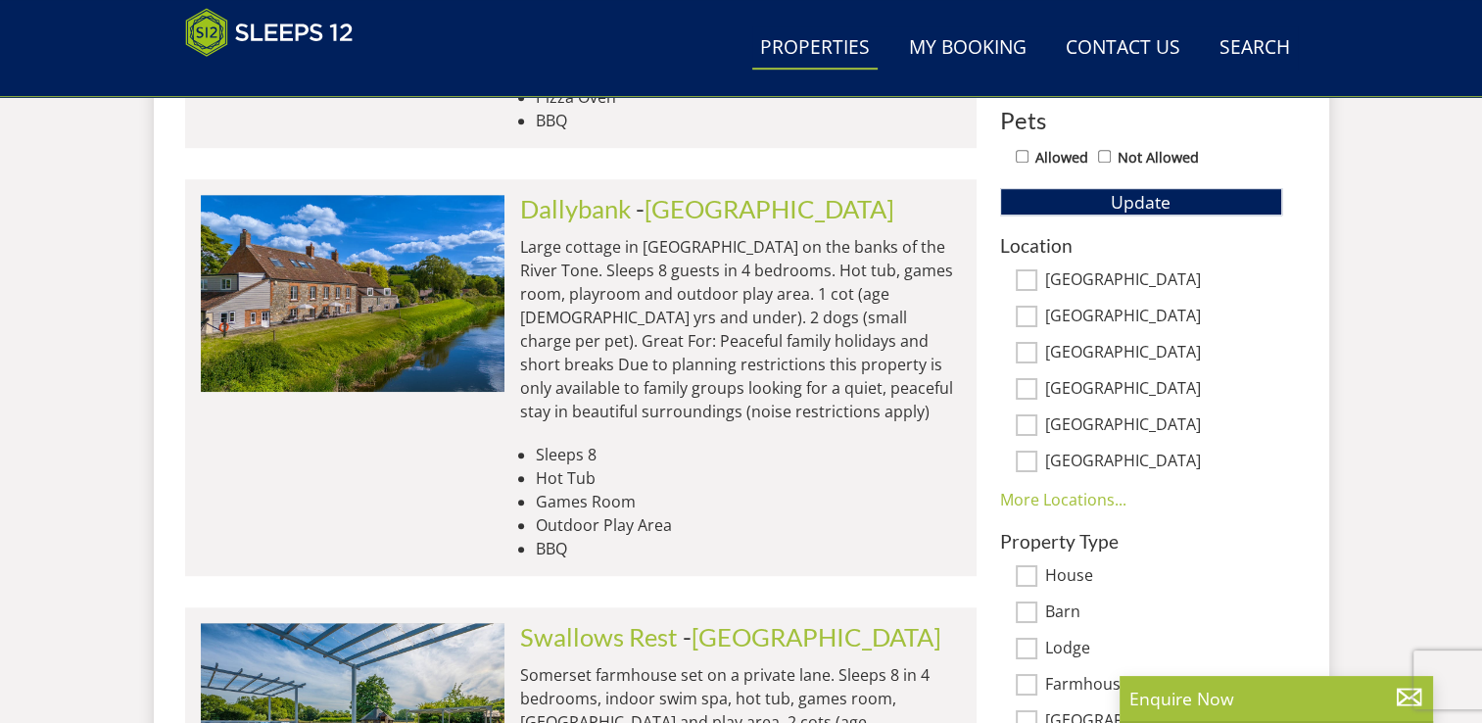
scroll to position [1156, 0]
